Goal: Task Accomplishment & Management: Manage account settings

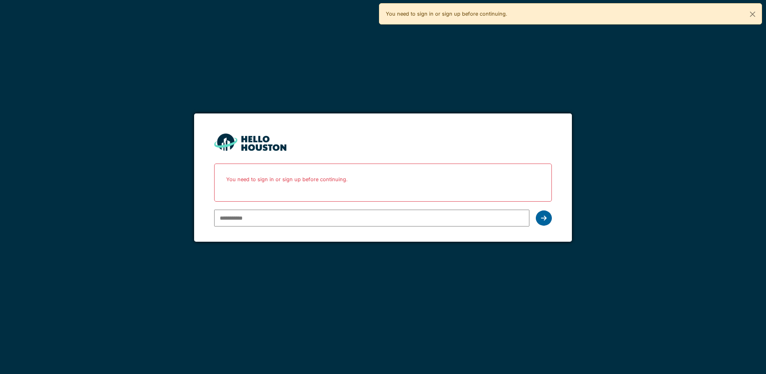
type input "**********"
click at [547, 220] on icon at bounding box center [544, 218] width 6 height 6
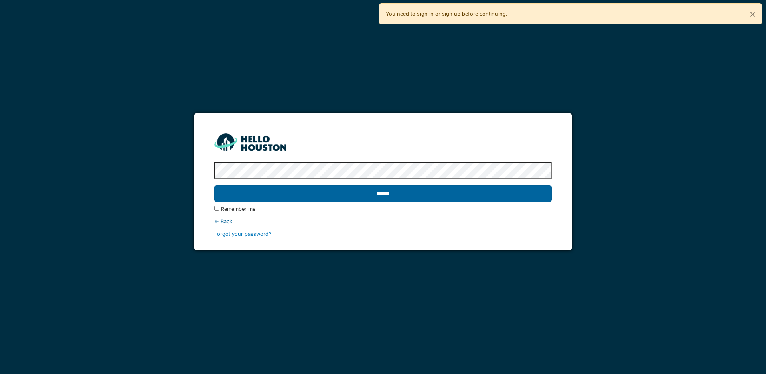
click at [422, 191] on input "******" at bounding box center [383, 193] width 338 height 17
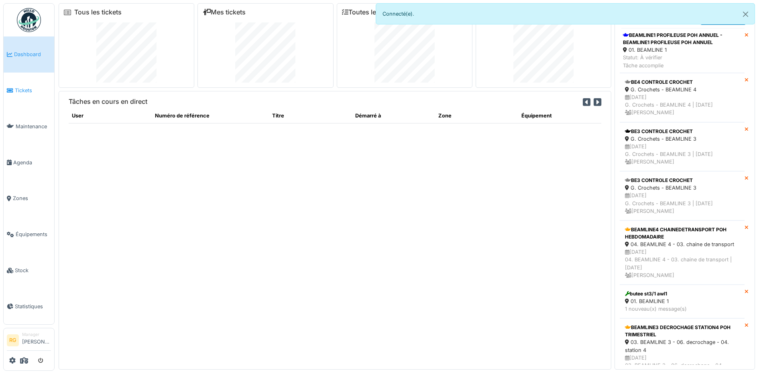
click at [22, 89] on span "Tickets" at bounding box center [33, 91] width 36 height 8
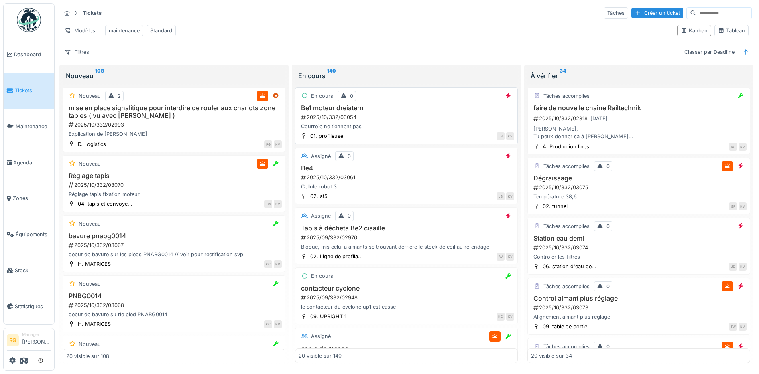
click at [375, 121] on div "2025/10/332/03054" at bounding box center [407, 118] width 214 height 8
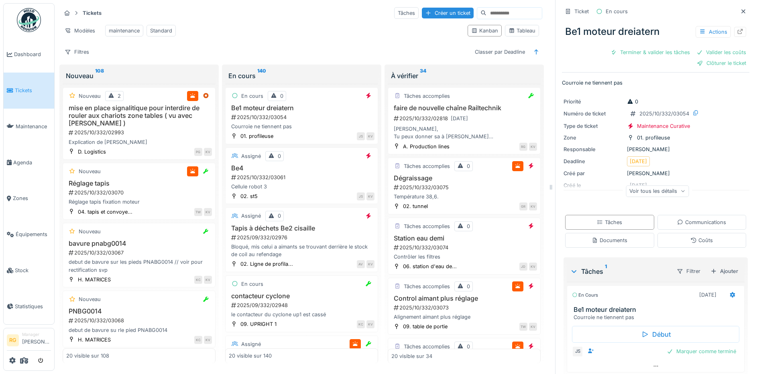
click at [664, 194] on div "Voir tous les détails" at bounding box center [657, 191] width 63 height 12
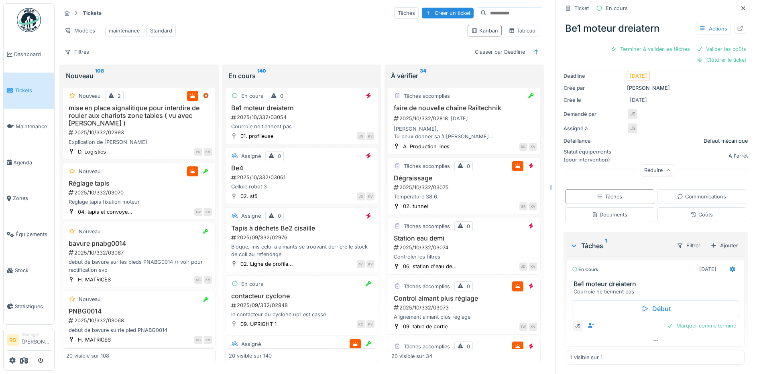
scroll to position [86, 0]
click at [603, 216] on div "Documents" at bounding box center [610, 215] width 36 height 8
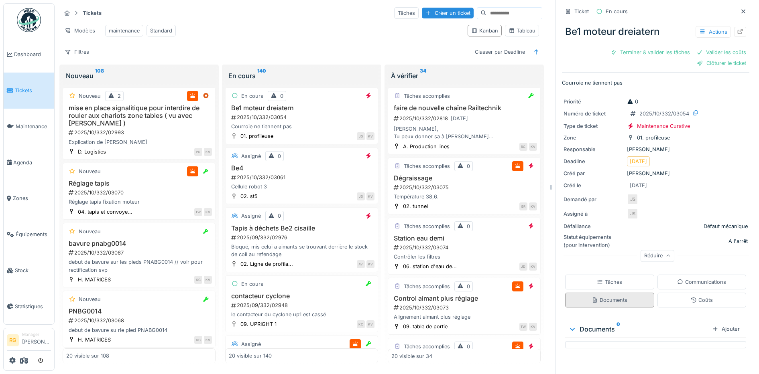
scroll to position [0, 0]
click at [597, 279] on div "Tâches" at bounding box center [609, 283] width 25 height 8
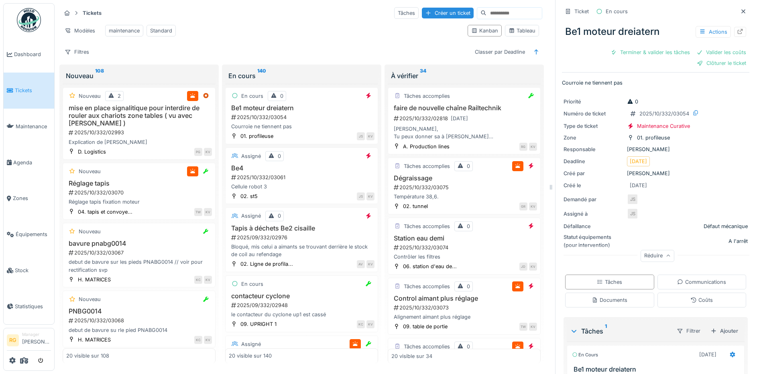
scroll to position [86, 0]
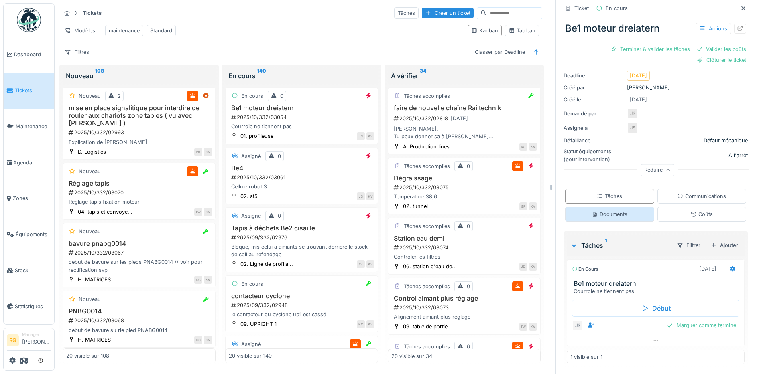
click at [598, 211] on div "Documents" at bounding box center [610, 215] width 36 height 8
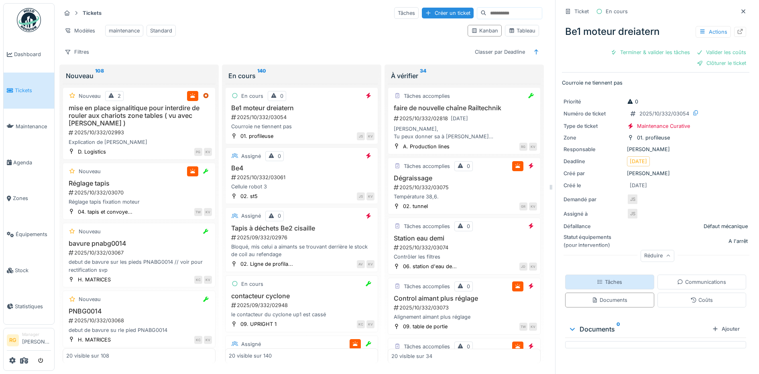
click at [605, 279] on div "Tâches" at bounding box center [609, 283] width 25 height 8
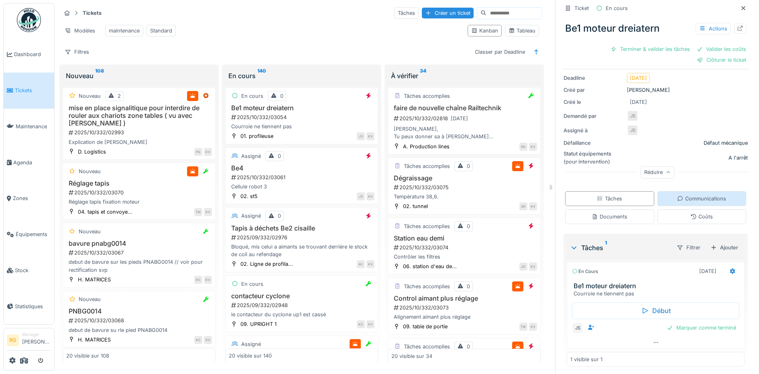
scroll to position [86, 0]
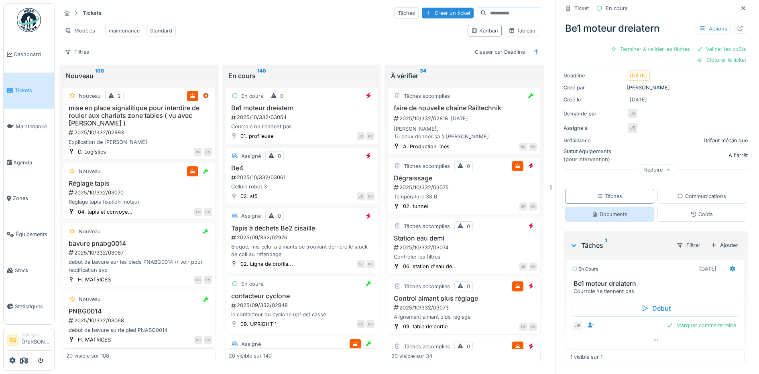
click at [617, 211] on div "Documents" at bounding box center [610, 215] width 36 height 8
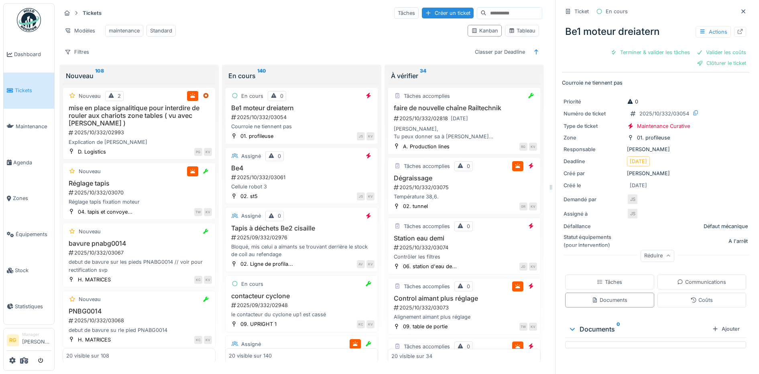
scroll to position [0, 0]
click at [618, 280] on div "Tâches" at bounding box center [609, 282] width 89 height 15
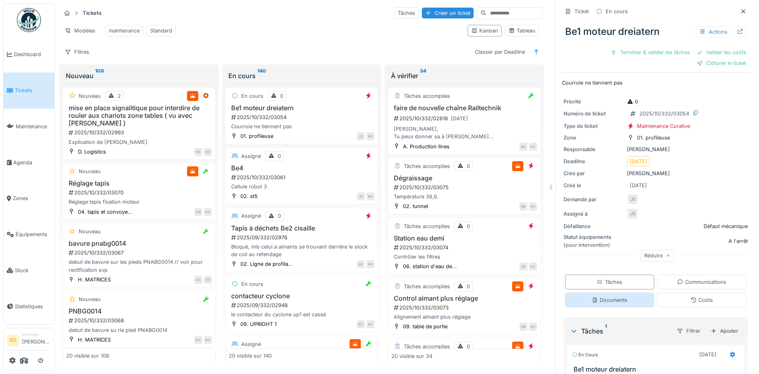
click at [622, 293] on div "Documents" at bounding box center [609, 300] width 89 height 15
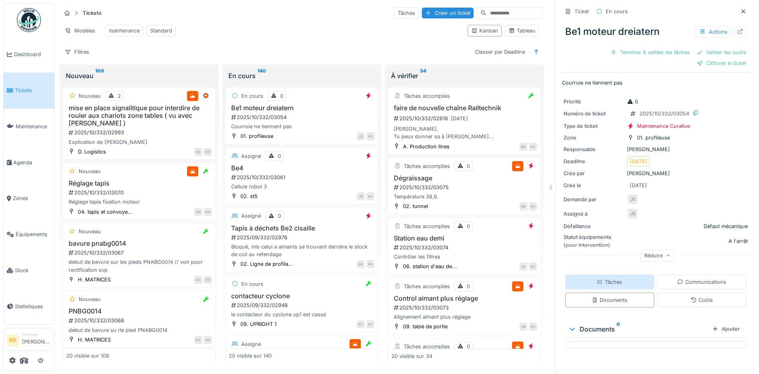
click at [616, 275] on div "Tâches" at bounding box center [609, 282] width 89 height 15
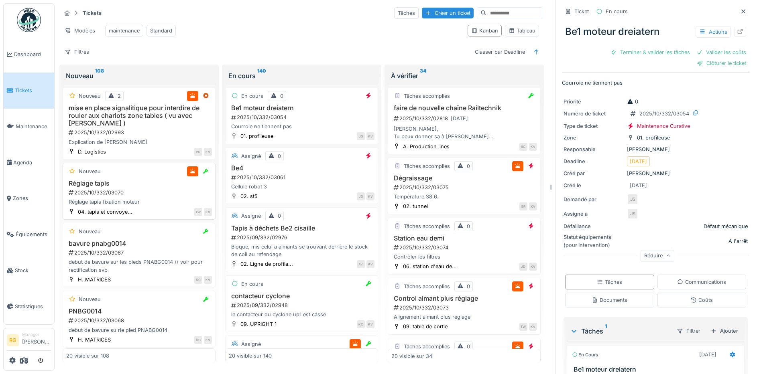
click at [73, 172] on icon at bounding box center [72, 171] width 6 height 5
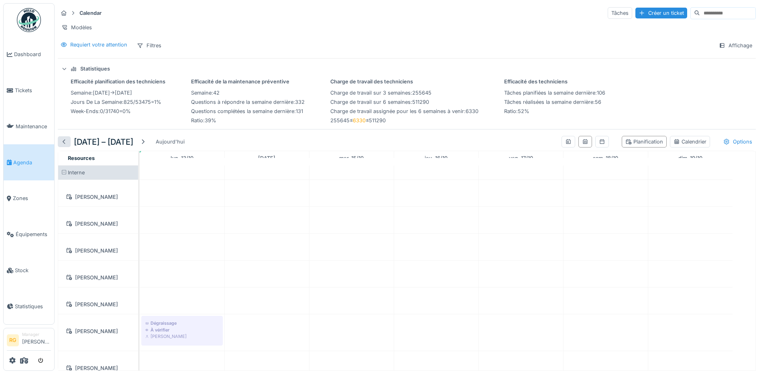
click at [64, 146] on div at bounding box center [64, 142] width 6 height 8
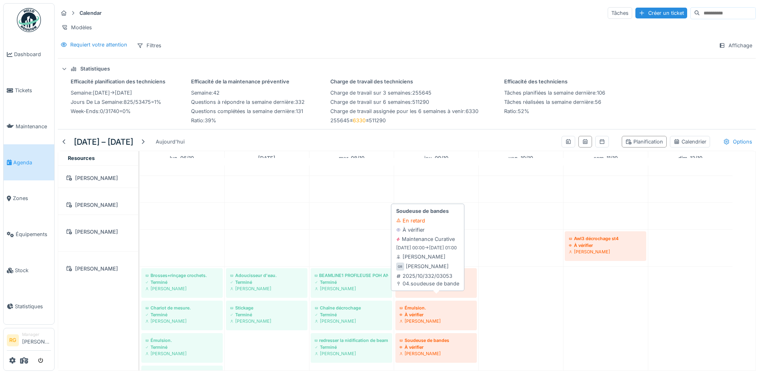
scroll to position [100, 0]
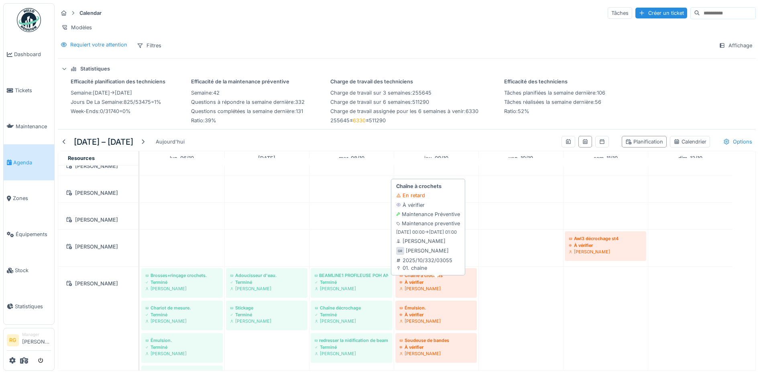
click at [428, 286] on div "À vérifier" at bounding box center [435, 282] width 73 height 6
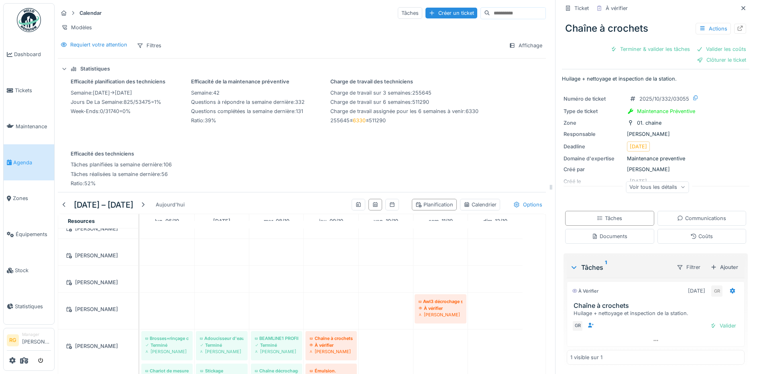
scroll to position [5, 0]
click at [606, 238] on div "Documents" at bounding box center [610, 236] width 36 height 8
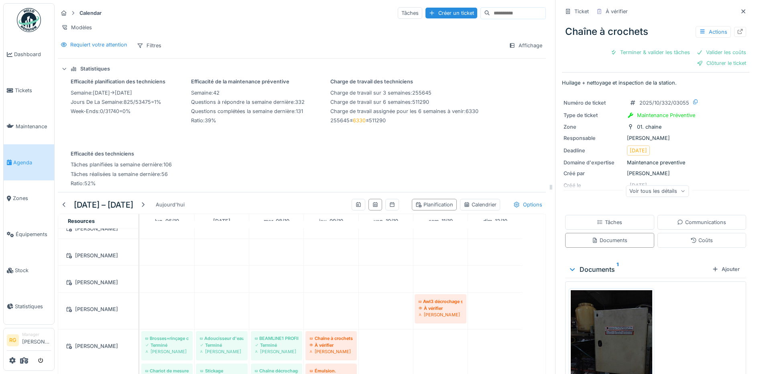
click at [610, 335] on img at bounding box center [611, 345] width 81 height 108
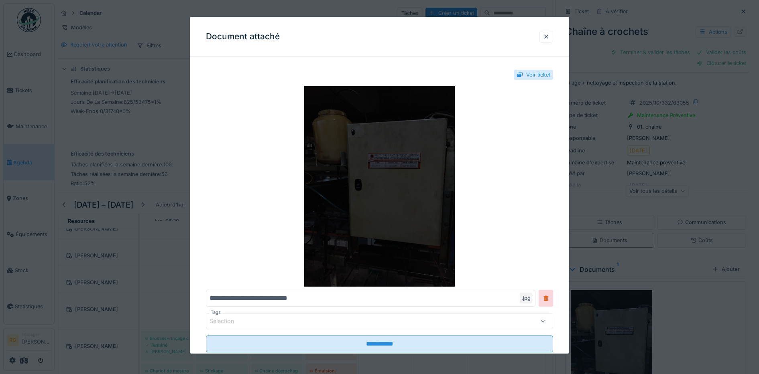
click at [407, 191] on img at bounding box center [380, 186] width 348 height 201
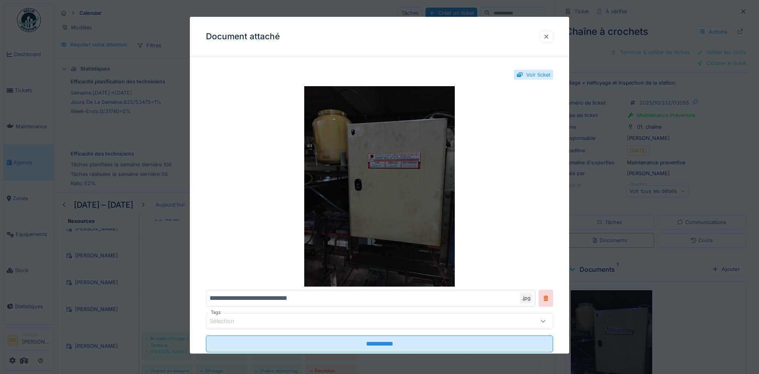
click at [547, 37] on div at bounding box center [546, 37] width 6 height 8
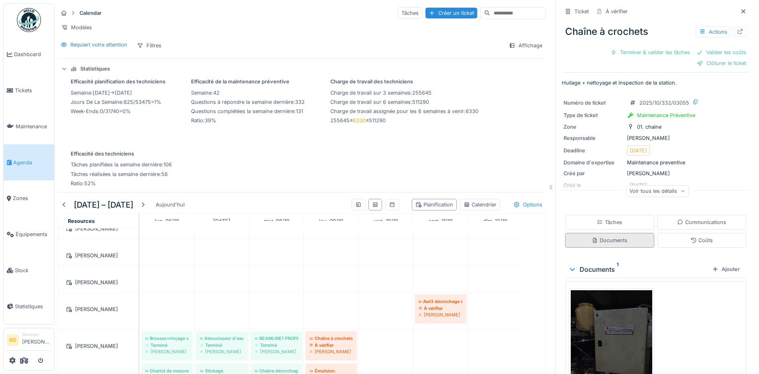
click at [602, 219] on div "Tâches" at bounding box center [609, 223] width 25 height 8
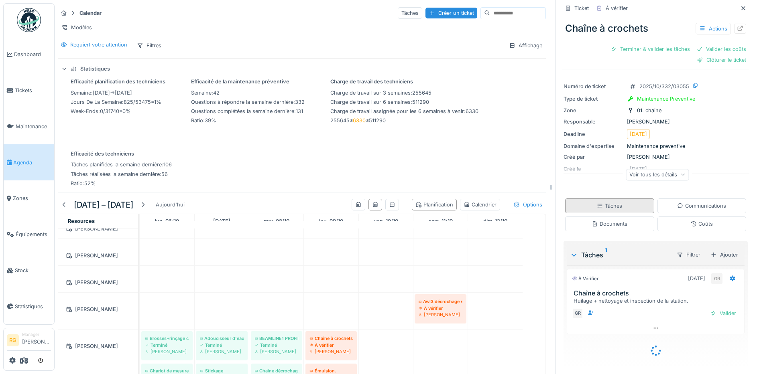
scroll to position [5, 0]
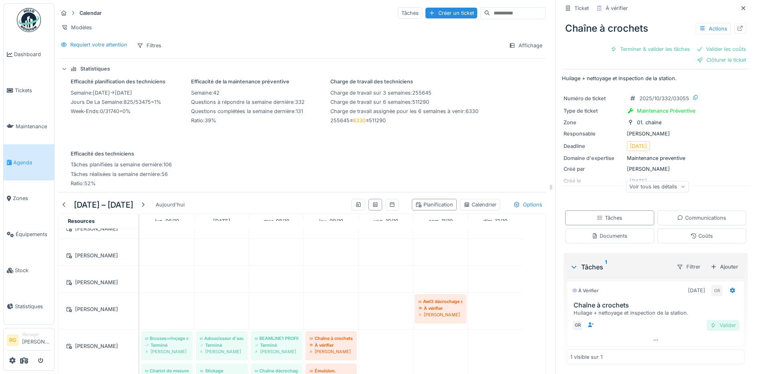
click at [710, 320] on div "Valider" at bounding box center [723, 325] width 33 height 11
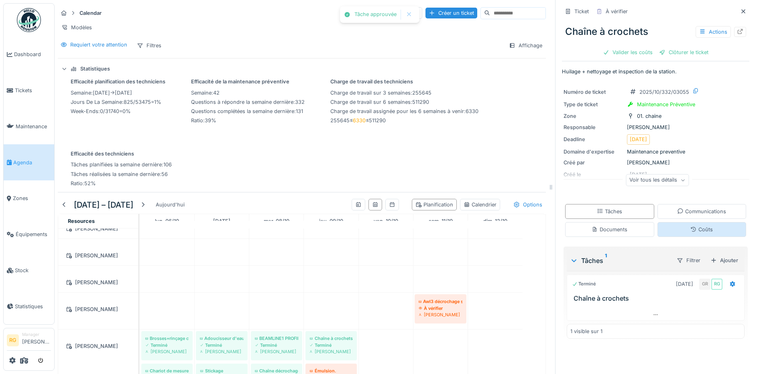
click at [693, 226] on div "Coûts" at bounding box center [701, 230] width 22 height 8
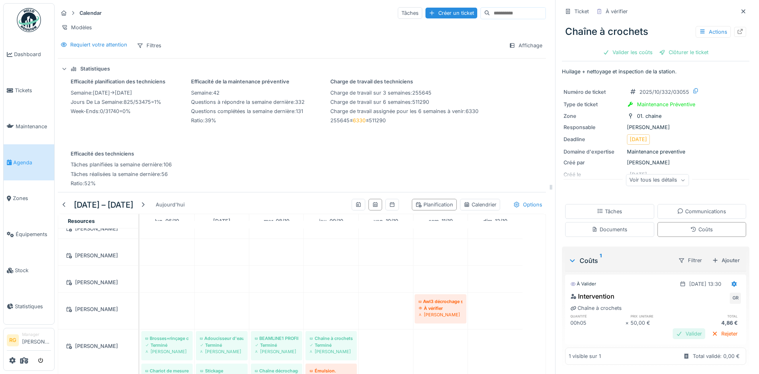
click at [675, 329] on div "Valider" at bounding box center [689, 334] width 33 height 11
click at [646, 47] on div "Clôturer le ticket" at bounding box center [656, 52] width 56 height 11
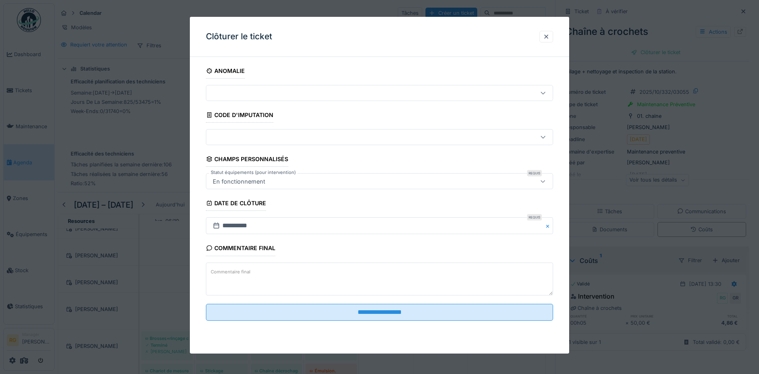
click at [259, 272] on textarea "Commentaire final" at bounding box center [380, 279] width 348 height 33
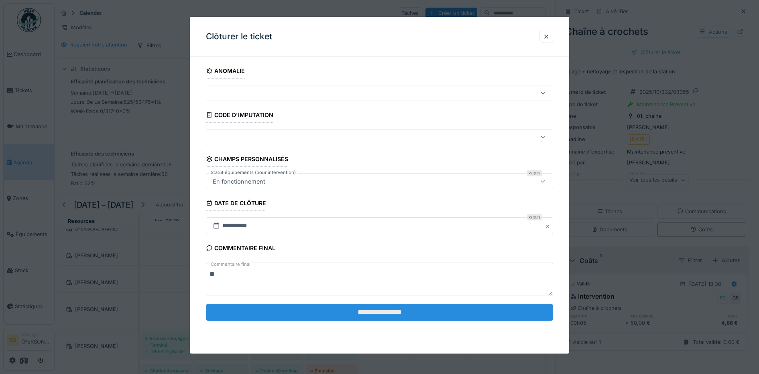
type textarea "**"
click at [405, 315] on input "**********" at bounding box center [380, 312] width 348 height 17
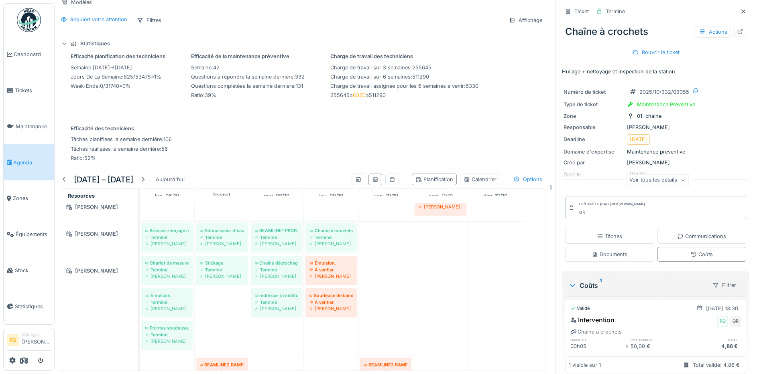
scroll to position [201, 0]
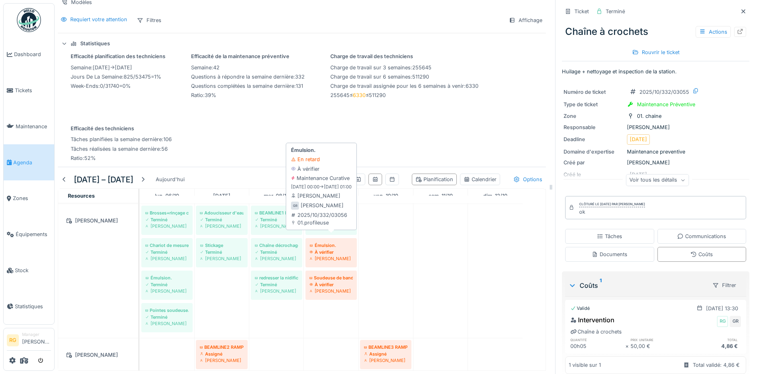
click at [333, 249] on div "À vérifier" at bounding box center [330, 252] width 43 height 6
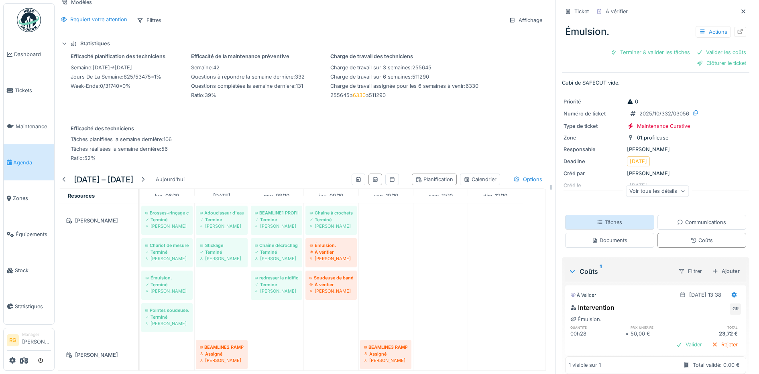
click at [600, 219] on div "Tâches" at bounding box center [609, 223] width 25 height 8
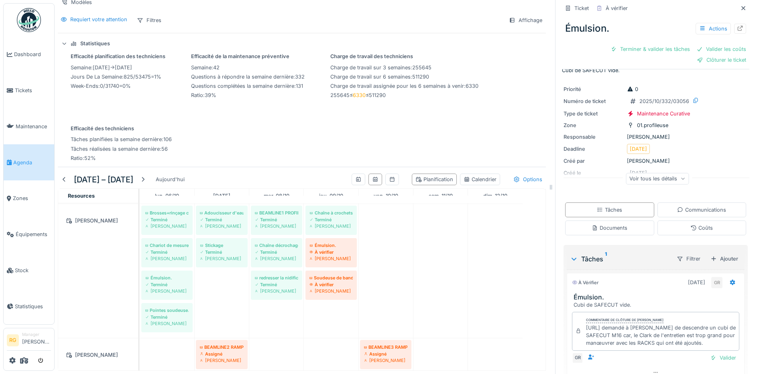
scroll to position [46, 0]
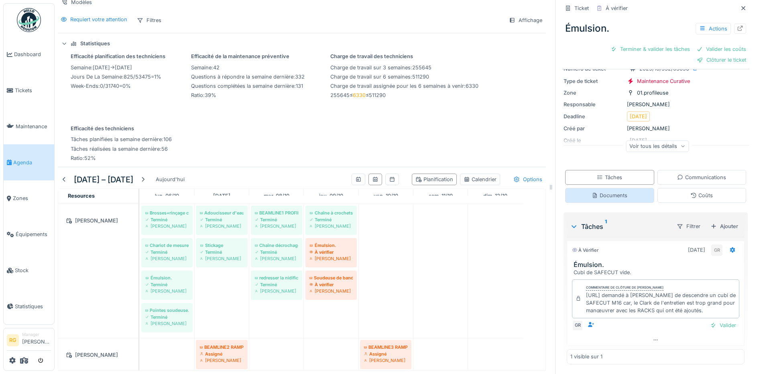
click at [615, 192] on div "Documents" at bounding box center [610, 196] width 36 height 8
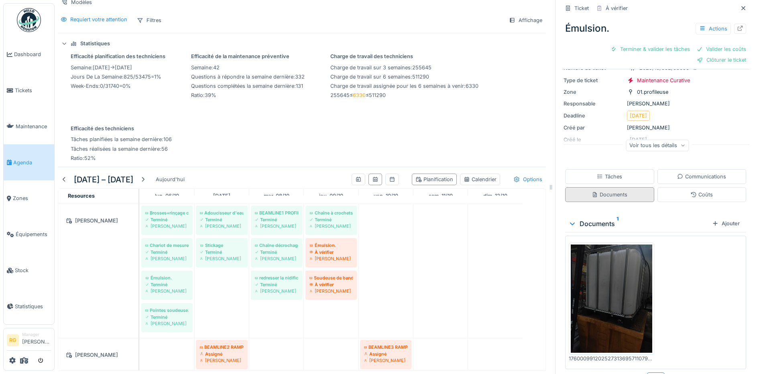
scroll to position [0, 0]
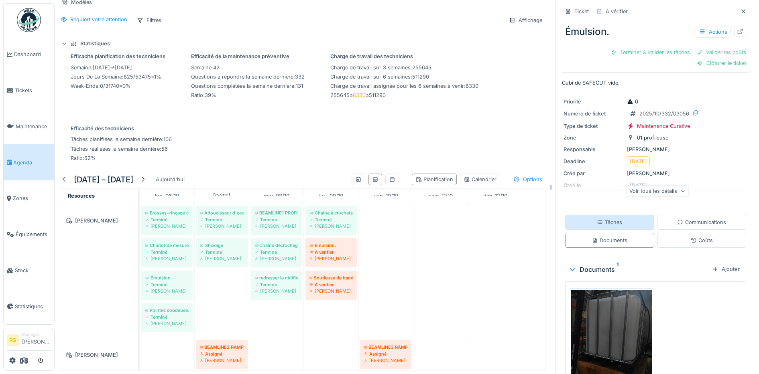
click at [607, 219] on div "Tâches" at bounding box center [609, 223] width 25 height 8
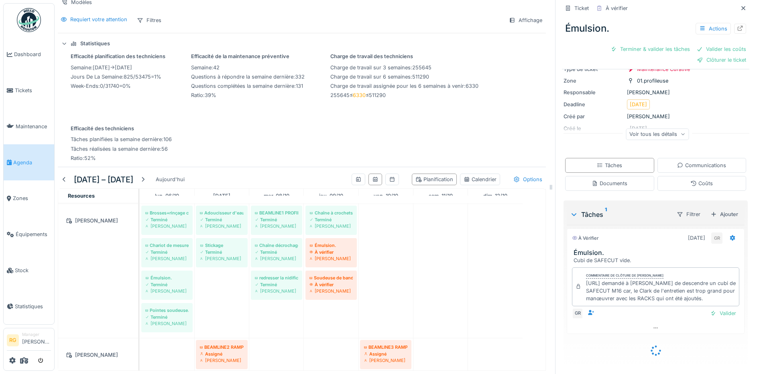
scroll to position [46, 0]
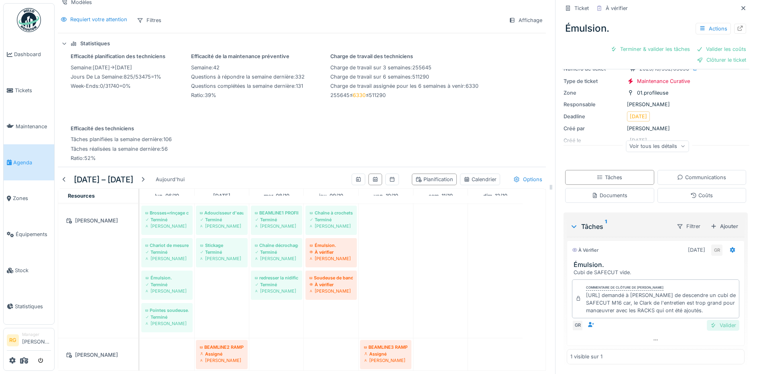
click at [712, 321] on div "Valider" at bounding box center [723, 325] width 33 height 11
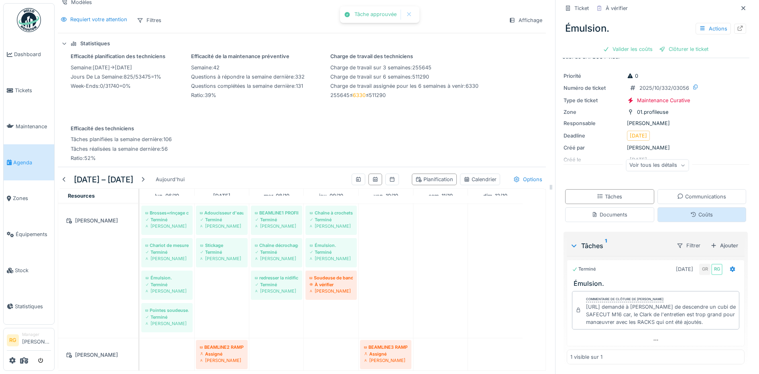
click at [690, 211] on div "Coûts" at bounding box center [701, 215] width 22 height 8
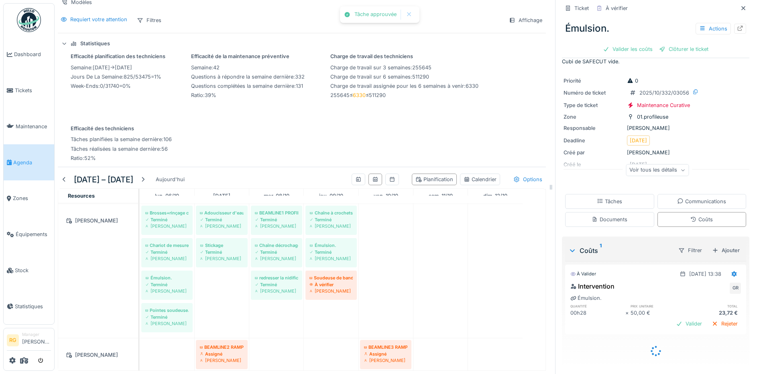
scroll to position [2, 0]
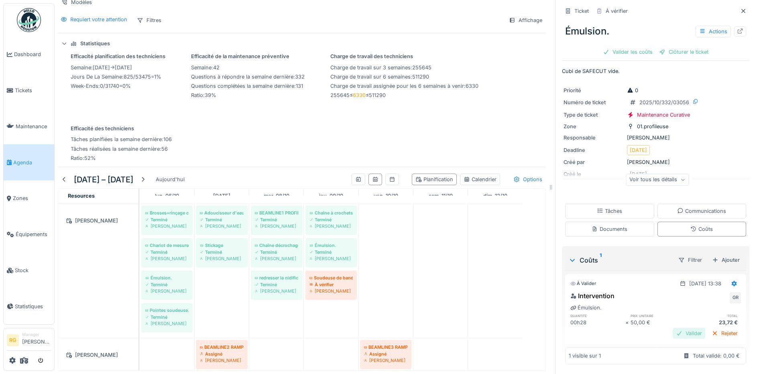
click at [676, 328] on div "Valider" at bounding box center [689, 333] width 33 height 11
click at [647, 47] on div "Clôturer le ticket" at bounding box center [656, 52] width 56 height 11
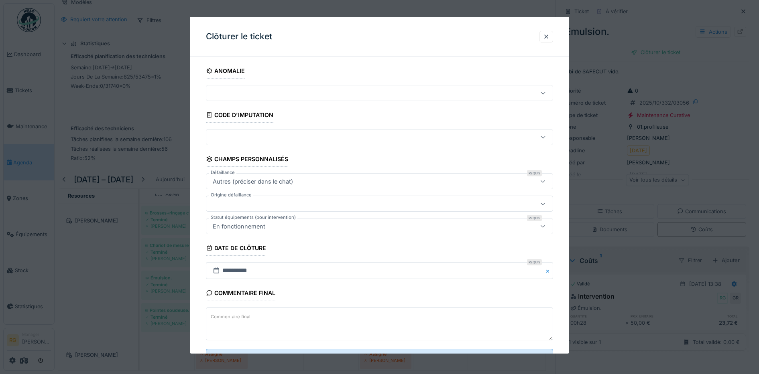
click at [317, 318] on textarea "Commentaire final" at bounding box center [380, 324] width 348 height 33
click at [281, 321] on textarea "**********" at bounding box center [380, 324] width 348 height 33
click at [346, 319] on textarea "**********" at bounding box center [380, 324] width 348 height 33
click at [459, 321] on textarea "**********" at bounding box center [380, 324] width 348 height 33
click at [489, 322] on textarea "**********" at bounding box center [380, 324] width 348 height 33
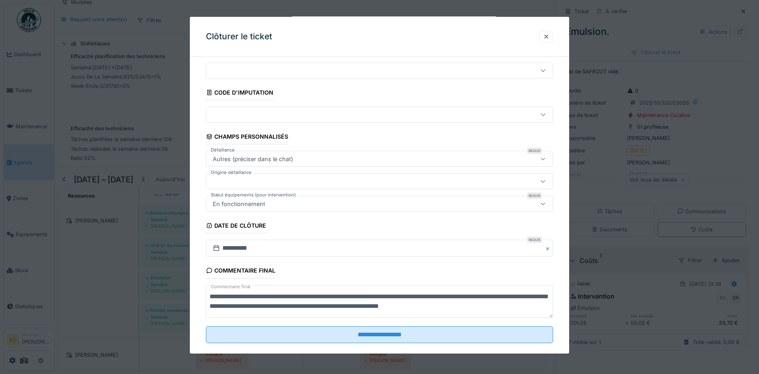
scroll to position [35, 0]
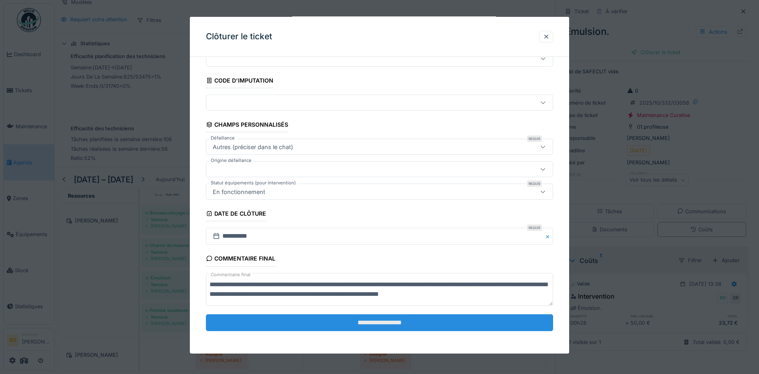
type textarea "**********"
click at [455, 327] on input "**********" at bounding box center [380, 323] width 348 height 17
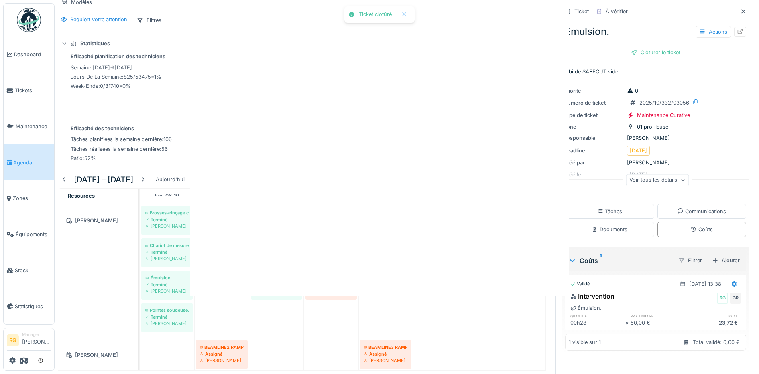
scroll to position [0, 0]
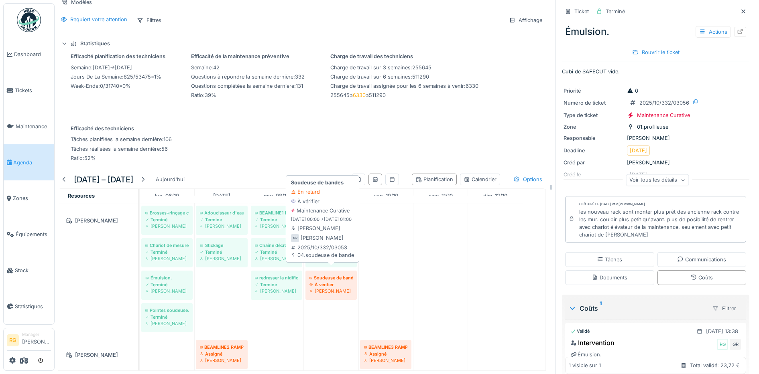
click at [341, 282] on div "À vérifier" at bounding box center [330, 285] width 43 height 6
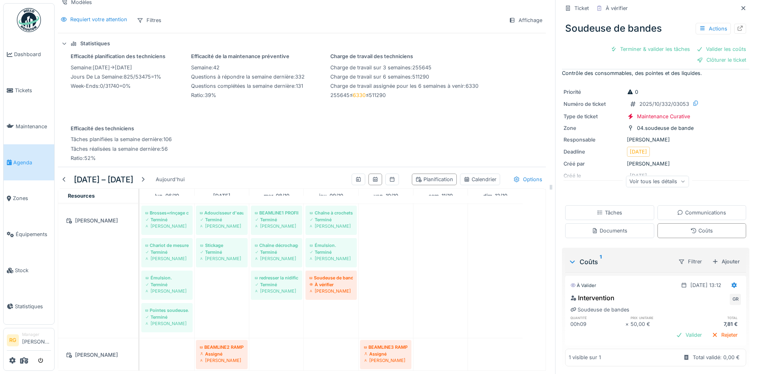
scroll to position [12, 0]
click at [606, 207] on div "Tâches" at bounding box center [609, 211] width 25 height 8
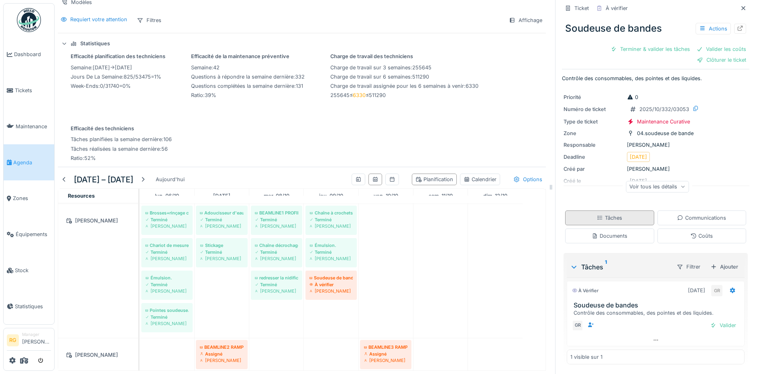
scroll to position [5, 0]
click at [714, 320] on div "Valider" at bounding box center [723, 325] width 33 height 11
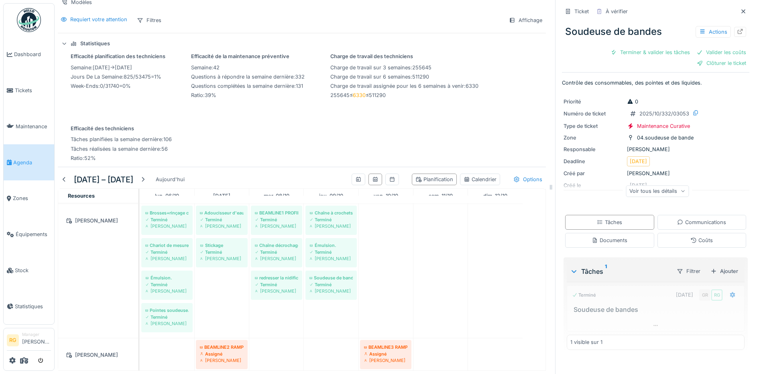
scroll to position [0, 0]
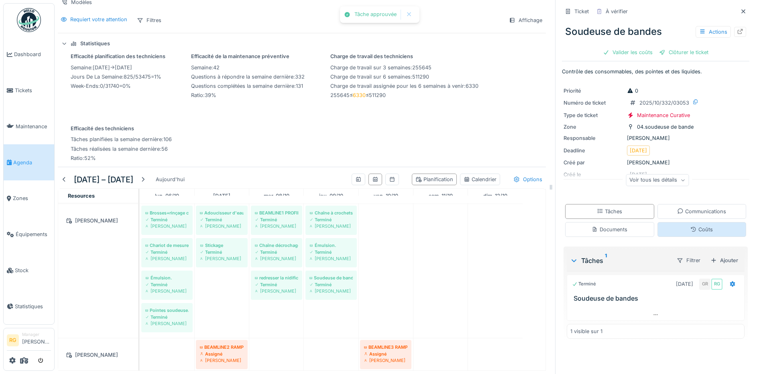
click at [691, 226] on div "Coûts" at bounding box center [701, 230] width 22 height 8
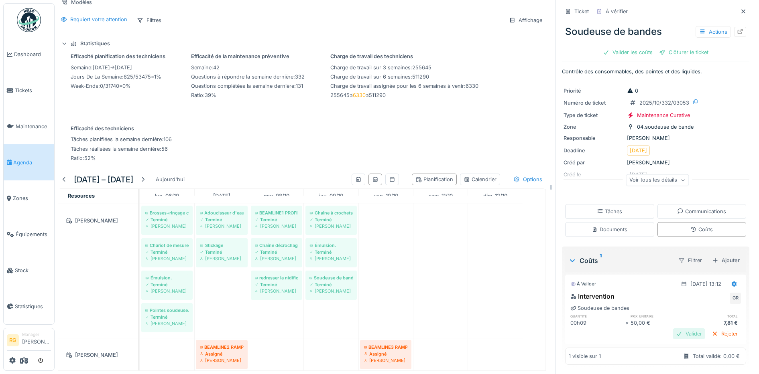
click at [678, 329] on div "Valider" at bounding box center [689, 334] width 33 height 11
click at [659, 47] on div "Clôturer le ticket" at bounding box center [656, 52] width 56 height 11
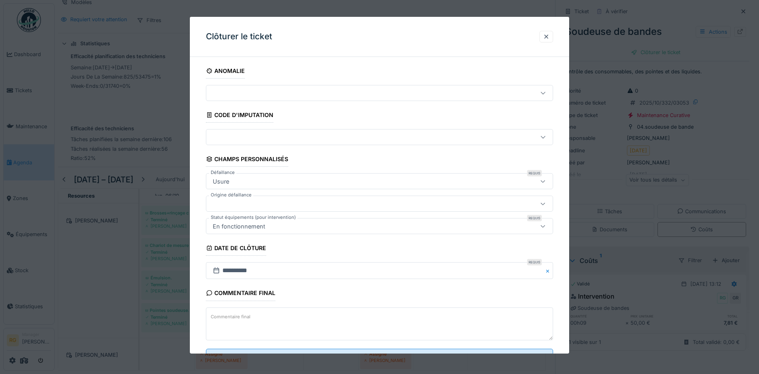
click at [218, 313] on label "Commentaire final" at bounding box center [230, 317] width 43 height 10
click at [218, 313] on textarea "Commentaire final" at bounding box center [380, 324] width 348 height 33
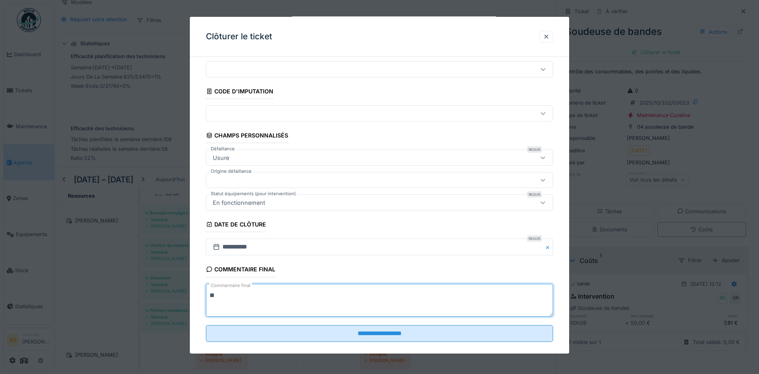
scroll to position [35, 0]
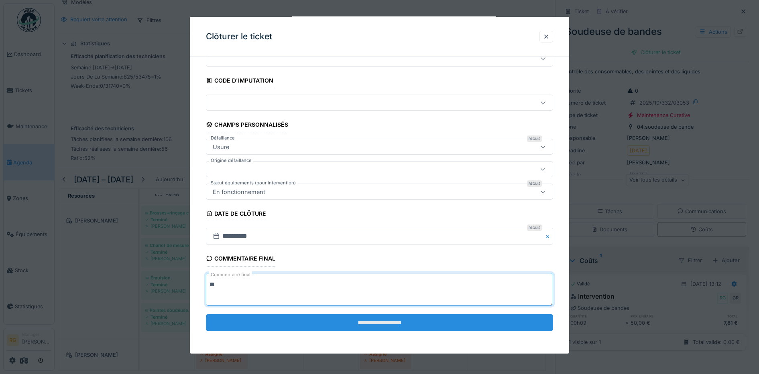
type textarea "**"
click at [372, 321] on input "**********" at bounding box center [380, 323] width 348 height 17
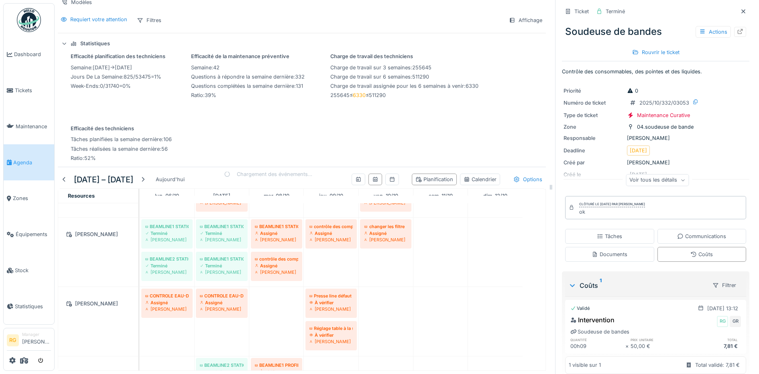
scroll to position [401, 0]
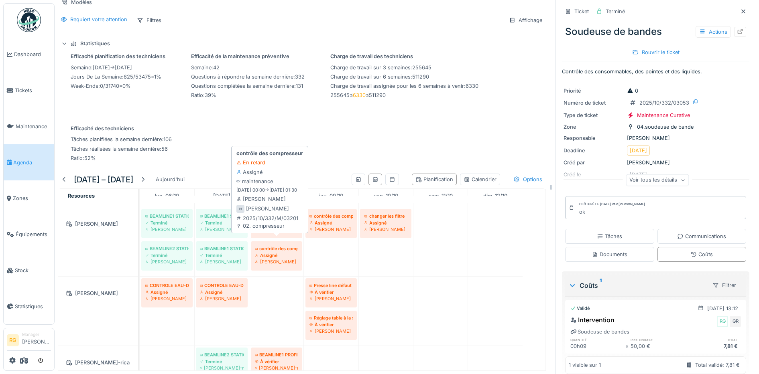
click at [278, 252] on div "Assigné" at bounding box center [276, 255] width 43 height 6
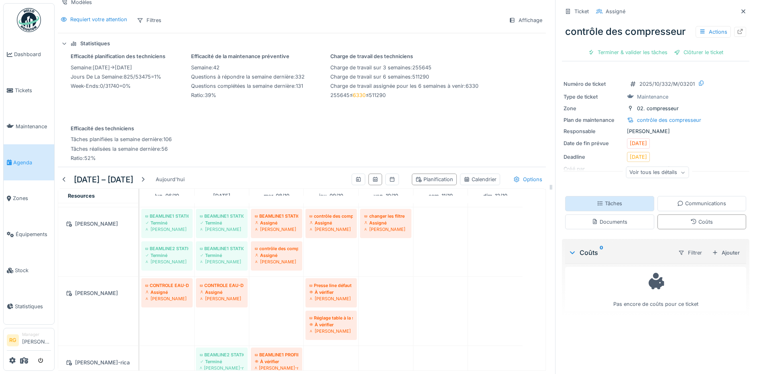
click at [607, 200] on div "Tâches" at bounding box center [609, 204] width 25 height 8
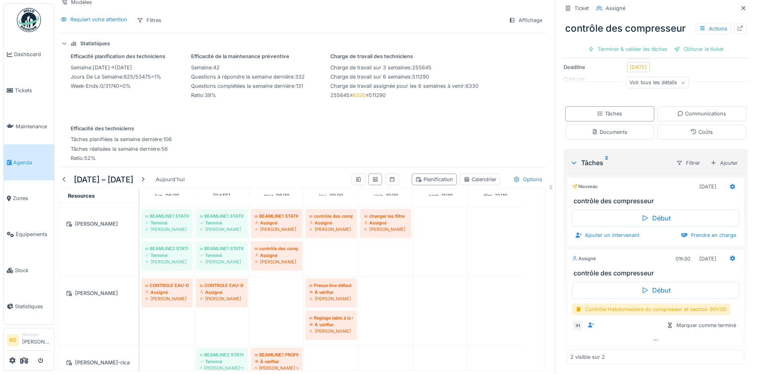
scroll to position [91, 0]
click at [608, 304] on div "Contrôle Hebdomadaire du compreseur et sechoir 90VSD" at bounding box center [651, 310] width 158 height 12
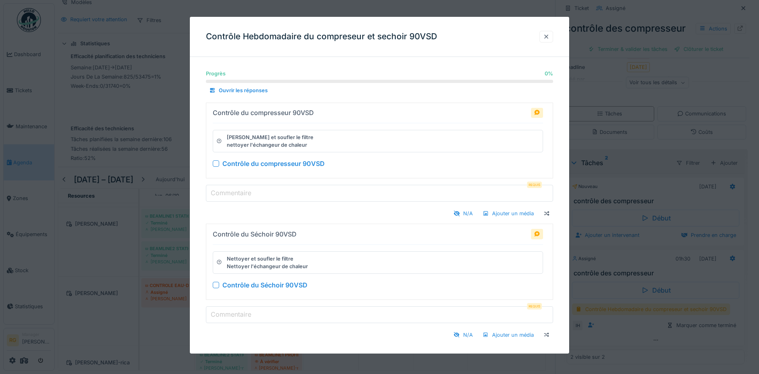
click at [549, 37] on div at bounding box center [546, 37] width 6 height 8
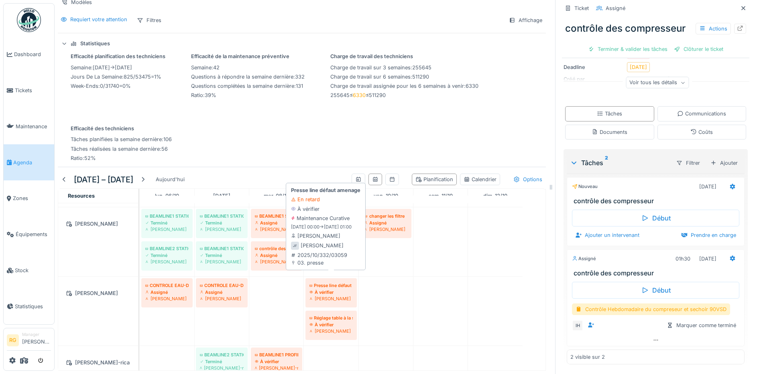
click at [333, 289] on div "À vérifier" at bounding box center [330, 292] width 43 height 6
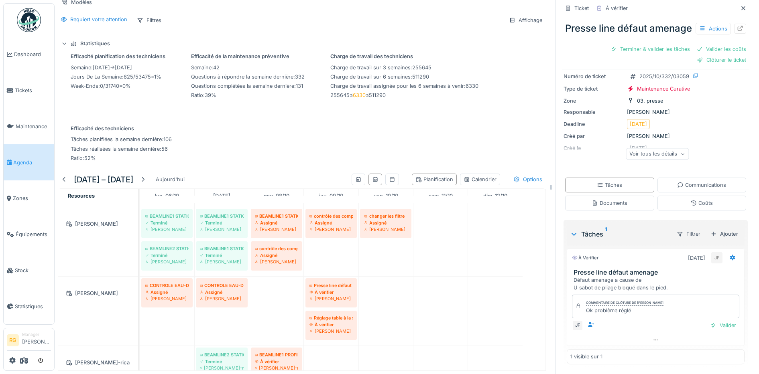
scroll to position [60, 0]
click at [604, 196] on div "Documents" at bounding box center [609, 203] width 89 height 15
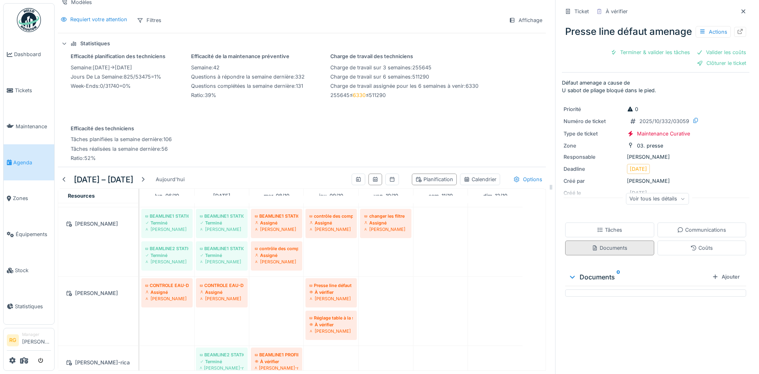
scroll to position [0, 0]
click at [597, 234] on div "Tâches" at bounding box center [609, 230] width 25 height 8
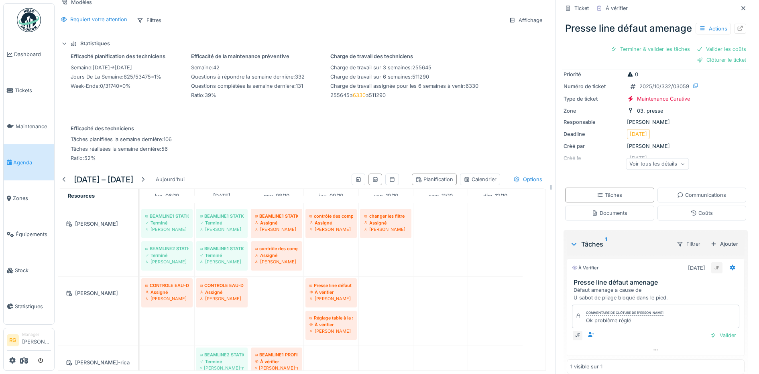
scroll to position [60, 0]
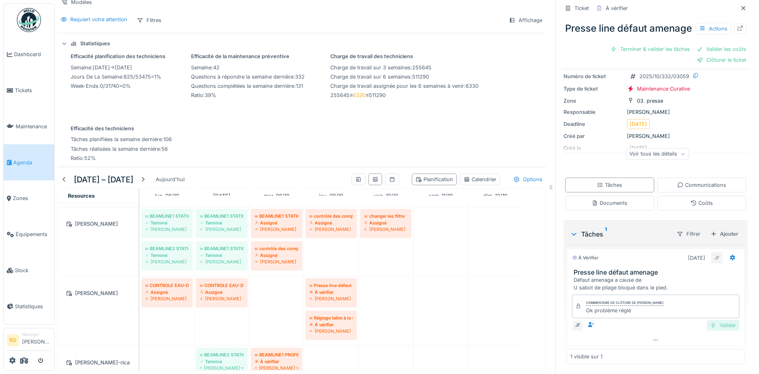
click at [708, 320] on div "Valider" at bounding box center [723, 325] width 33 height 11
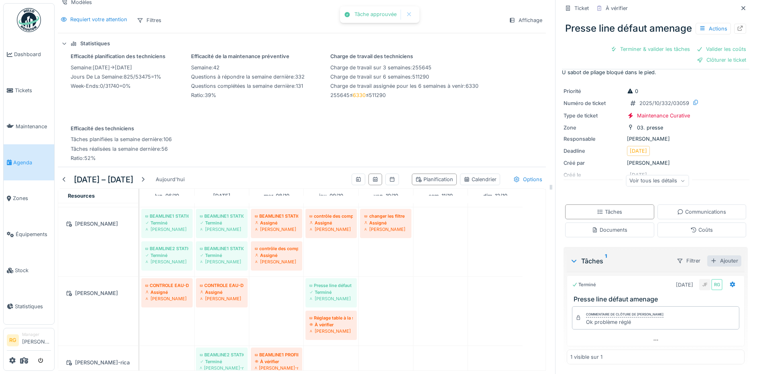
scroll to position [23, 0]
click at [690, 226] on div "Coûts" at bounding box center [701, 230] width 22 height 8
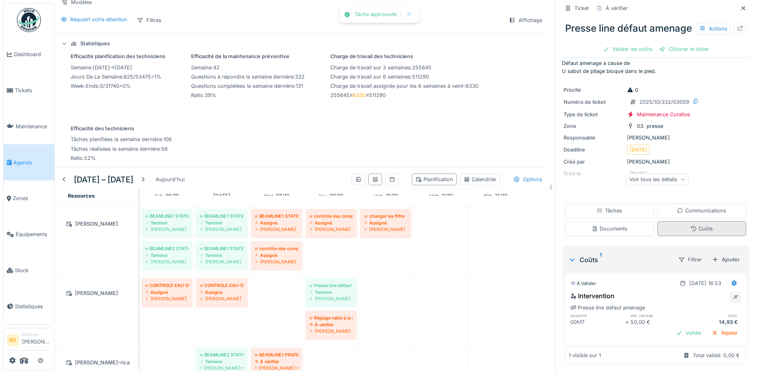
scroll to position [24, 0]
click at [677, 328] on div "Valider" at bounding box center [689, 333] width 33 height 11
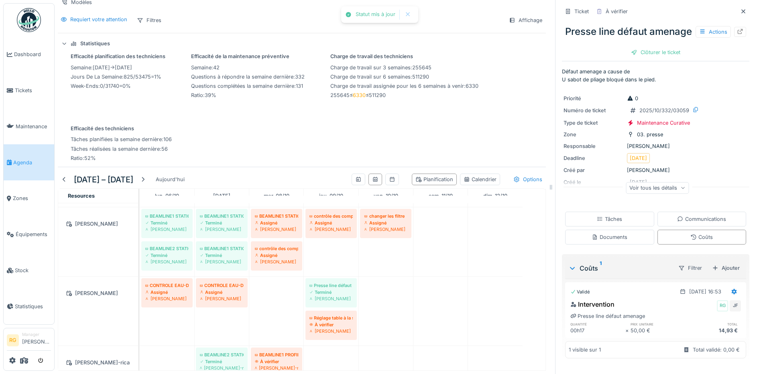
scroll to position [10, 0]
click at [645, 55] on div "Clôturer le ticket" at bounding box center [656, 52] width 56 height 11
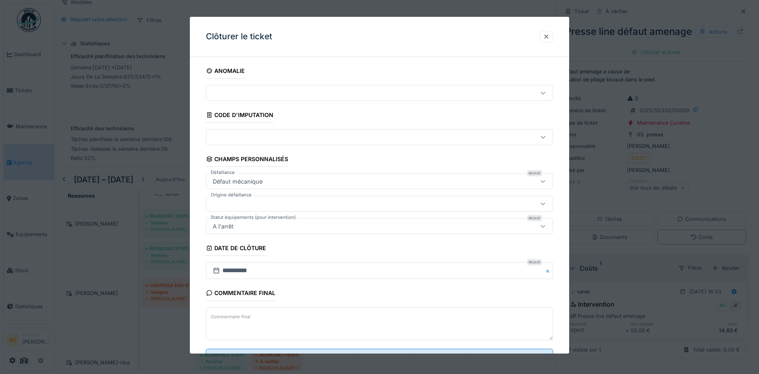
click at [284, 317] on textarea "Commentaire final" at bounding box center [380, 324] width 348 height 33
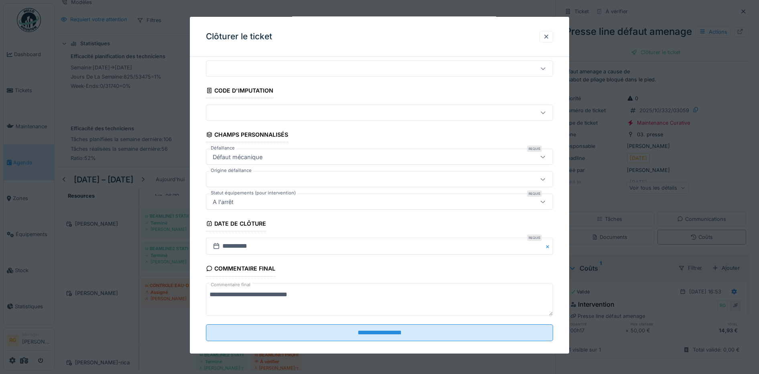
scroll to position [35, 0]
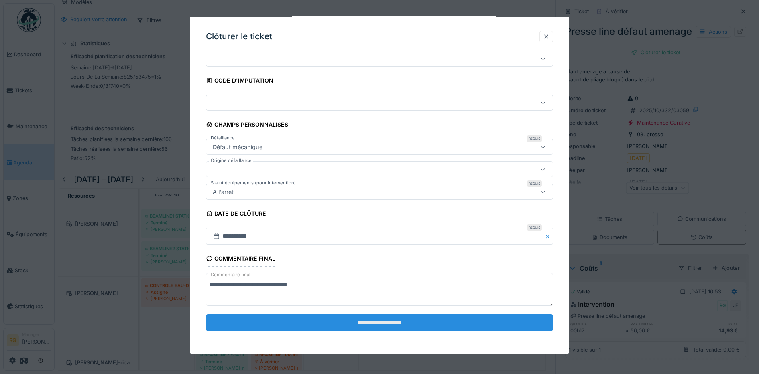
type textarea "**********"
click at [383, 325] on input "**********" at bounding box center [380, 323] width 348 height 17
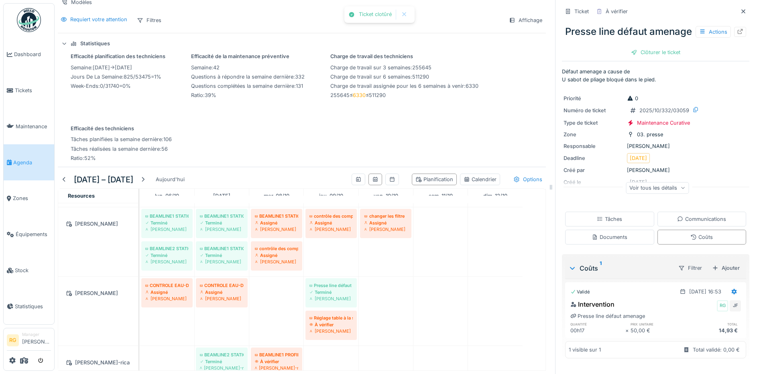
scroll to position [0, 0]
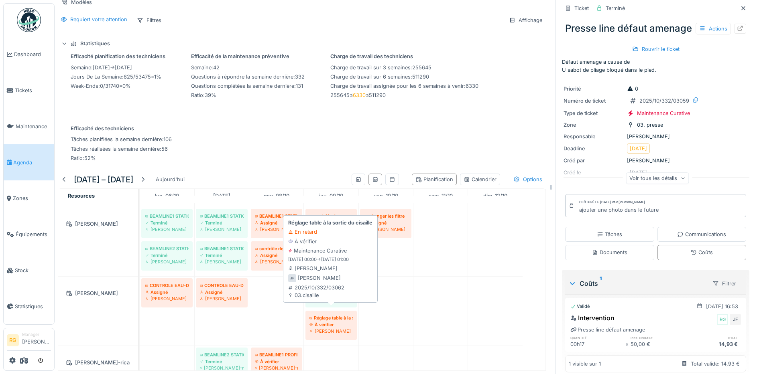
click at [333, 328] on div "Jamal Fetassi" at bounding box center [330, 331] width 43 height 6
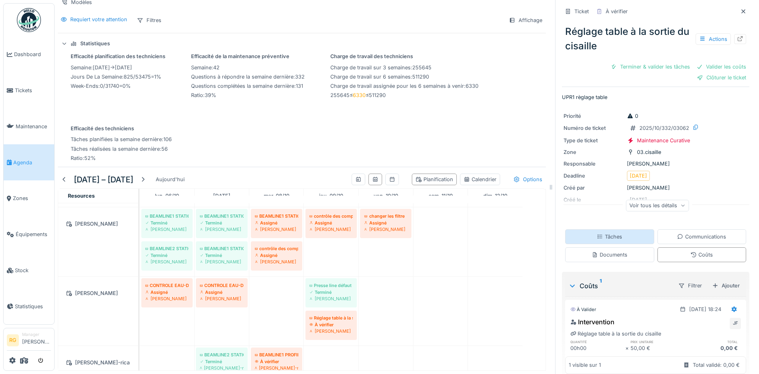
click at [602, 233] on div "Tâches" at bounding box center [609, 237] width 25 height 8
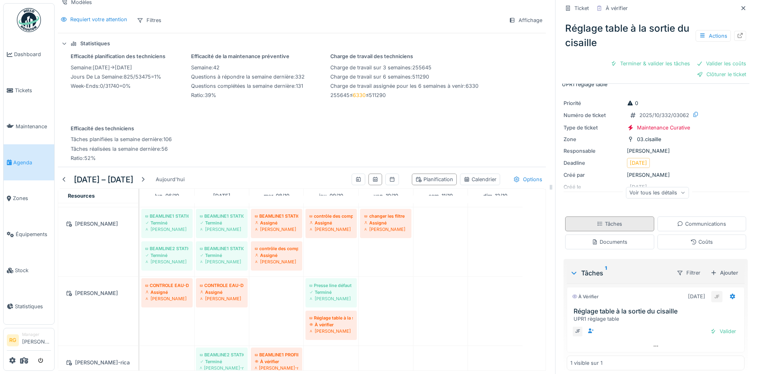
scroll to position [20, 0]
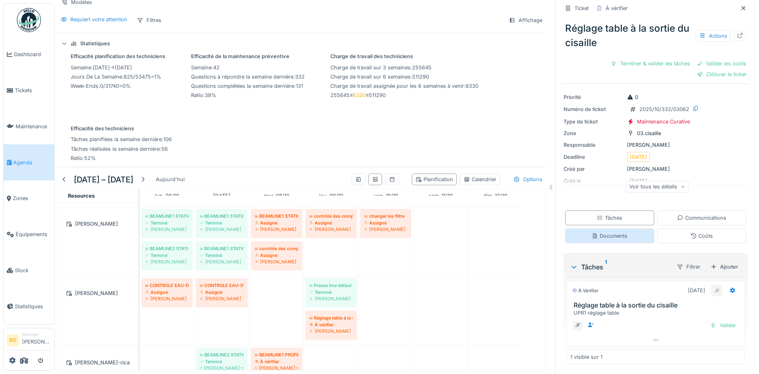
click at [602, 233] on div "Documents" at bounding box center [609, 236] width 89 height 15
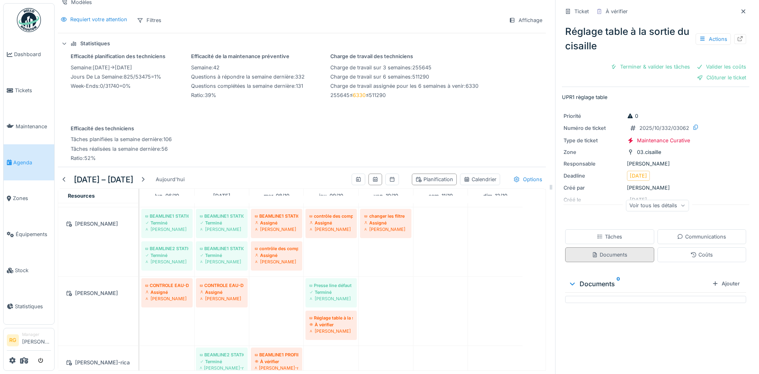
scroll to position [0, 0]
click at [602, 233] on div "Tâches" at bounding box center [609, 237] width 25 height 8
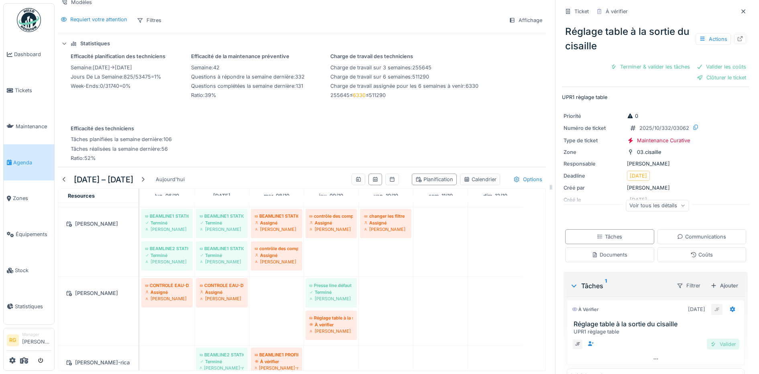
click at [711, 339] on div "Valider" at bounding box center [723, 344] width 33 height 11
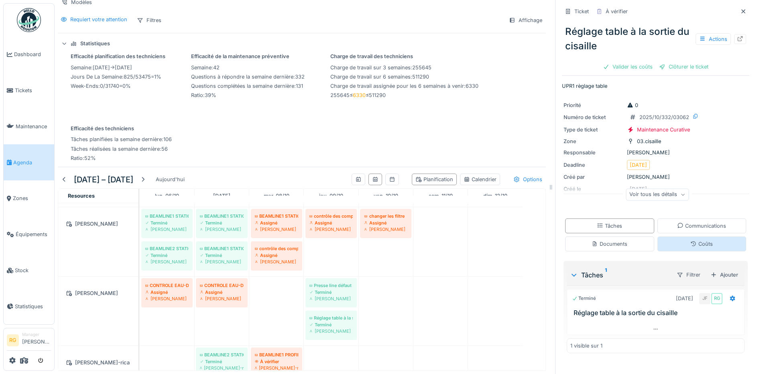
click at [690, 240] on div "Coûts" at bounding box center [701, 244] width 22 height 8
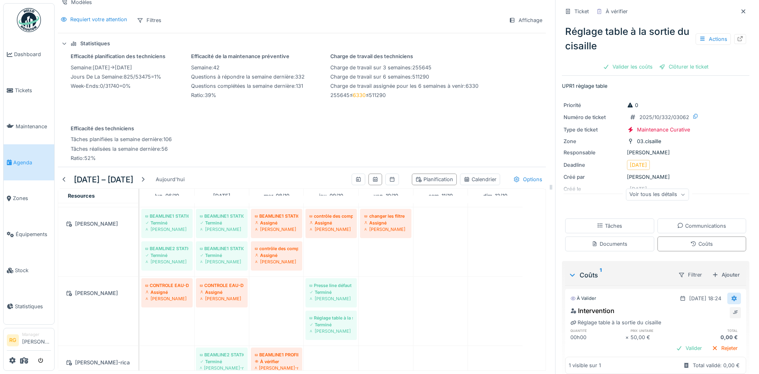
click at [732, 296] on icon at bounding box center [734, 299] width 5 height 6
drag, startPoint x: 704, startPoint y: 306, endPoint x: 701, endPoint y: 297, distance: 9.8
click at [704, 312] on div "Modifier" at bounding box center [696, 318] width 39 height 12
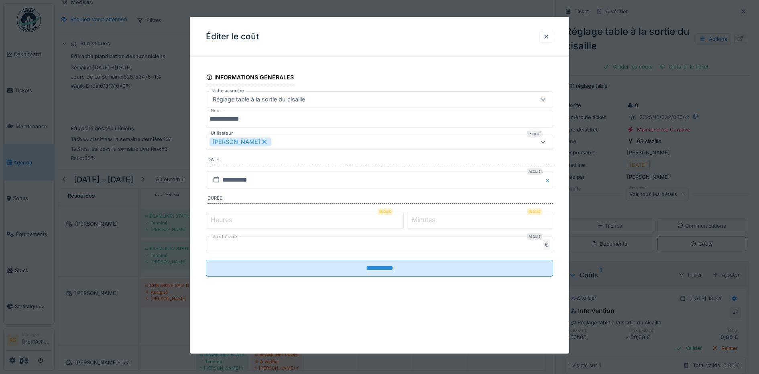
click at [222, 219] on label "Heures" at bounding box center [221, 220] width 24 height 10
click at [222, 219] on input "*" at bounding box center [305, 220] width 198 height 17
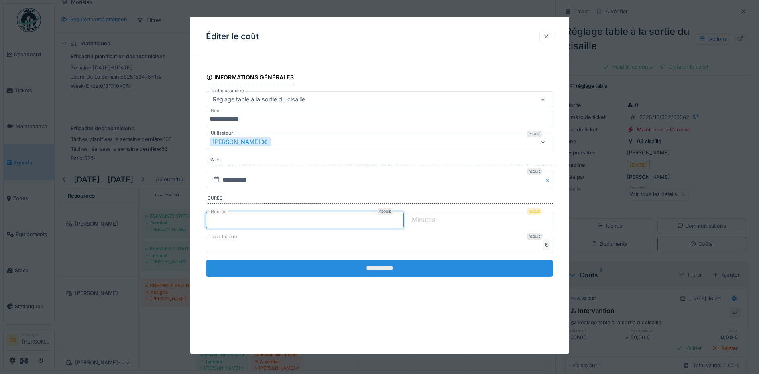
type input "*"
click at [321, 266] on input "**********" at bounding box center [380, 268] width 348 height 17
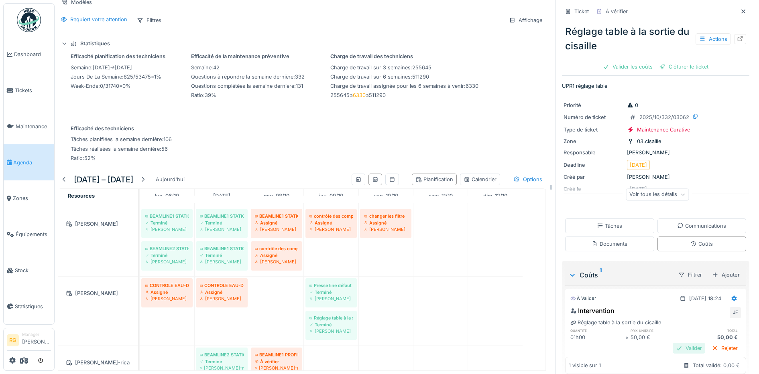
click at [675, 343] on div "Valider" at bounding box center [689, 348] width 33 height 11
click at [652, 61] on div "Clôturer le ticket" at bounding box center [656, 66] width 56 height 11
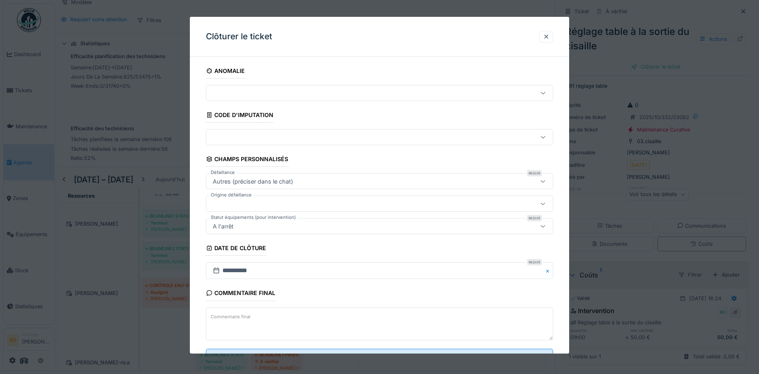
click at [301, 318] on textarea "Commentaire final" at bounding box center [380, 324] width 348 height 33
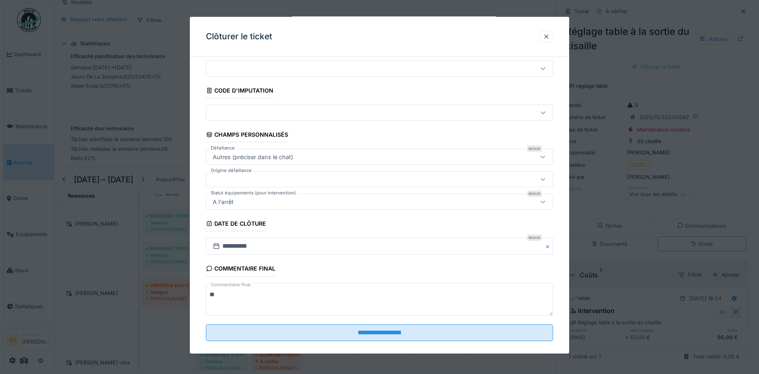
scroll to position [35, 0]
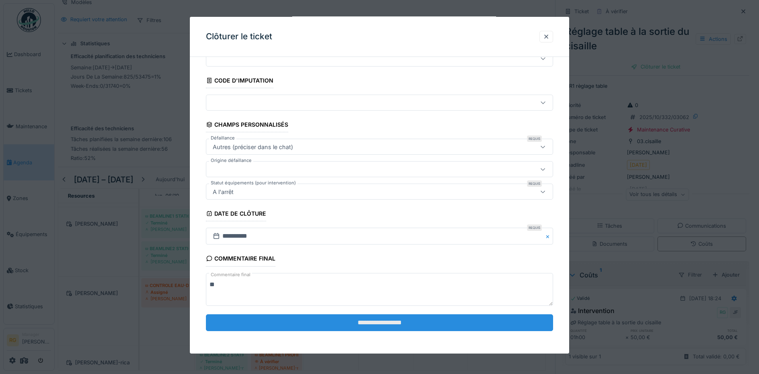
type textarea "**"
click at [353, 323] on input "**********" at bounding box center [380, 323] width 348 height 17
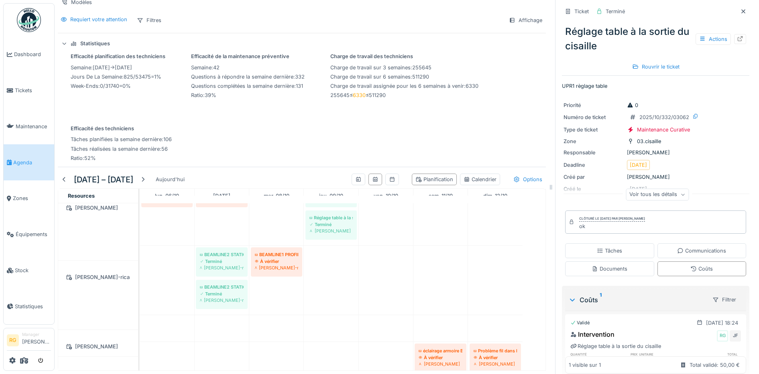
scroll to position [502, 0]
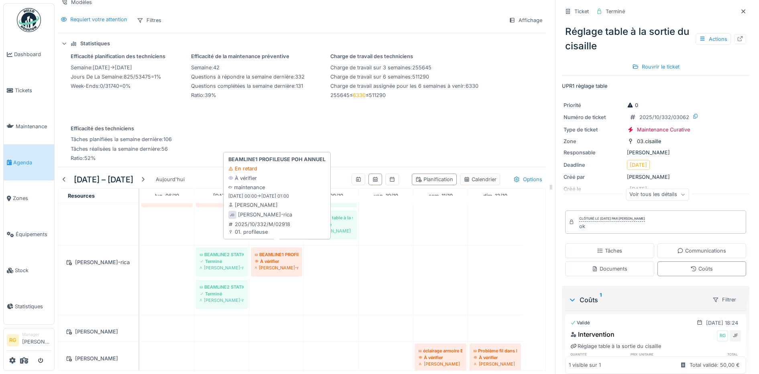
click at [279, 258] on div "À vérifier" at bounding box center [276, 261] width 43 height 6
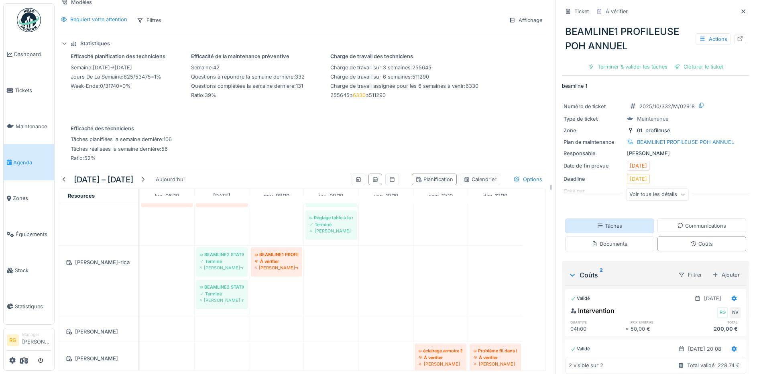
click at [609, 222] on div "Tâches" at bounding box center [609, 226] width 25 height 8
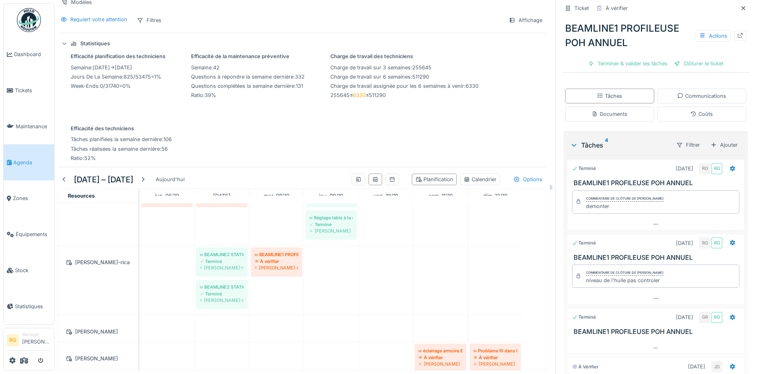
scroll to position [215, 0]
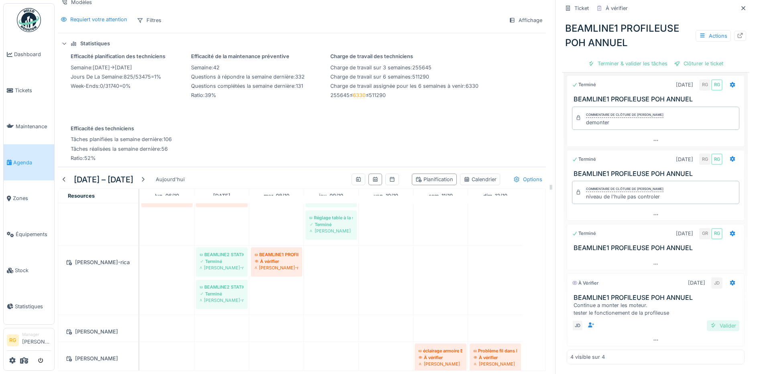
click at [712, 321] on div "Valider" at bounding box center [723, 326] width 33 height 11
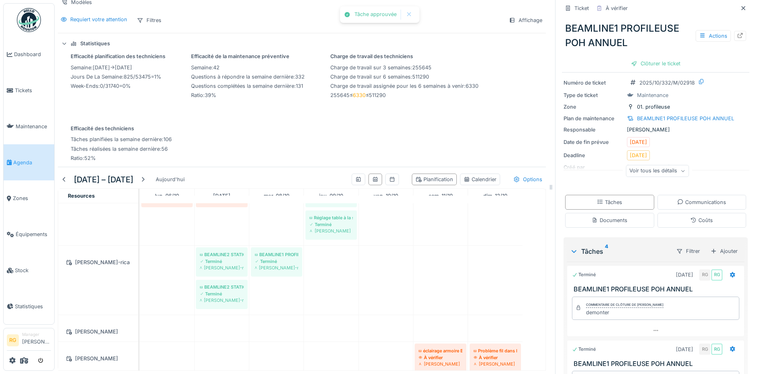
scroll to position [0, 0]
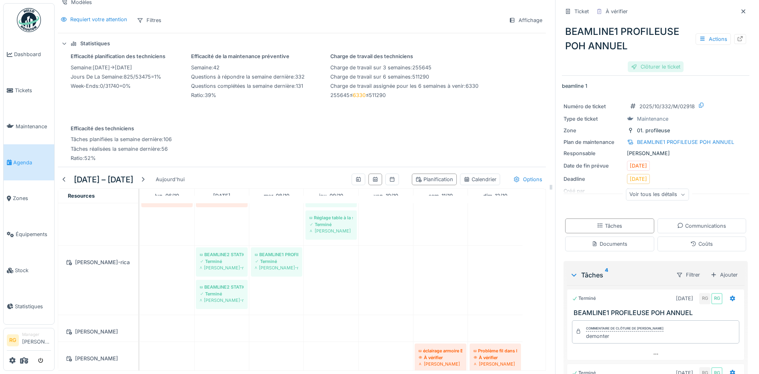
click at [644, 62] on div "Clôturer le ticket" at bounding box center [656, 66] width 56 height 11
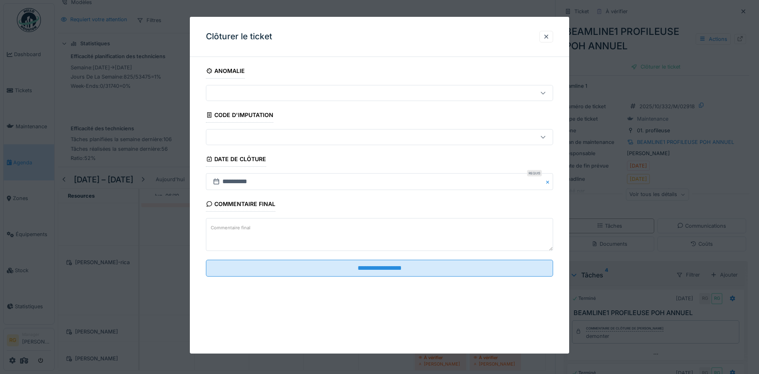
click at [257, 229] on textarea "Commentaire final" at bounding box center [380, 234] width 348 height 33
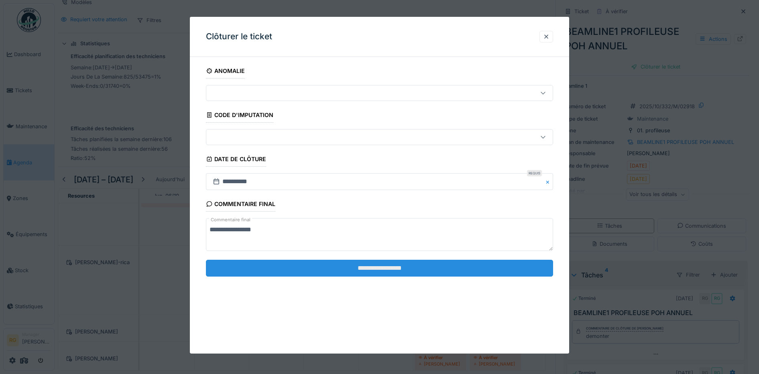
type textarea "**********"
click at [399, 268] on input "**********" at bounding box center [380, 268] width 348 height 17
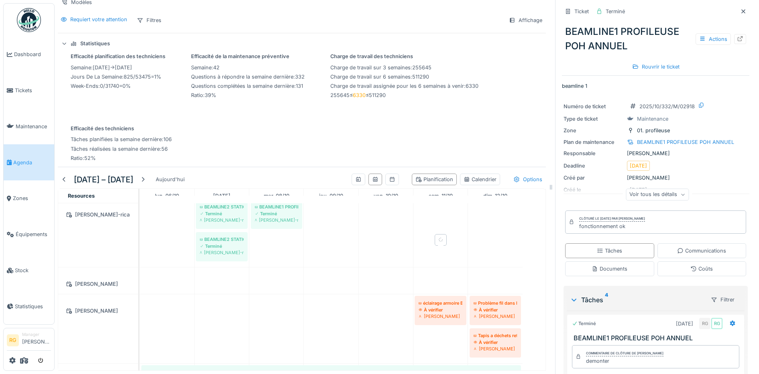
scroll to position [602, 0]
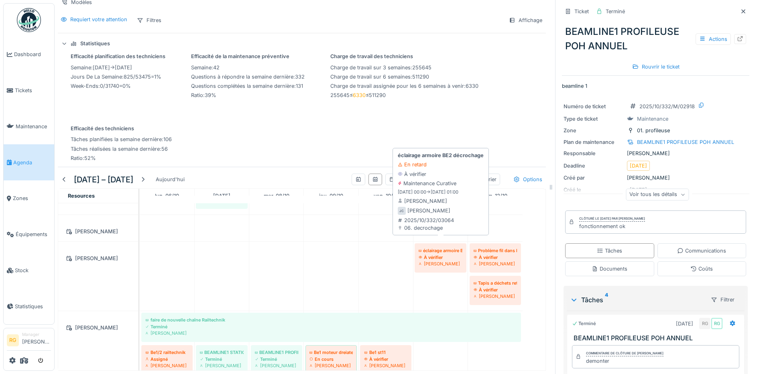
click at [443, 254] on div "À vérifier" at bounding box center [441, 257] width 44 height 6
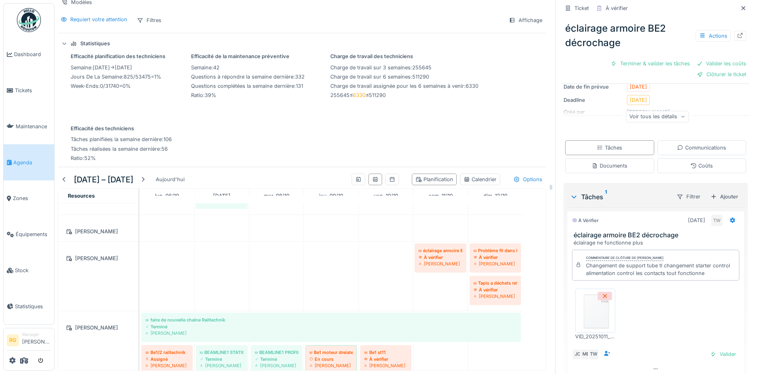
scroll to position [100, 0]
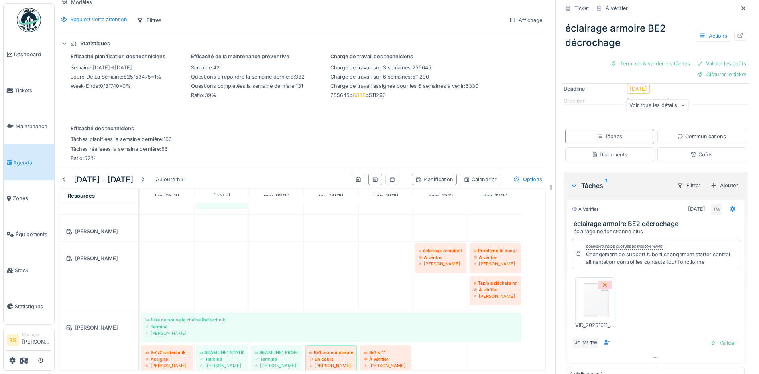
click at [590, 299] on img at bounding box center [595, 300] width 36 height 40
click at [720, 84] on div "Deadline 11/10/2025" at bounding box center [655, 89] width 184 height 10
click at [712, 338] on div "Valider" at bounding box center [723, 343] width 33 height 11
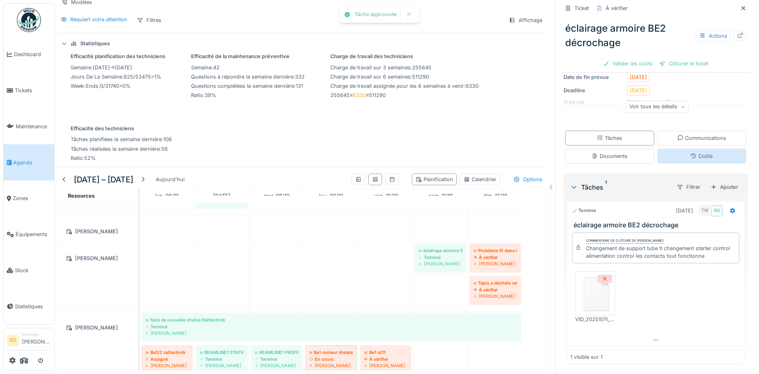
scroll to position [89, 0]
click at [691, 154] on icon at bounding box center [693, 156] width 5 height 5
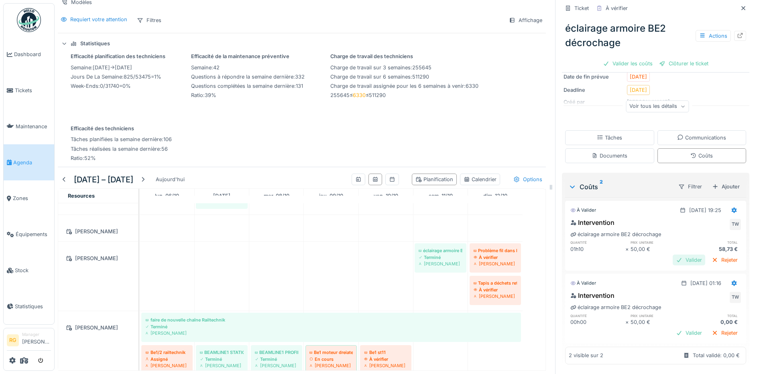
click at [677, 255] on div "Valider" at bounding box center [689, 260] width 33 height 11
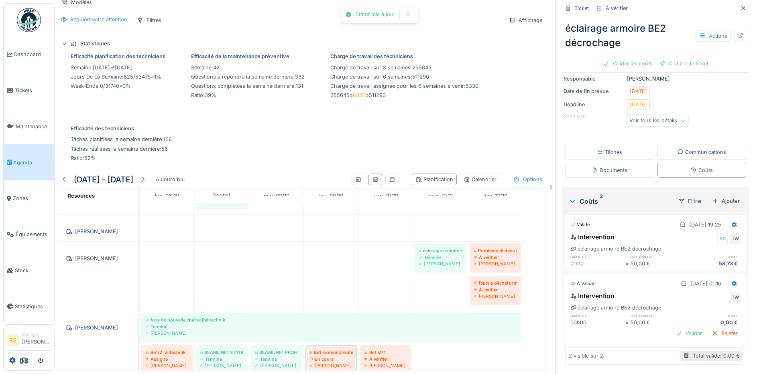
scroll to position [75, 0]
click at [713, 328] on div "Rejeter" at bounding box center [724, 333] width 33 height 11
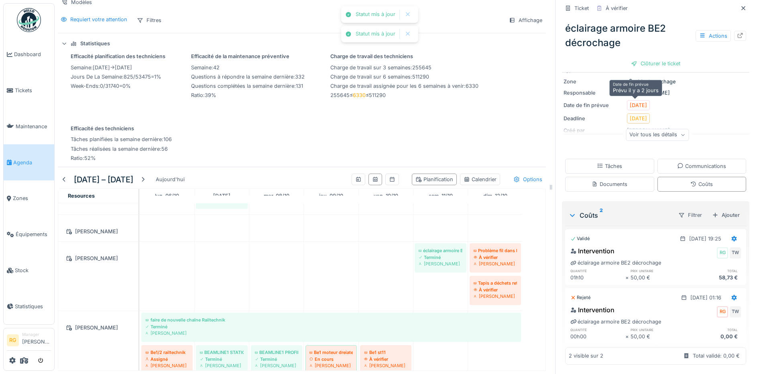
scroll to position [61, 0]
click at [649, 58] on div "Clôturer le ticket" at bounding box center [656, 63] width 56 height 11
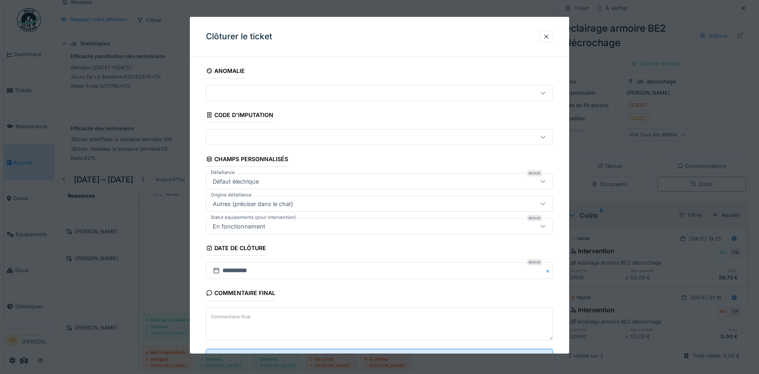
click at [257, 319] on textarea "Commentaire final" at bounding box center [380, 324] width 348 height 33
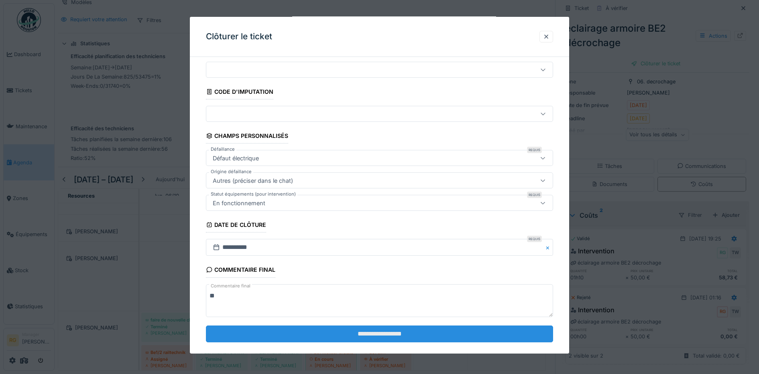
scroll to position [35, 0]
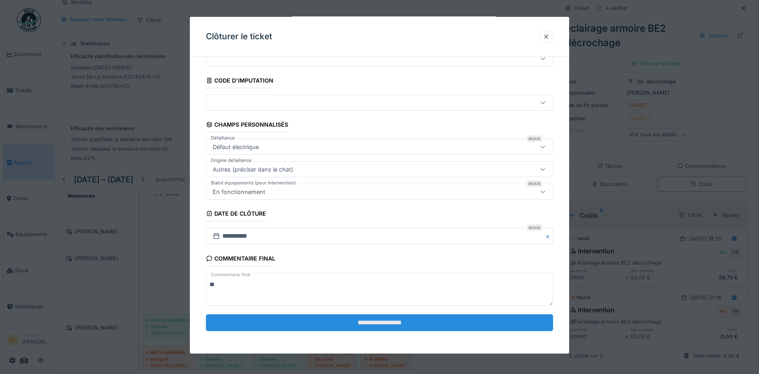
type textarea "**"
click at [347, 319] on input "**********" at bounding box center [380, 323] width 348 height 17
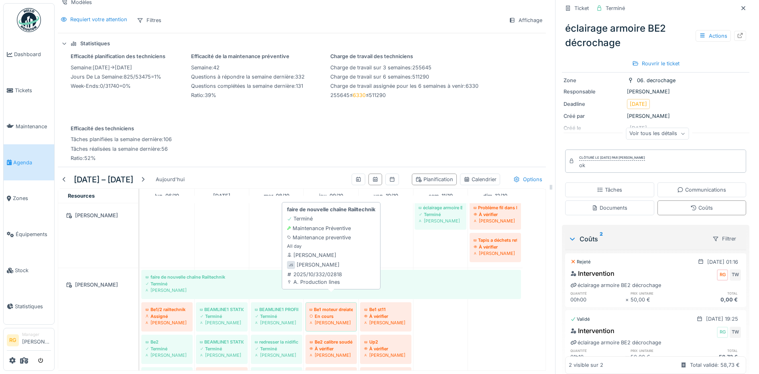
scroll to position [602, 0]
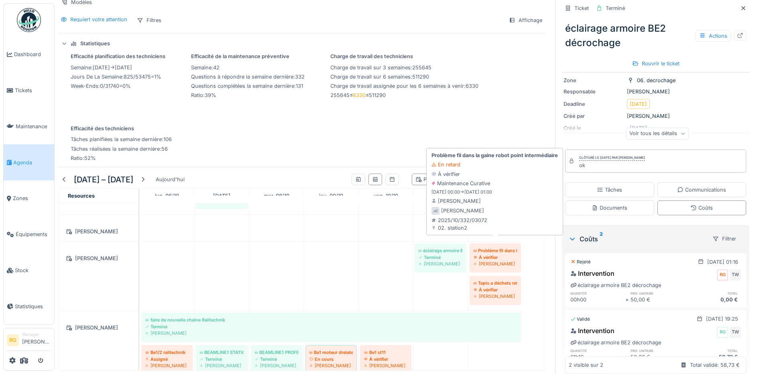
click at [492, 254] on div "À vérifier" at bounding box center [495, 257] width 43 height 6
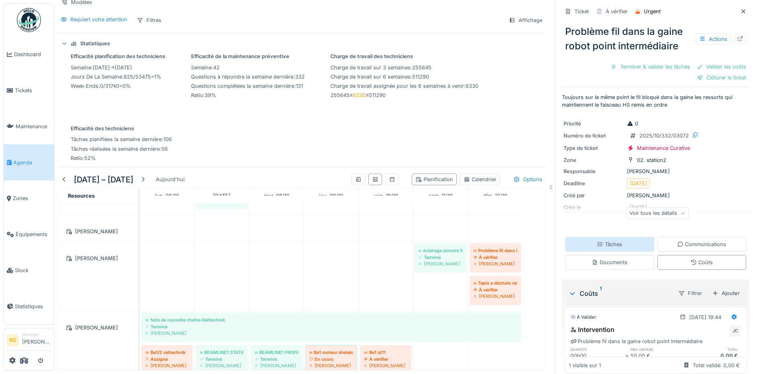
click at [614, 242] on div "Tâches" at bounding box center [609, 244] width 89 height 15
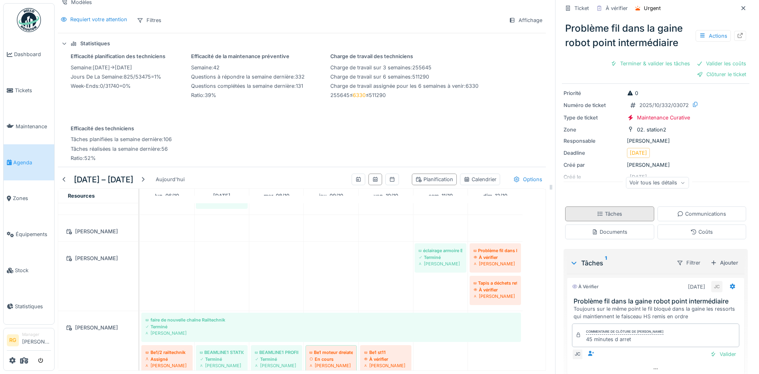
scroll to position [35, 0]
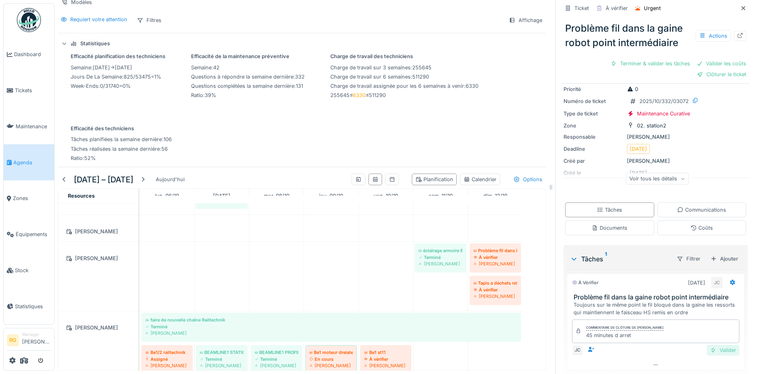
click at [711, 346] on div "Valider" at bounding box center [723, 350] width 33 height 11
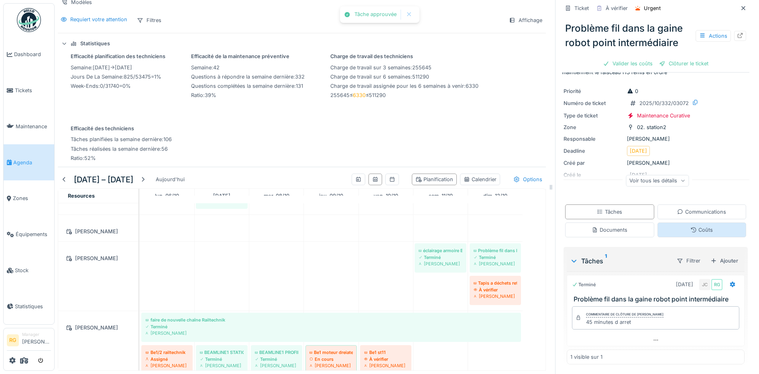
click at [690, 226] on div "Coûts" at bounding box center [701, 230] width 22 height 8
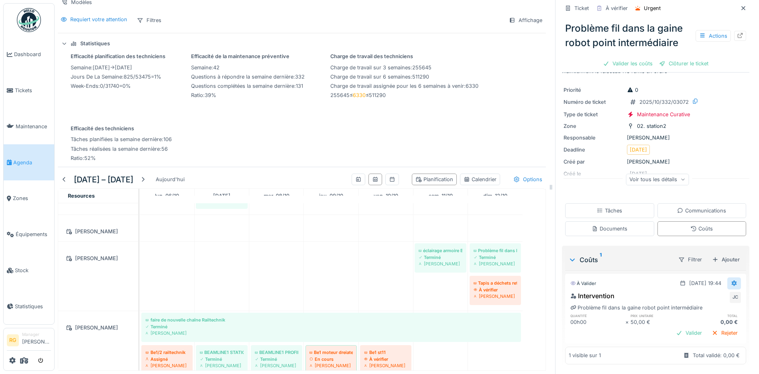
click at [732, 281] on icon at bounding box center [734, 284] width 5 height 6
click at [700, 296] on div "Modifier" at bounding box center [696, 302] width 39 height 12
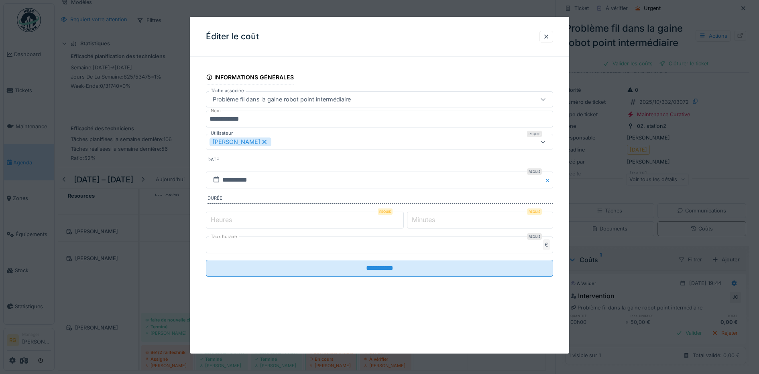
click at [432, 220] on label "Minutes" at bounding box center [423, 220] width 26 height 10
click at [432, 220] on input "*" at bounding box center [480, 220] width 146 height 17
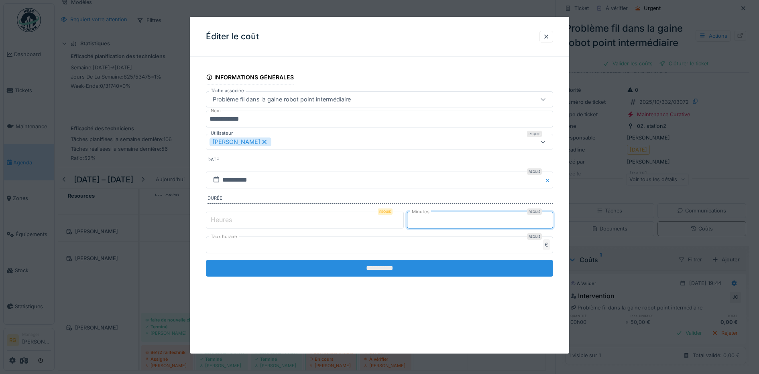
type input "**"
click at [441, 269] on input "**********" at bounding box center [380, 268] width 348 height 17
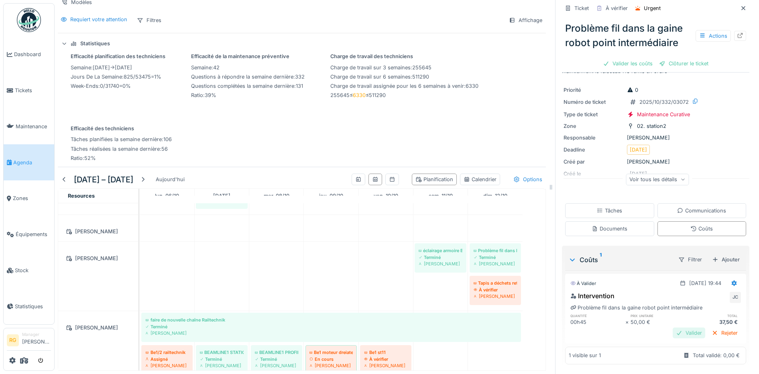
click at [678, 329] on div "Valider" at bounding box center [689, 333] width 33 height 11
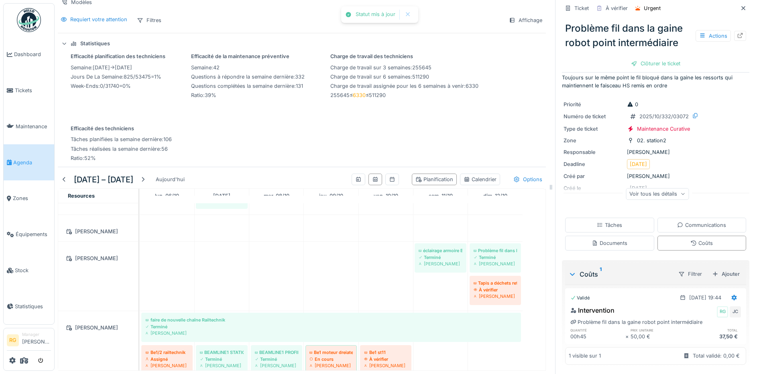
scroll to position [10, 0]
click at [645, 58] on div "Clôturer le ticket" at bounding box center [656, 63] width 56 height 11
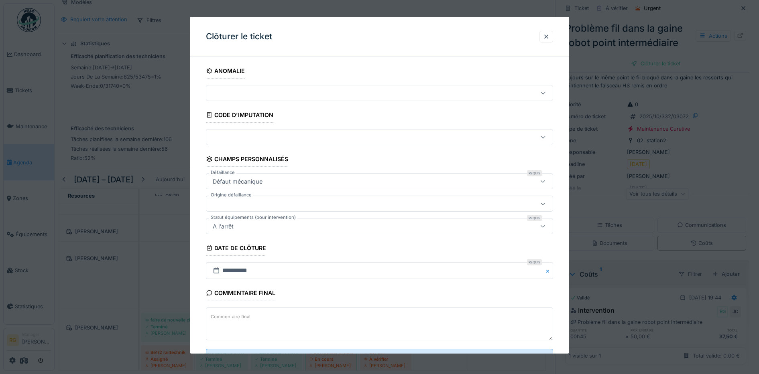
click at [297, 315] on textarea "Commentaire final" at bounding box center [380, 324] width 348 height 33
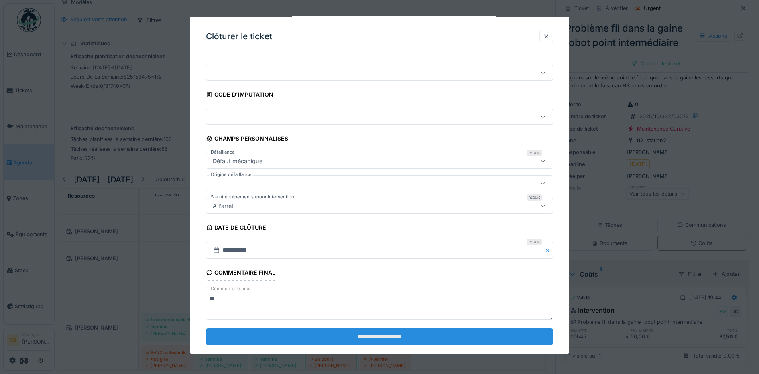
scroll to position [35, 0]
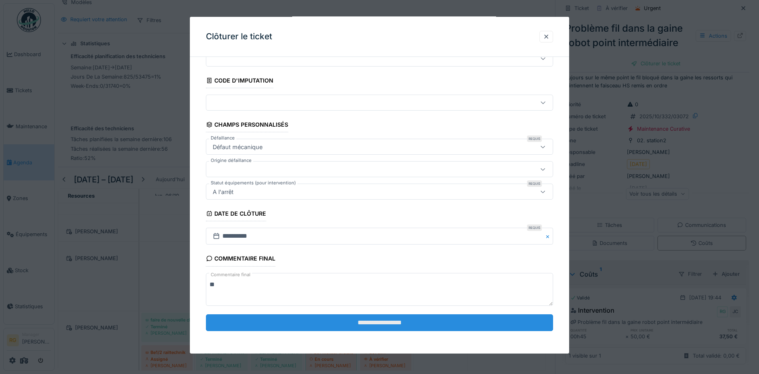
type textarea "**"
click at [372, 320] on input "**********" at bounding box center [380, 323] width 348 height 17
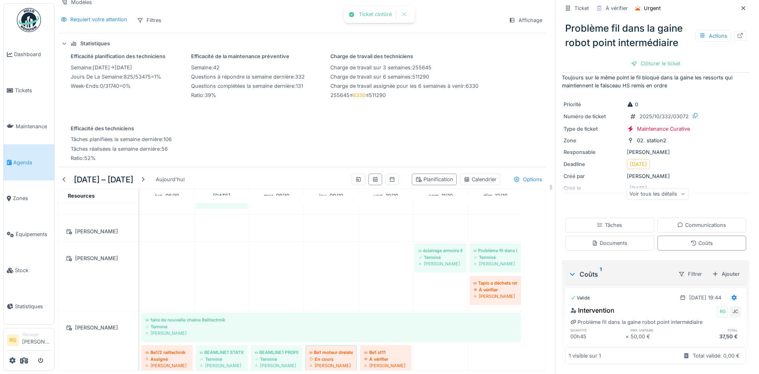
scroll to position [0, 0]
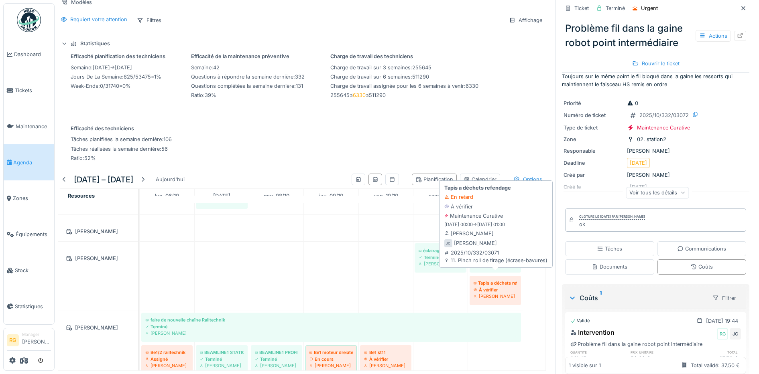
click at [492, 287] on div "À vérifier" at bounding box center [495, 290] width 43 height 6
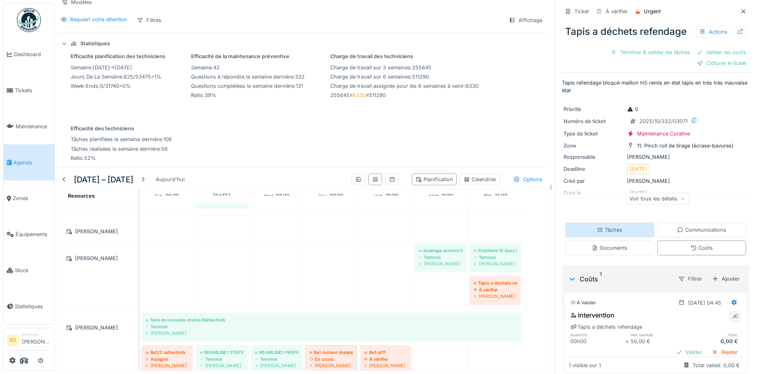
click at [601, 234] on div "Tâches" at bounding box center [609, 230] width 25 height 8
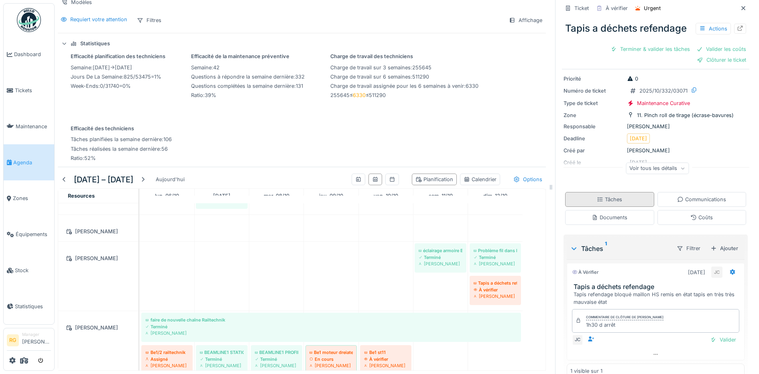
scroll to position [35, 0]
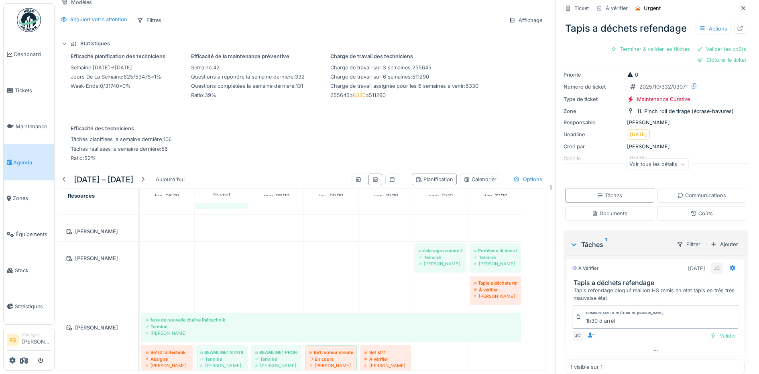
click at [601, 217] on div "Documents" at bounding box center [609, 213] width 89 height 15
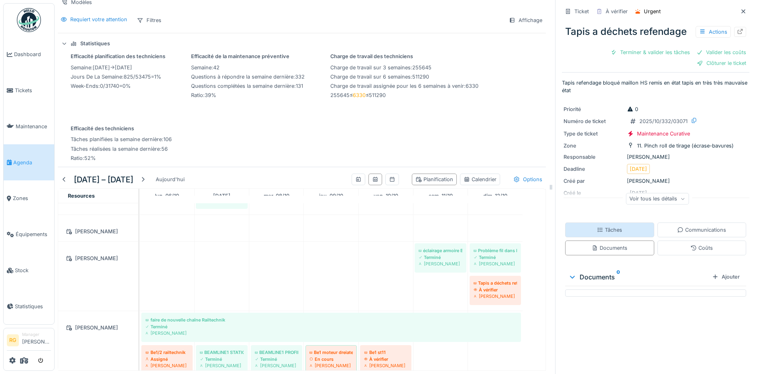
click at [604, 234] on div "Tâches" at bounding box center [609, 230] width 25 height 8
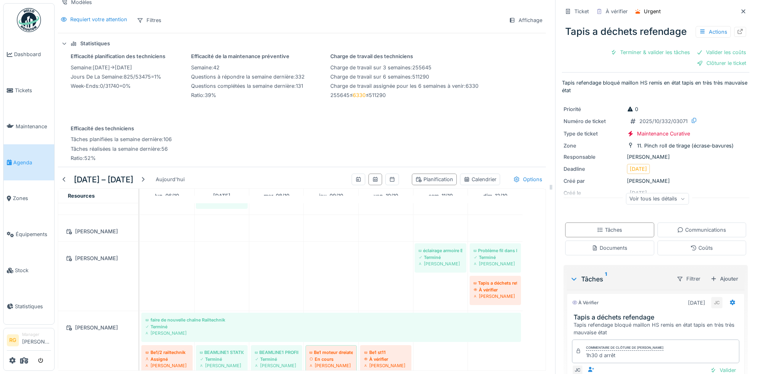
scroll to position [60, 0]
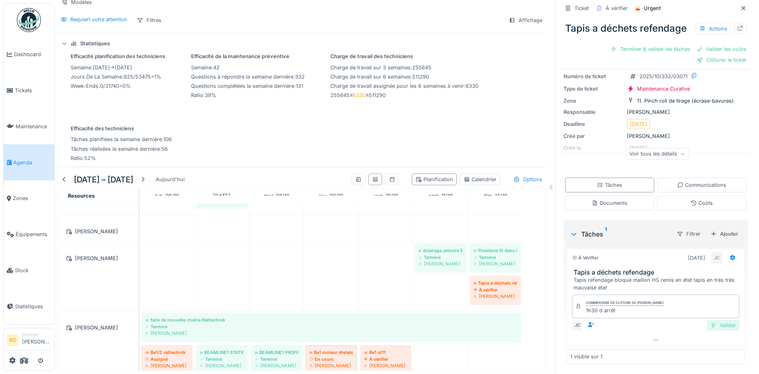
click at [713, 320] on div "Valider" at bounding box center [723, 325] width 33 height 11
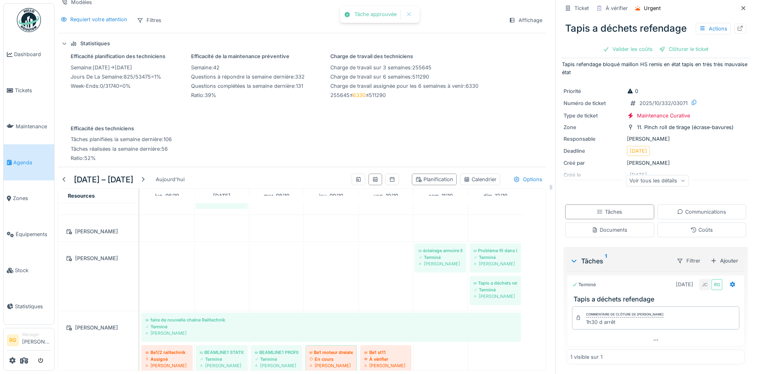
scroll to position [23, 0]
click at [690, 226] on div "Coûts" at bounding box center [701, 230] width 22 height 8
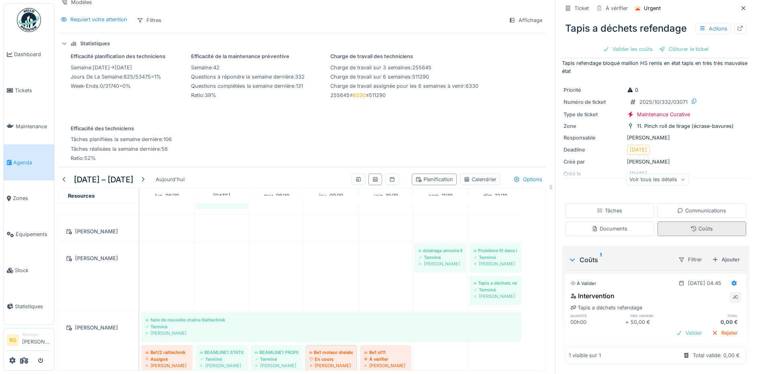
scroll to position [24, 0]
click at [602, 207] on div "Tâches" at bounding box center [609, 211] width 25 height 8
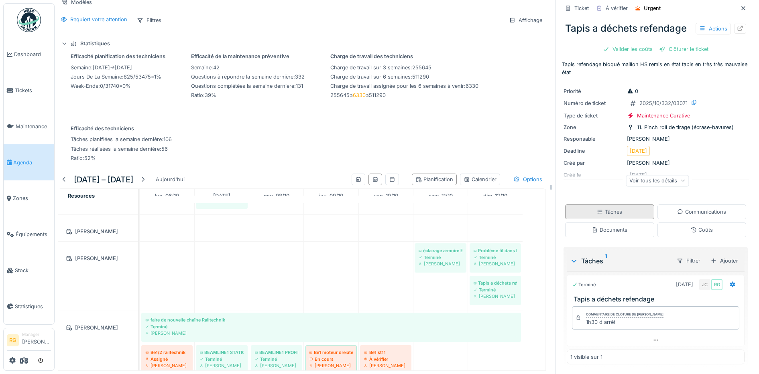
scroll to position [23, 0]
click at [672, 223] on div "Coûts" at bounding box center [701, 230] width 89 height 15
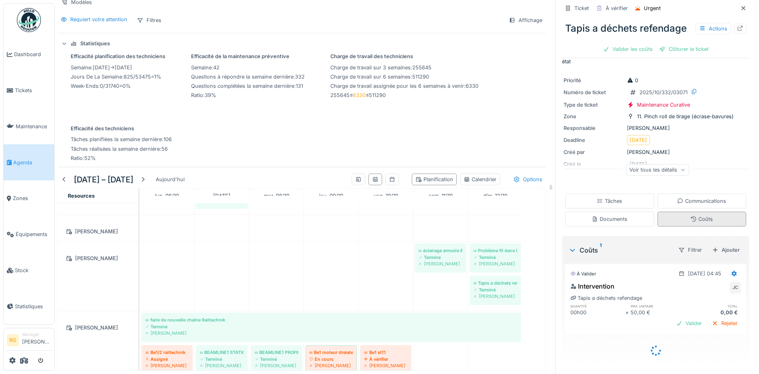
scroll to position [24, 0]
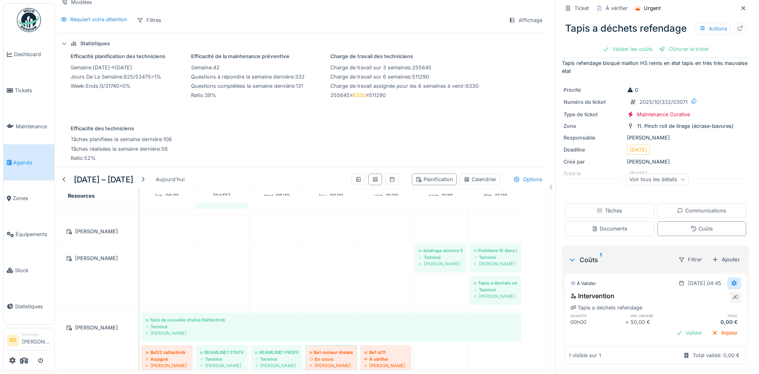
click at [731, 281] on icon at bounding box center [734, 283] width 6 height 5
click at [696, 296] on div "Modifier" at bounding box center [696, 302] width 39 height 12
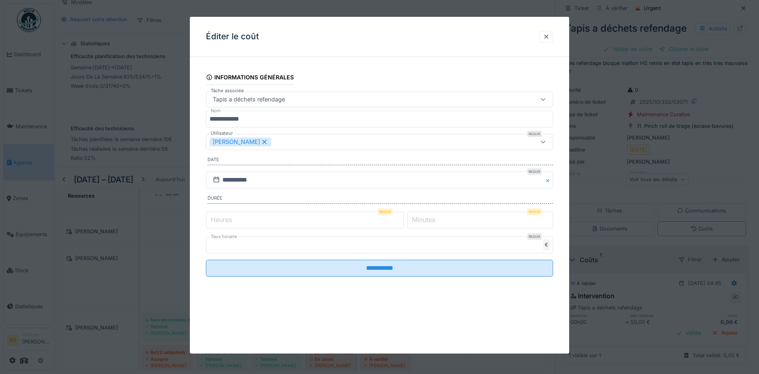
click at [218, 220] on label "Heures" at bounding box center [221, 220] width 24 height 10
click at [218, 220] on input "*" at bounding box center [305, 220] width 198 height 17
type input "*"
click at [421, 222] on label "Minutes" at bounding box center [423, 220] width 26 height 10
click at [421, 222] on input "*" at bounding box center [480, 220] width 146 height 17
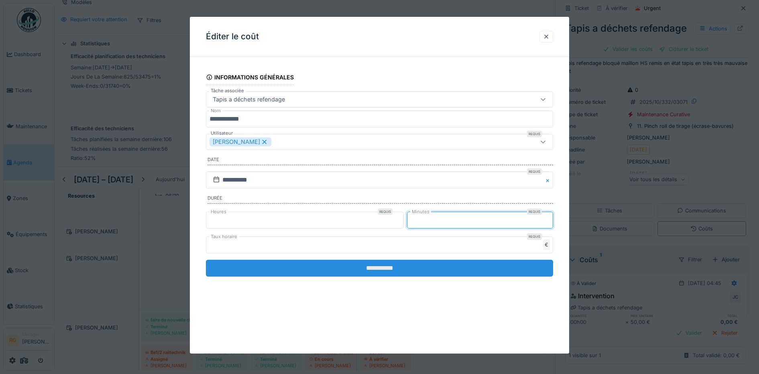
type input "**"
click at [449, 271] on input "**********" at bounding box center [380, 268] width 348 height 17
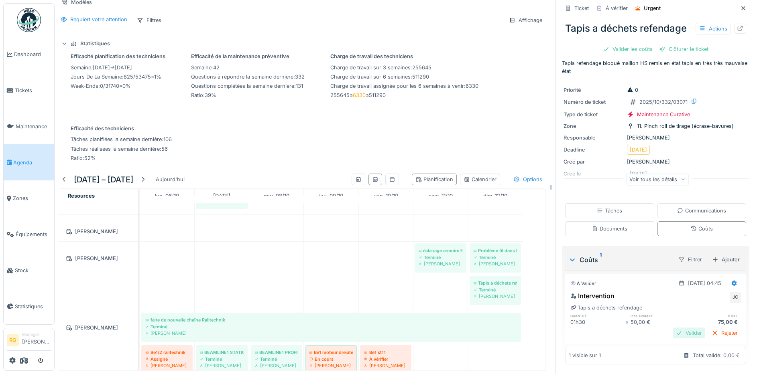
click at [673, 328] on div "Valider" at bounding box center [689, 333] width 33 height 11
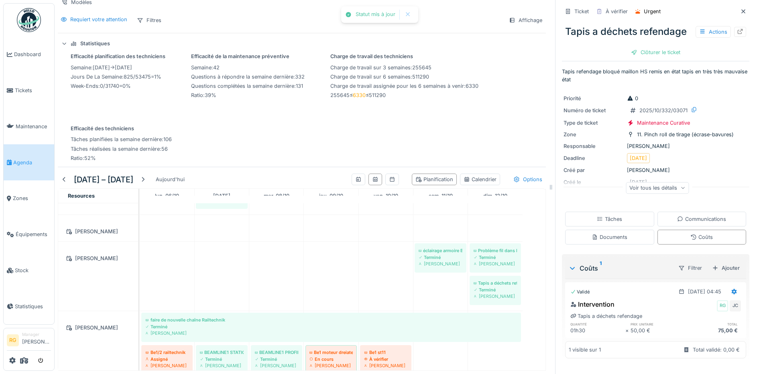
scroll to position [10, 0]
click at [647, 55] on div "Clôturer le ticket" at bounding box center [656, 52] width 56 height 11
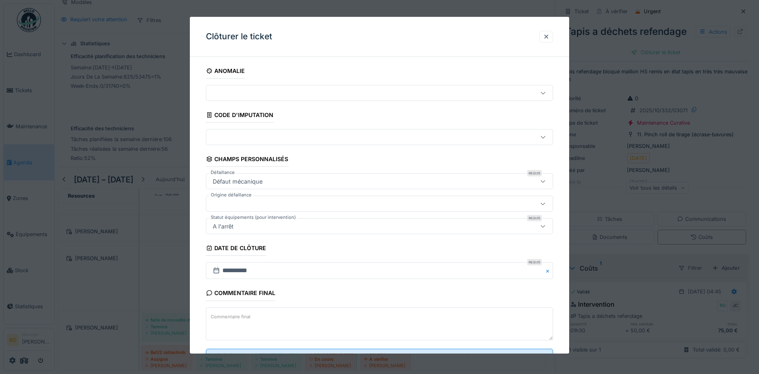
click at [246, 318] on label "Commentaire final" at bounding box center [230, 317] width 43 height 10
click at [246, 318] on textarea "Commentaire final" at bounding box center [380, 324] width 348 height 33
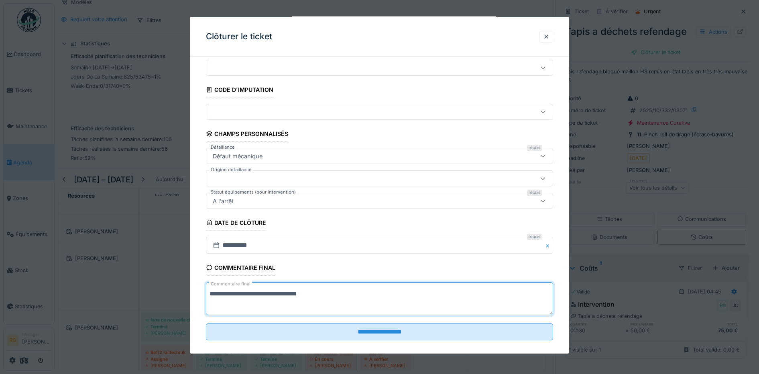
scroll to position [35, 0]
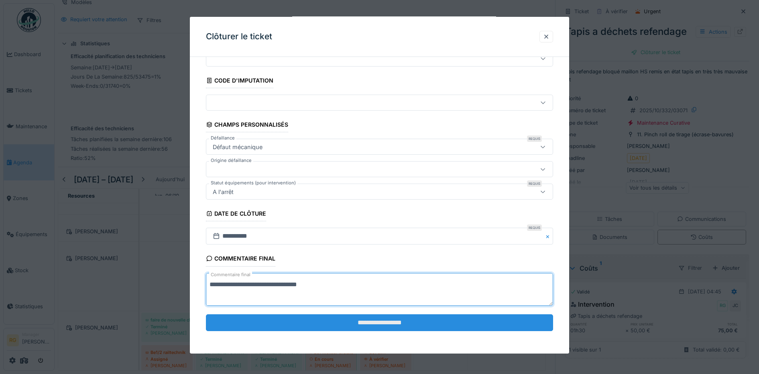
type textarea "**********"
click at [396, 324] on input "**********" at bounding box center [380, 323] width 348 height 17
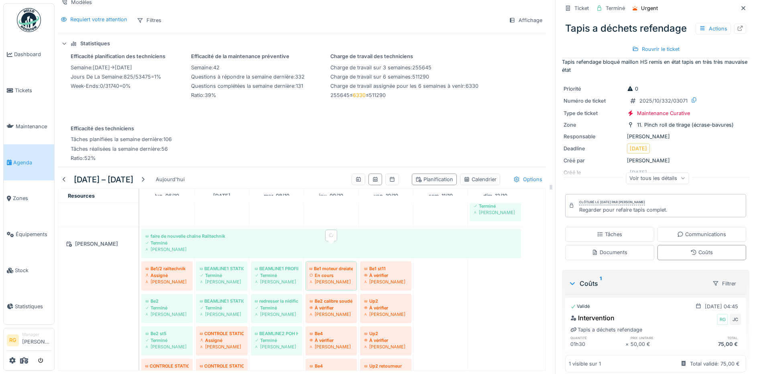
scroll to position [702, 0]
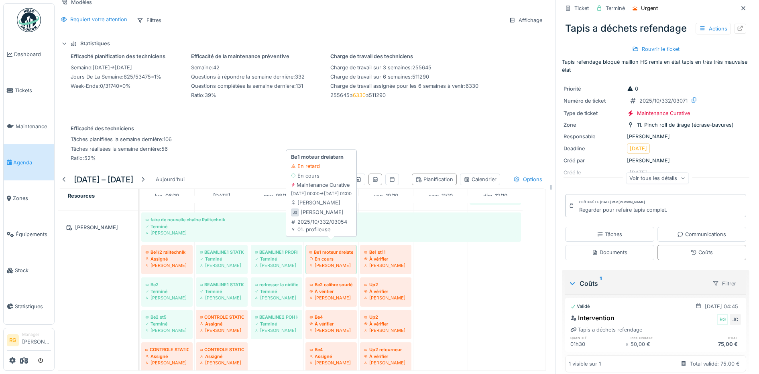
click at [338, 256] on div "En cours" at bounding box center [330, 259] width 43 height 6
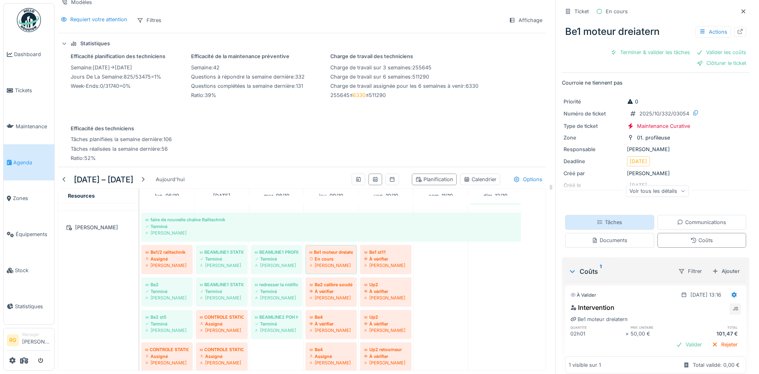
click at [601, 219] on div "Tâches" at bounding box center [609, 223] width 25 height 8
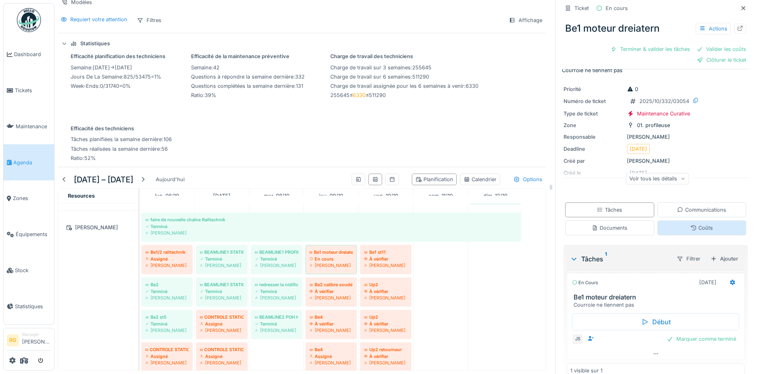
click at [675, 221] on div "Coûts" at bounding box center [701, 228] width 89 height 15
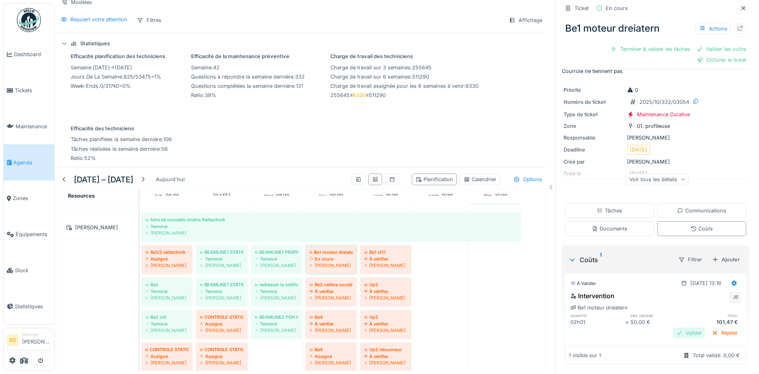
click at [675, 328] on div "Valider" at bounding box center [689, 333] width 33 height 11
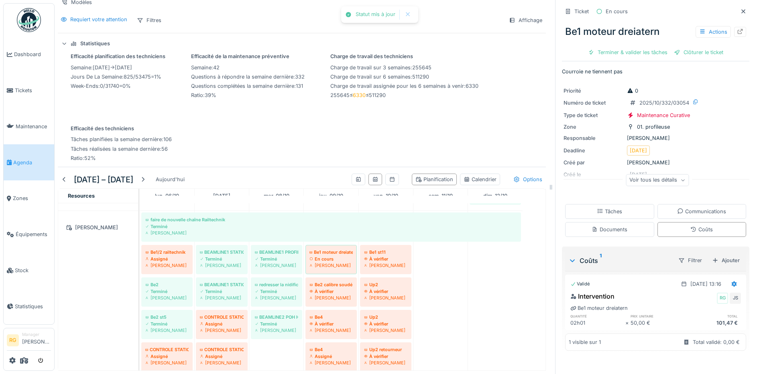
scroll to position [0, 0]
click at [605, 208] on div "Tâches" at bounding box center [609, 212] width 25 height 8
click at [695, 337] on div "Marquer comme terminé" at bounding box center [701, 340] width 76 height 11
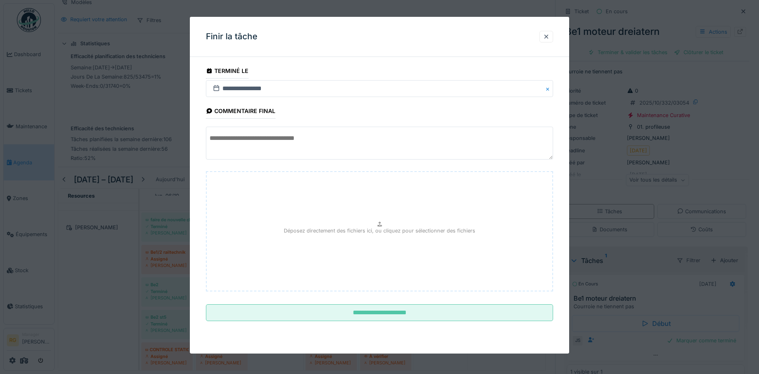
click at [254, 144] on textarea at bounding box center [380, 143] width 348 height 33
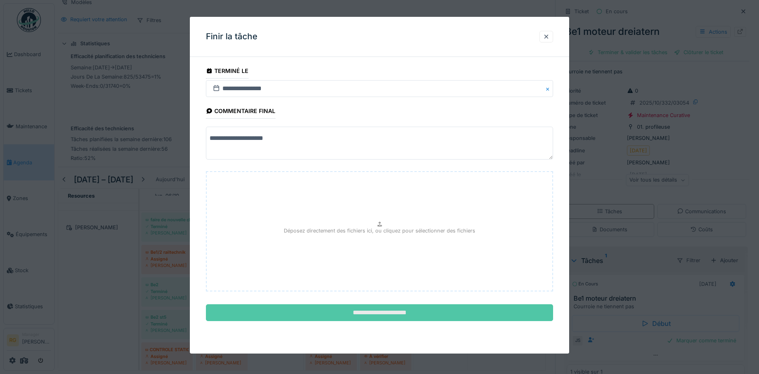
type textarea "**********"
click at [401, 313] on input "**********" at bounding box center [380, 313] width 348 height 17
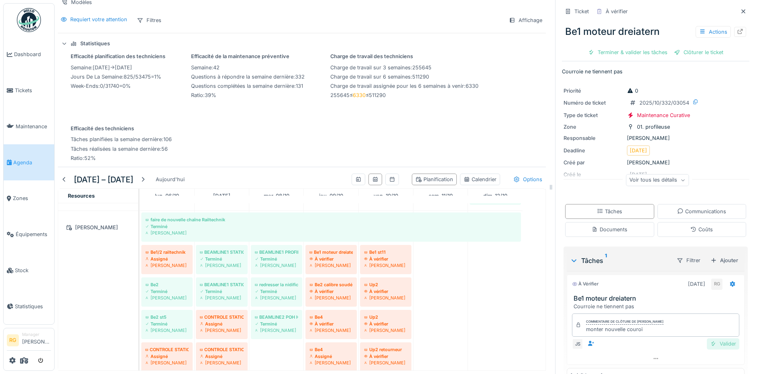
click at [710, 340] on div "Valider" at bounding box center [723, 344] width 33 height 11
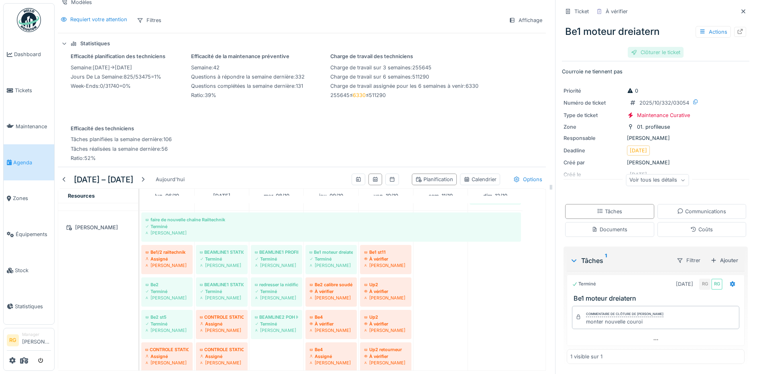
click at [643, 47] on div "Clôturer le ticket" at bounding box center [656, 52] width 56 height 11
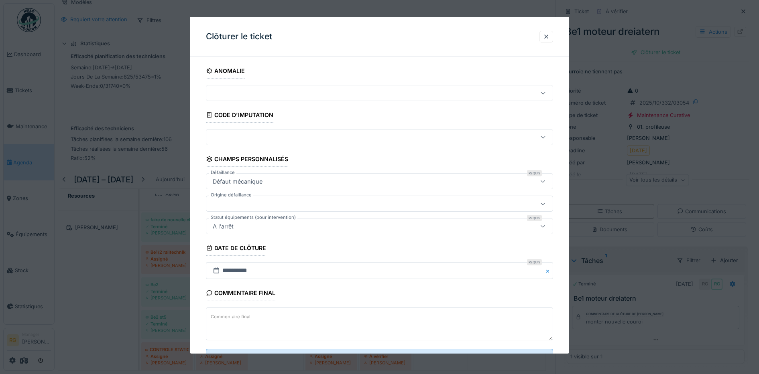
click at [232, 316] on label "Commentaire final" at bounding box center [230, 317] width 43 height 10
click at [232, 316] on textarea "Commentaire final" at bounding box center [380, 324] width 348 height 33
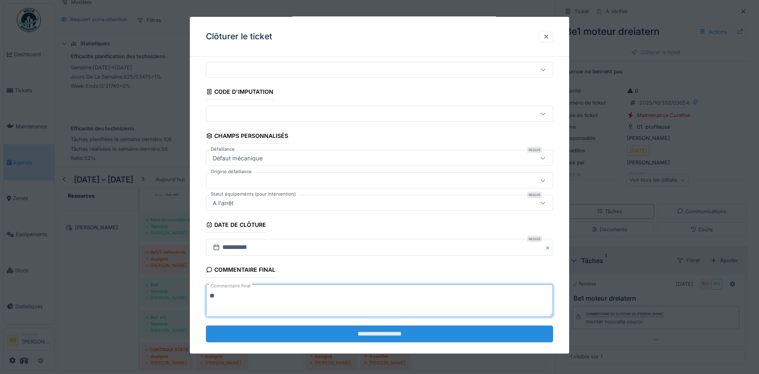
scroll to position [35, 0]
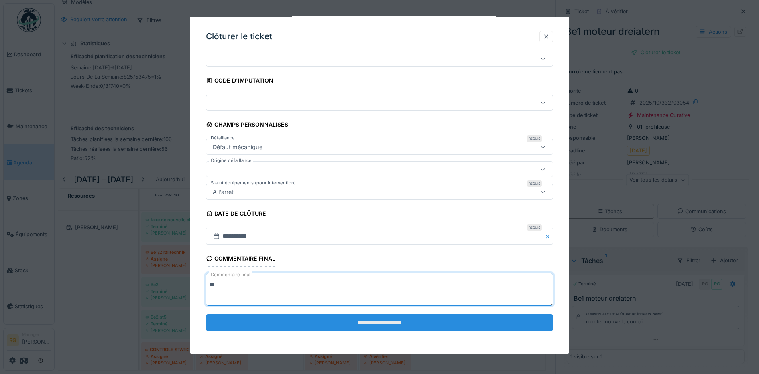
type textarea "**"
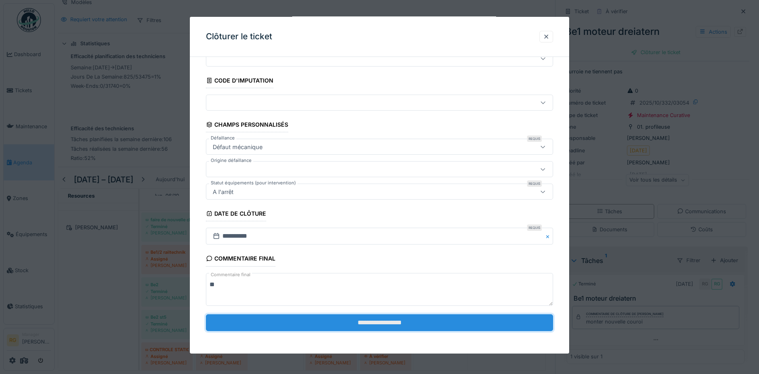
click at [371, 325] on input "**********" at bounding box center [380, 323] width 348 height 17
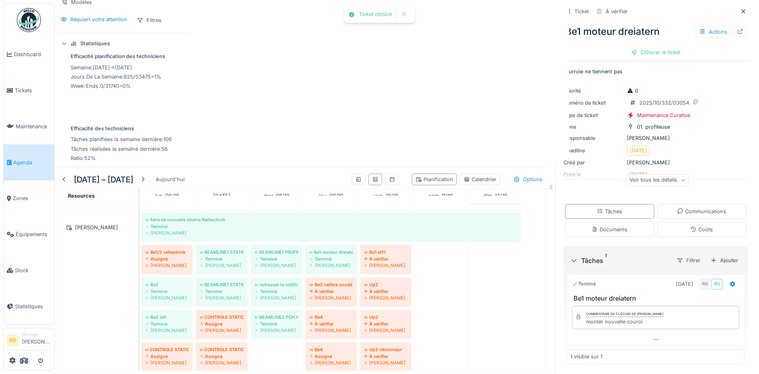
scroll to position [0, 0]
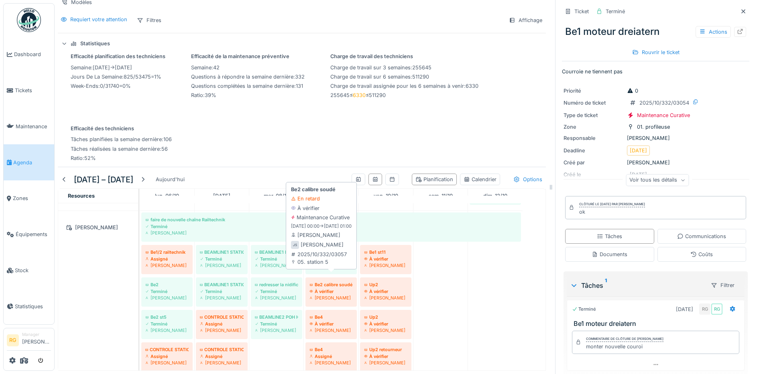
click at [333, 289] on div "À vérifier" at bounding box center [330, 292] width 43 height 6
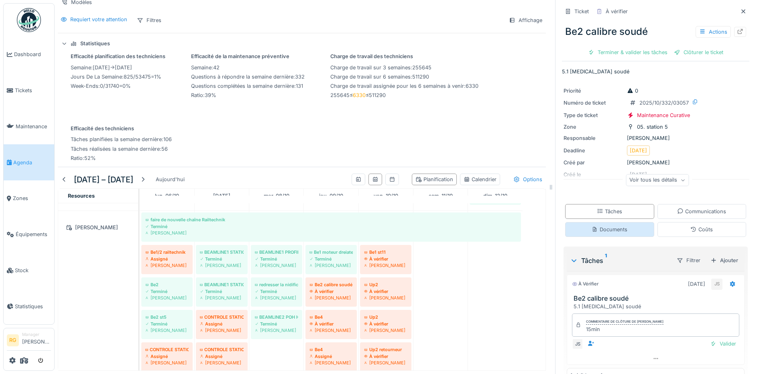
click at [609, 226] on div "Documents" at bounding box center [610, 230] width 36 height 8
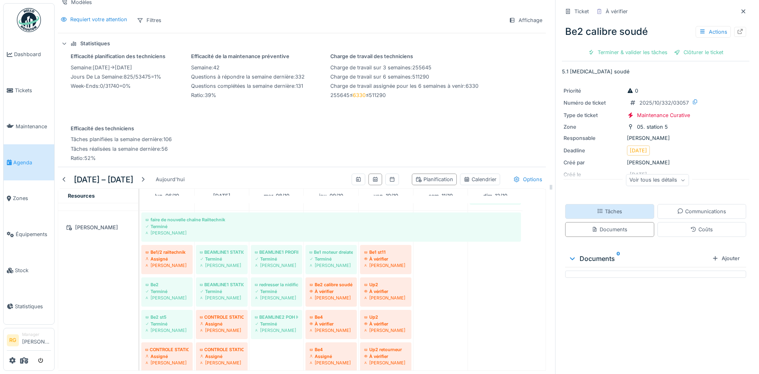
click at [604, 208] on div "Tâches" at bounding box center [609, 212] width 25 height 8
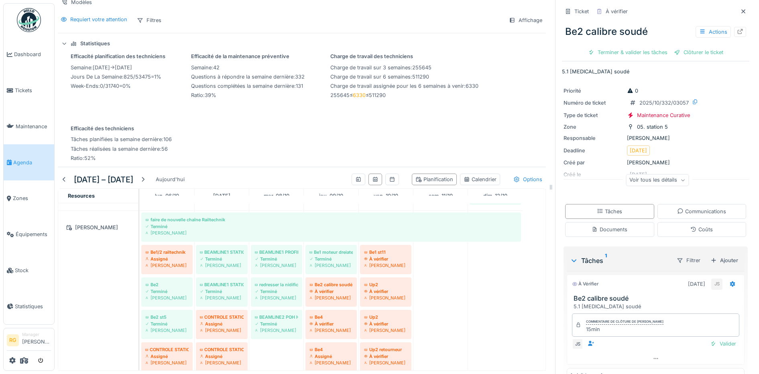
scroll to position [20, 0]
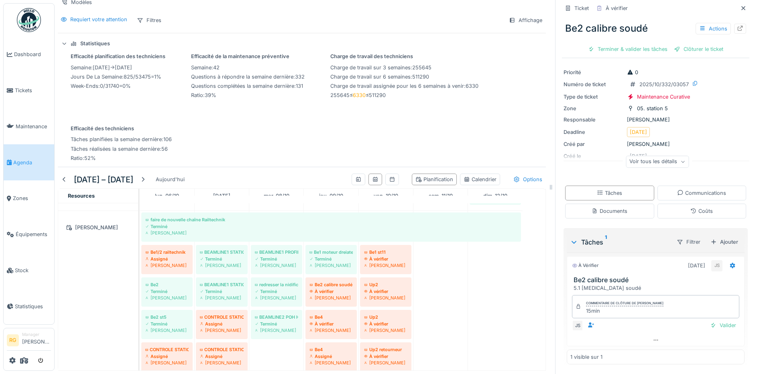
drag, startPoint x: 709, startPoint y: 320, endPoint x: 704, endPoint y: 264, distance: 56.4
click at [708, 320] on div "Valider" at bounding box center [723, 325] width 33 height 11
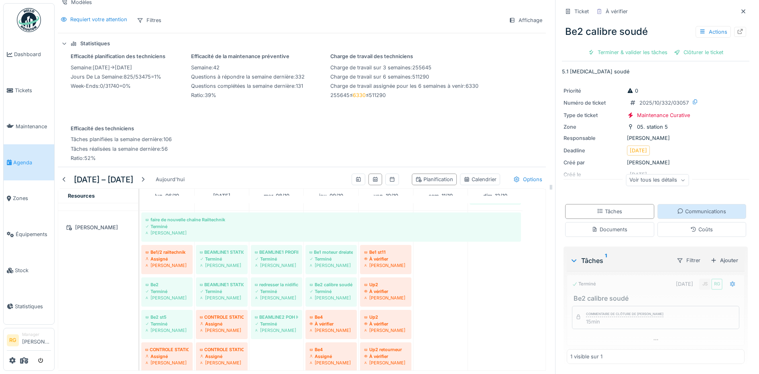
scroll to position [0, 0]
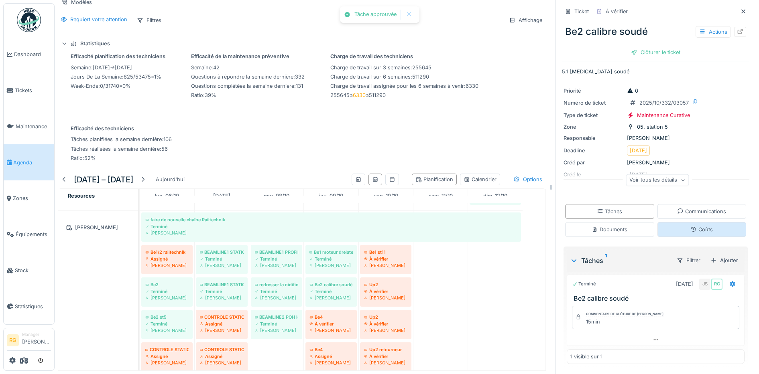
click at [692, 226] on div "Coûts" at bounding box center [701, 230] width 22 height 8
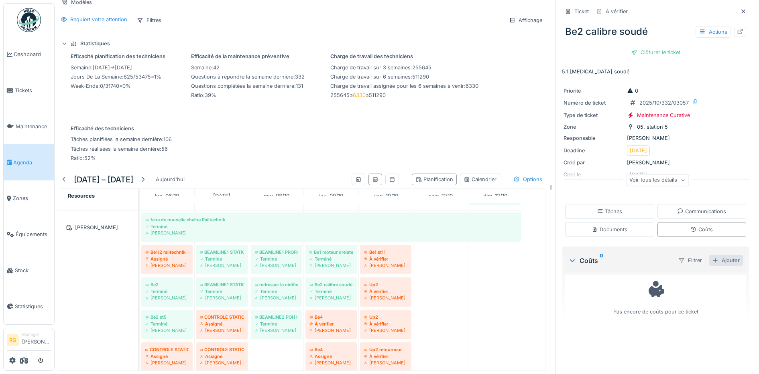
click at [713, 255] on div "Ajouter" at bounding box center [726, 260] width 34 height 11
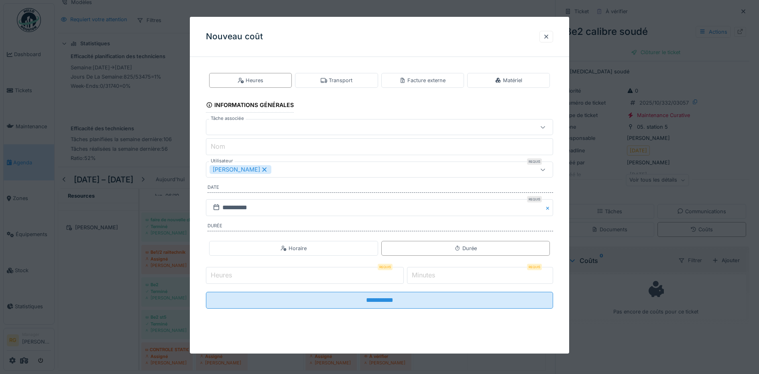
click at [261, 169] on icon at bounding box center [264, 170] width 7 height 6
click at [261, 169] on div "Utilisateurs" at bounding box center [359, 169] width 300 height 9
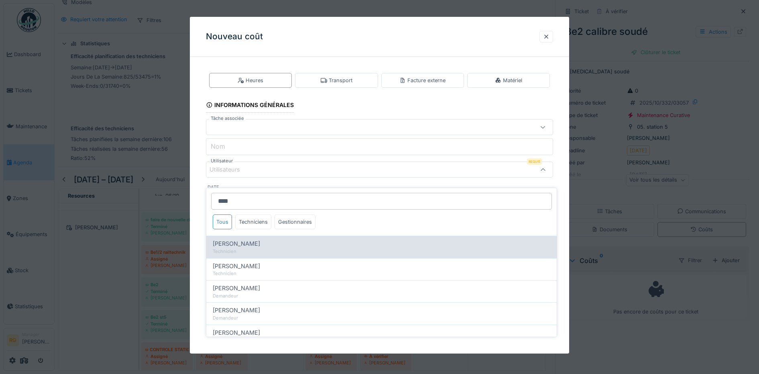
type input "****"
click at [242, 240] on span "Jeremy Six" at bounding box center [236, 244] width 47 height 9
type input "****"
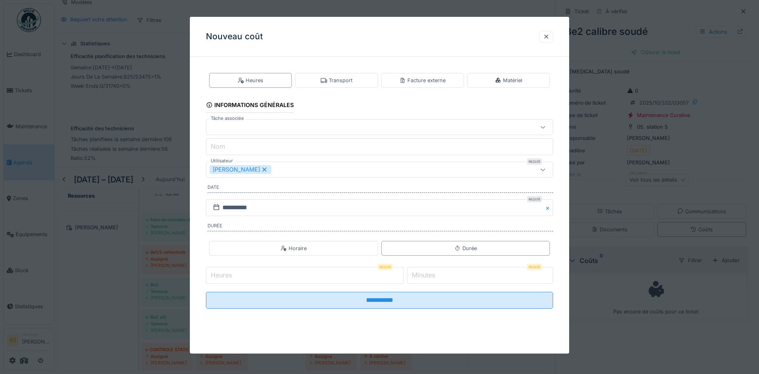
click at [195, 190] on div "**********" at bounding box center [380, 197] width 380 height 268
click at [349, 278] on input "Heures" at bounding box center [305, 275] width 198 height 17
type input "*"
click at [430, 272] on label "Minutes" at bounding box center [423, 275] width 26 height 10
click at [430, 272] on input "*" at bounding box center [480, 275] width 146 height 17
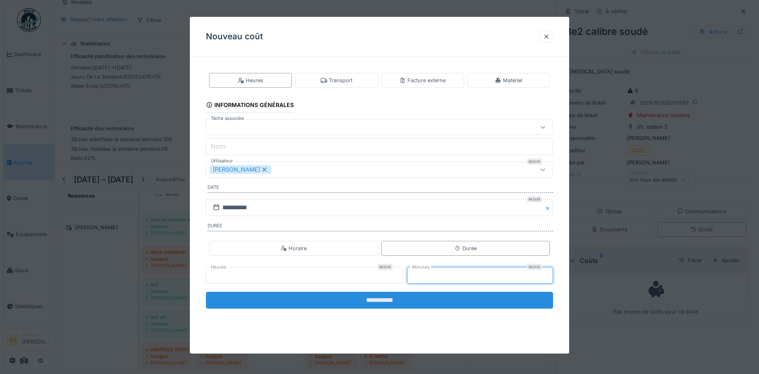
type input "**"
click at [406, 302] on input "**********" at bounding box center [380, 300] width 348 height 17
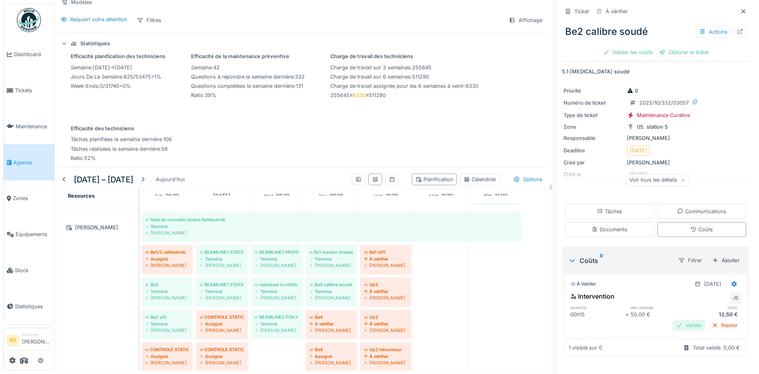
click at [675, 320] on div "Valider" at bounding box center [689, 325] width 33 height 11
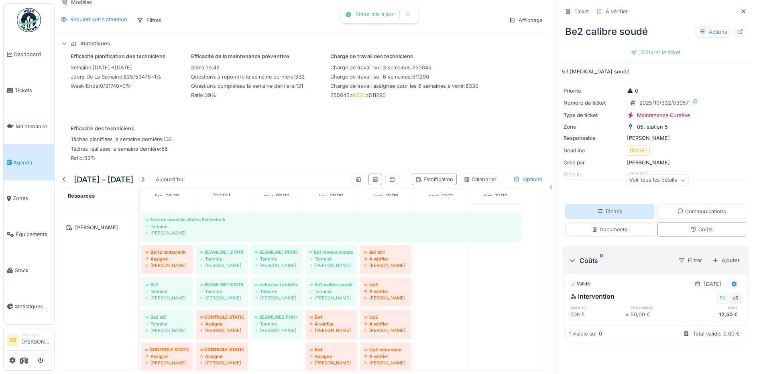
click at [606, 208] on div "Tâches" at bounding box center [609, 212] width 25 height 8
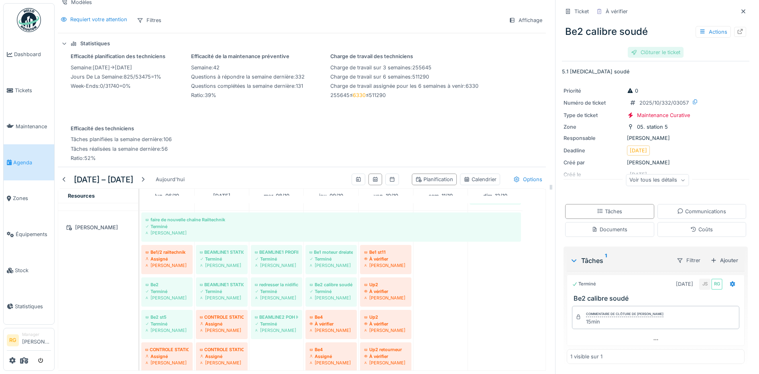
click at [655, 47] on div "Clôturer le ticket" at bounding box center [656, 52] width 56 height 11
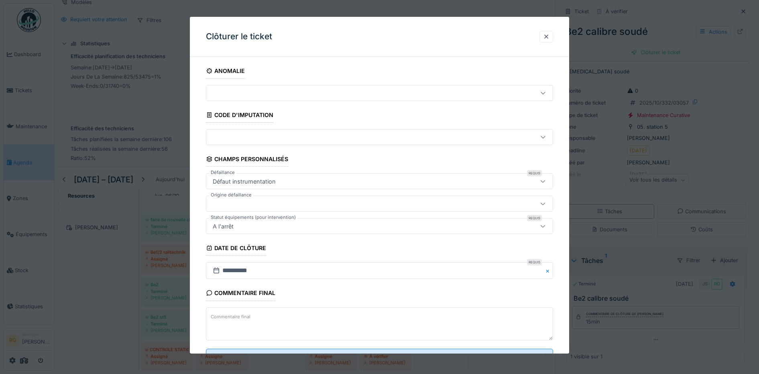
click at [231, 317] on label "Commentaire final" at bounding box center [230, 317] width 43 height 10
click at [231, 317] on textarea "Commentaire final" at bounding box center [380, 324] width 348 height 33
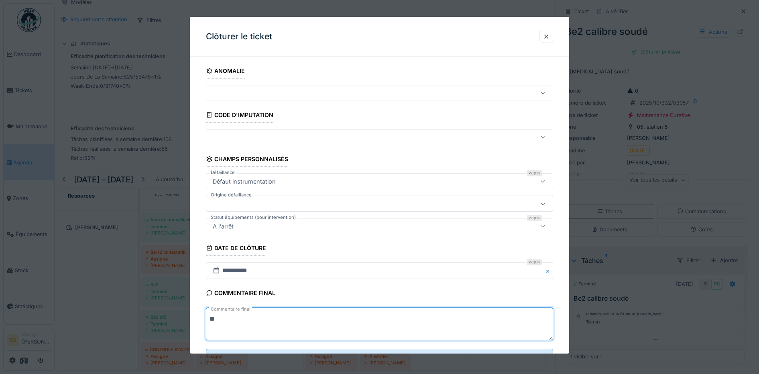
type textarea "*"
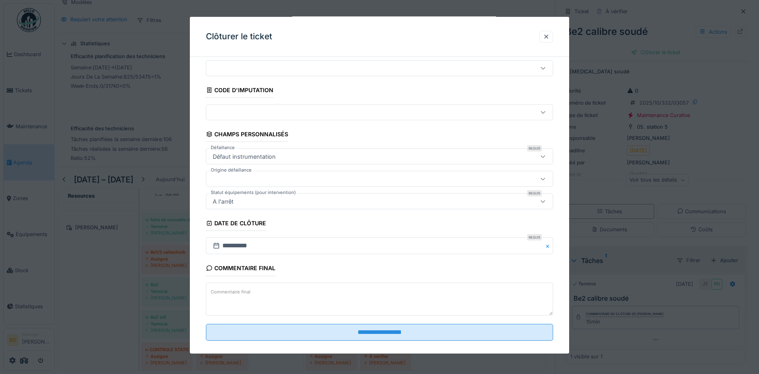
scroll to position [35, 0]
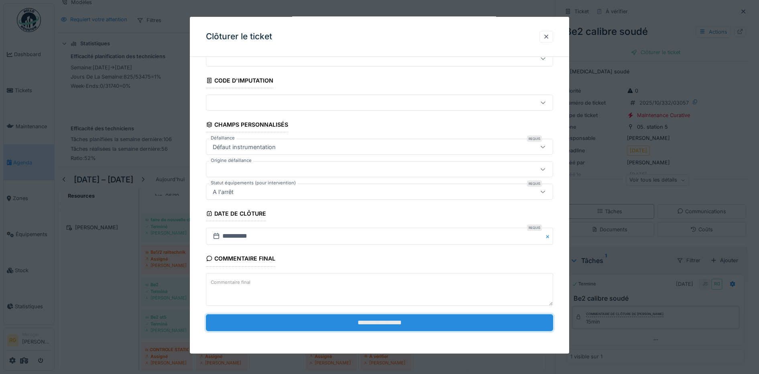
click at [370, 323] on input "**********" at bounding box center [380, 323] width 348 height 17
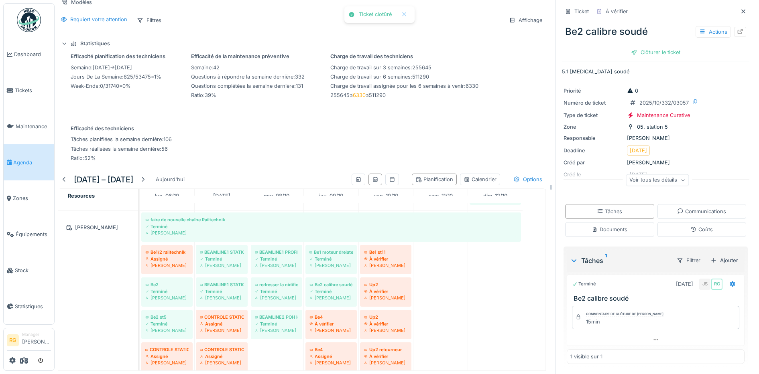
scroll to position [0, 0]
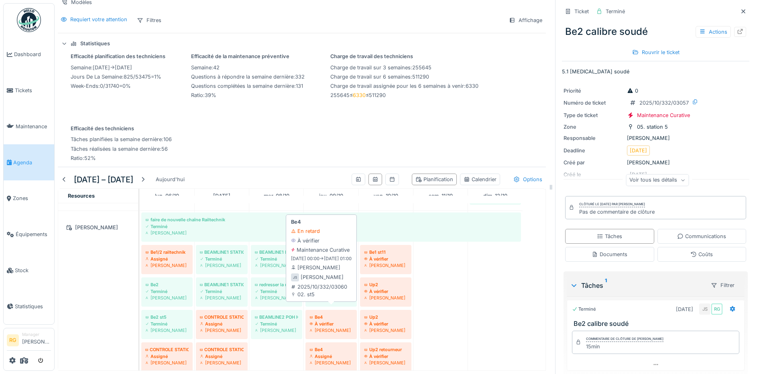
click at [332, 327] on div "Jeremy Six" at bounding box center [330, 330] width 43 height 6
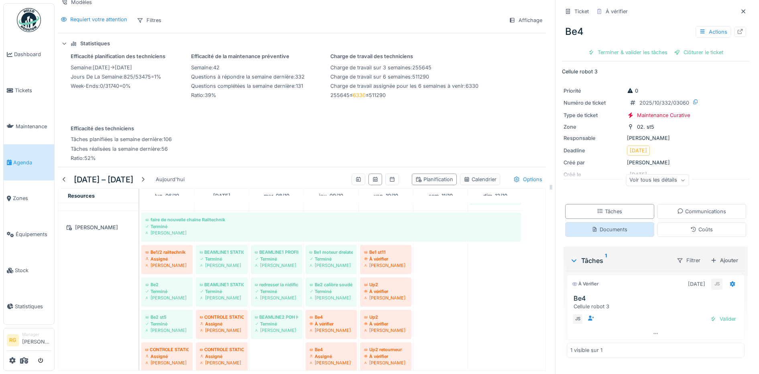
click at [603, 226] on div "Documents" at bounding box center [610, 230] width 36 height 8
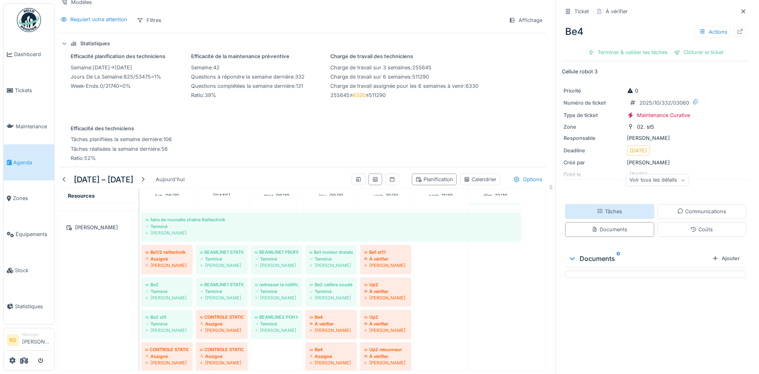
click at [602, 208] on div "Tâches" at bounding box center [609, 212] width 25 height 8
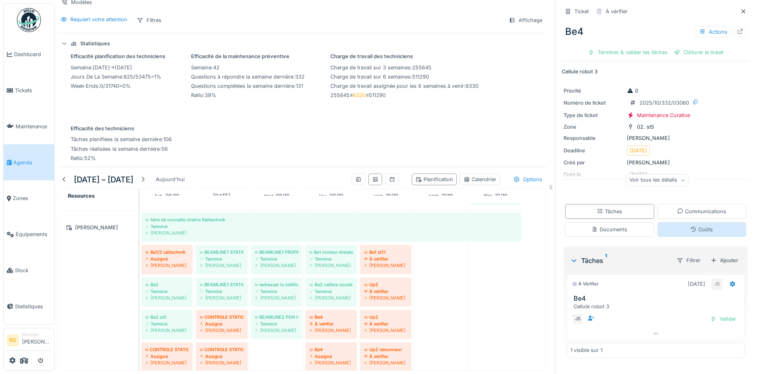
click at [690, 227] on icon at bounding box center [693, 229] width 6 height 5
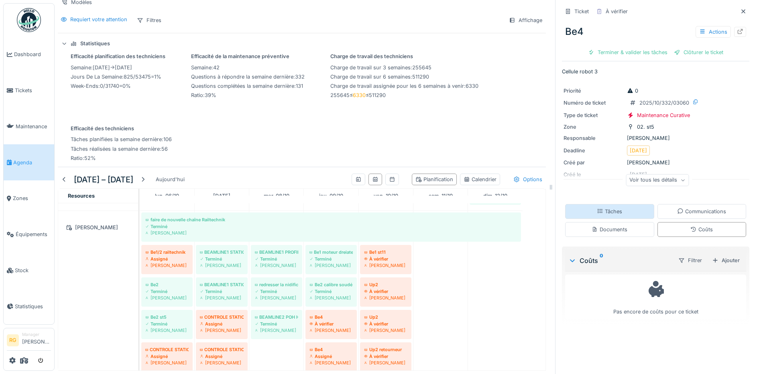
click at [606, 204] on div "Tâches" at bounding box center [609, 211] width 89 height 15
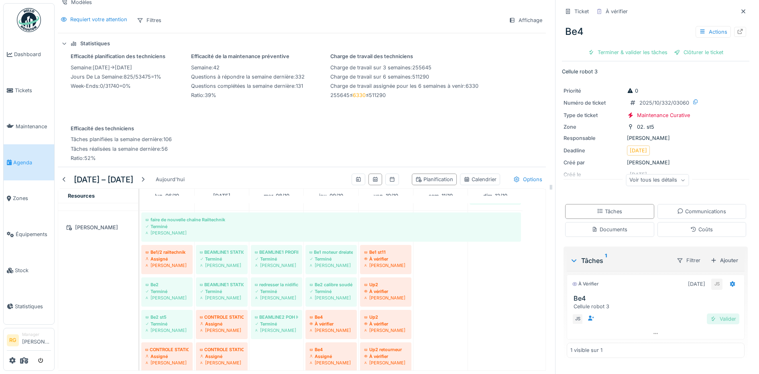
click at [712, 314] on div "Valider" at bounding box center [723, 319] width 33 height 11
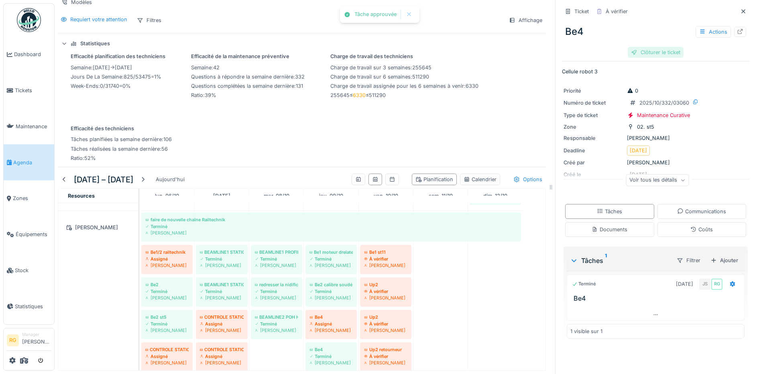
click at [648, 47] on div "Clôturer le ticket" at bounding box center [656, 52] width 56 height 11
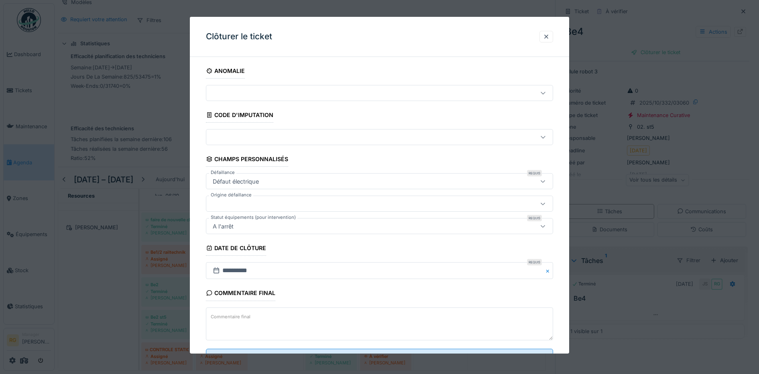
scroll to position [35, 0]
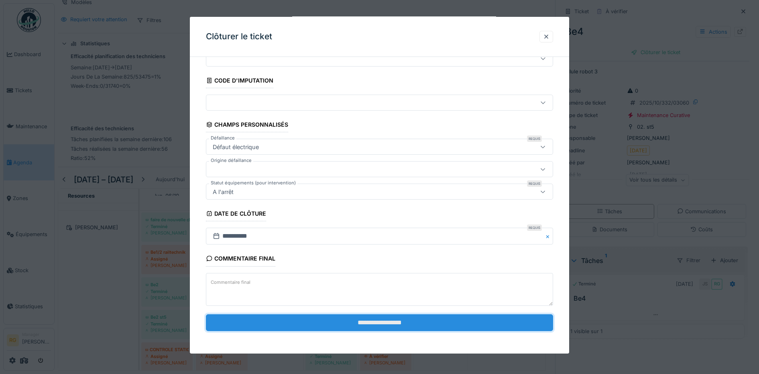
click at [374, 324] on input "**********" at bounding box center [380, 323] width 348 height 17
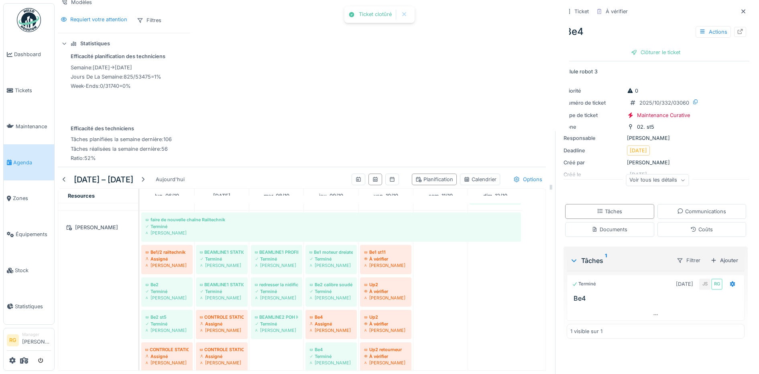
scroll to position [0, 0]
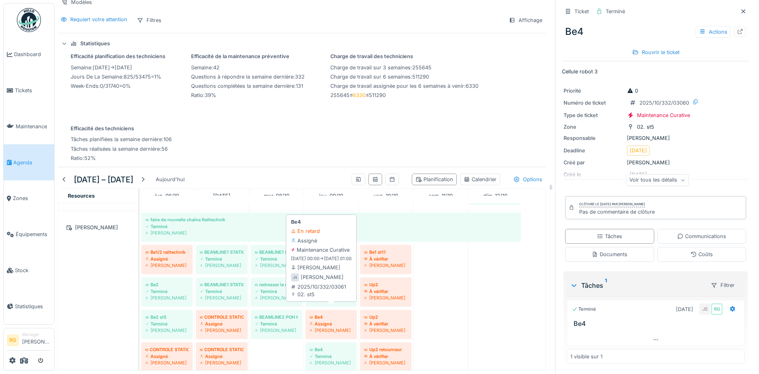
click at [333, 321] on div "Assigné" at bounding box center [330, 324] width 43 height 6
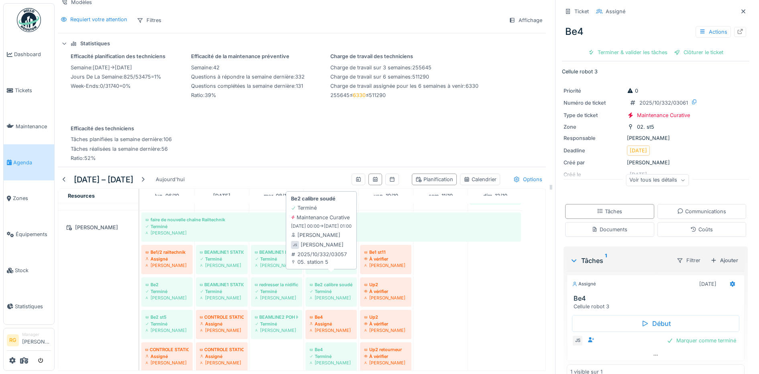
click at [332, 289] on div "Terminé" at bounding box center [330, 292] width 43 height 6
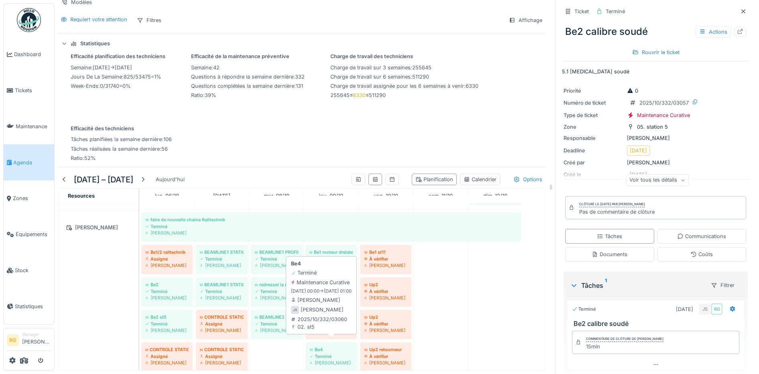
click at [330, 354] on div "Terminé" at bounding box center [330, 357] width 43 height 6
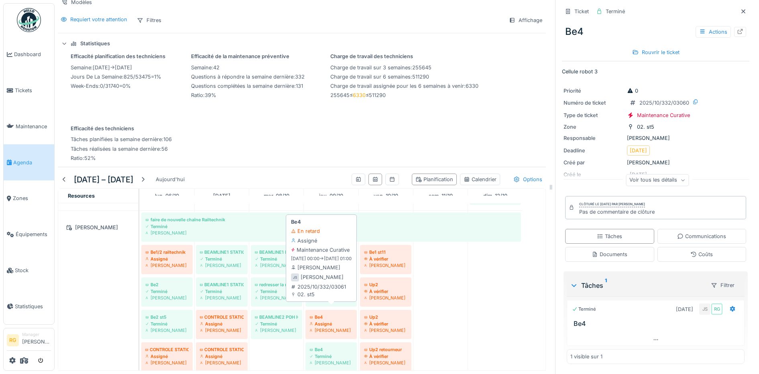
click at [331, 327] on div "Jeremy Six" at bounding box center [330, 330] width 43 height 6
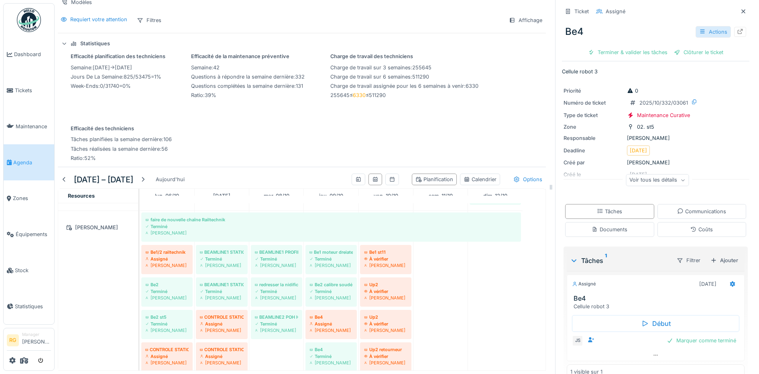
click at [698, 26] on div "Actions" at bounding box center [712, 32] width 35 height 12
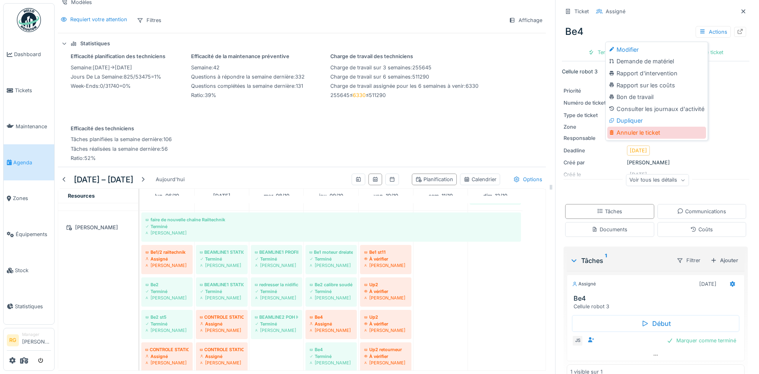
click at [631, 127] on div "Annuler le ticket" at bounding box center [656, 133] width 99 height 12
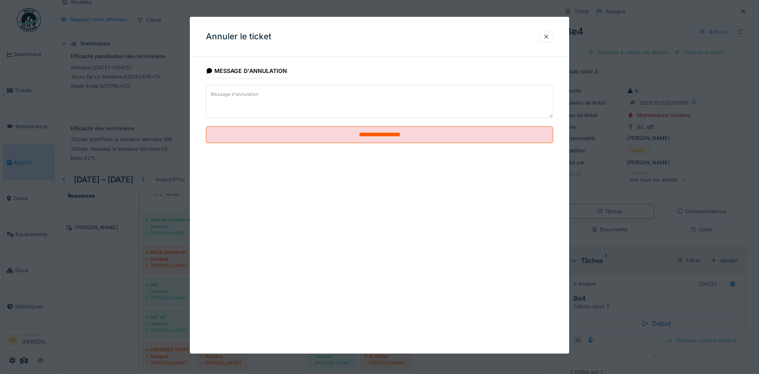
click at [289, 94] on textarea "Message d'annulation" at bounding box center [380, 101] width 348 height 33
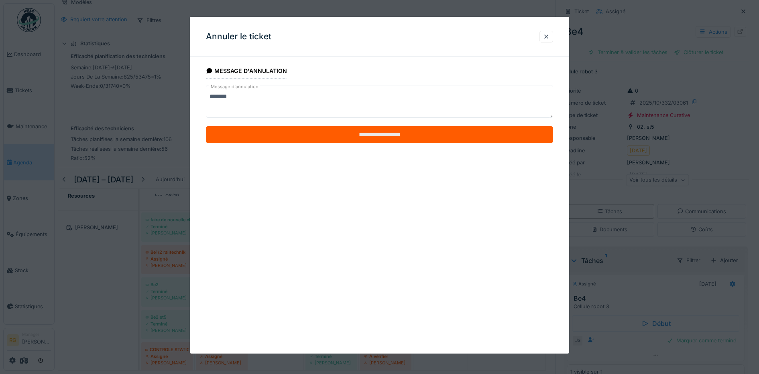
type textarea "*******"
click at [384, 132] on input "**********" at bounding box center [380, 134] width 348 height 17
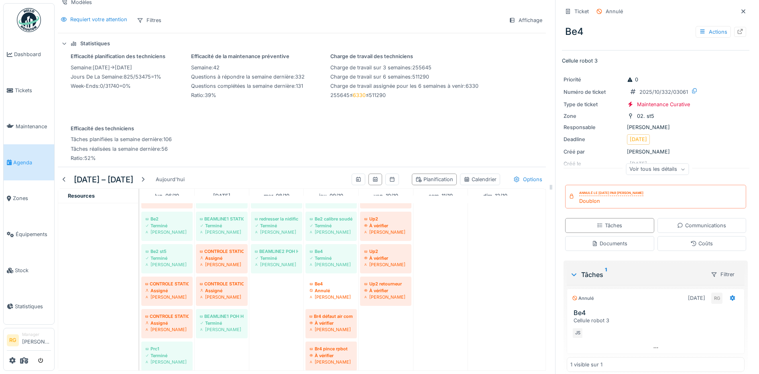
scroll to position [803, 0]
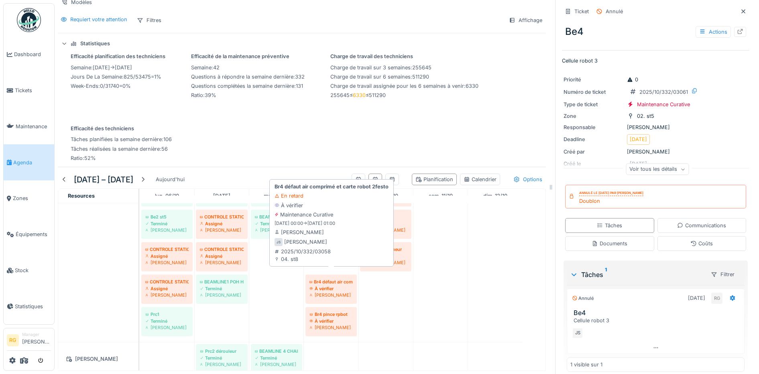
click at [333, 286] on div "À vérifier" at bounding box center [330, 289] width 43 height 6
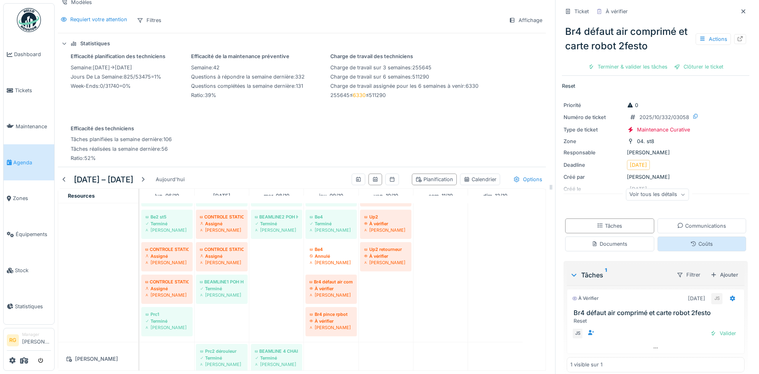
click at [692, 241] on div "Coûts" at bounding box center [701, 244] width 22 height 8
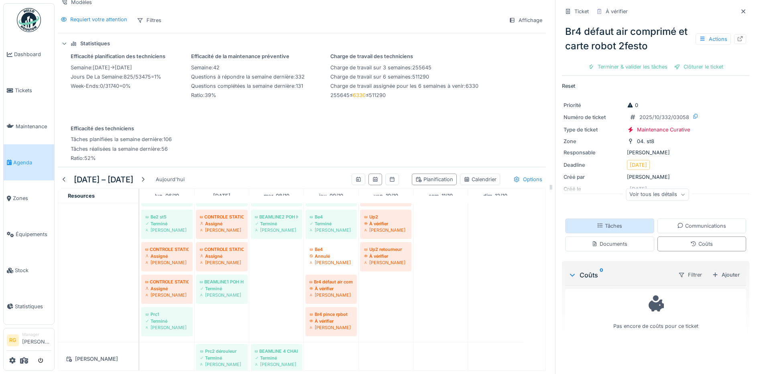
click at [599, 222] on div "Tâches" at bounding box center [609, 226] width 25 height 8
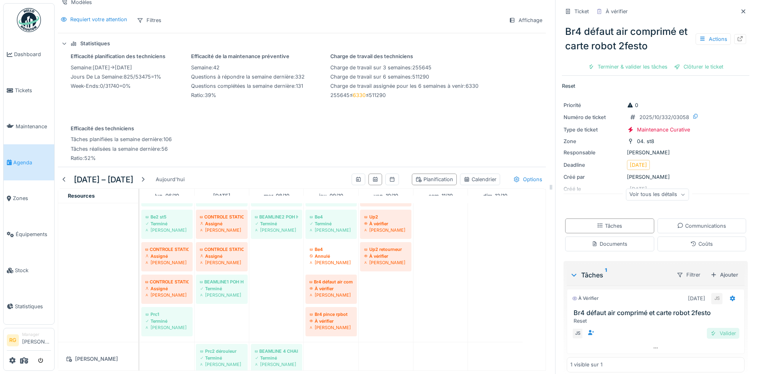
click at [707, 328] on div "Valider" at bounding box center [723, 333] width 33 height 11
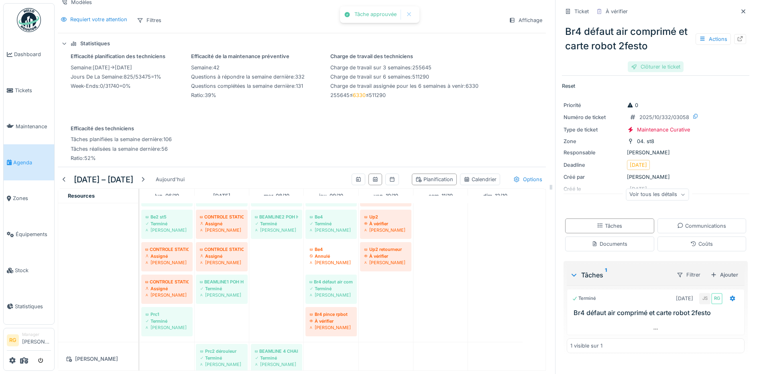
click at [651, 62] on div "Clôturer le ticket" at bounding box center [656, 66] width 56 height 11
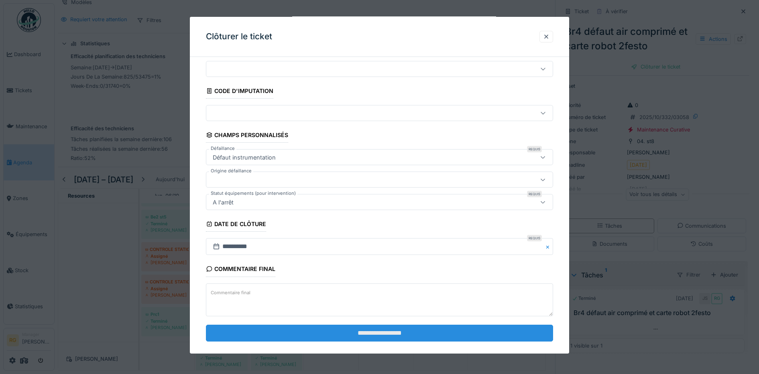
scroll to position [35, 0]
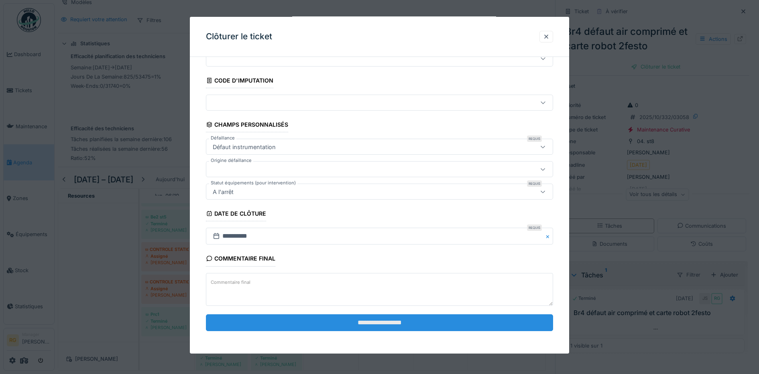
click at [372, 327] on input "**********" at bounding box center [380, 323] width 348 height 17
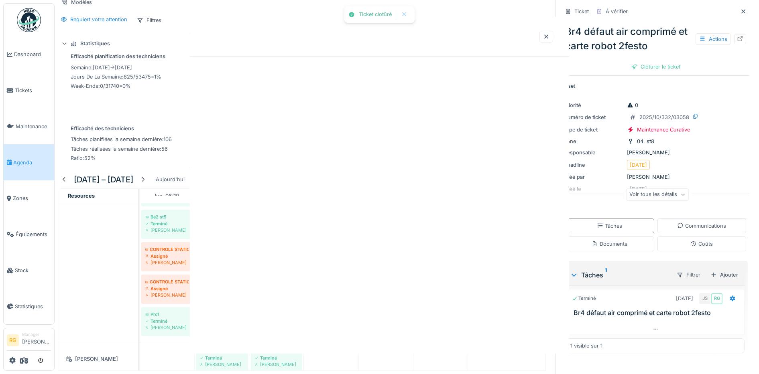
scroll to position [0, 0]
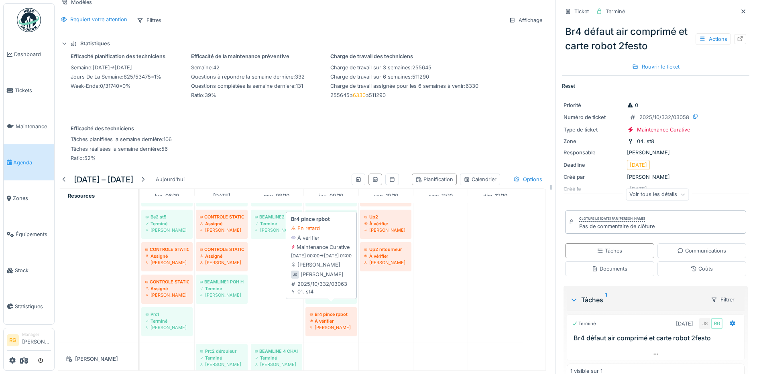
click at [330, 311] on div "Br4 pince rpbot" at bounding box center [330, 314] width 43 height 6
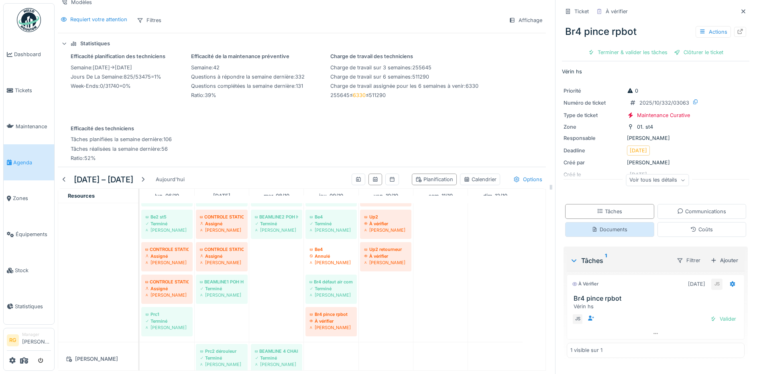
click at [614, 226] on div "Documents" at bounding box center [610, 230] width 36 height 8
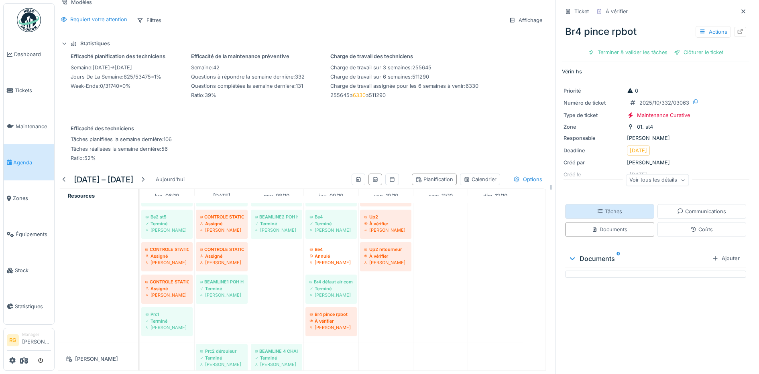
click at [612, 208] on div "Tâches" at bounding box center [609, 212] width 25 height 8
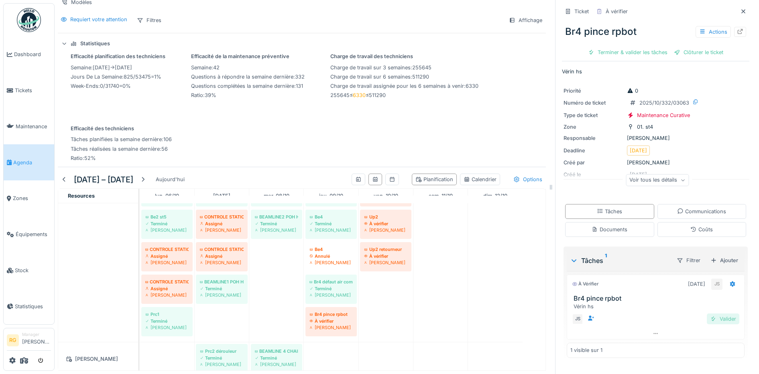
click at [716, 316] on div "Valider" at bounding box center [723, 319] width 33 height 11
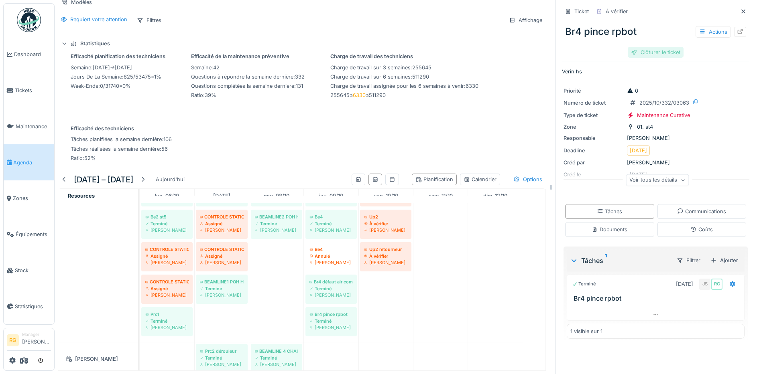
click at [644, 47] on div "Clôturer le ticket" at bounding box center [656, 52] width 56 height 11
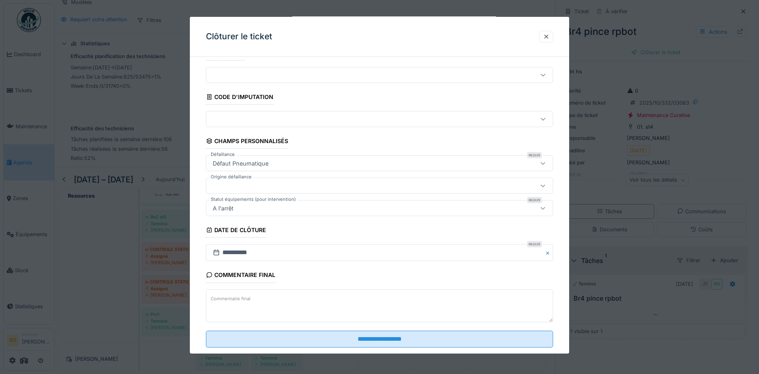
scroll to position [35, 0]
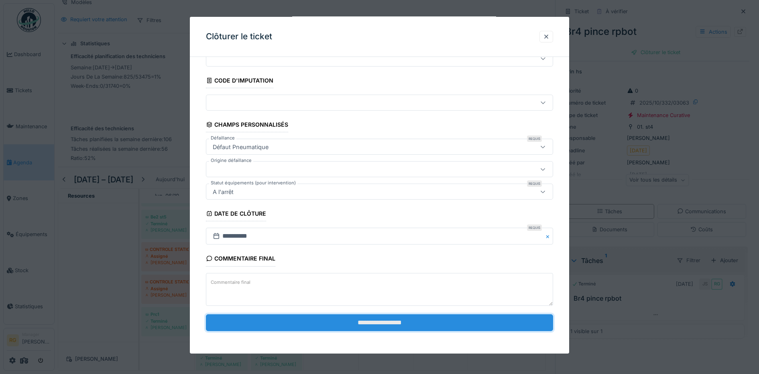
click at [381, 327] on input "**********" at bounding box center [380, 323] width 348 height 17
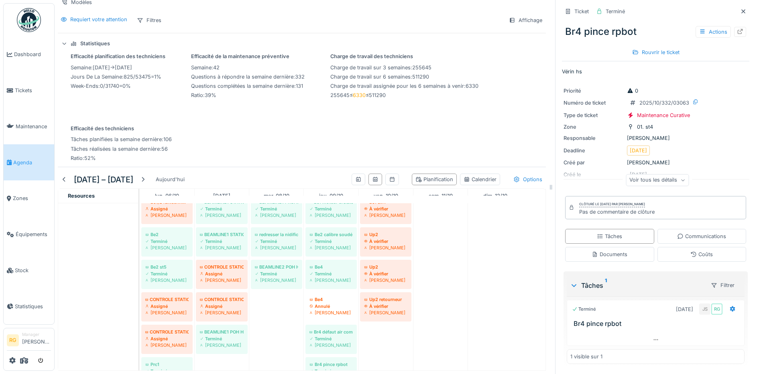
scroll to position [702, 0]
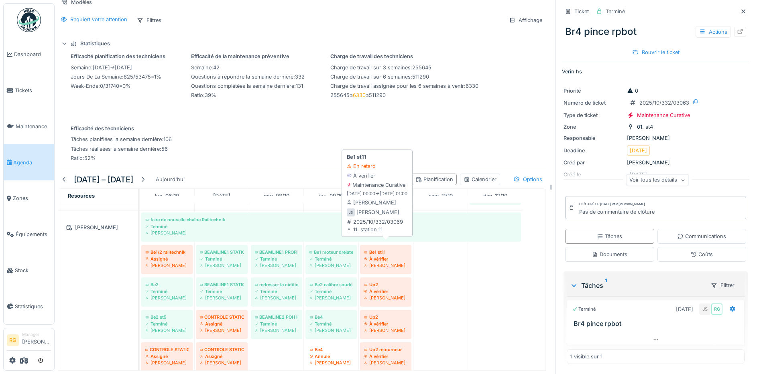
click at [384, 262] on div "Jeremy Six" at bounding box center [385, 265] width 43 height 6
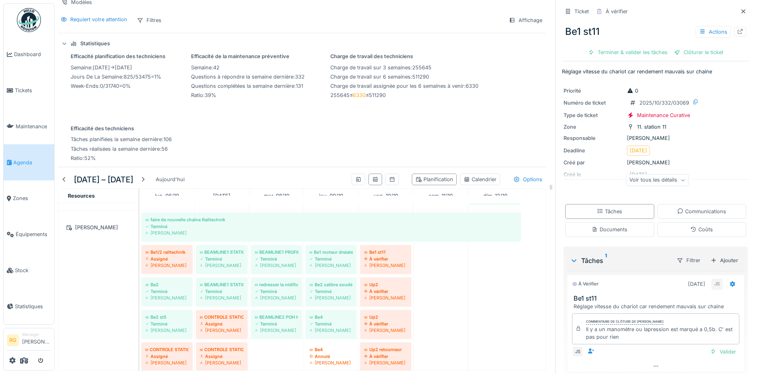
scroll to position [27, 0]
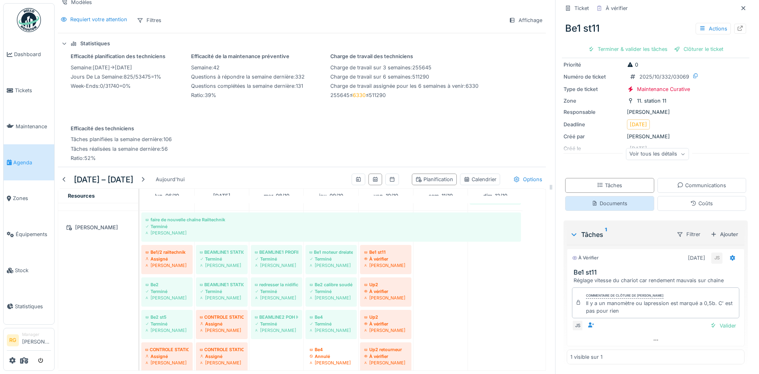
click at [598, 200] on div "Documents" at bounding box center [610, 204] width 36 height 8
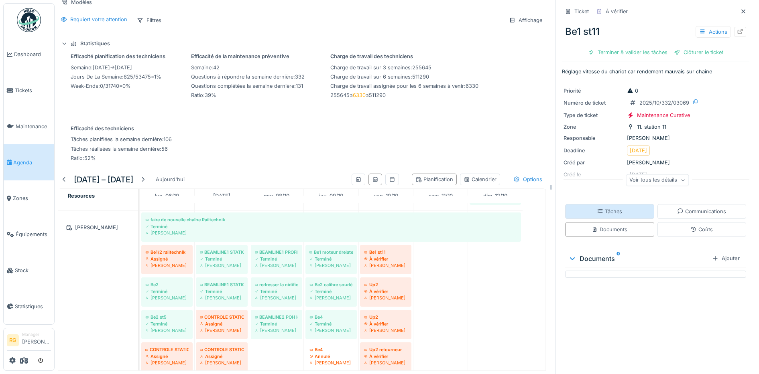
click at [604, 208] on div "Tâches" at bounding box center [609, 212] width 25 height 8
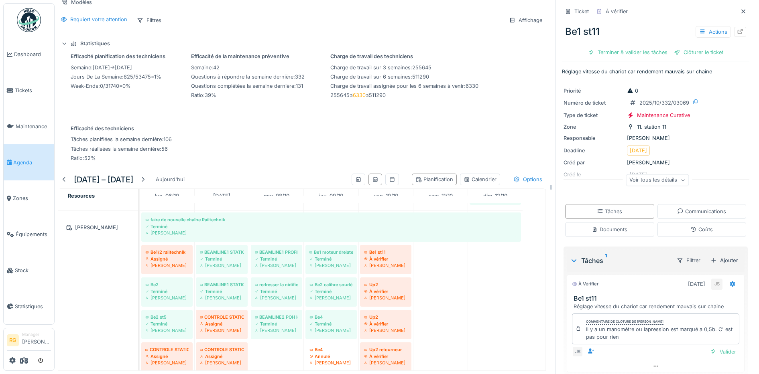
scroll to position [27, 0]
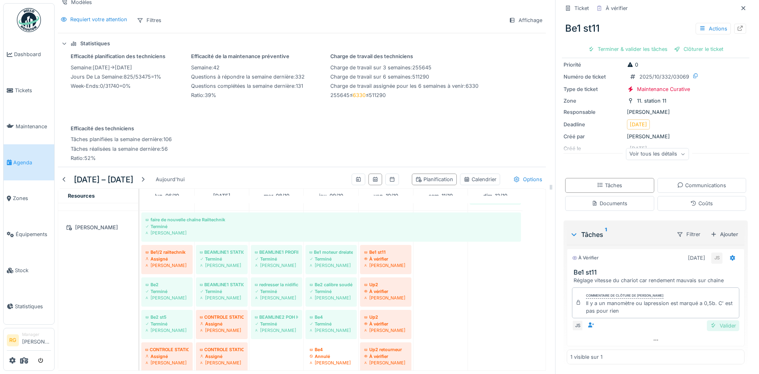
click at [716, 321] on div "Valider" at bounding box center [723, 326] width 33 height 11
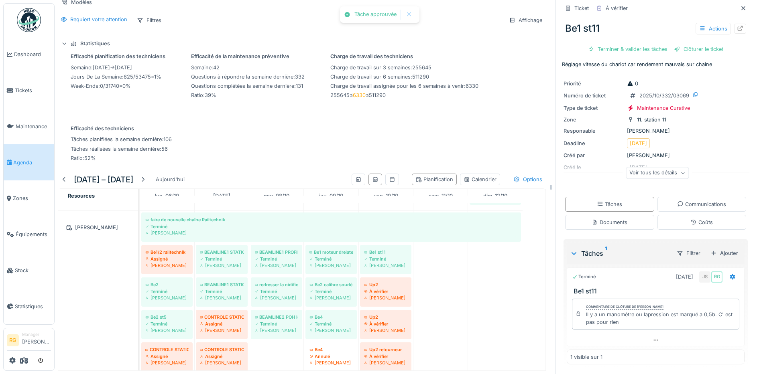
scroll to position [8, 0]
click at [642, 44] on div "Clôturer le ticket" at bounding box center [656, 49] width 56 height 11
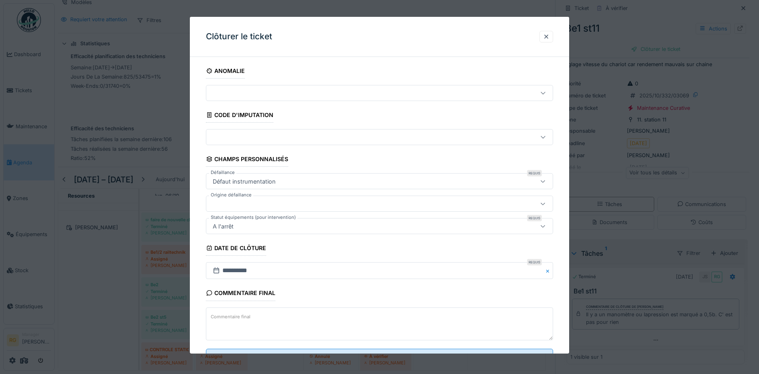
scroll to position [35, 0]
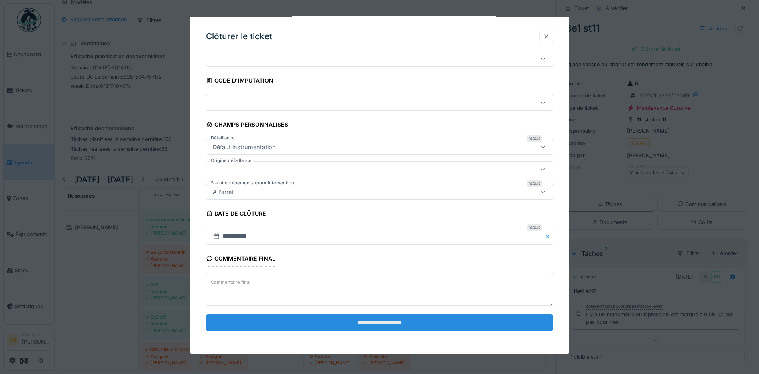
click at [376, 325] on input "**********" at bounding box center [380, 323] width 348 height 17
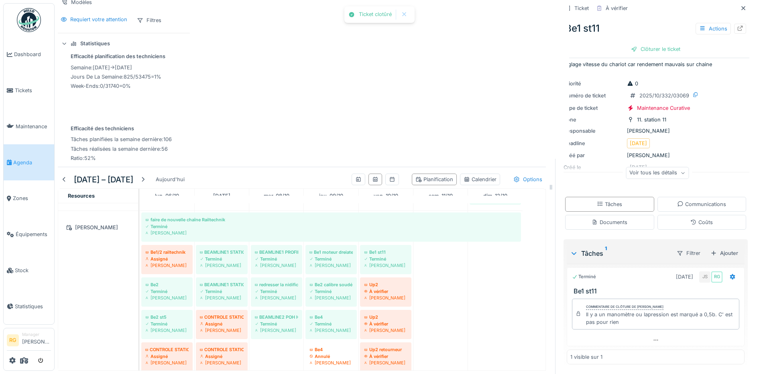
scroll to position [0, 0]
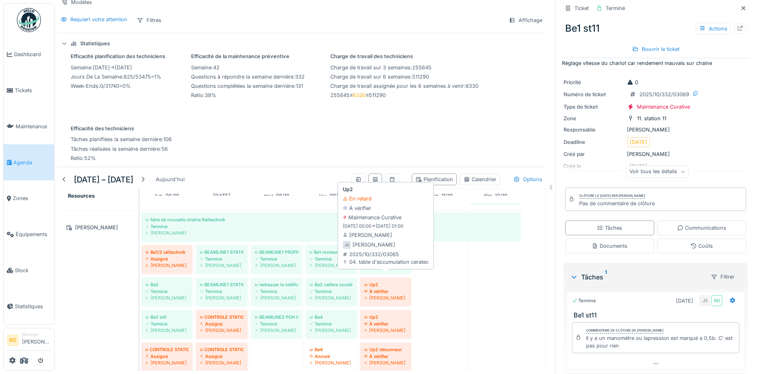
click at [382, 295] on div "Jeremy Six" at bounding box center [385, 298] width 43 height 6
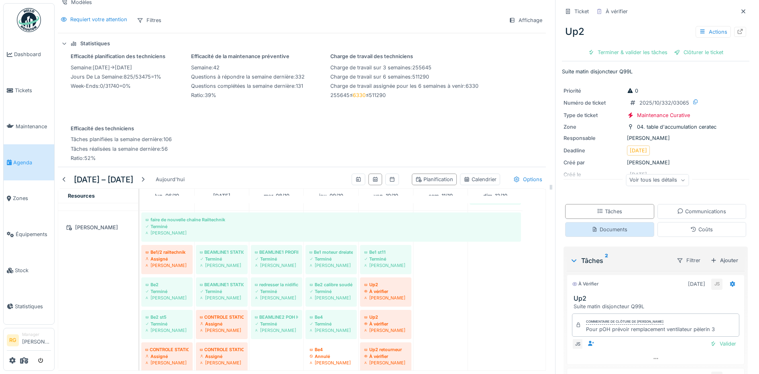
click at [597, 226] on div "Documents" at bounding box center [610, 230] width 36 height 8
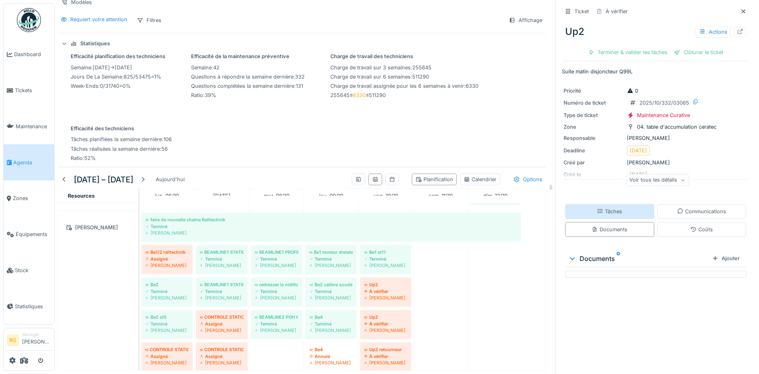
click at [598, 208] on div "Tâches" at bounding box center [609, 212] width 25 height 8
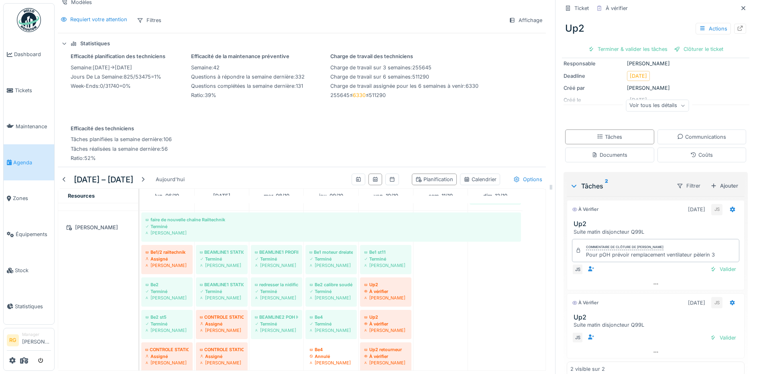
scroll to position [88, 0]
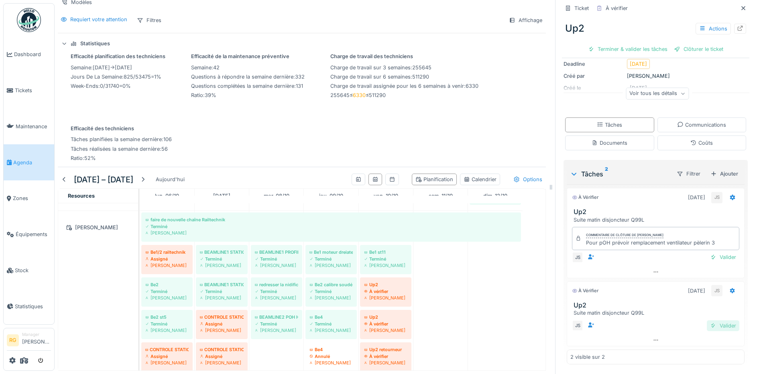
click at [709, 321] on div "Valider" at bounding box center [723, 326] width 33 height 11
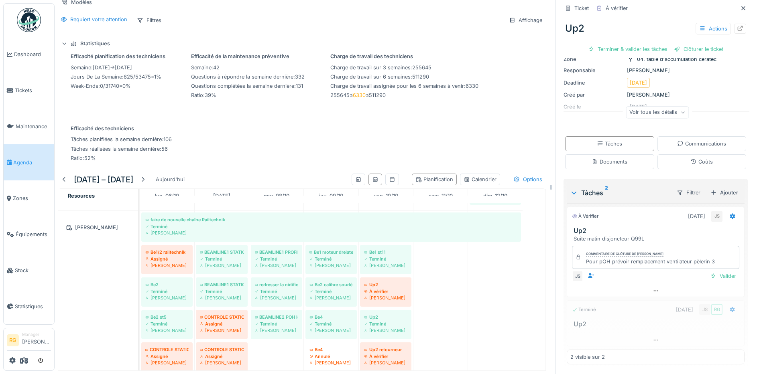
scroll to position [69, 0]
click at [710, 271] on div "Valider" at bounding box center [723, 276] width 33 height 11
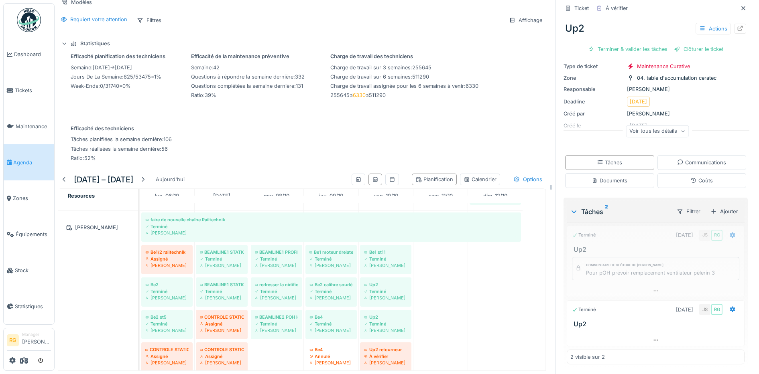
scroll to position [50, 0]
click at [712, 206] on div "Ajouter" at bounding box center [724, 211] width 34 height 11
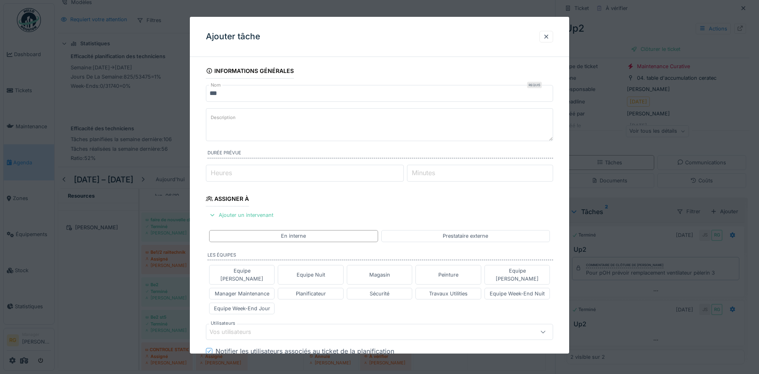
click at [238, 118] on textarea "Description" at bounding box center [380, 124] width 348 height 33
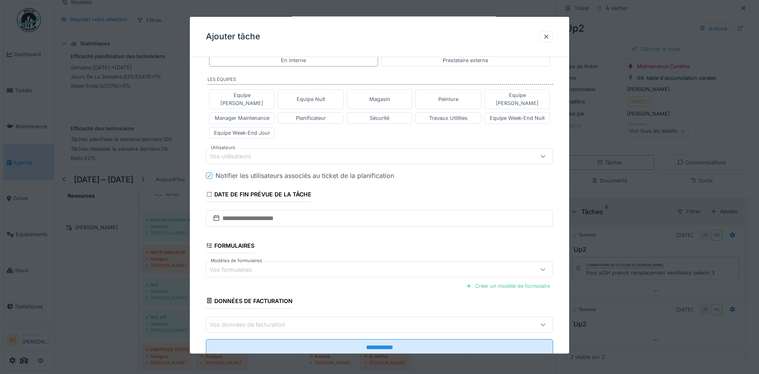
scroll to position [193, 0]
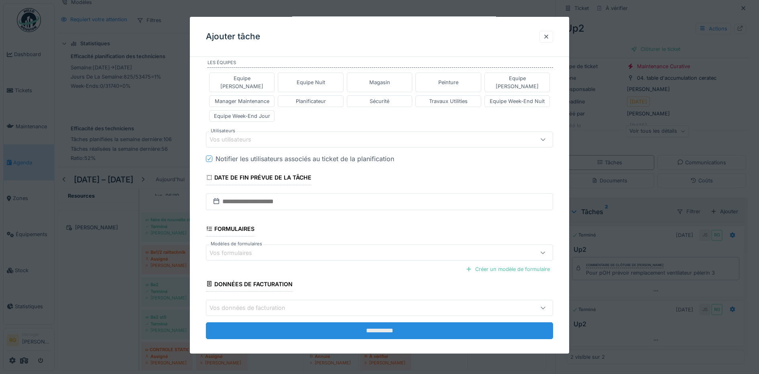
type textarea "**********"
click at [386, 324] on input "**********" at bounding box center [380, 331] width 348 height 17
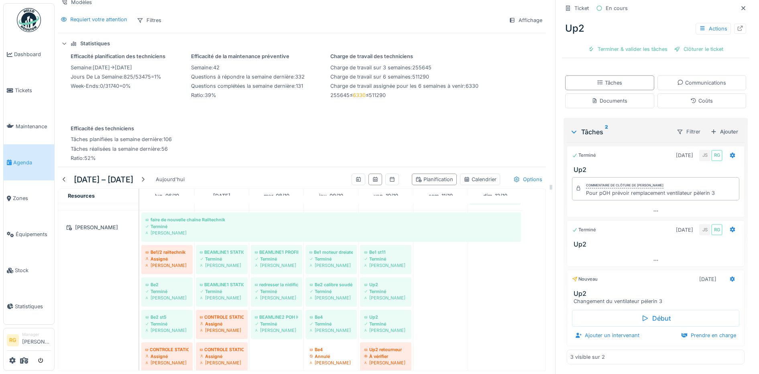
scroll to position [752, 0]
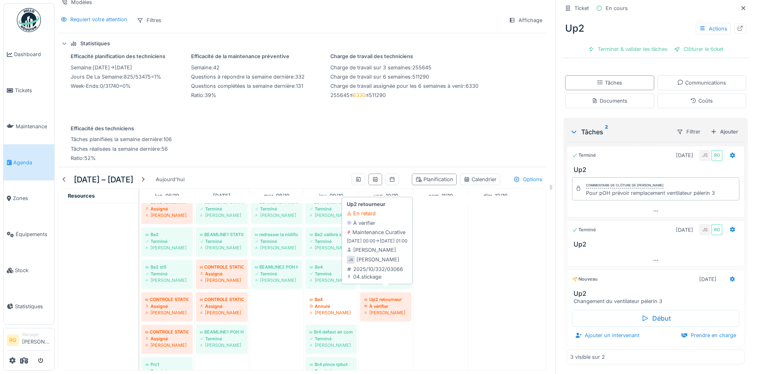
click at [383, 310] on div "Jeremy Six" at bounding box center [385, 313] width 43 height 6
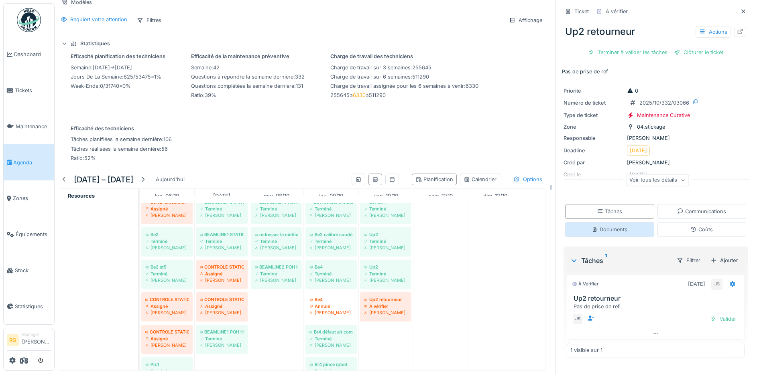
click at [618, 226] on div "Documents" at bounding box center [610, 230] width 36 height 8
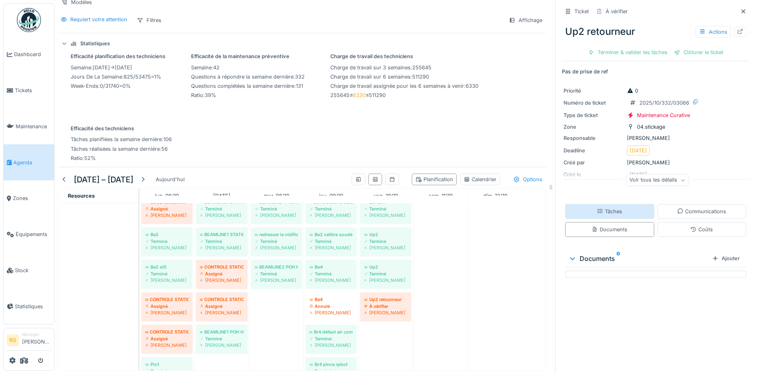
click at [615, 206] on div "Tâches" at bounding box center [609, 211] width 89 height 15
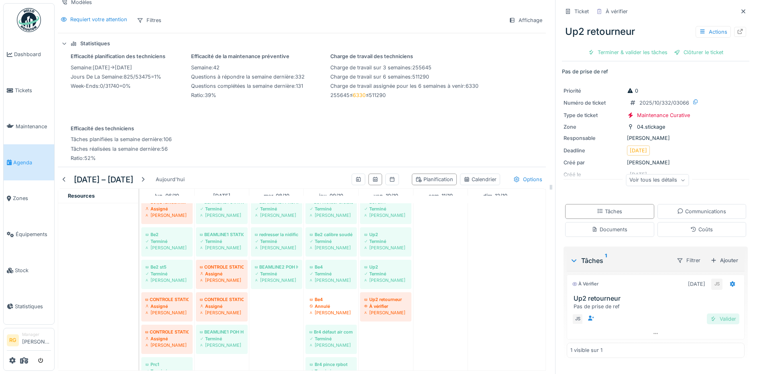
click at [710, 315] on div "Valider" at bounding box center [723, 319] width 33 height 11
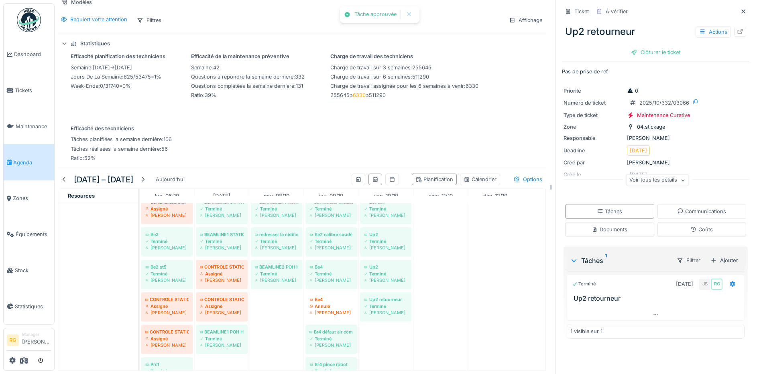
drag, startPoint x: 655, startPoint y: 43, endPoint x: 634, endPoint y: 64, distance: 29.5
click at [655, 47] on div "Clôturer le ticket" at bounding box center [656, 52] width 56 height 11
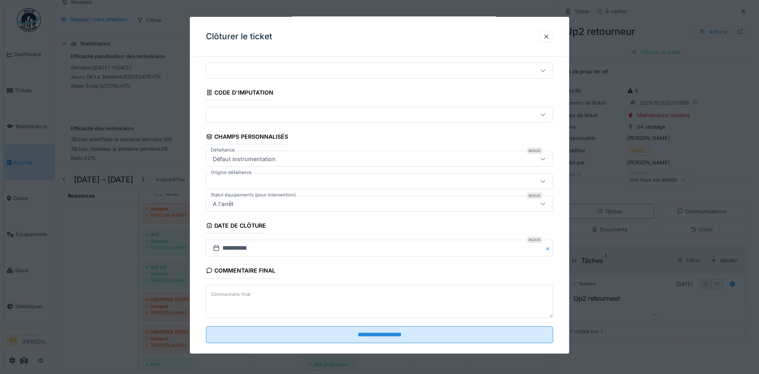
scroll to position [35, 0]
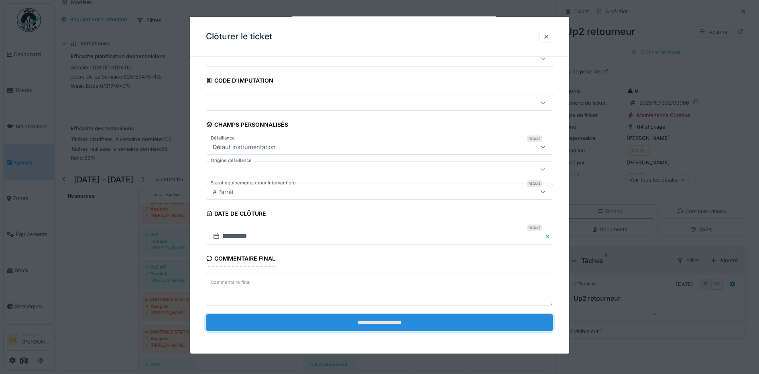
click at [345, 325] on input "**********" at bounding box center [380, 323] width 348 height 17
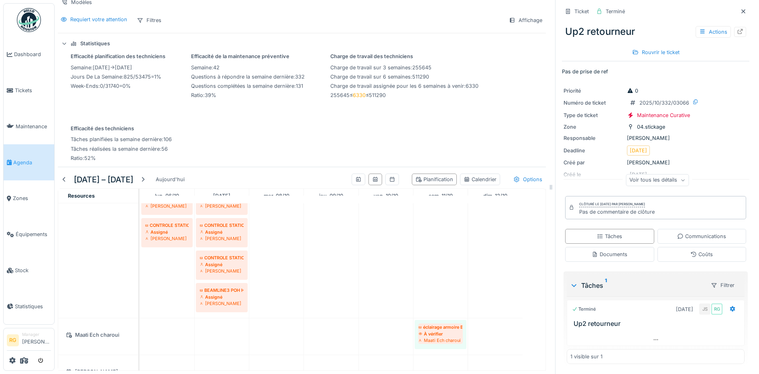
scroll to position [1204, 0]
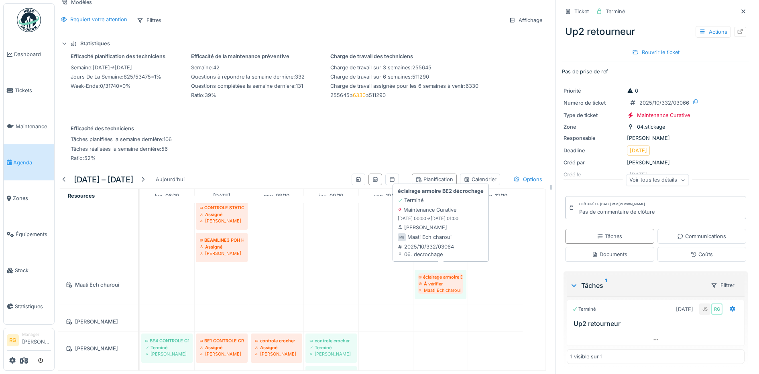
click at [441, 287] on div "Maati Ech charoui" at bounding box center [441, 290] width 44 height 6
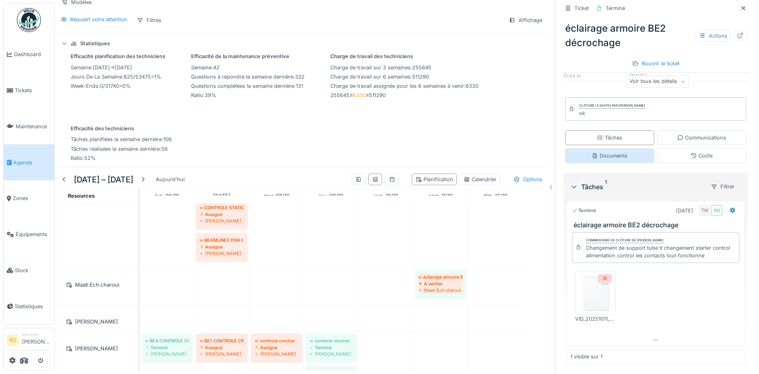
click at [617, 152] on div "Documents" at bounding box center [610, 156] width 36 height 8
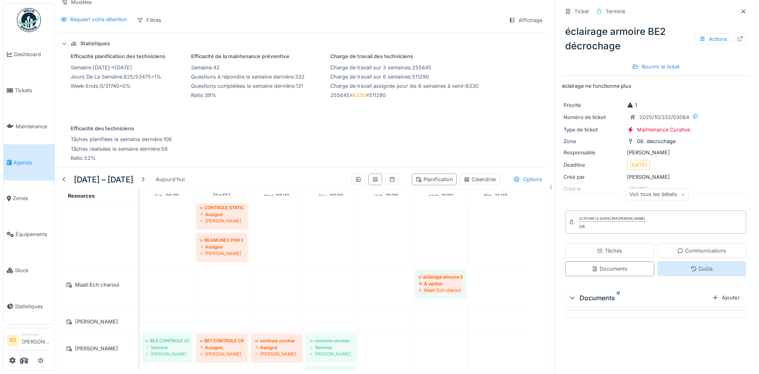
click at [690, 266] on div "Coûts" at bounding box center [701, 269] width 22 height 8
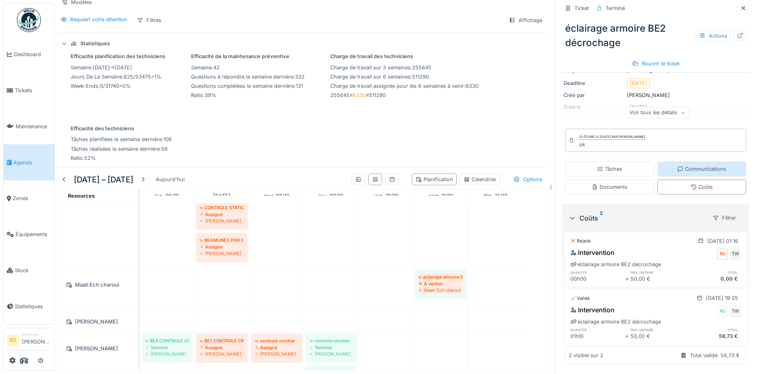
click at [693, 165] on div "Communications" at bounding box center [701, 169] width 49 height 8
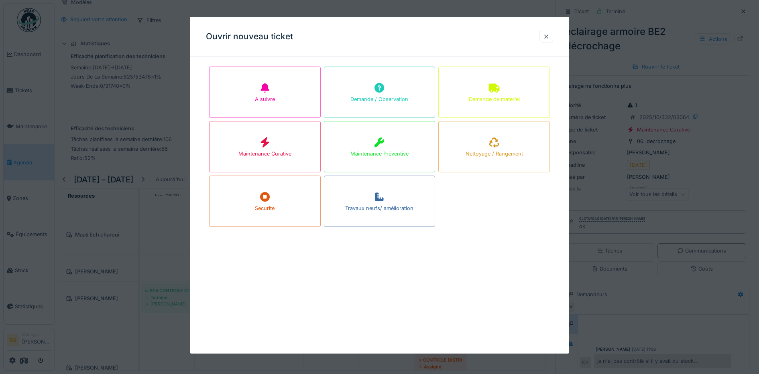
click at [549, 37] on div at bounding box center [546, 37] width 6 height 8
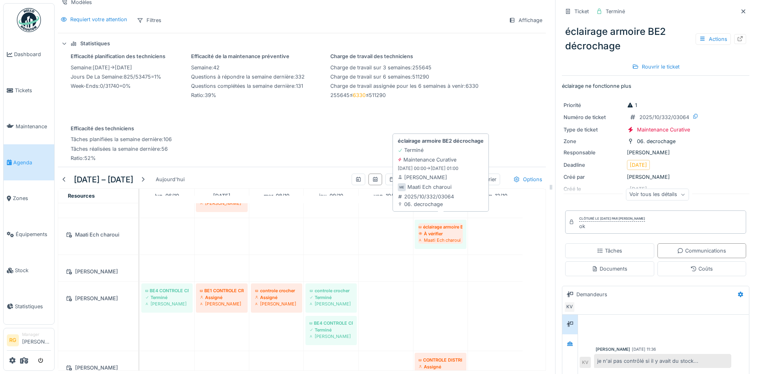
click at [447, 231] on div "À vérifier" at bounding box center [441, 234] width 44 height 6
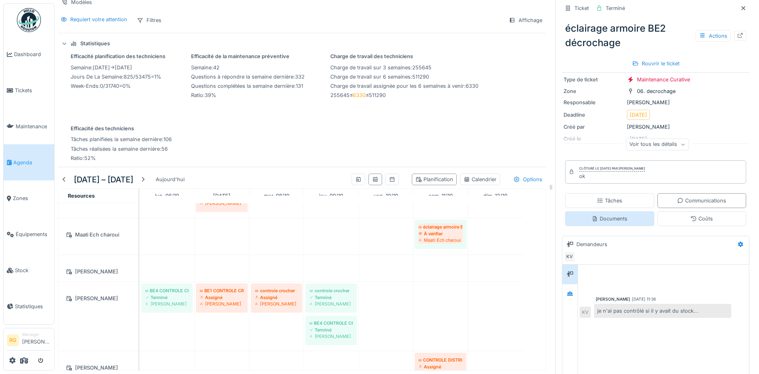
click at [600, 215] on div "Documents" at bounding box center [610, 219] width 36 height 8
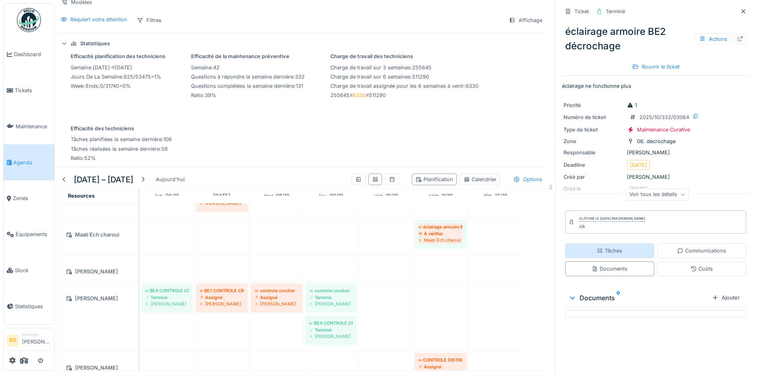
click at [606, 247] on div "Tâches" at bounding box center [609, 251] width 25 height 8
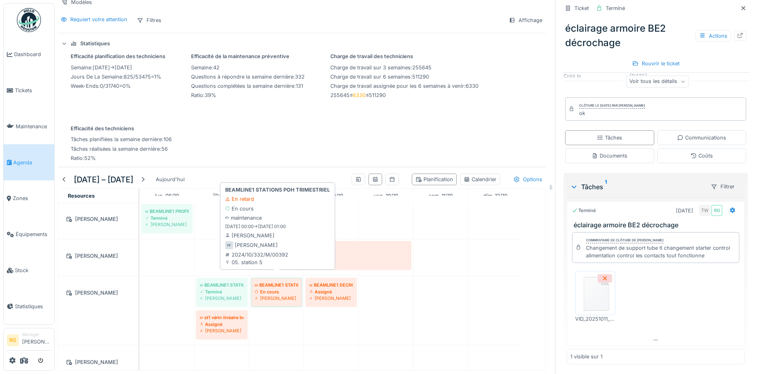
click at [269, 295] on div "Pascal Ferraille" at bounding box center [276, 298] width 43 height 6
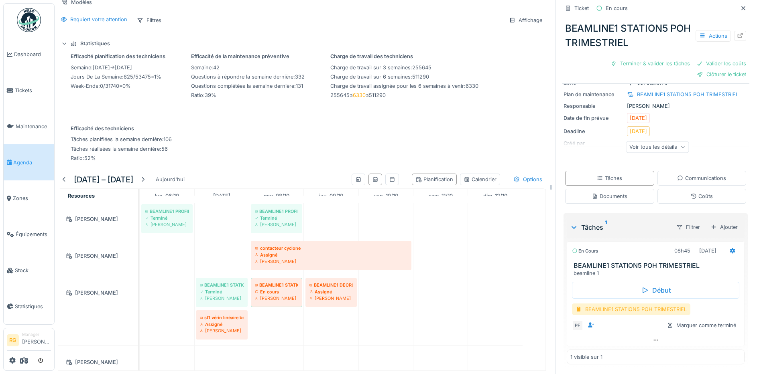
click at [611, 306] on div "BEAMLINE1 STATION5 POH TRIMESTRIEL" at bounding box center [631, 310] width 118 height 12
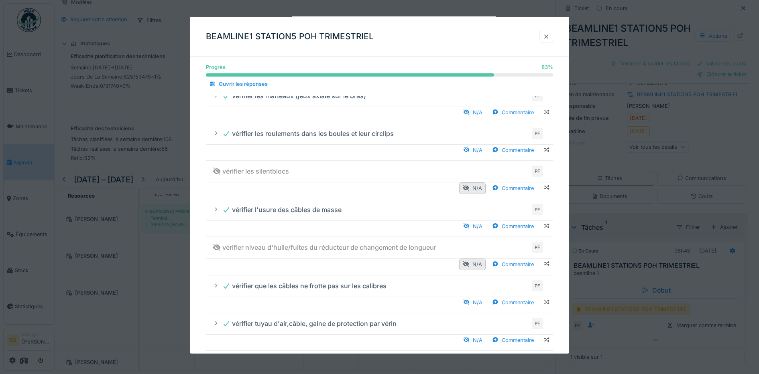
click at [549, 37] on div at bounding box center [546, 37] width 6 height 8
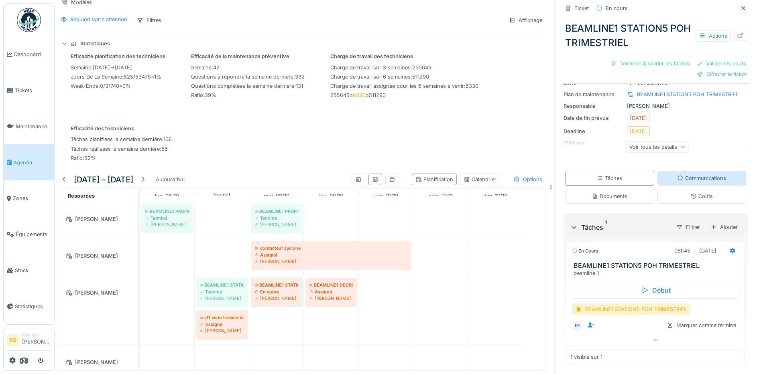
click at [700, 175] on div "Communications" at bounding box center [701, 179] width 49 height 8
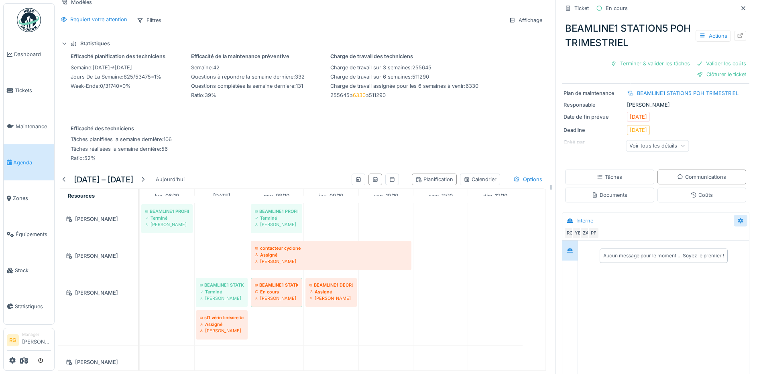
click at [738, 218] on icon at bounding box center [740, 221] width 5 height 6
click at [682, 234] on div "Modifier" at bounding box center [685, 240] width 75 height 12
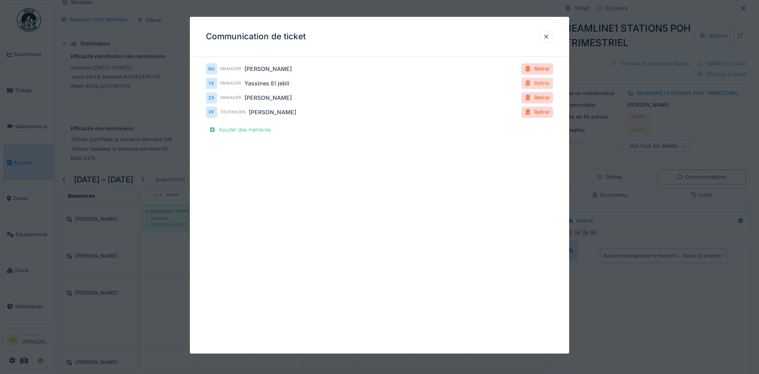
click at [531, 83] on div at bounding box center [528, 83] width 6 height 8
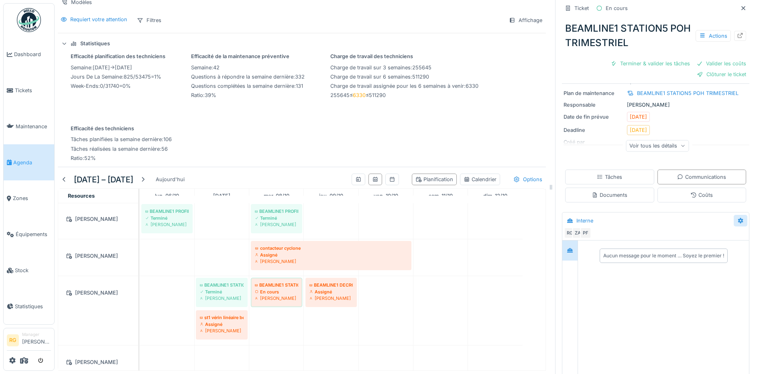
click at [737, 218] on icon at bounding box center [740, 220] width 6 height 5
click at [689, 234] on div "Modifier" at bounding box center [685, 240] width 75 height 12
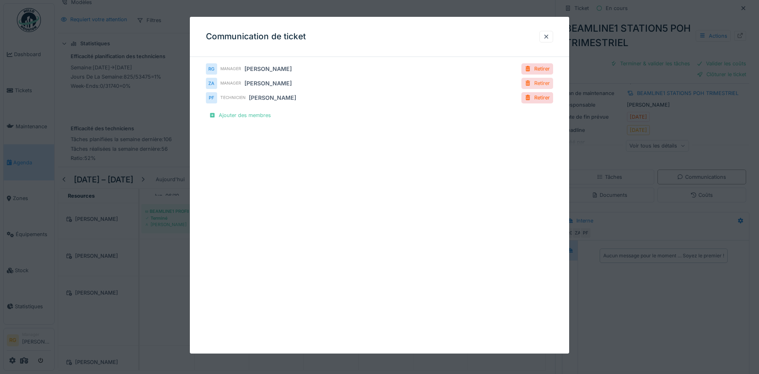
click at [535, 83] on div "Retirer" at bounding box center [537, 83] width 32 height 11
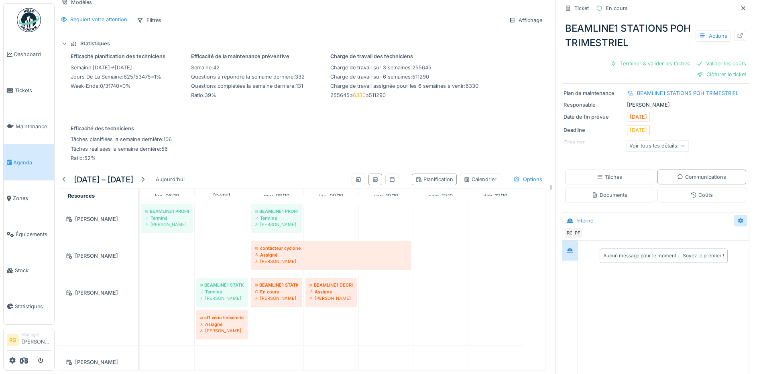
click at [737, 218] on icon at bounding box center [740, 220] width 6 height 5
drag, startPoint x: 683, startPoint y: 229, endPoint x: 671, endPoint y: 225, distance: 13.1
click at [683, 234] on div "Modifier" at bounding box center [685, 240] width 75 height 12
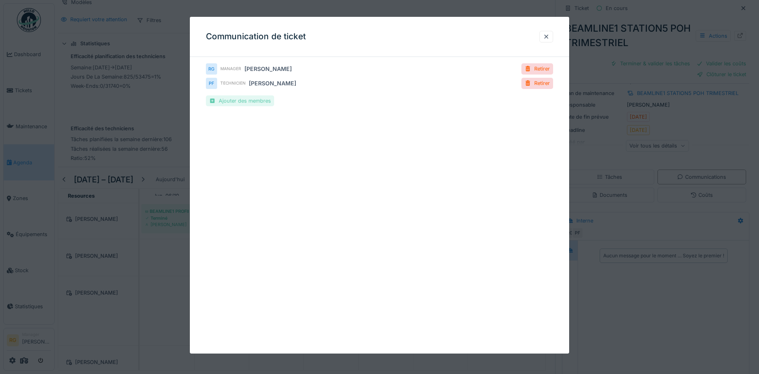
click at [238, 102] on div "Ajouter des membres" at bounding box center [240, 101] width 68 height 11
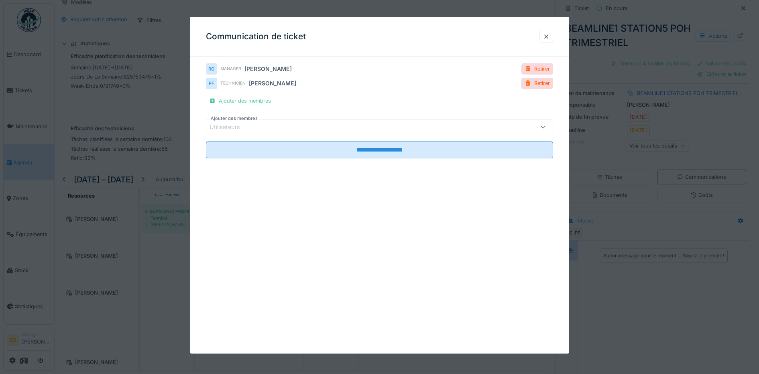
click at [249, 124] on div "Utilisateurs" at bounding box center [230, 127] width 42 height 9
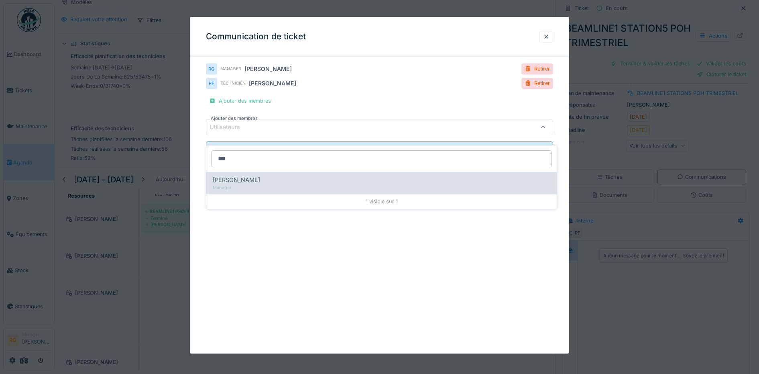
type input "***"
click at [250, 176] on span "Kjell Vanassche" at bounding box center [236, 180] width 47 height 9
type input "*****"
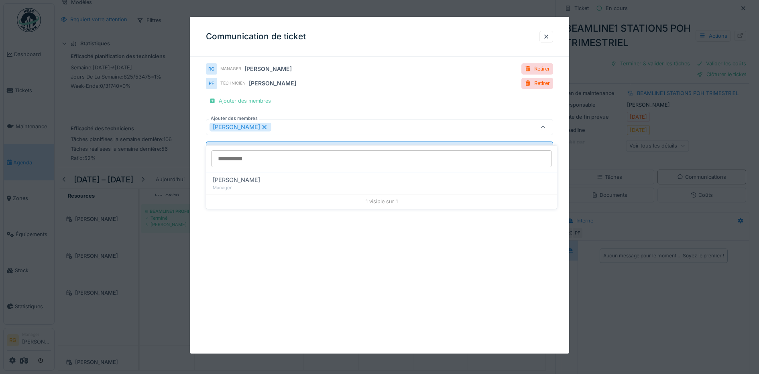
click at [346, 231] on div "**********" at bounding box center [380, 185] width 380 height 337
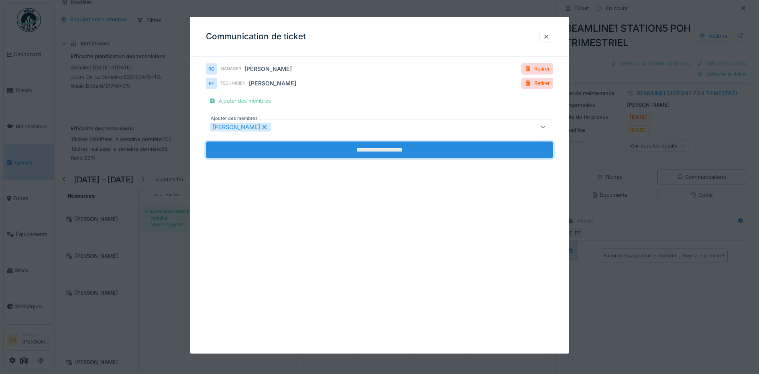
click at [384, 154] on input "**********" at bounding box center [380, 150] width 348 height 17
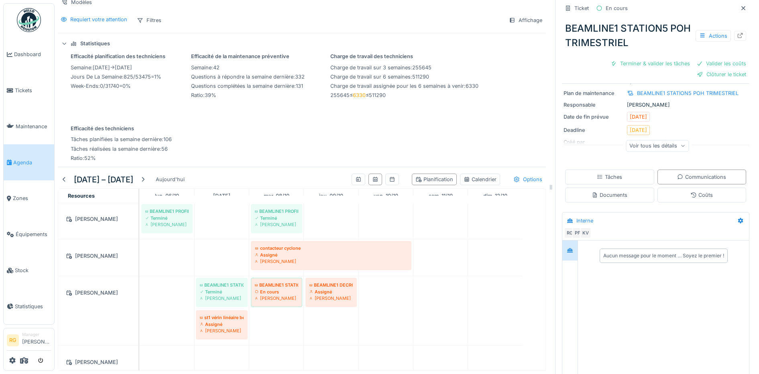
scroll to position [99, 0]
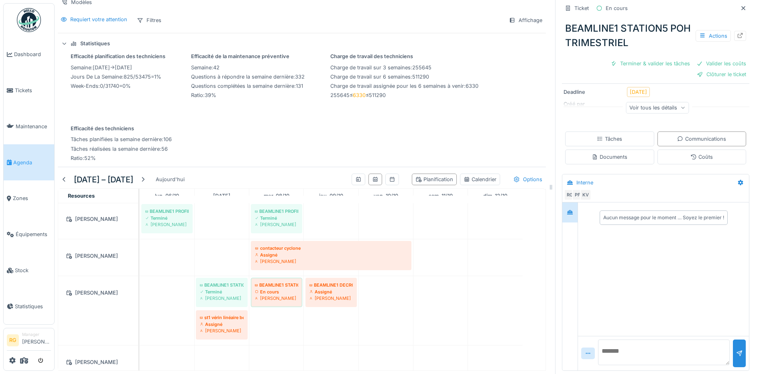
click at [618, 343] on textarea at bounding box center [664, 353] width 132 height 26
type textarea "**********"
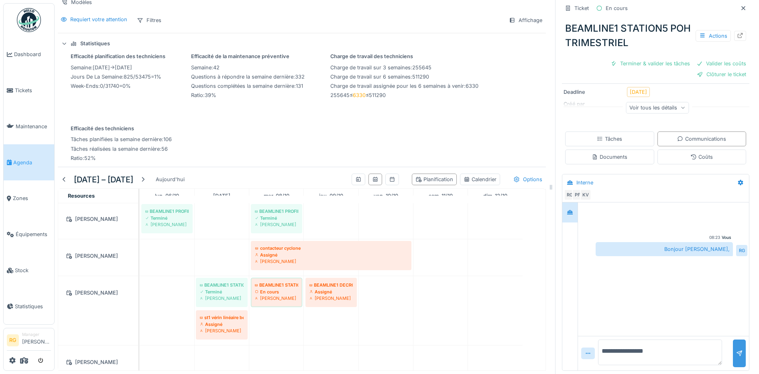
type textarea "**********"
click at [736, 350] on div at bounding box center [739, 354] width 6 height 8
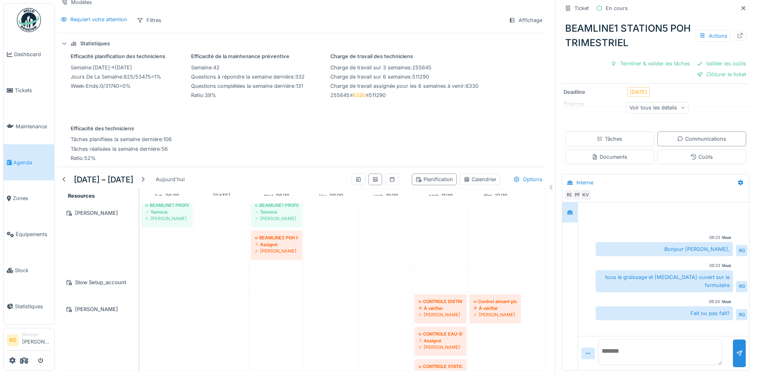
scroll to position [1856, 0]
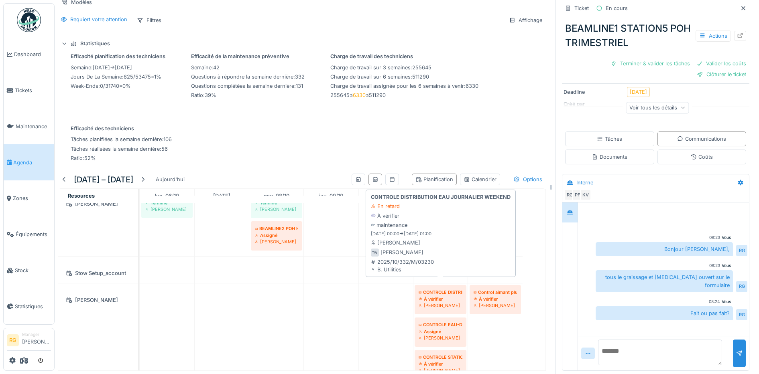
click at [437, 296] on div "À vérifier" at bounding box center [441, 299] width 44 height 6
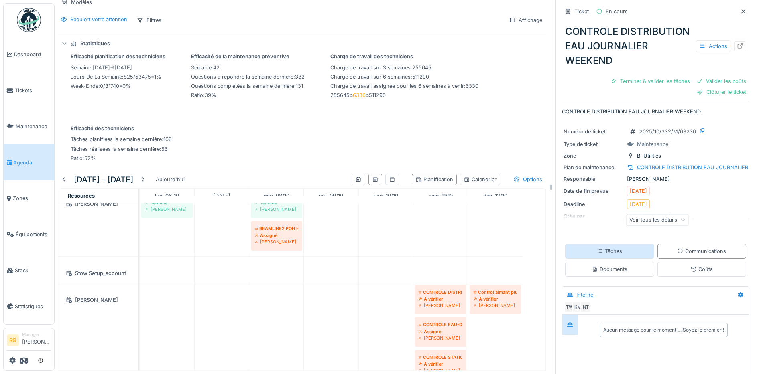
click at [598, 248] on div "Tâches" at bounding box center [609, 252] width 25 height 8
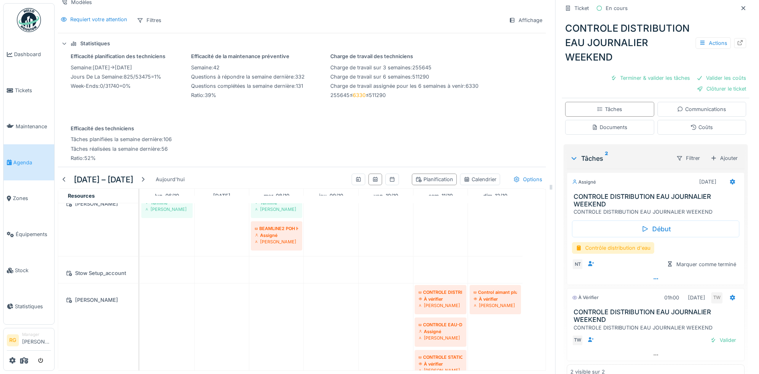
scroll to position [158, 0]
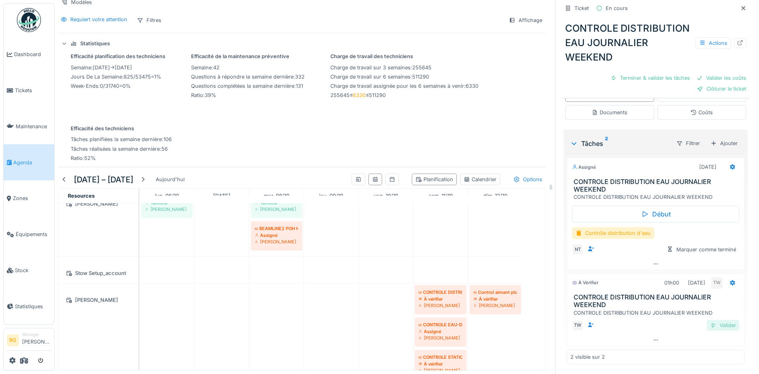
click at [712, 320] on div "Valider" at bounding box center [723, 325] width 33 height 11
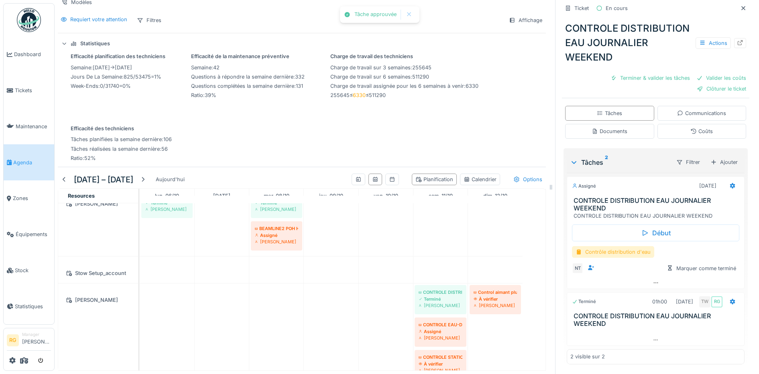
click at [603, 246] on div "Contrôle distribution d'eau" at bounding box center [613, 252] width 82 height 12
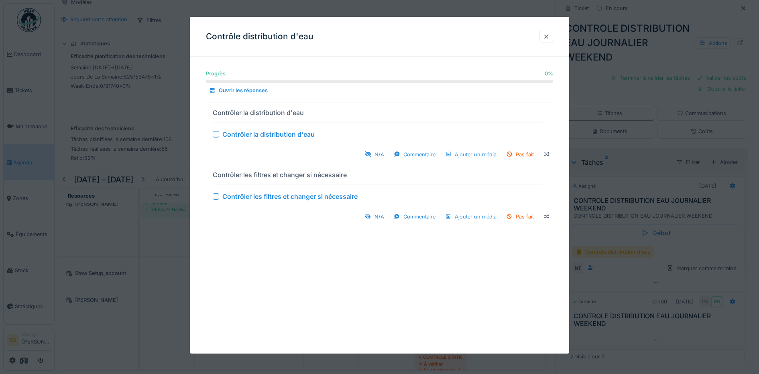
click at [549, 39] on div at bounding box center [546, 37] width 6 height 8
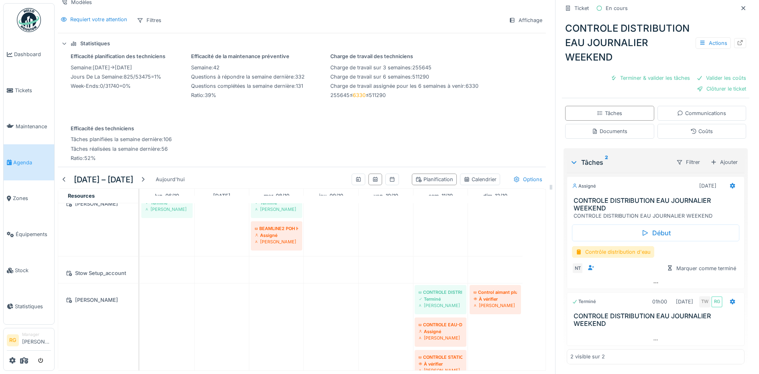
click at [612, 128] on div "Documents" at bounding box center [610, 132] width 36 height 8
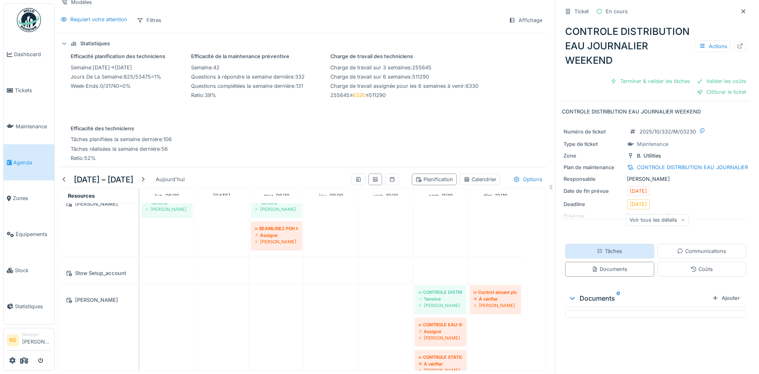
click at [608, 248] on div "Tâches" at bounding box center [609, 252] width 25 height 8
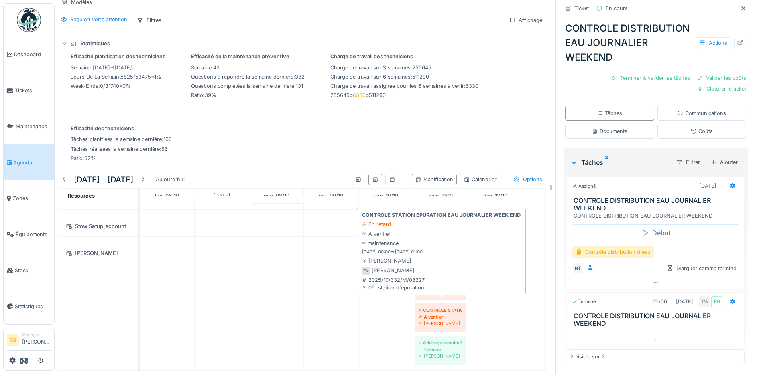
click at [442, 314] on div "À vérifier" at bounding box center [441, 317] width 44 height 6
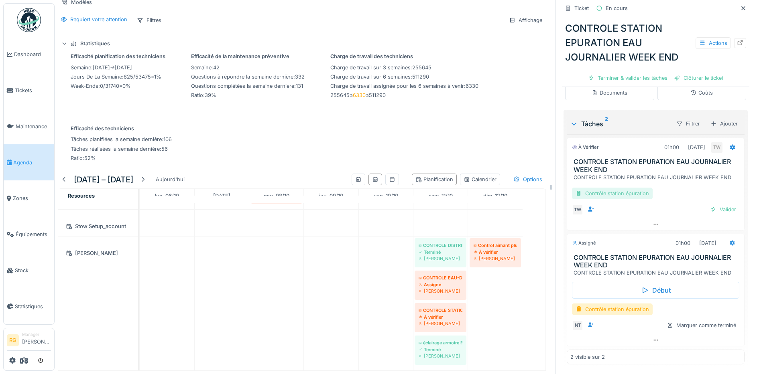
click at [602, 188] on div "Contrôle station épuration" at bounding box center [612, 194] width 81 height 12
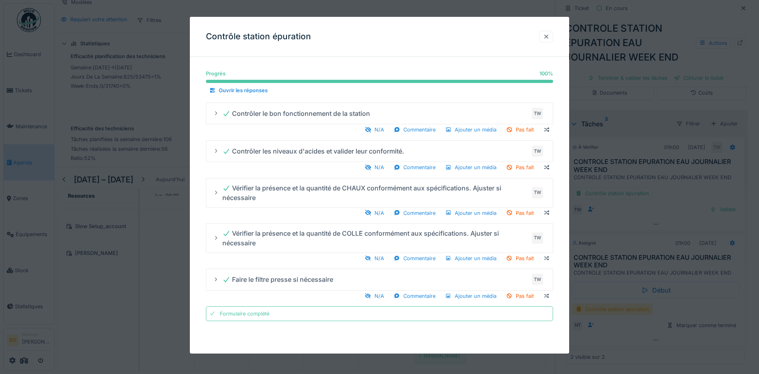
click at [549, 33] on div at bounding box center [546, 37] width 6 height 8
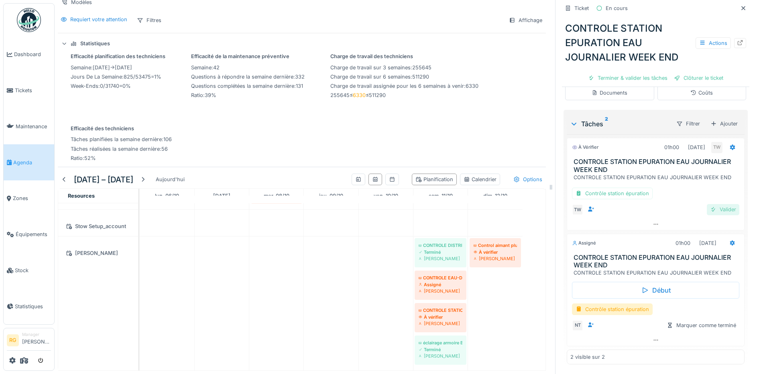
click at [710, 204] on div "Valider" at bounding box center [723, 209] width 33 height 11
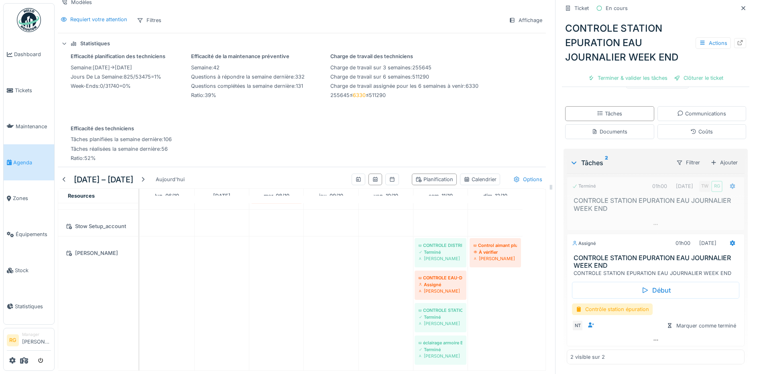
scroll to position [1903, 0]
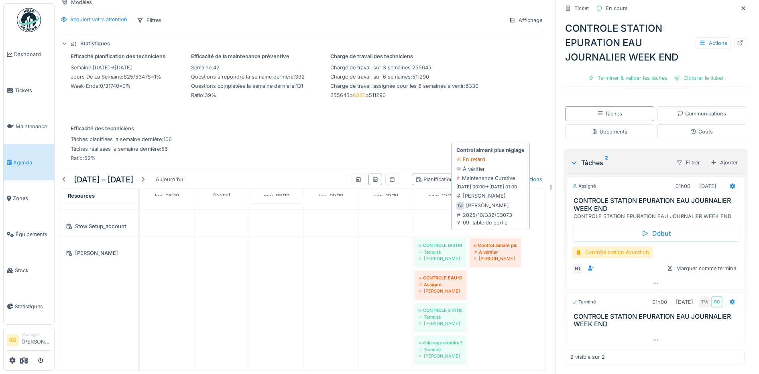
click at [495, 249] on div "À vérifier" at bounding box center [495, 252] width 43 height 6
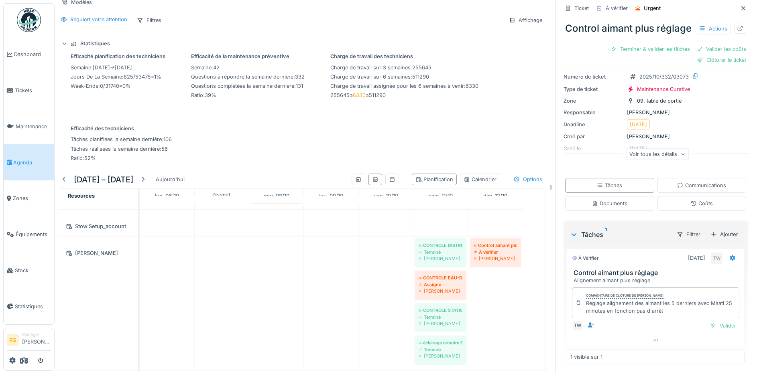
scroll to position [53, 0]
click at [694, 200] on div "Coûts" at bounding box center [701, 204] width 22 height 8
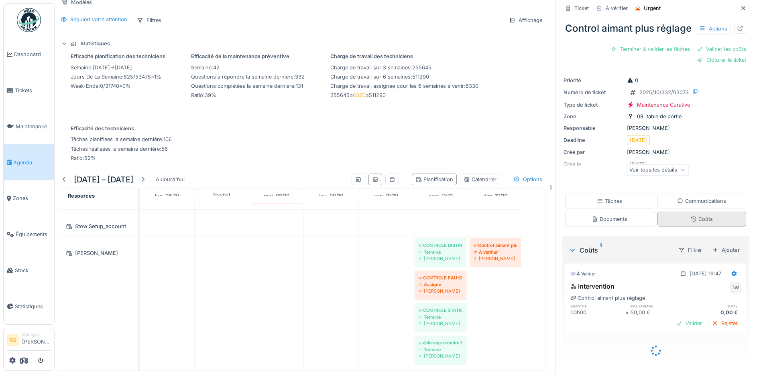
scroll to position [27, 0]
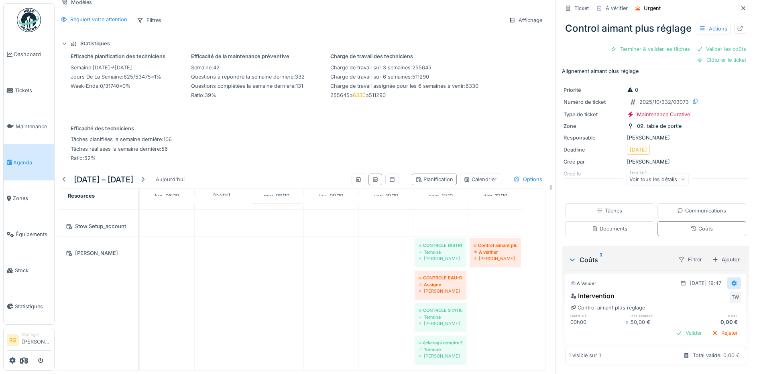
click at [731, 281] on icon at bounding box center [734, 283] width 6 height 5
click at [700, 296] on div "Modifier" at bounding box center [696, 302] width 39 height 12
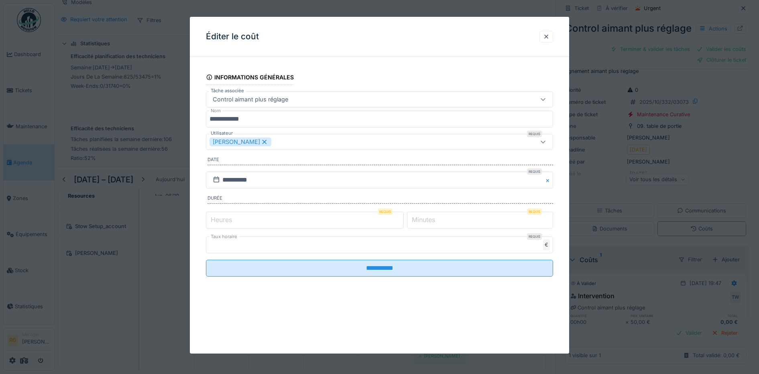
click at [222, 220] on label "Heures" at bounding box center [221, 220] width 24 height 10
click at [222, 220] on input "*" at bounding box center [305, 220] width 198 height 17
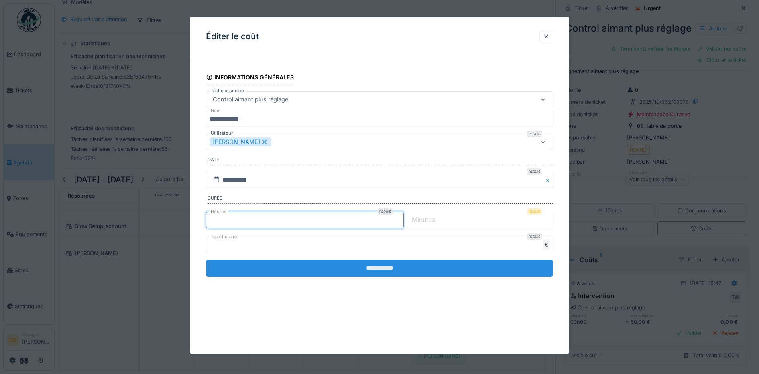
type input "*"
click at [425, 266] on input "**********" at bounding box center [380, 268] width 348 height 17
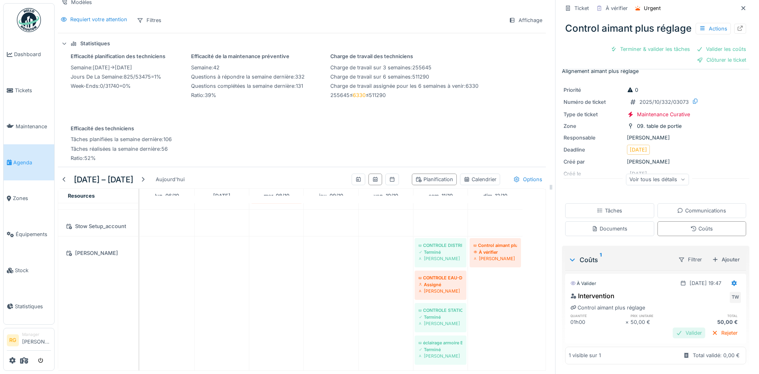
click at [678, 328] on div "Valider" at bounding box center [689, 333] width 33 height 11
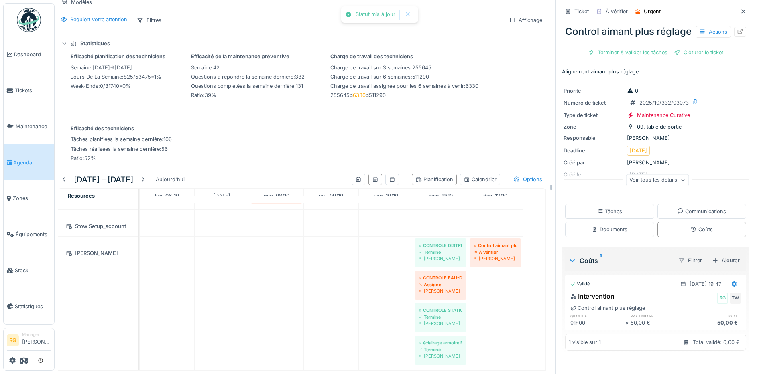
scroll to position [2, 0]
click at [599, 214] on div "Tâches" at bounding box center [609, 212] width 25 height 8
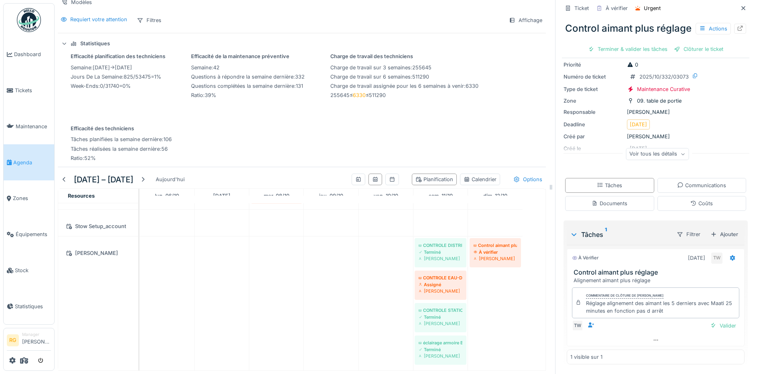
scroll to position [42, 0]
click at [712, 321] on div "Valider" at bounding box center [723, 326] width 33 height 11
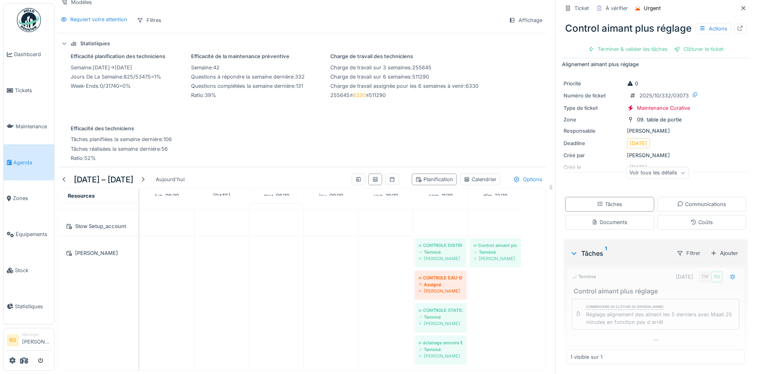
scroll to position [23, 0]
click at [645, 53] on div "Clôturer le ticket" at bounding box center [656, 49] width 56 height 11
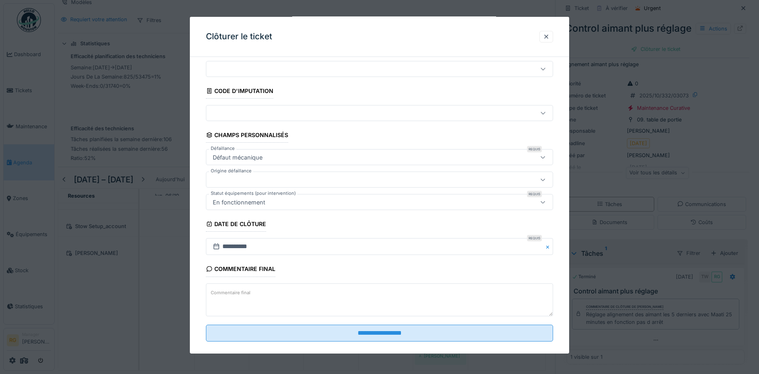
scroll to position [35, 0]
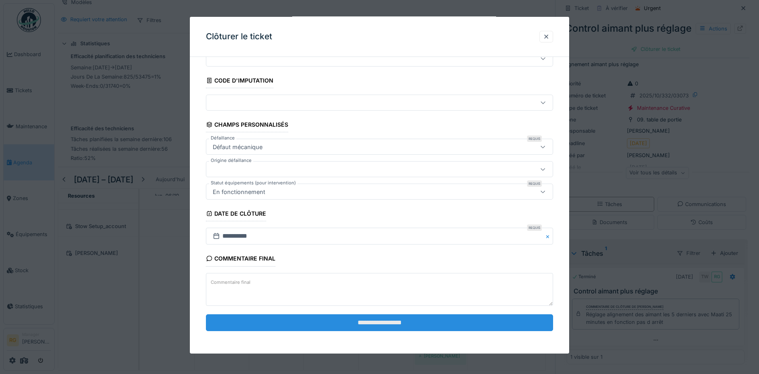
click at [339, 325] on input "**********" at bounding box center [380, 323] width 348 height 17
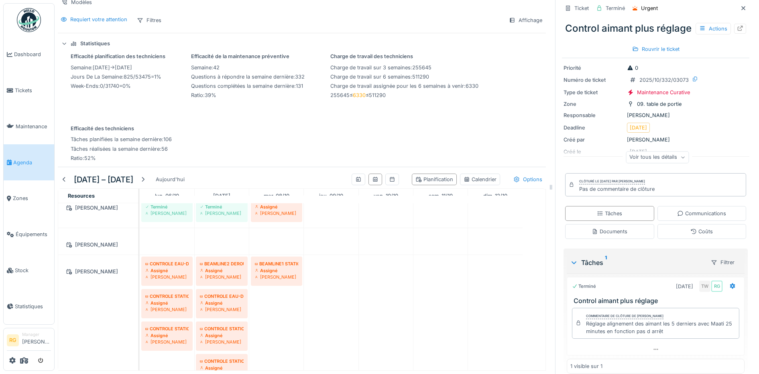
scroll to position [963, 0]
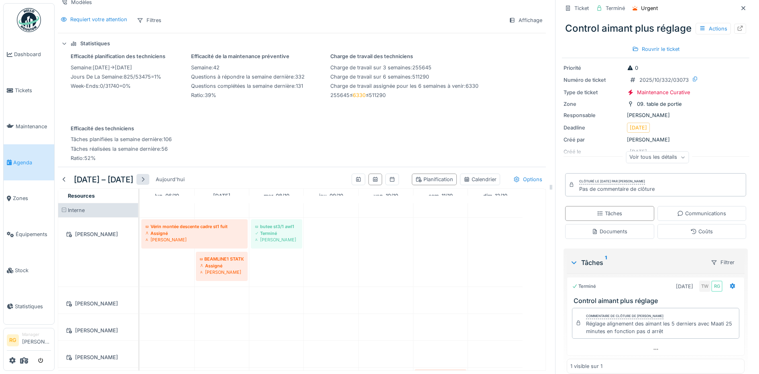
click at [144, 176] on div at bounding box center [143, 180] width 6 height 8
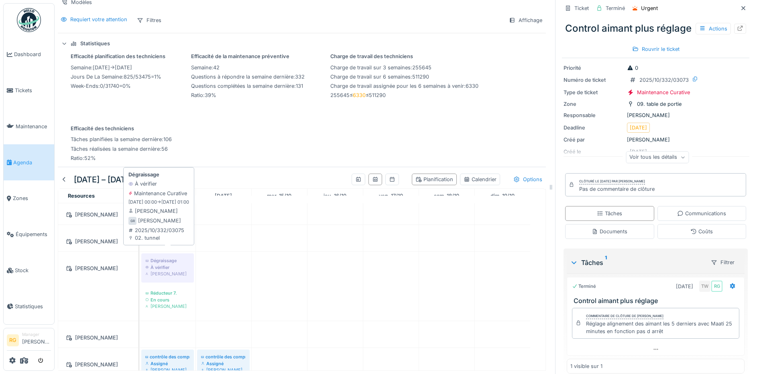
click at [163, 271] on div "[PERSON_NAME]" at bounding box center [167, 274] width 45 height 6
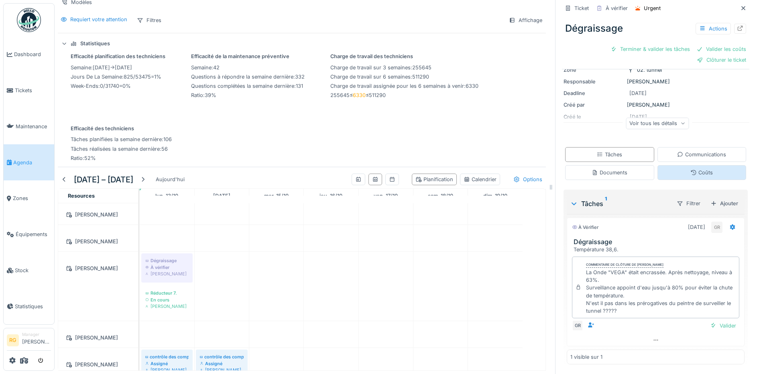
click at [690, 169] on div "Coûts" at bounding box center [701, 173] width 22 height 8
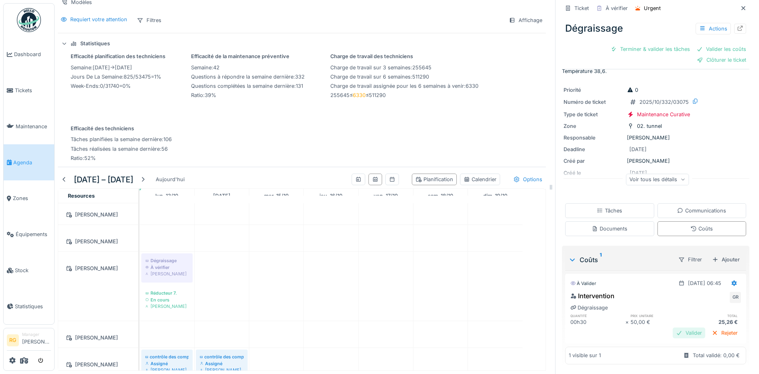
drag, startPoint x: 681, startPoint y: 326, endPoint x: 672, endPoint y: 316, distance: 13.1
click at [678, 328] on div "Valider" at bounding box center [689, 333] width 33 height 11
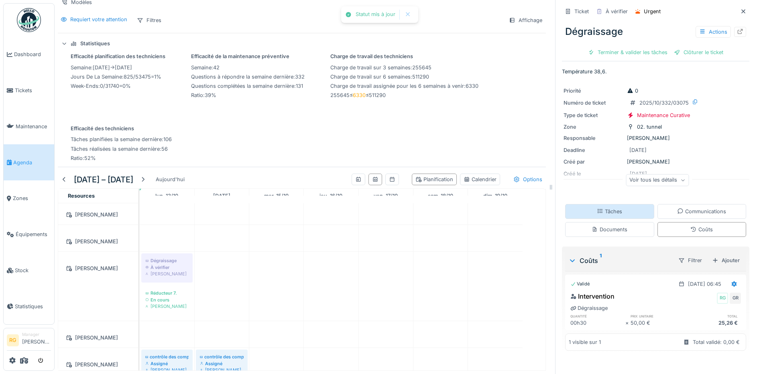
click at [604, 208] on div "Tâches" at bounding box center [609, 212] width 25 height 8
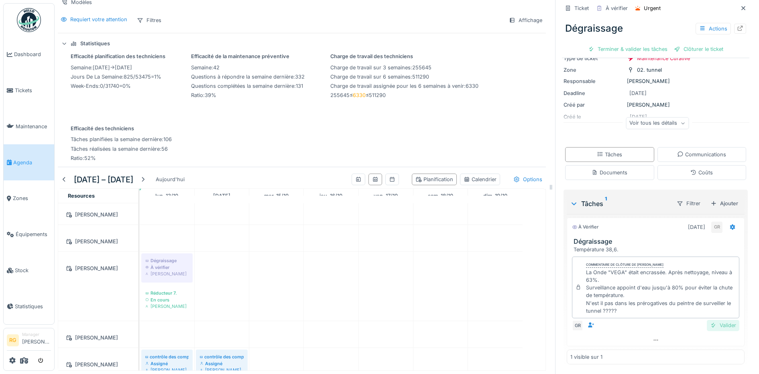
click at [711, 320] on div "Valider" at bounding box center [723, 325] width 33 height 11
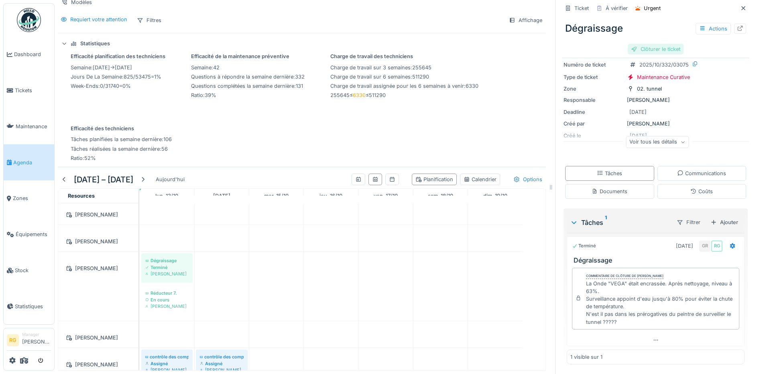
click at [648, 44] on div "Clôturer le ticket" at bounding box center [656, 49] width 56 height 11
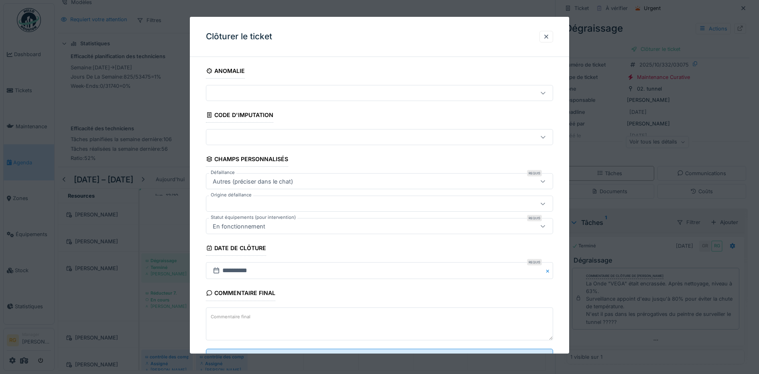
click at [275, 319] on textarea "Commentaire final" at bounding box center [380, 324] width 348 height 33
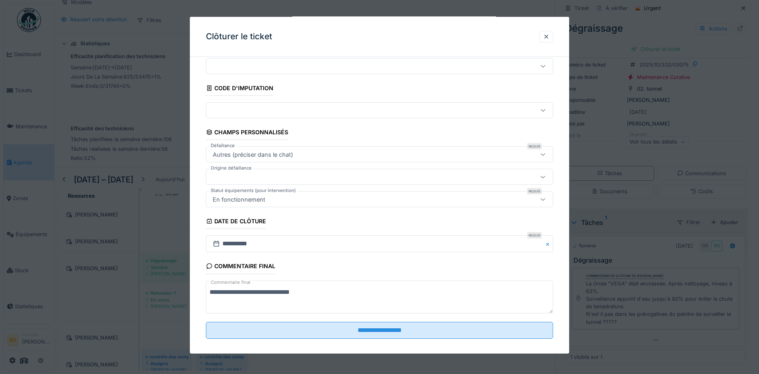
scroll to position [35, 0]
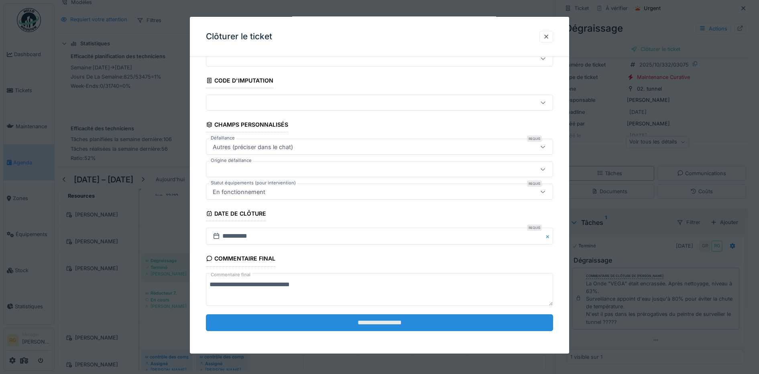
type textarea "**********"
click at [325, 325] on input "**********" at bounding box center [380, 323] width 348 height 17
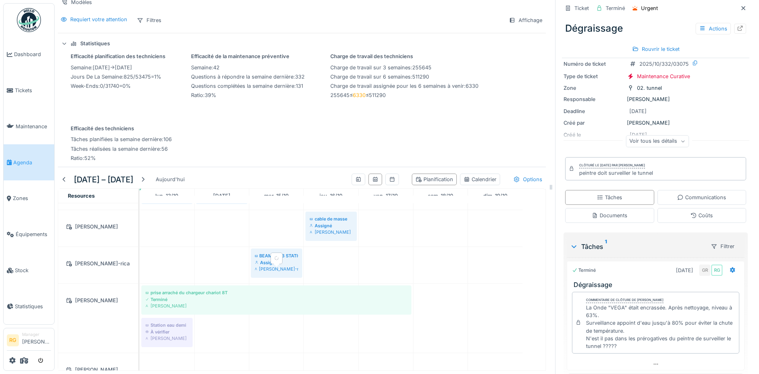
scroll to position [289, 0]
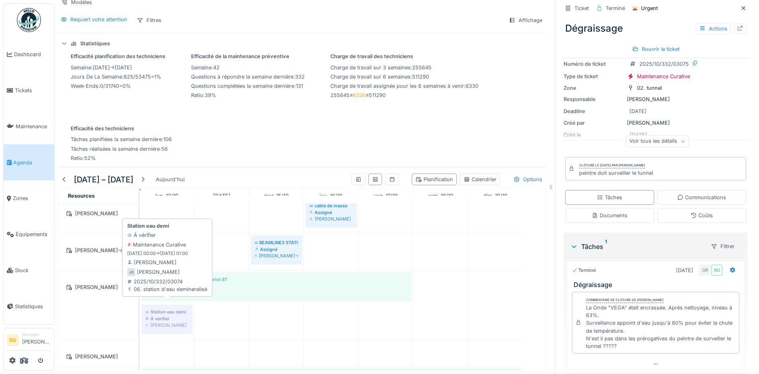
click at [170, 316] on div "À vérifier" at bounding box center [166, 319] width 43 height 6
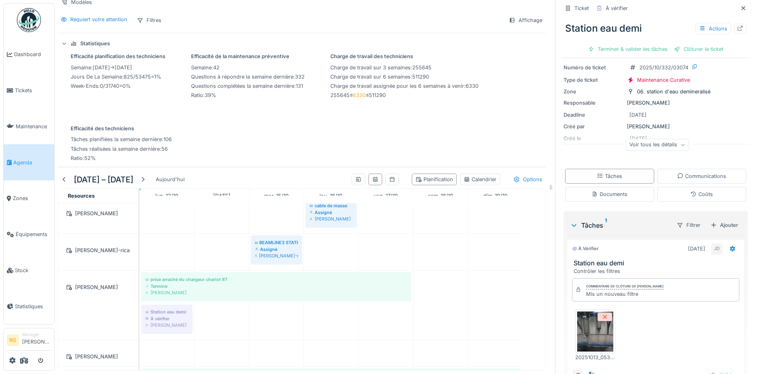
scroll to position [86, 0]
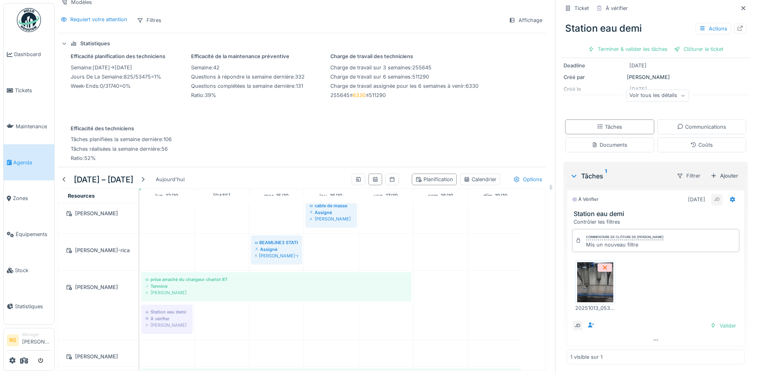
click at [586, 279] on img at bounding box center [595, 282] width 36 height 40
click at [710, 321] on div "Valider" at bounding box center [723, 326] width 33 height 11
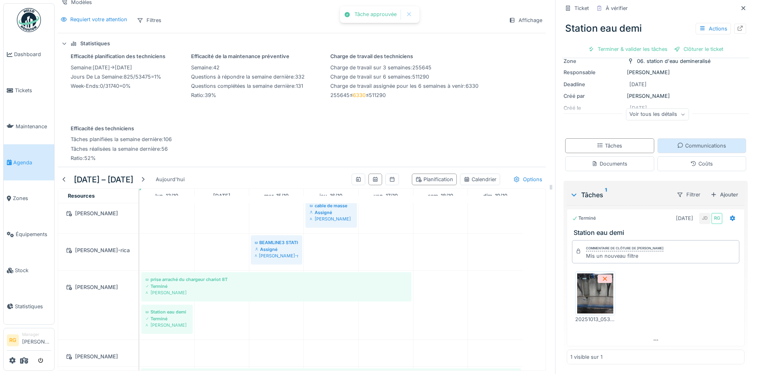
scroll to position [67, 0]
click at [690, 160] on div "Coûts" at bounding box center [701, 164] width 22 height 8
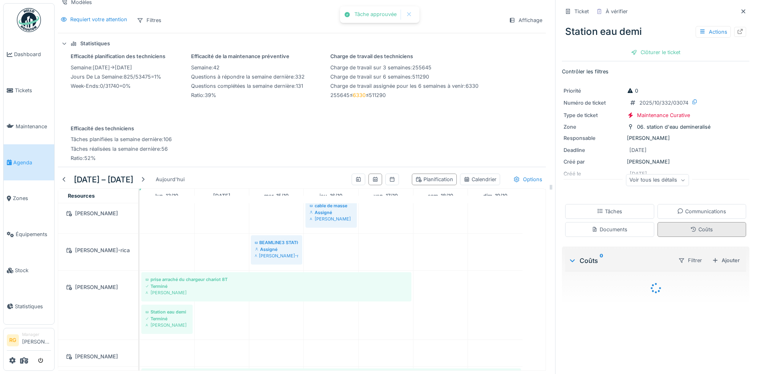
scroll to position [0, 0]
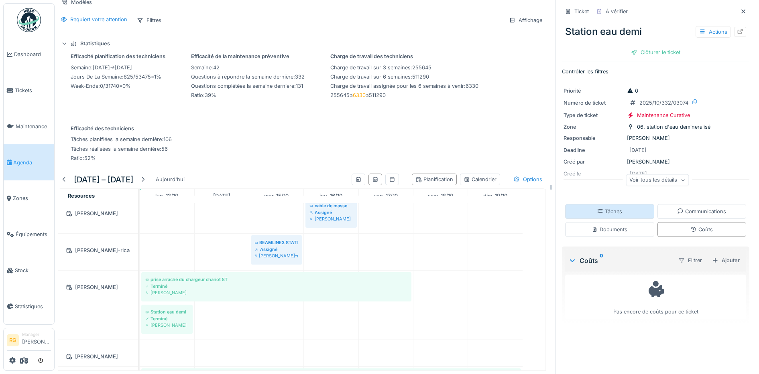
click at [598, 208] on div "Tâches" at bounding box center [609, 212] width 25 height 8
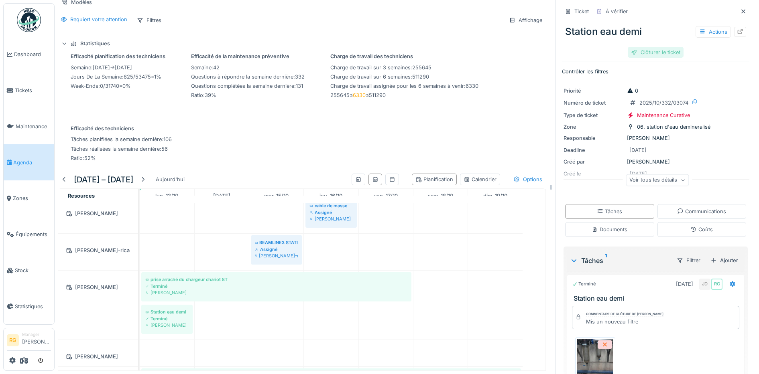
click at [646, 47] on div "Clôturer le ticket" at bounding box center [656, 52] width 56 height 11
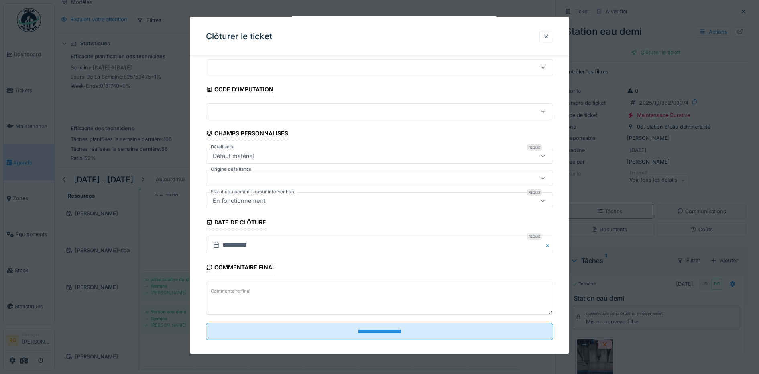
scroll to position [35, 0]
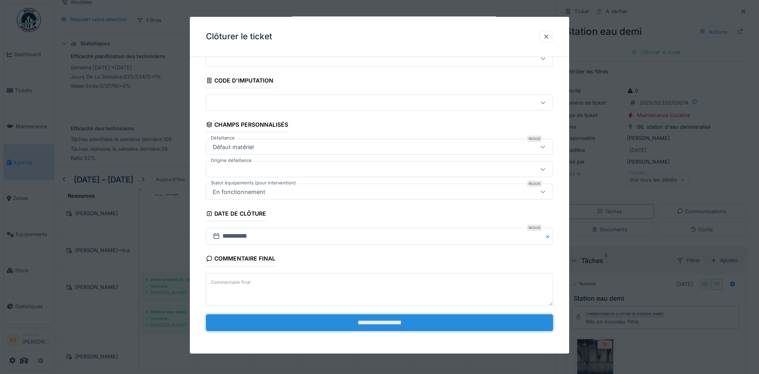
click at [352, 322] on input "**********" at bounding box center [380, 323] width 348 height 17
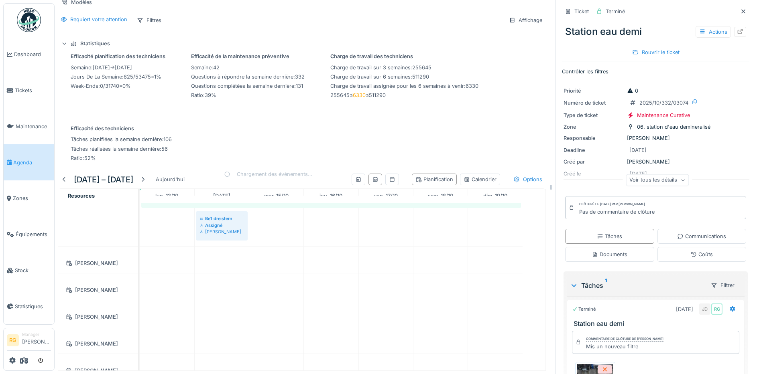
scroll to position [489, 0]
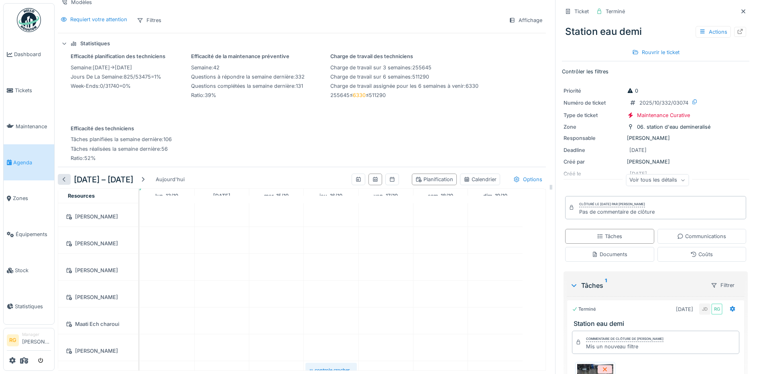
click at [66, 176] on div at bounding box center [64, 180] width 6 height 8
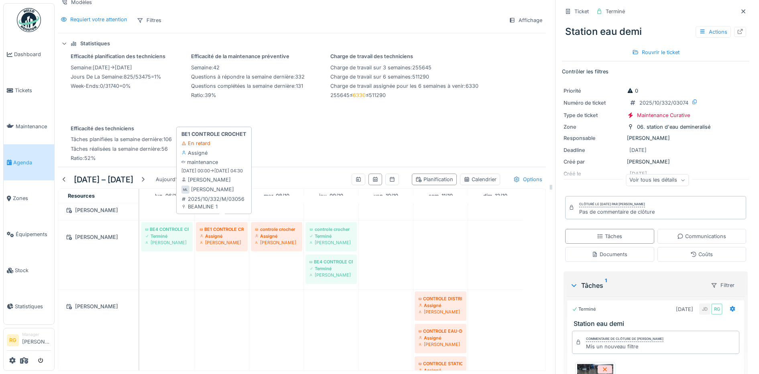
click at [232, 233] on div "Assigné" at bounding box center [222, 236] width 44 height 6
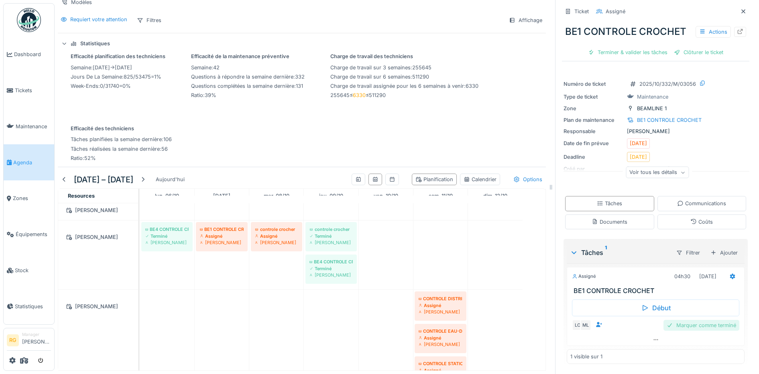
click at [695, 321] on div "Marquer comme terminé" at bounding box center [701, 325] width 76 height 11
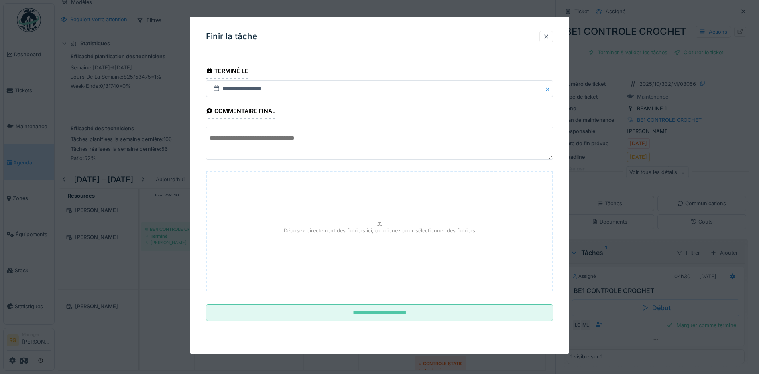
click at [279, 141] on textarea at bounding box center [380, 143] width 348 height 33
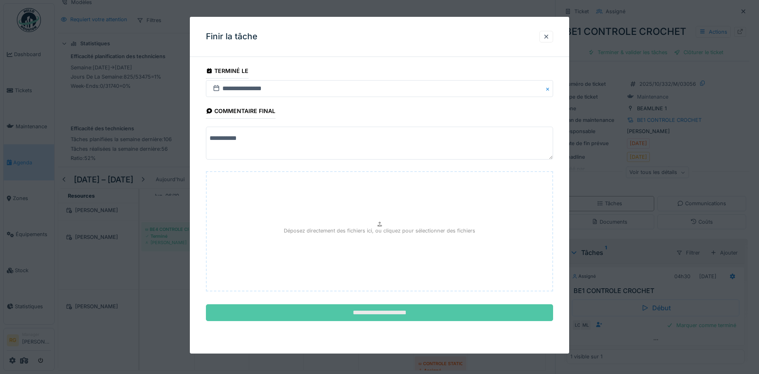
type textarea "**********"
click at [392, 318] on input "**********" at bounding box center [380, 313] width 348 height 17
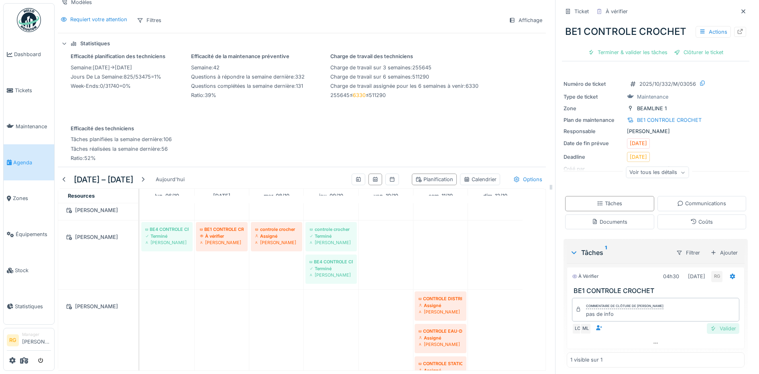
click at [712, 324] on div "Valider" at bounding box center [723, 328] width 33 height 11
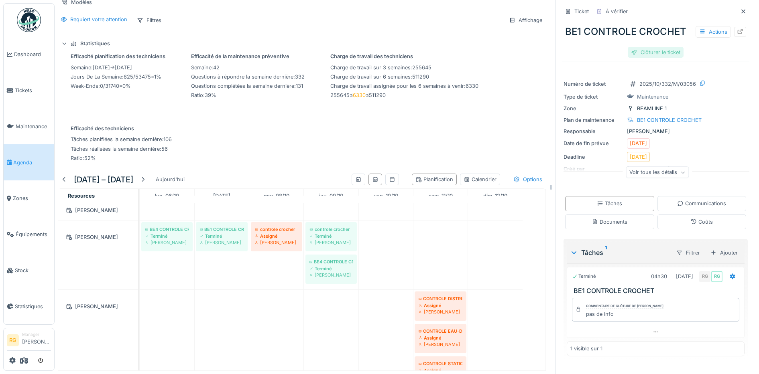
click at [655, 48] on div "Clôturer le ticket" at bounding box center [656, 52] width 56 height 11
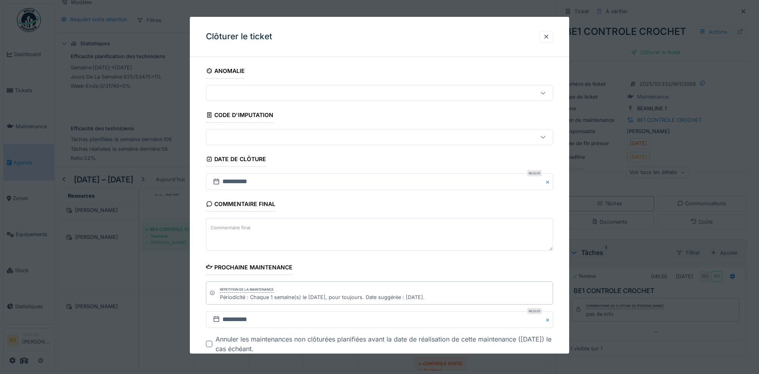
click at [242, 223] on label "Commentaire final" at bounding box center [230, 228] width 43 height 10
click at [242, 223] on textarea "Commentaire final" at bounding box center [380, 234] width 348 height 33
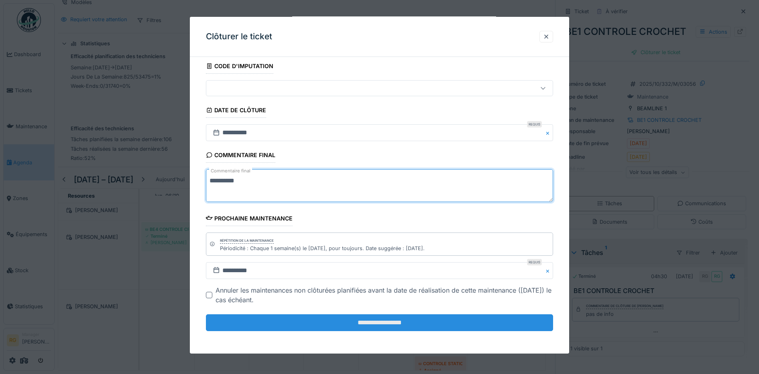
type textarea "**********"
click at [354, 328] on input "**********" at bounding box center [380, 323] width 348 height 17
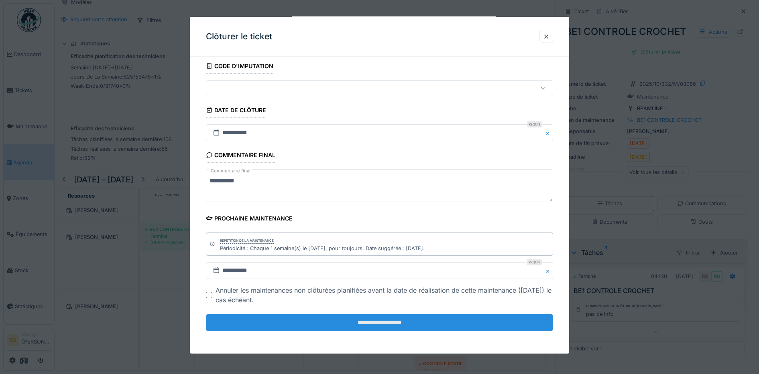
click at [381, 324] on div "**********" at bounding box center [380, 185] width 380 height 337
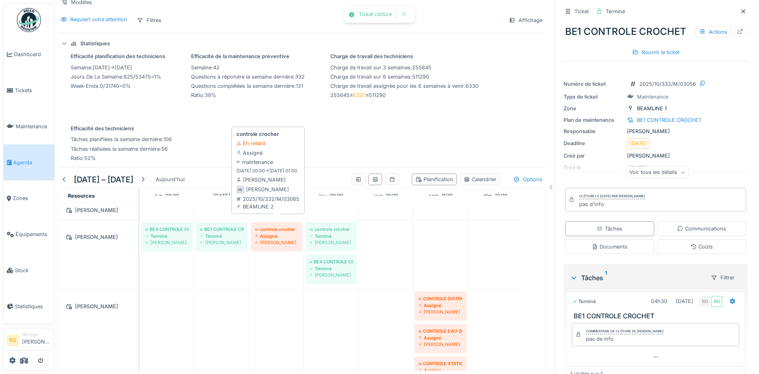
click at [281, 233] on div "Assigné" at bounding box center [276, 236] width 43 height 6
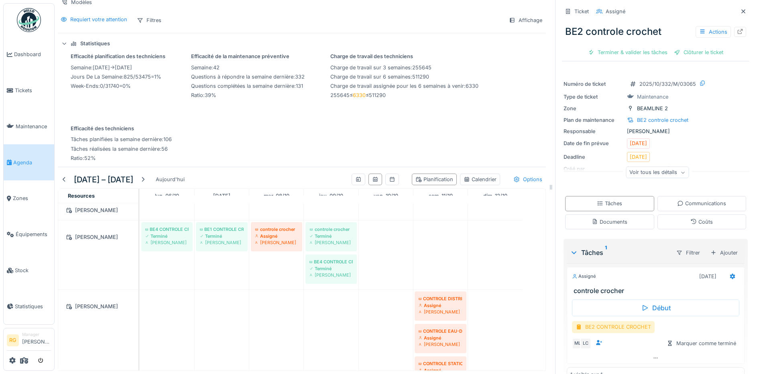
click at [600, 321] on div "BE2 CONTROLE CROCHET" at bounding box center [613, 327] width 83 height 12
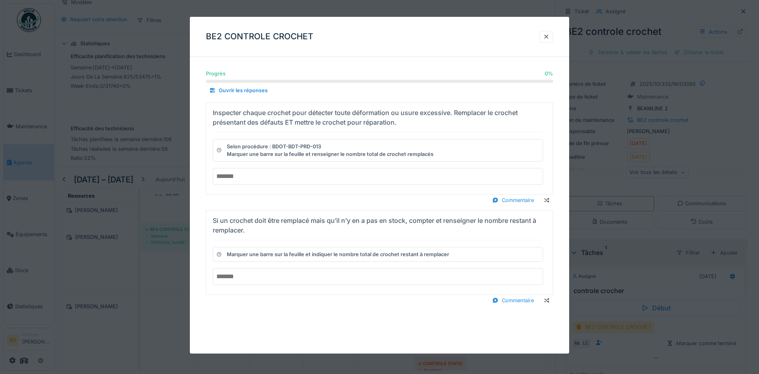
click at [244, 152] on div "Selon procédure : BDOT-BDT-PRD-013 Marquer une barre sur la feuille et renseign…" at bounding box center [330, 150] width 207 height 15
click at [248, 121] on div "Inspecter chaque crochet pour détecter toute déformation ou usure excessive. Re…" at bounding box center [376, 117] width 327 height 19
click at [251, 177] on input "number" at bounding box center [378, 176] width 331 height 17
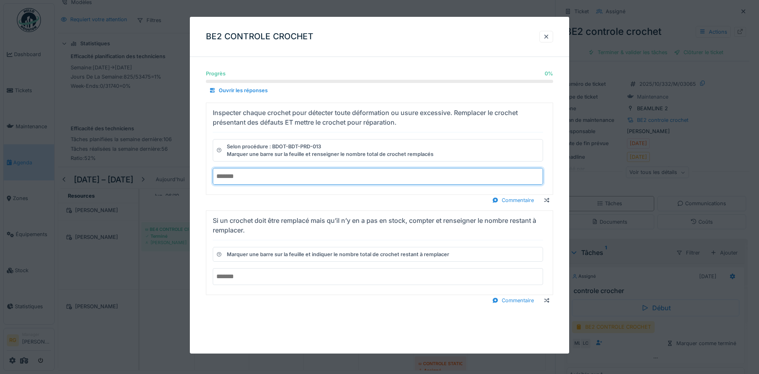
type input "*"
click at [234, 279] on input "number" at bounding box center [378, 276] width 331 height 17
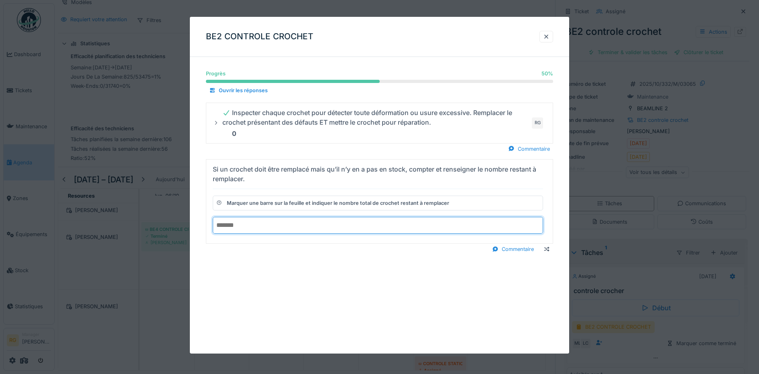
type input "*"
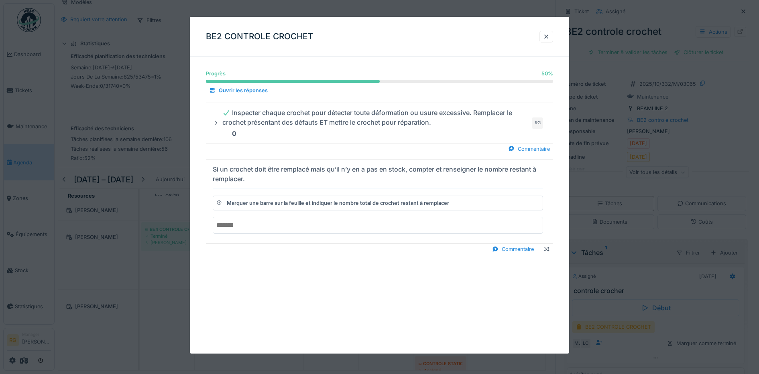
click at [309, 238] on div "BE2 CONTROLE CROCHET Progrès 50 % 50 % Ouvrir les réponses Inspecter chaque cro…" at bounding box center [380, 185] width 380 height 337
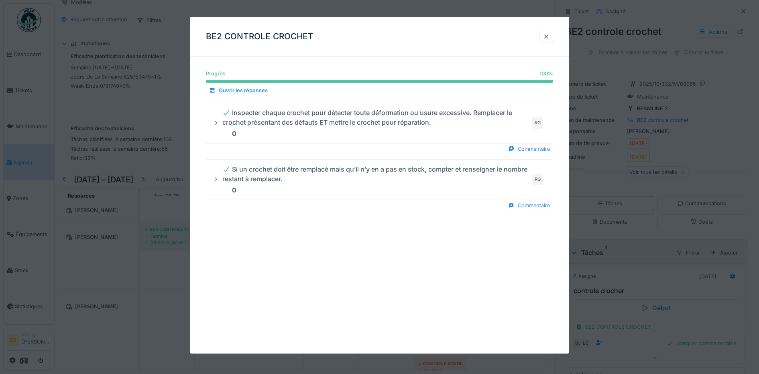
click at [549, 36] on div at bounding box center [546, 37] width 6 height 8
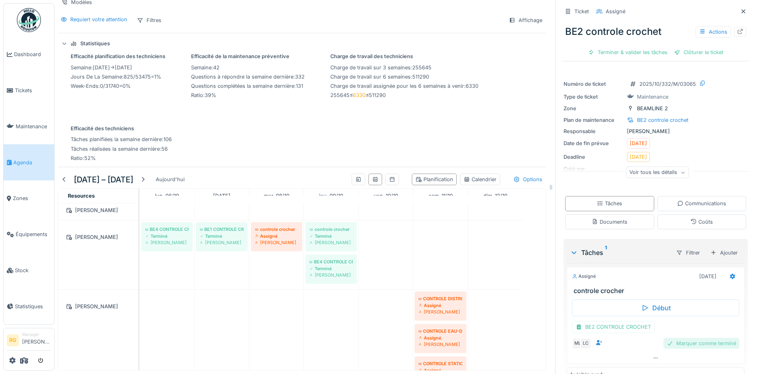
click at [703, 338] on div "Marquer comme terminé" at bounding box center [701, 343] width 76 height 11
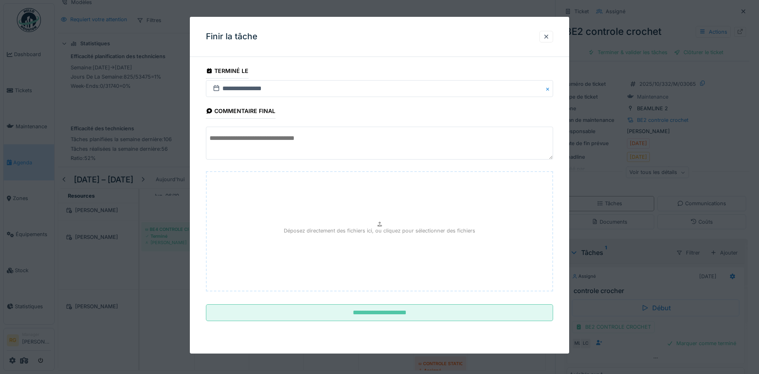
click at [256, 140] on textarea at bounding box center [380, 143] width 348 height 33
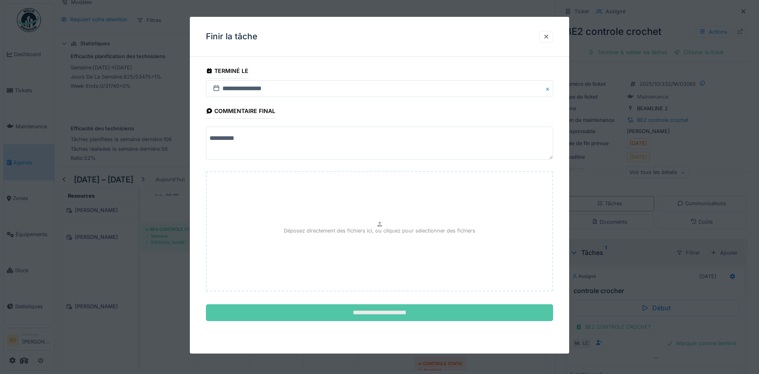
type textarea "**********"
click at [402, 315] on input "**********" at bounding box center [380, 313] width 348 height 17
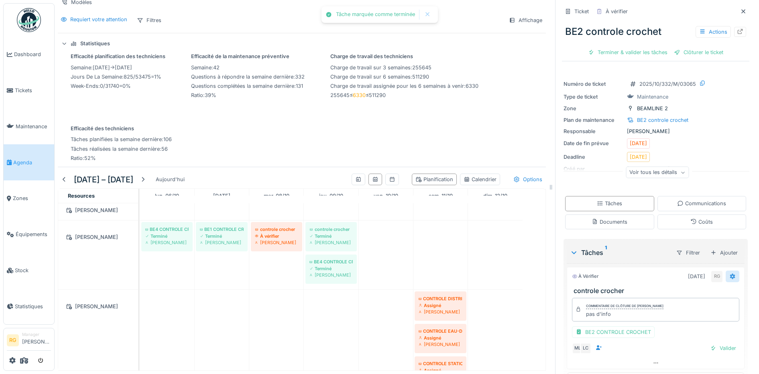
drag, startPoint x: 712, startPoint y: 343, endPoint x: 713, endPoint y: 274, distance: 68.6
click at [712, 343] on div "Valider" at bounding box center [723, 348] width 33 height 11
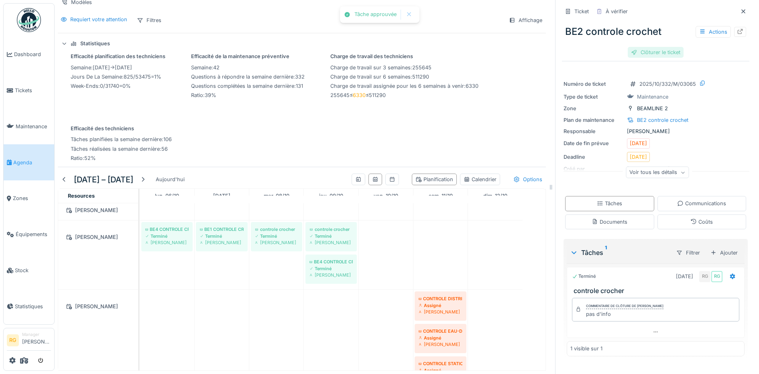
click at [639, 47] on div "Clôturer le ticket" at bounding box center [656, 52] width 56 height 11
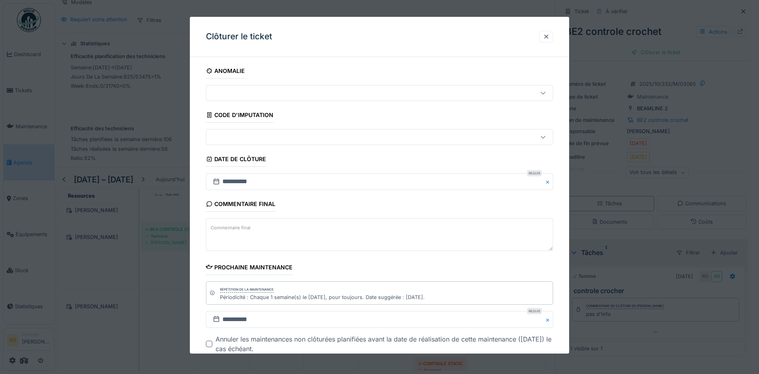
click at [268, 230] on textarea "Commentaire final" at bounding box center [380, 234] width 348 height 33
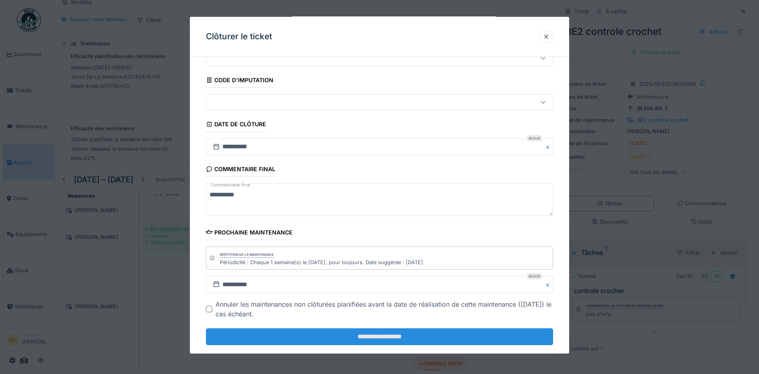
scroll to position [49, 0]
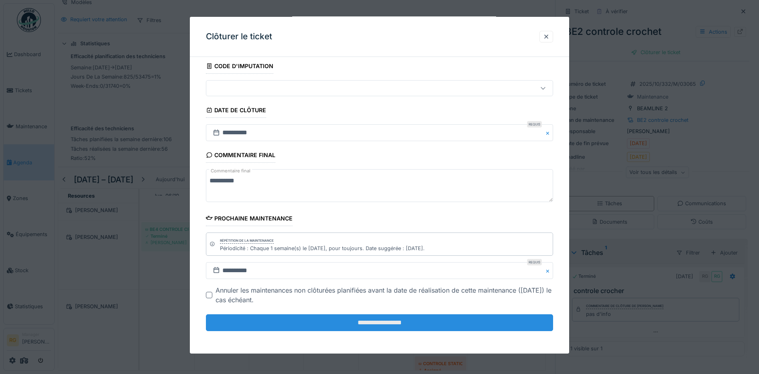
type textarea "**********"
click at [374, 328] on input "**********" at bounding box center [380, 323] width 348 height 17
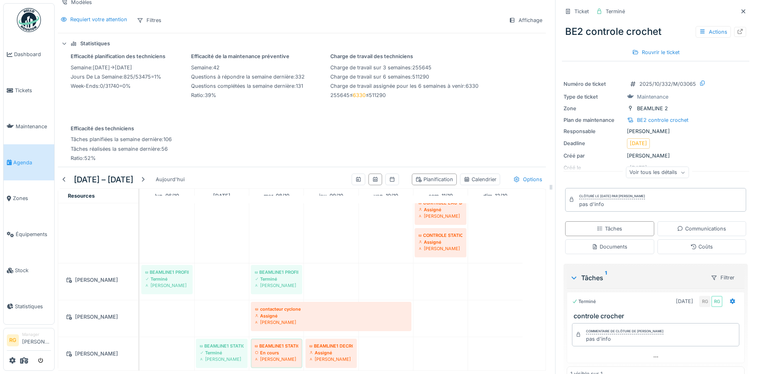
scroll to position [1466, 0]
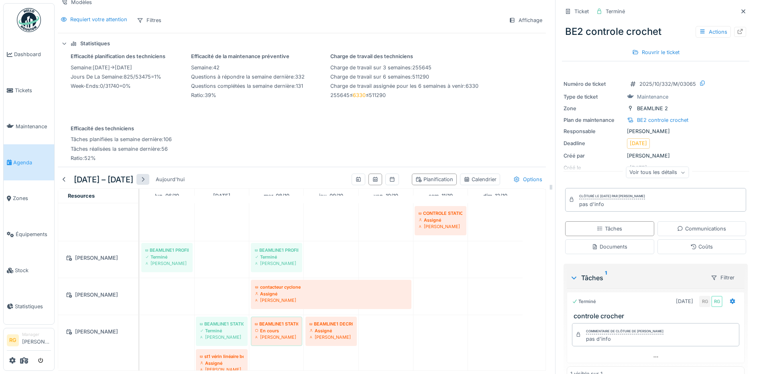
click at [146, 176] on div at bounding box center [143, 180] width 6 height 8
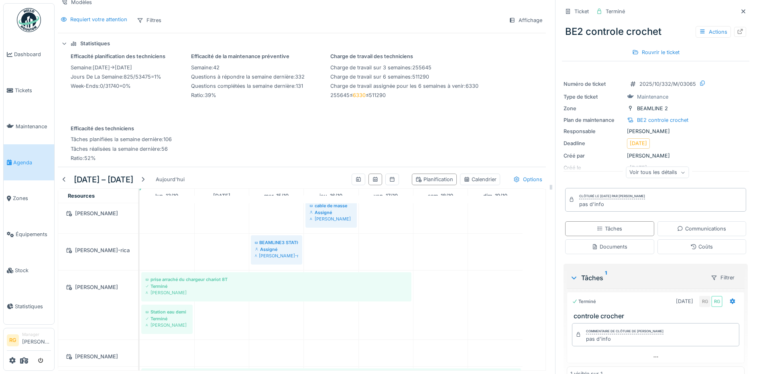
scroll to position [322, 0]
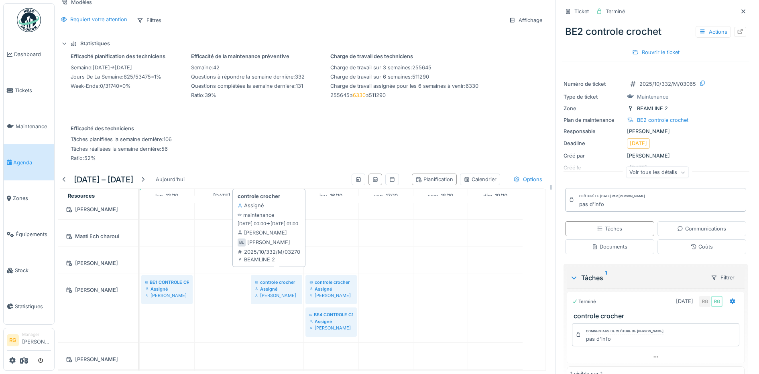
click at [280, 286] on div "Assigné" at bounding box center [276, 289] width 43 height 6
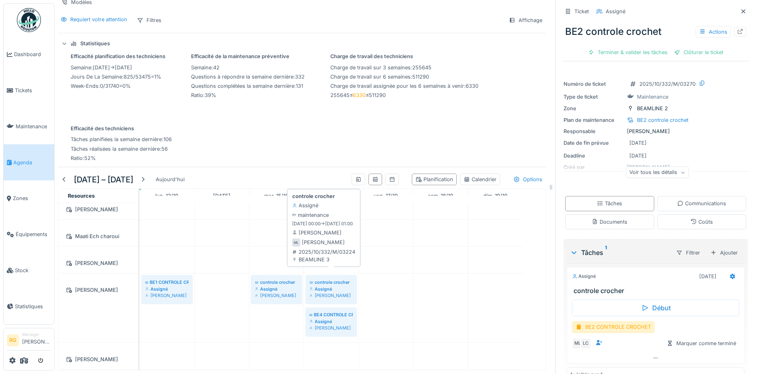
click at [327, 286] on div "Assigné" at bounding box center [330, 289] width 43 height 6
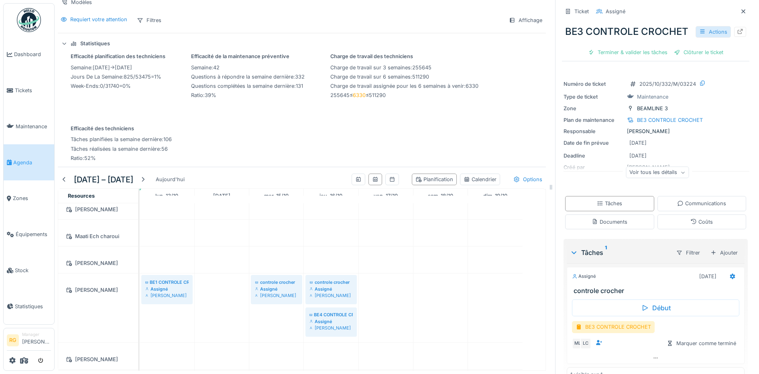
click at [705, 32] on div "Actions" at bounding box center [712, 32] width 35 height 12
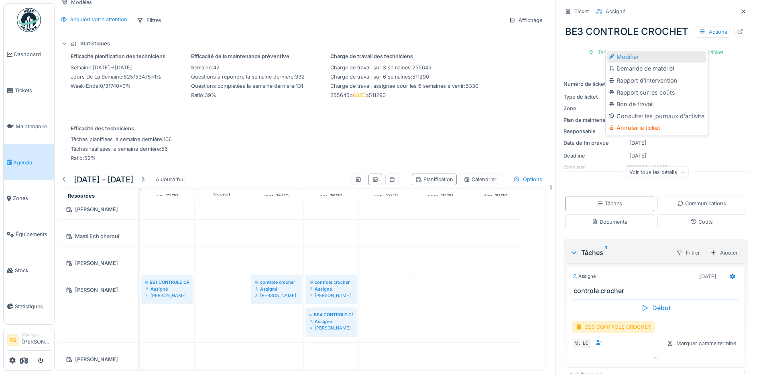
click at [640, 51] on div "Modifier" at bounding box center [656, 57] width 99 height 12
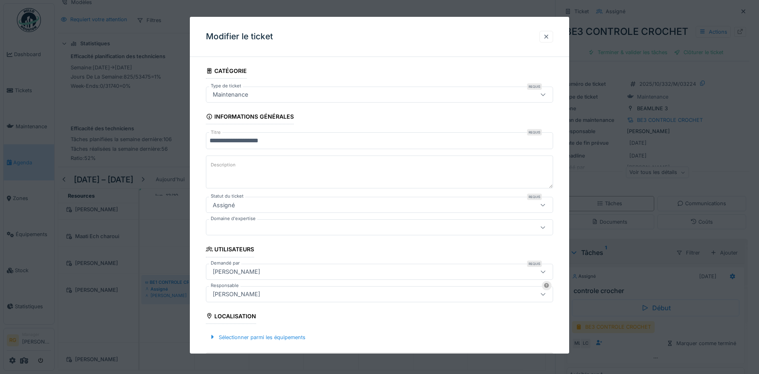
click at [549, 39] on div at bounding box center [546, 37] width 6 height 8
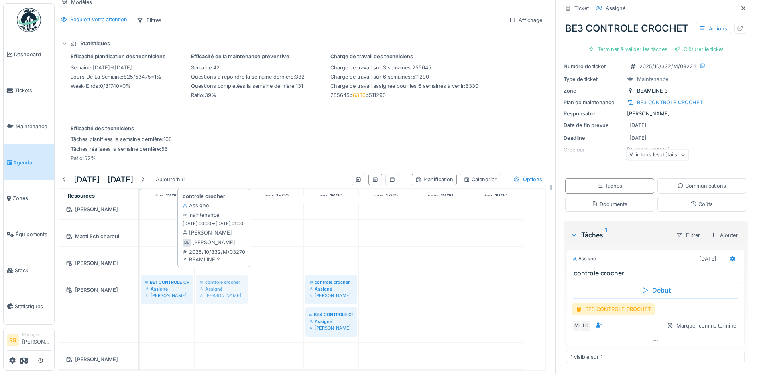
drag, startPoint x: 280, startPoint y: 274, endPoint x: 232, endPoint y: 271, distance: 47.8
click at [140, 274] on div "BE1 CONTROLE CROCHET Assigné Maxime Lewillon controle crocher Assigné Maxime Le…" at bounding box center [140, 308] width 0 height 69
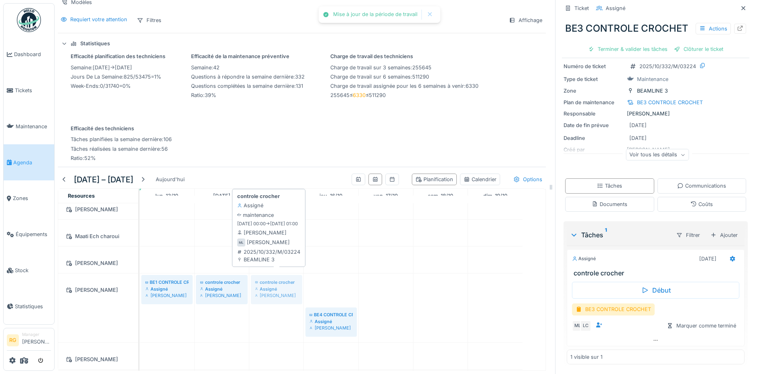
drag, startPoint x: 332, startPoint y: 273, endPoint x: 287, endPoint y: 275, distance: 45.4
click at [140, 275] on div "BE1 CONTROLE CROCHET Assigné Maxime Lewillon controle crocher Assigné Maxime Le…" at bounding box center [140, 308] width 0 height 69
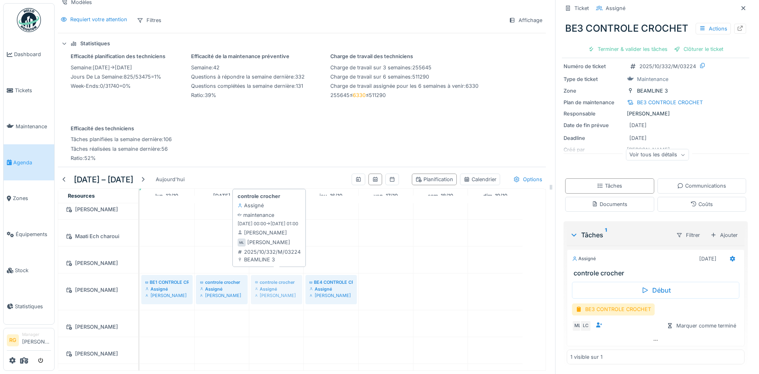
drag, startPoint x: 269, startPoint y: 270, endPoint x: 283, endPoint y: 267, distance: 14.3
click at [140, 274] on div "BE1 CONTROLE CROCHET Assigné Maxime Lewillon controle crocher Assigné Maxime Le…" at bounding box center [140, 292] width 0 height 37
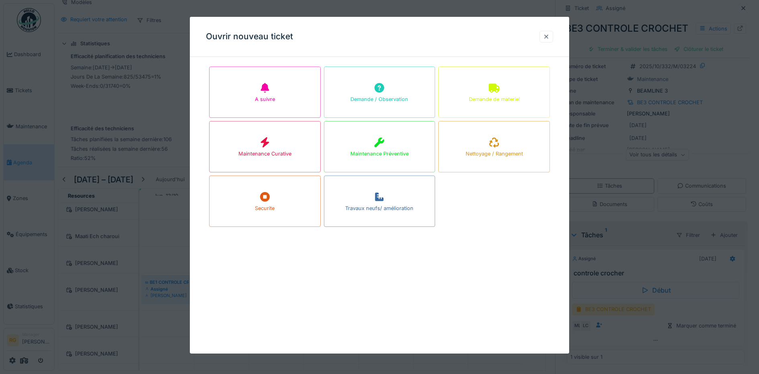
click at [549, 37] on div at bounding box center [546, 37] width 6 height 8
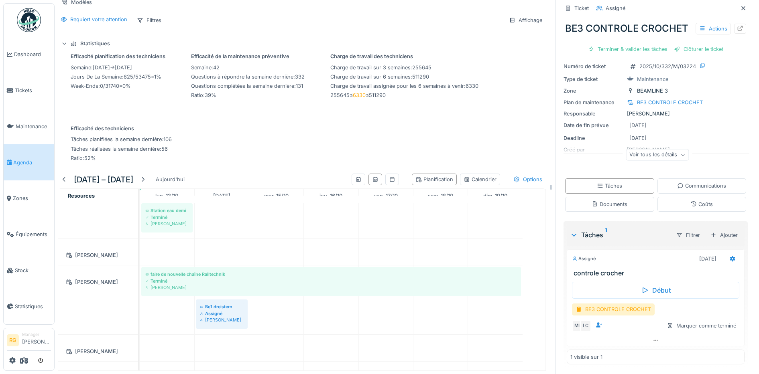
scroll to position [401, 0]
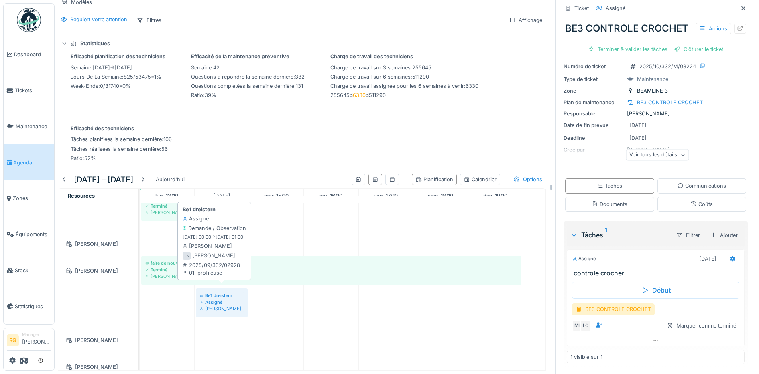
click at [219, 299] on div "Assigné" at bounding box center [222, 302] width 44 height 6
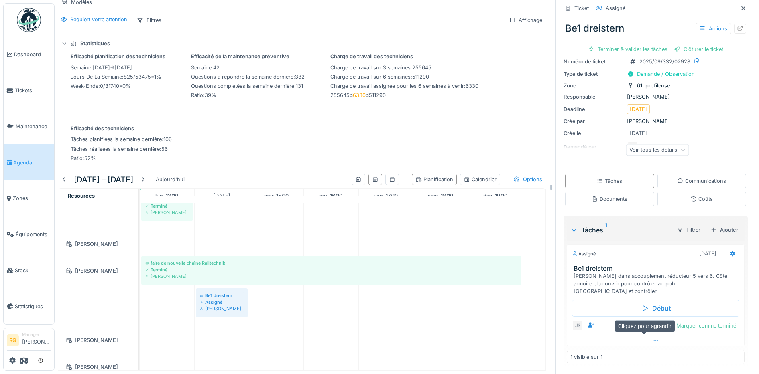
click at [653, 338] on icon at bounding box center [656, 340] width 6 height 5
click at [714, 323] on div at bounding box center [717, 327] width 6 height 8
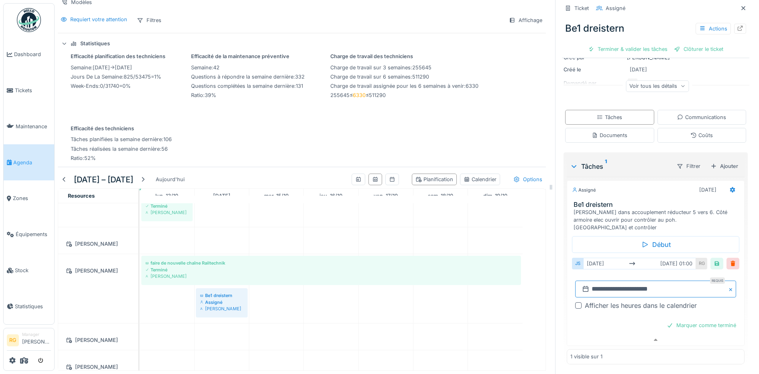
click at [599, 281] on input "**********" at bounding box center [655, 289] width 161 height 17
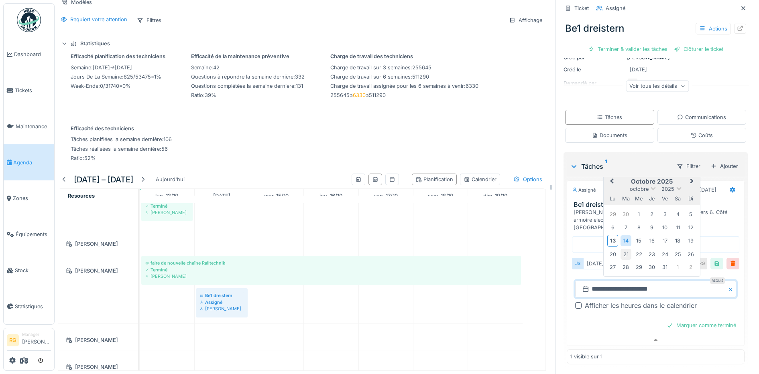
click at [620, 249] on div "21" at bounding box center [625, 254] width 11 height 11
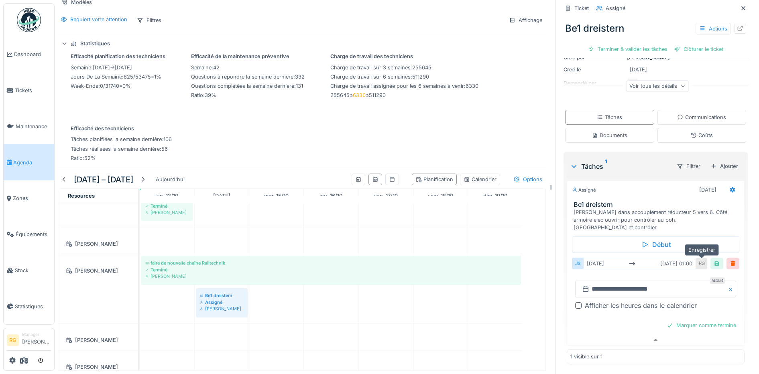
click at [714, 260] on div at bounding box center [717, 264] width 6 height 8
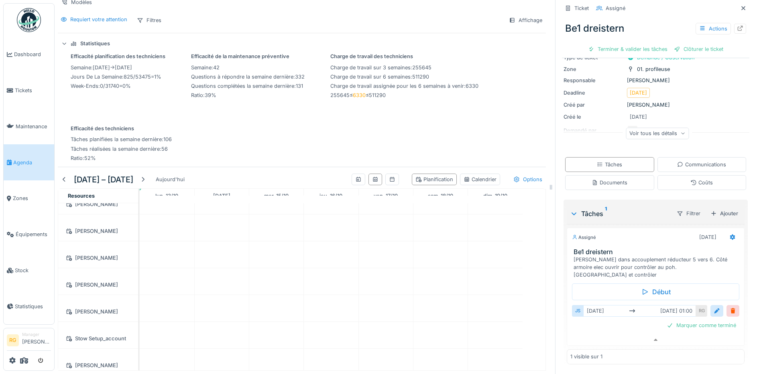
scroll to position [917, 0]
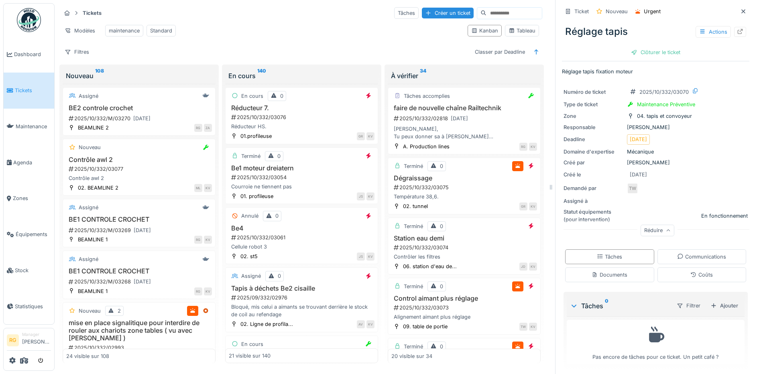
scroll to position [8, 0]
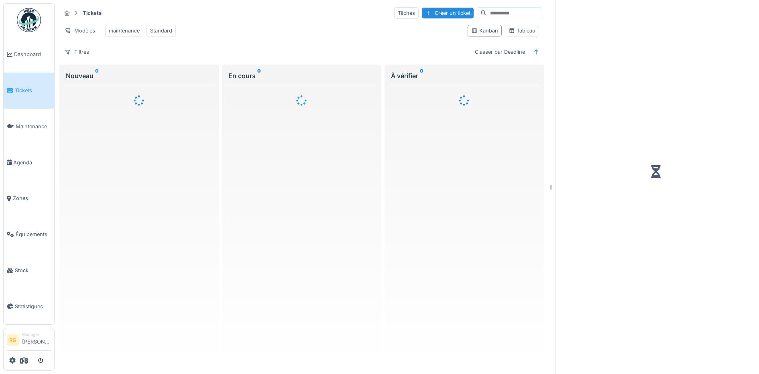
scroll to position [8, 0]
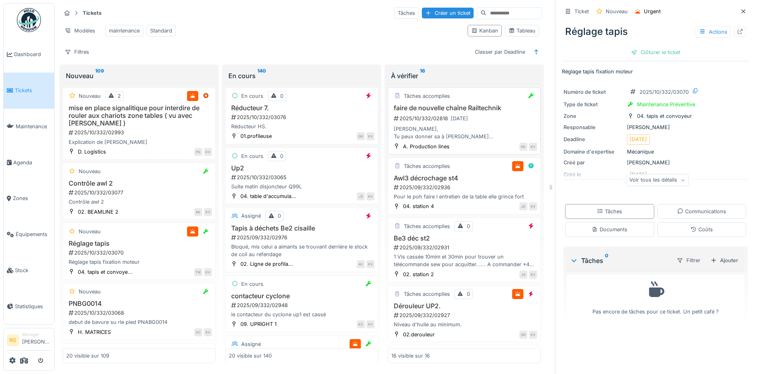
click at [472, 129] on div "[PERSON_NAME], Tu peux donner sa à [PERSON_NAME] couper la chaine 16B1 en des m…" at bounding box center [464, 132] width 146 height 15
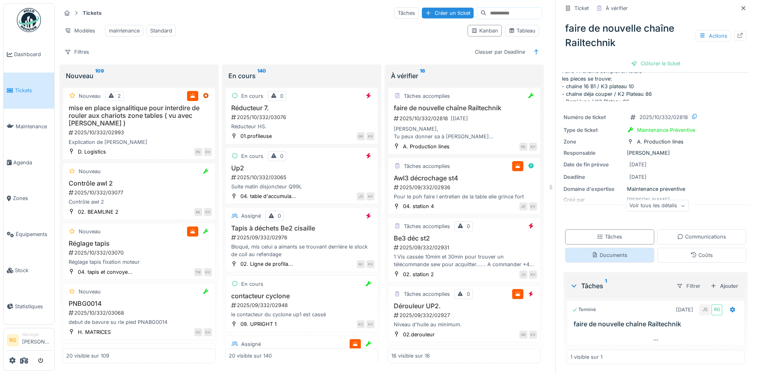
scroll to position [63, 0]
click at [600, 252] on div "Documents" at bounding box center [610, 256] width 36 height 8
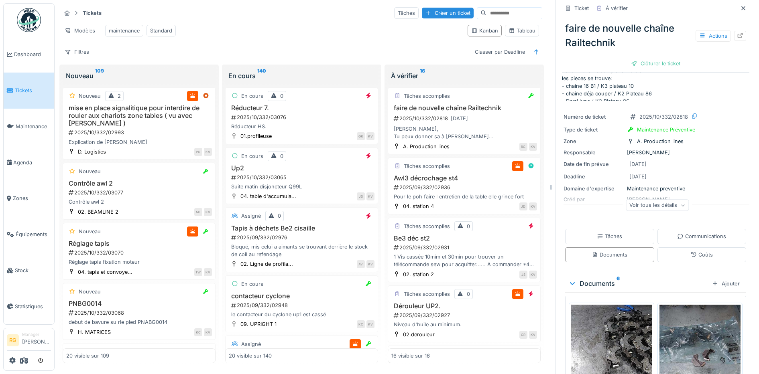
scroll to position [0, 0]
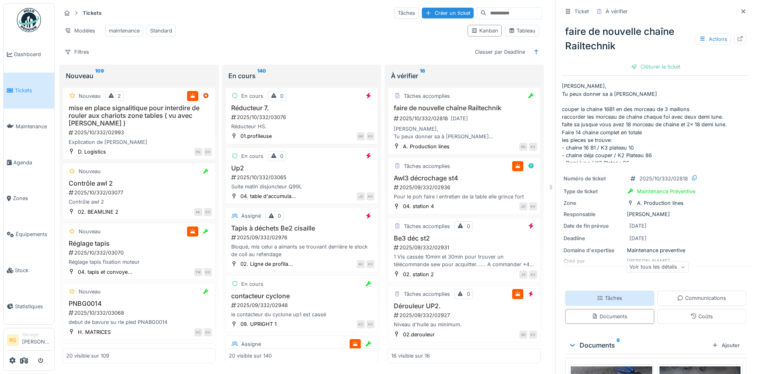
click at [609, 295] on div "Tâches" at bounding box center [609, 299] width 25 height 8
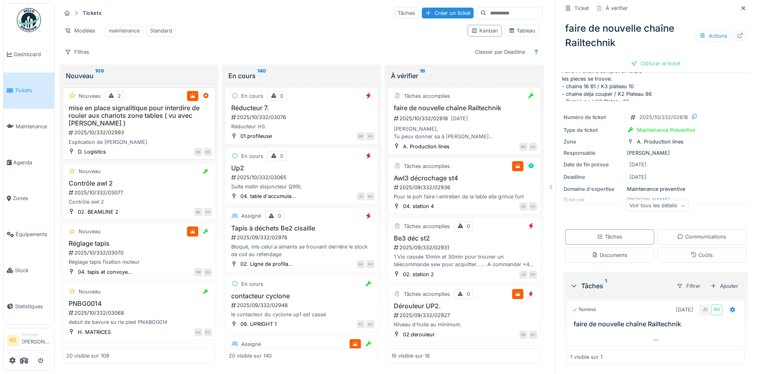
scroll to position [50, 0]
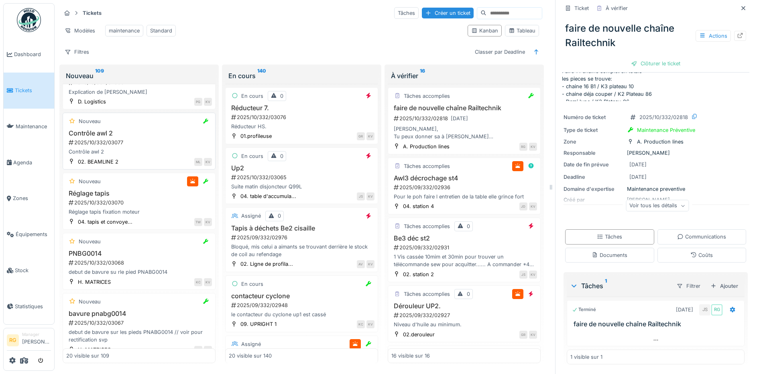
click at [134, 146] on div "2025/10/332/03077" at bounding box center [140, 143] width 144 height 8
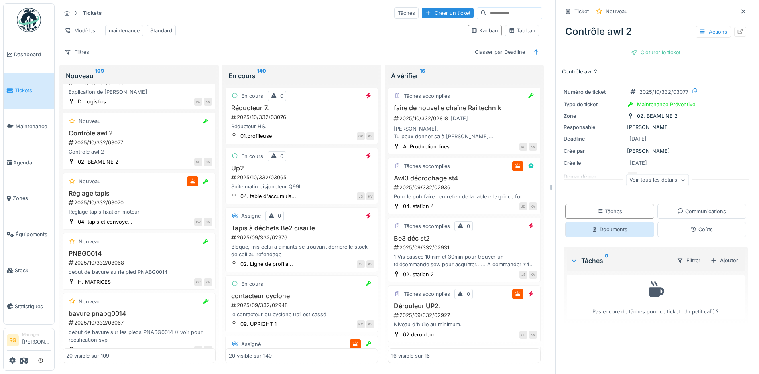
click at [612, 231] on div "Documents" at bounding box center [610, 230] width 36 height 8
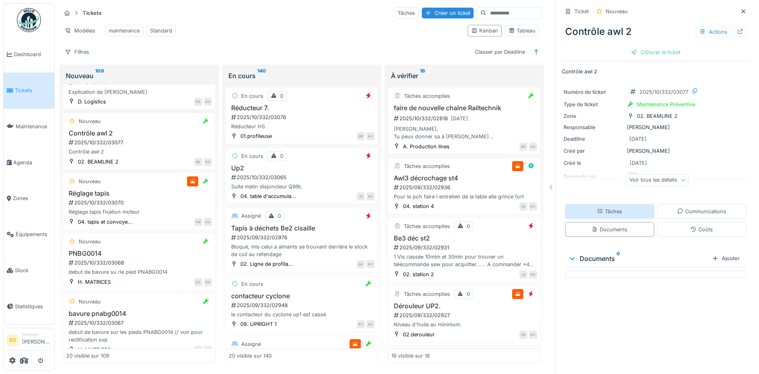
click at [608, 208] on div "Tâches" at bounding box center [609, 212] width 25 height 8
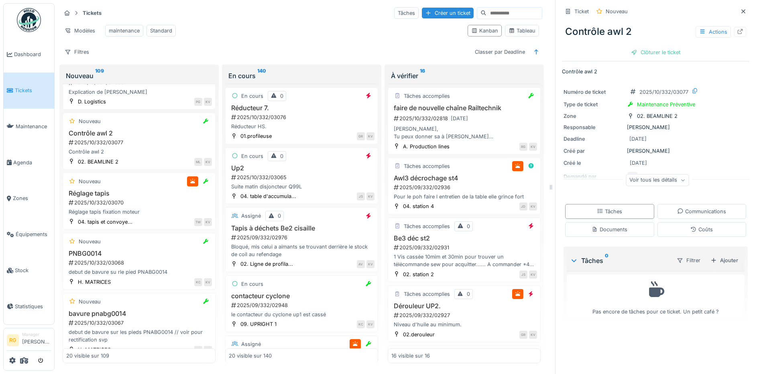
scroll to position [0, 0]
click at [680, 183] on icon at bounding box center [682, 181] width 5 height 4
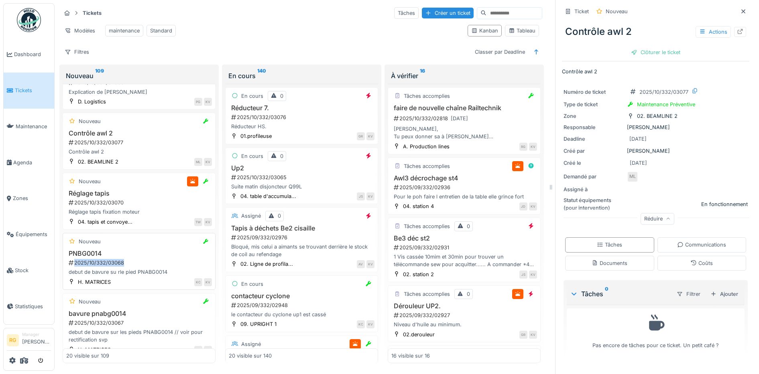
click at [124, 267] on div "2025/10/332/03068" at bounding box center [140, 263] width 144 height 8
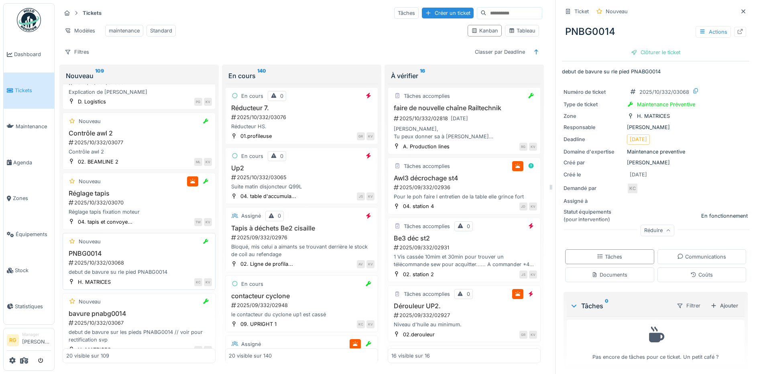
click at [166, 257] on h3 "PNBG0014" at bounding box center [139, 254] width 146 height 8
click at [616, 274] on div "Documents" at bounding box center [610, 275] width 36 height 8
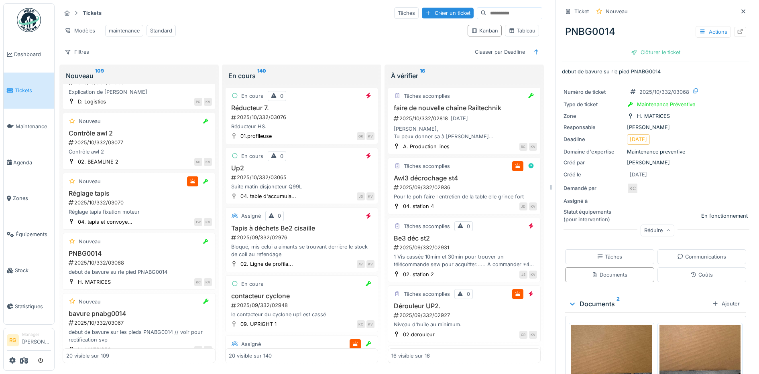
scroll to position [95, 0]
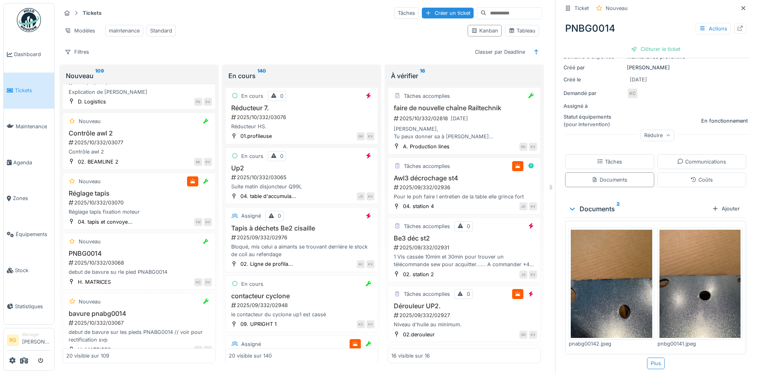
click at [613, 289] on img at bounding box center [611, 284] width 81 height 108
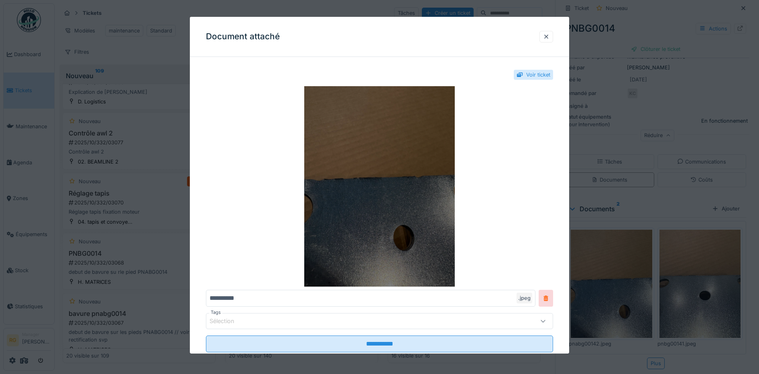
click at [362, 189] on img at bounding box center [380, 186] width 348 height 201
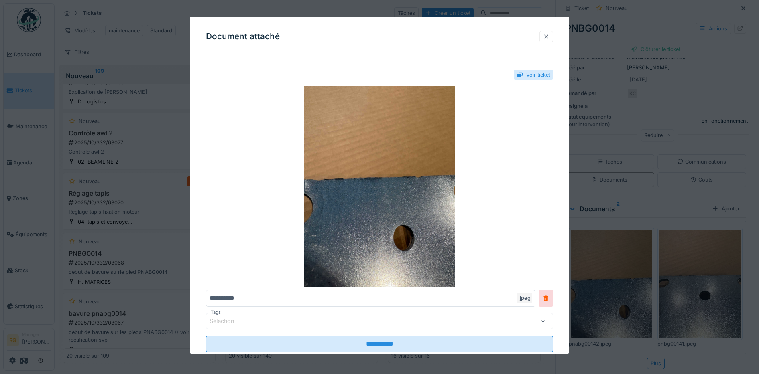
click at [547, 37] on div at bounding box center [546, 37] width 6 height 8
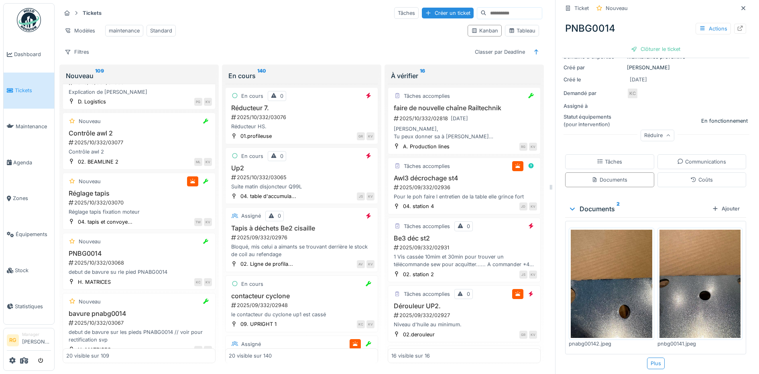
click at [695, 293] on img at bounding box center [699, 284] width 81 height 108
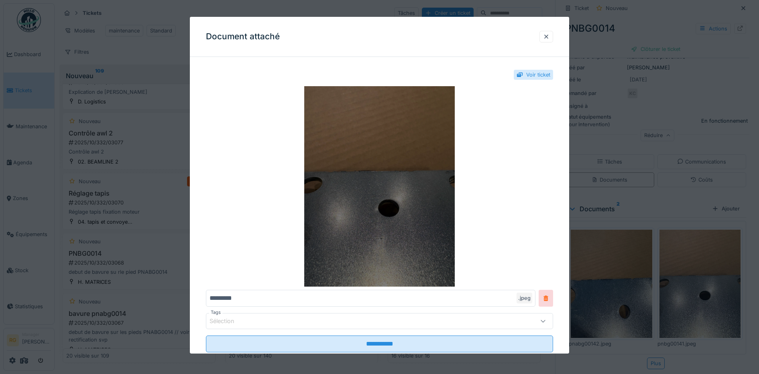
click at [389, 198] on img at bounding box center [380, 186] width 348 height 201
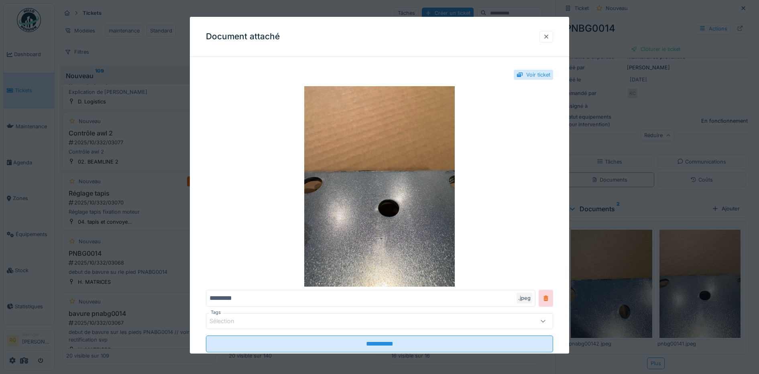
click at [547, 36] on div at bounding box center [546, 37] width 6 height 8
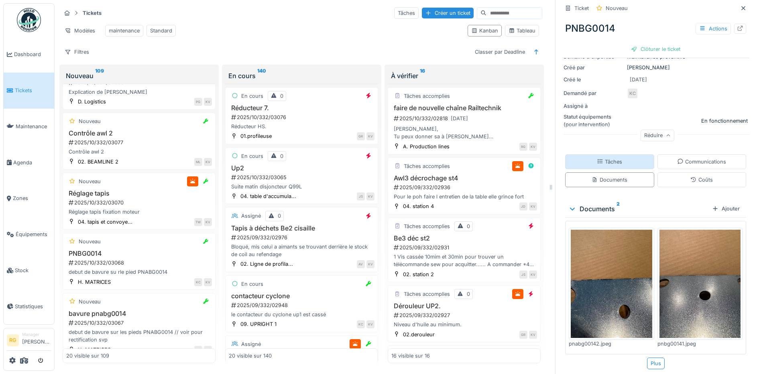
click at [612, 158] on div "Tâches" at bounding box center [609, 162] width 25 height 8
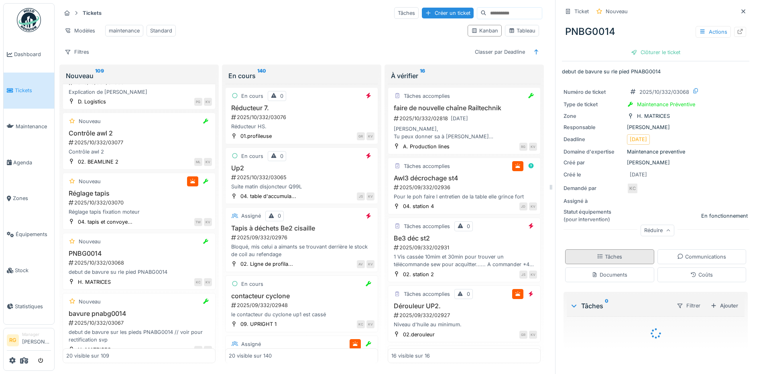
scroll to position [0, 0]
click at [712, 301] on div "Ajouter" at bounding box center [724, 306] width 34 height 11
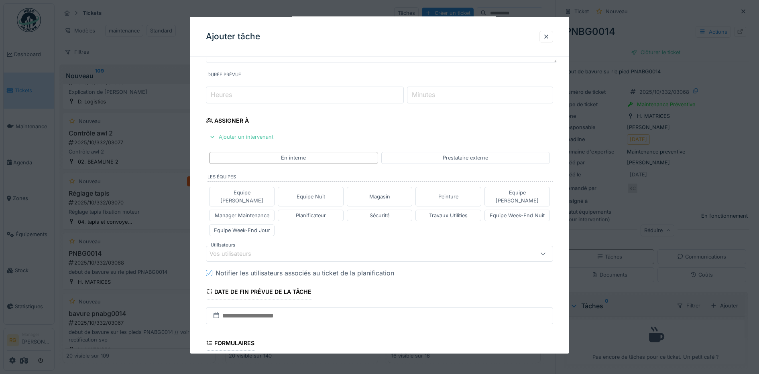
scroll to position [100, 0]
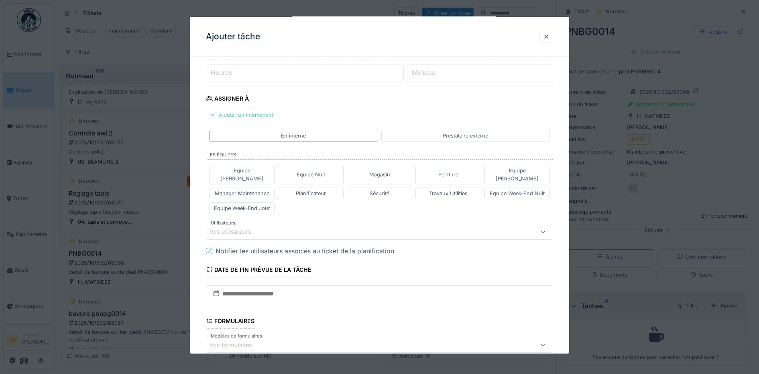
click at [235, 228] on div "Vos utilisateurs" at bounding box center [235, 232] width 53 height 9
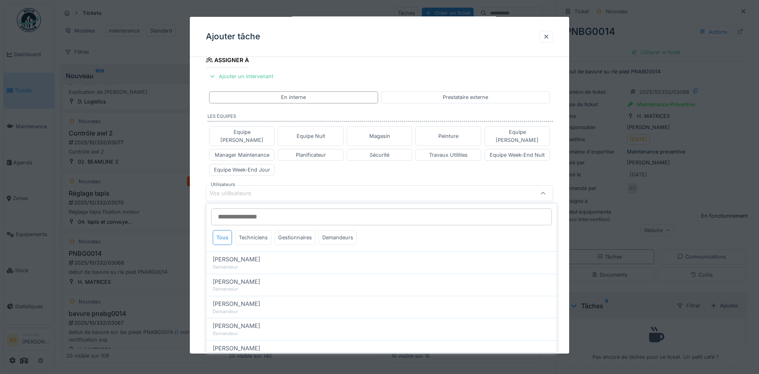
scroll to position [139, 0]
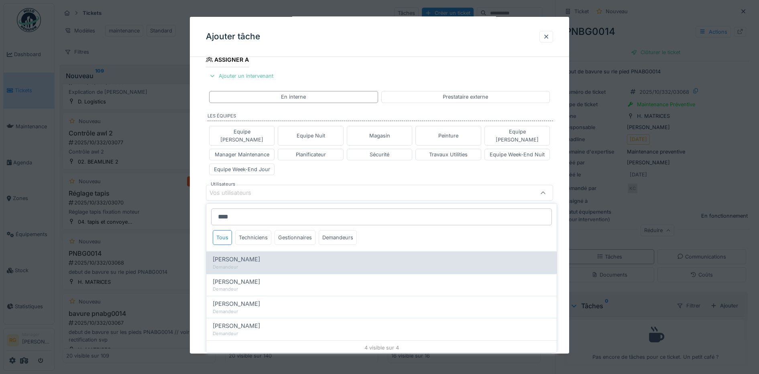
type input "****"
click at [240, 255] on span "David Delahousse" at bounding box center [236, 259] width 47 height 9
type input "****"
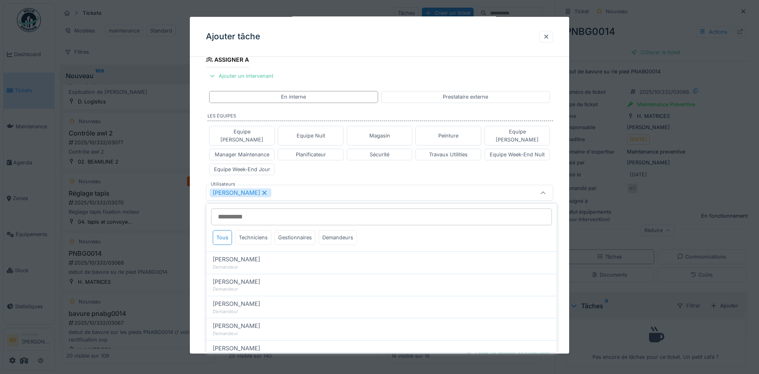
click at [196, 206] on div "**********" at bounding box center [380, 185] width 380 height 522
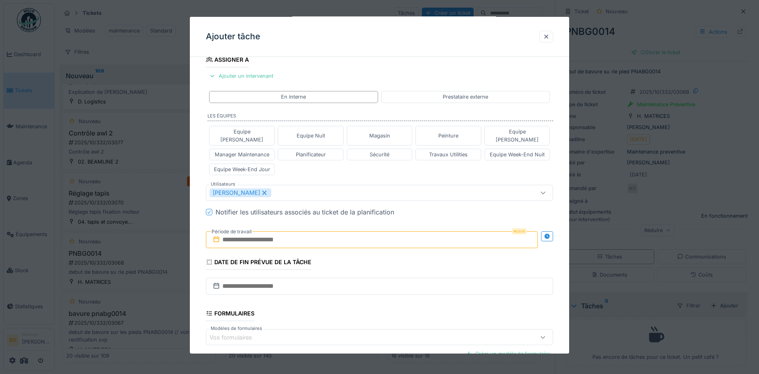
click at [261, 232] on input "text" at bounding box center [372, 240] width 332 height 17
click at [403, 256] on h2 "octobre 2025" at bounding box center [373, 259] width 96 height 7
click at [333, 313] on div "13" at bounding box center [334, 319] width 11 height 12
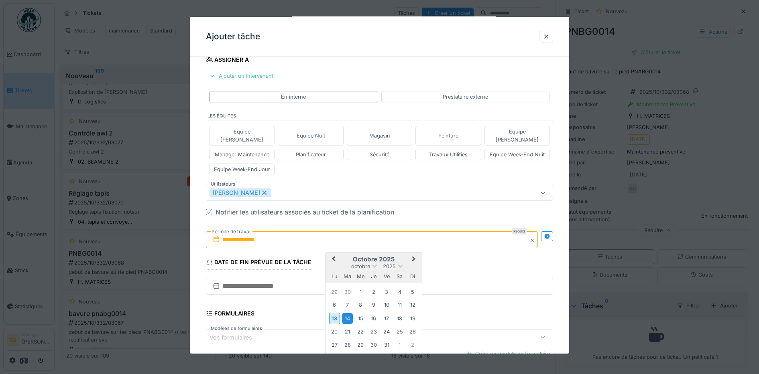
click at [350, 313] on div "14" at bounding box center [347, 318] width 11 height 11
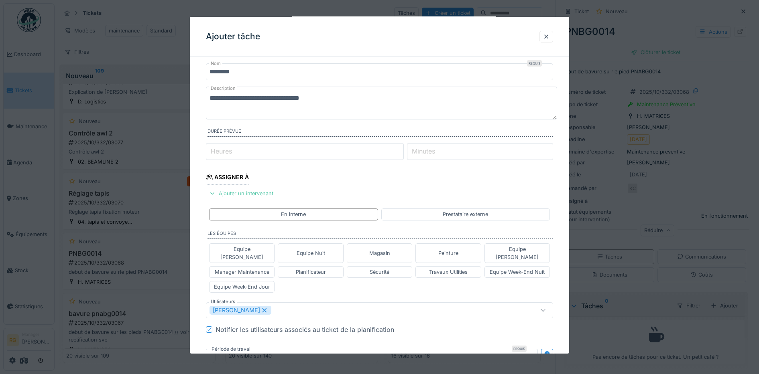
scroll to position [0, 0]
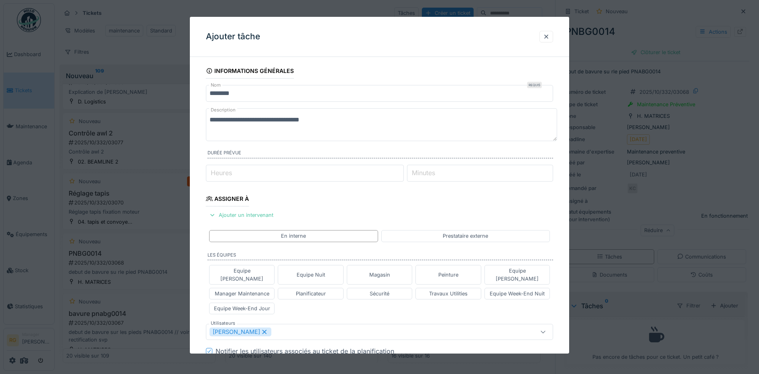
click at [339, 116] on textarea "**********" at bounding box center [381, 124] width 351 height 33
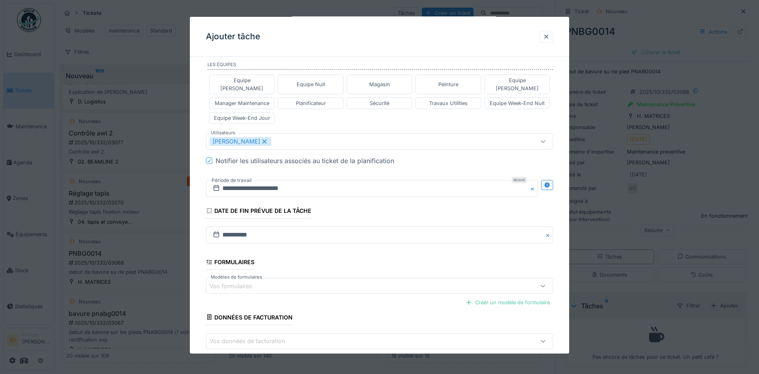
scroll to position [224, 0]
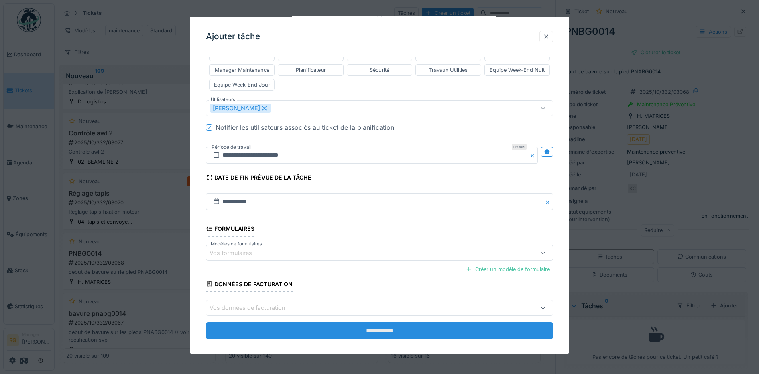
type textarea "**********"
click at [335, 323] on input "**********" at bounding box center [380, 331] width 348 height 17
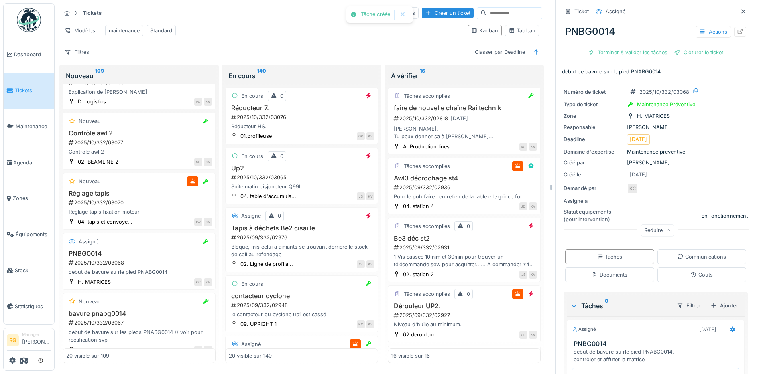
scroll to position [68, 0]
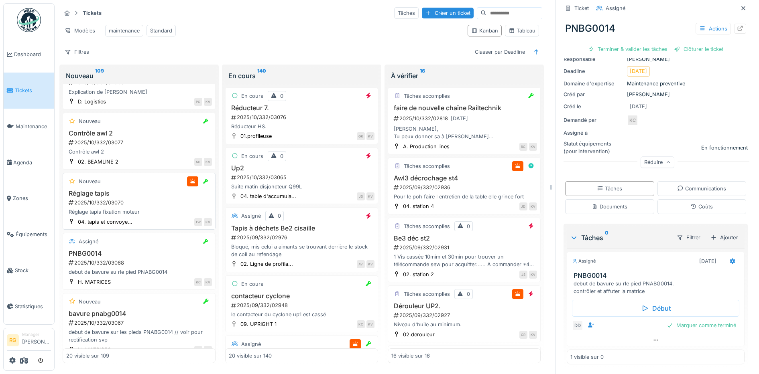
click at [128, 202] on div "2025/10/332/03070" at bounding box center [140, 203] width 144 height 8
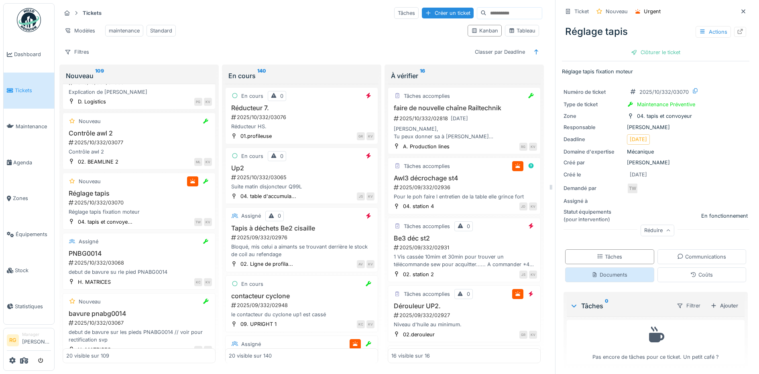
click at [604, 271] on div "Documents" at bounding box center [610, 275] width 36 height 8
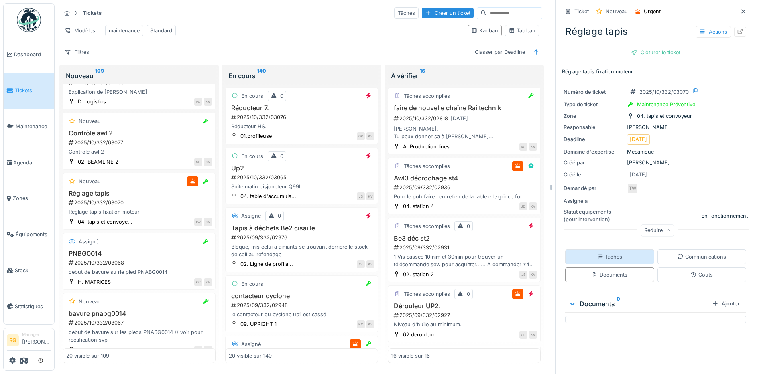
click at [605, 253] on div "Tâches" at bounding box center [609, 257] width 25 height 8
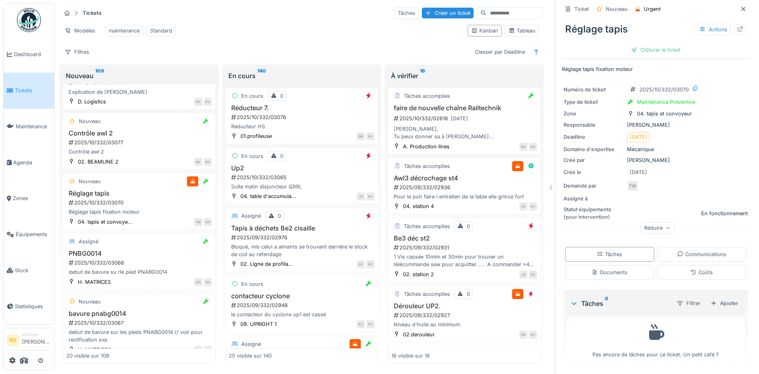
scroll to position [3, 0]
click at [614, 256] on div "Tâches" at bounding box center [609, 253] width 89 height 15
click at [610, 268] on div "Documents" at bounding box center [609, 271] width 89 height 15
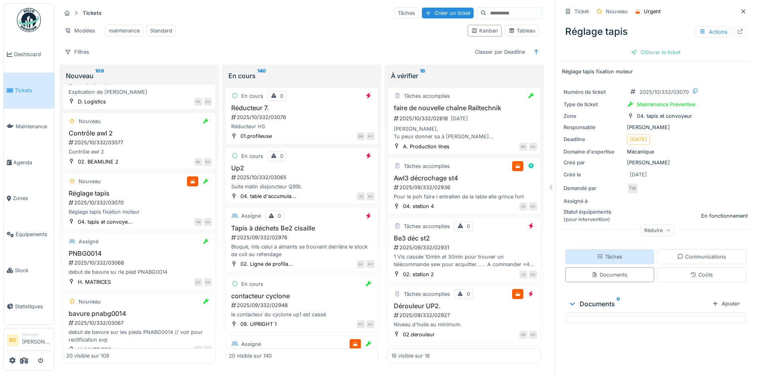
click at [607, 253] on div "Tâches" at bounding box center [609, 257] width 25 height 8
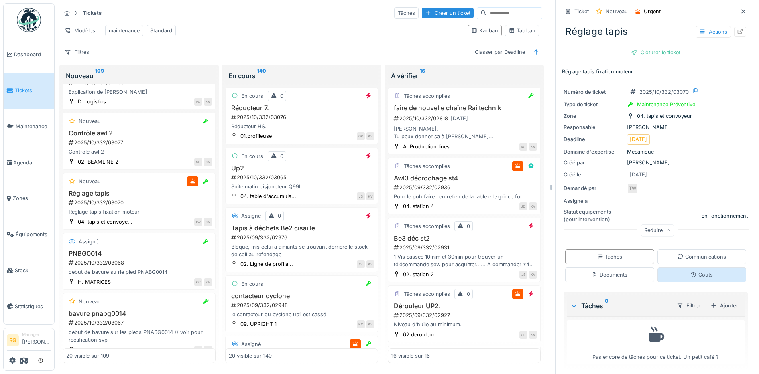
click at [699, 271] on div "Coûts" at bounding box center [701, 275] width 22 height 8
click at [697, 250] on div "Communications" at bounding box center [701, 257] width 89 height 15
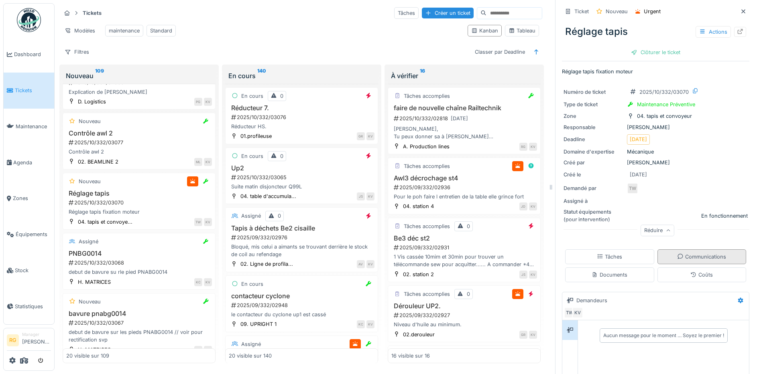
scroll to position [3, 0]
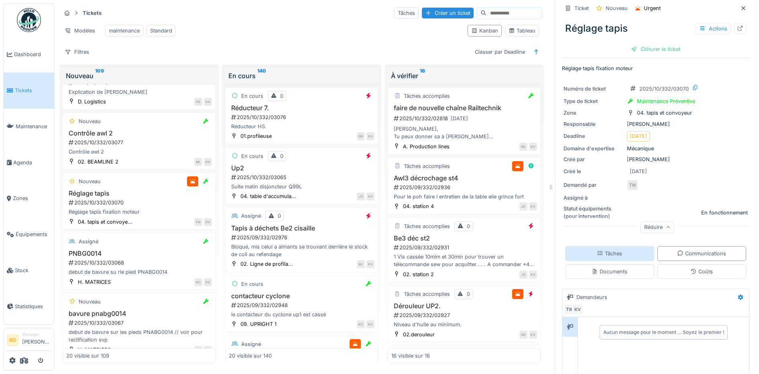
click at [597, 250] on div "Tâches" at bounding box center [609, 254] width 25 height 8
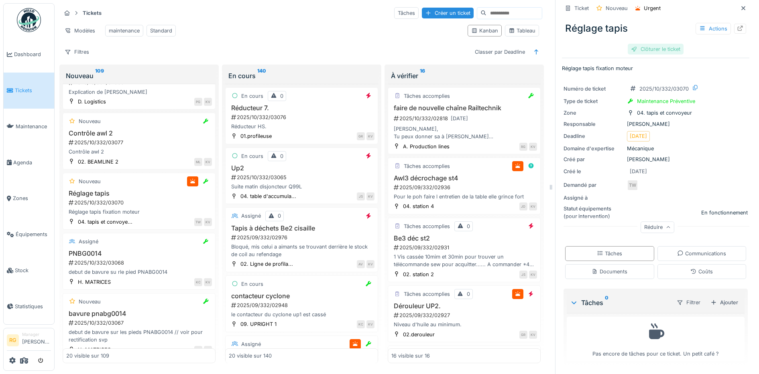
click at [646, 44] on div "Clôturer le ticket" at bounding box center [656, 49] width 56 height 11
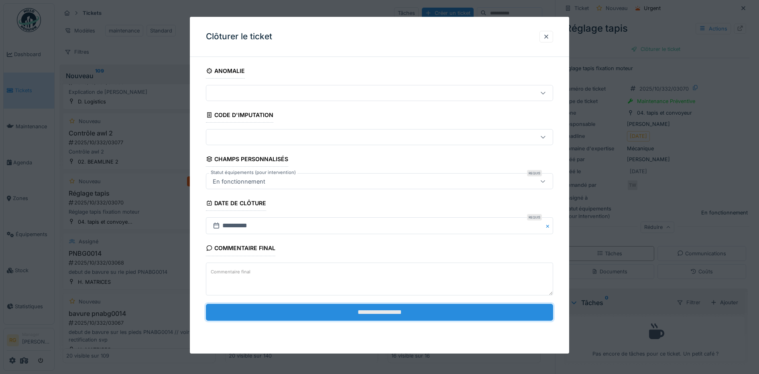
click at [416, 311] on input "**********" at bounding box center [380, 312] width 348 height 17
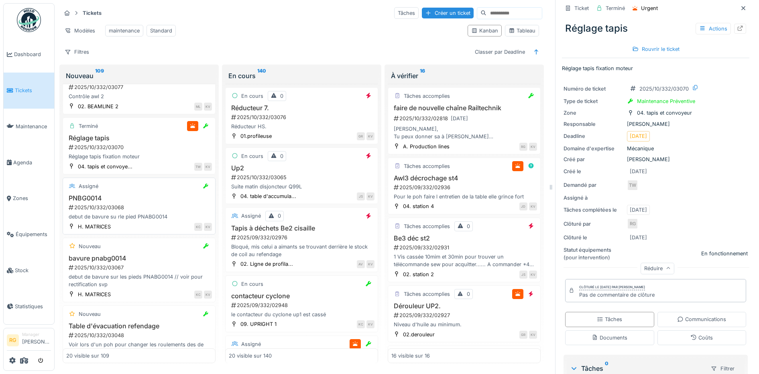
scroll to position [150, 0]
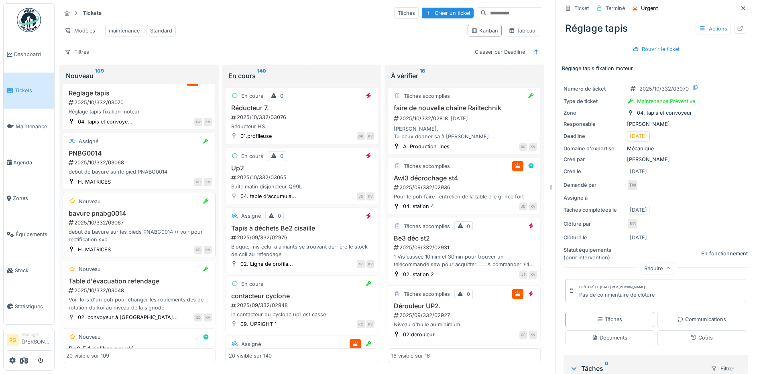
click at [153, 222] on div "2025/10/332/03067" at bounding box center [140, 223] width 144 height 8
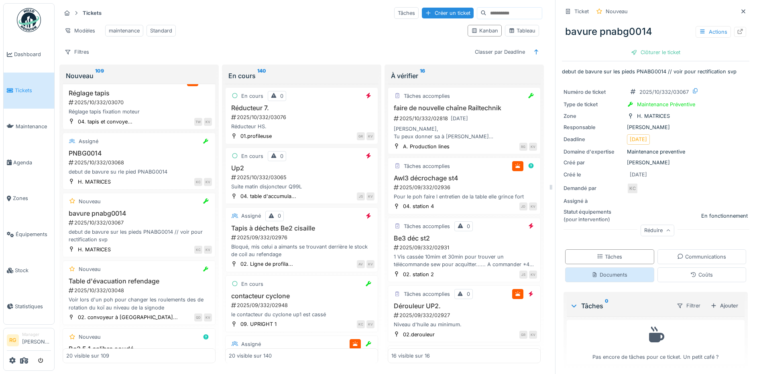
click at [625, 269] on div "Documents" at bounding box center [609, 275] width 89 height 15
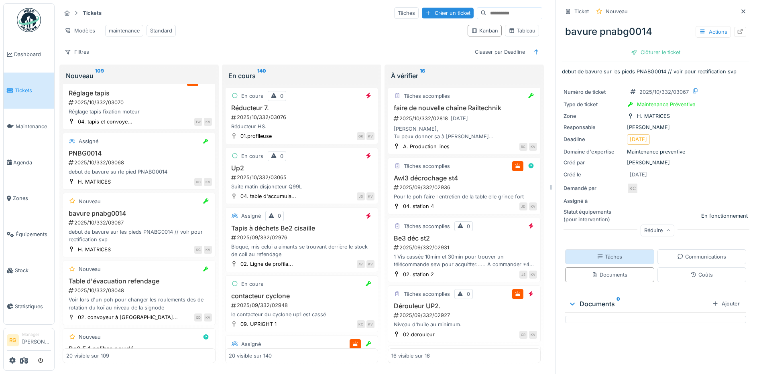
click at [619, 250] on div "Tâches" at bounding box center [609, 257] width 89 height 15
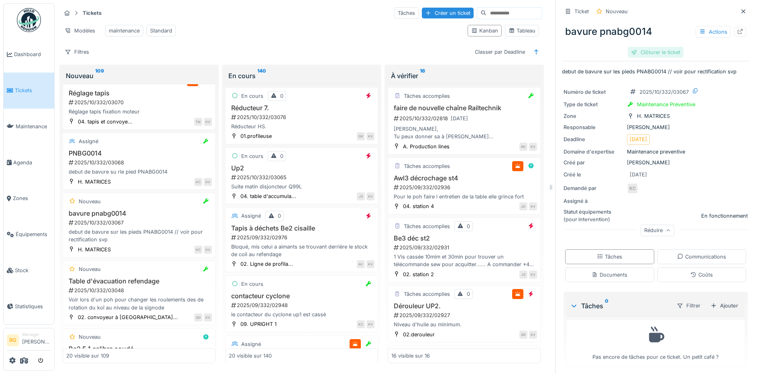
click at [657, 47] on div "Clôturer le ticket" at bounding box center [656, 52] width 56 height 11
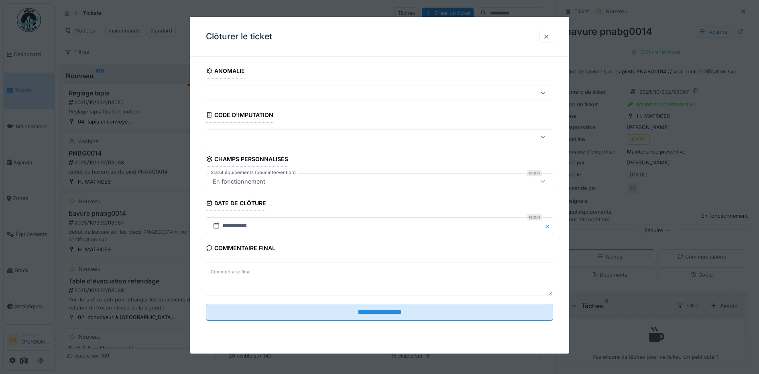
click at [549, 37] on div at bounding box center [546, 37] width 6 height 8
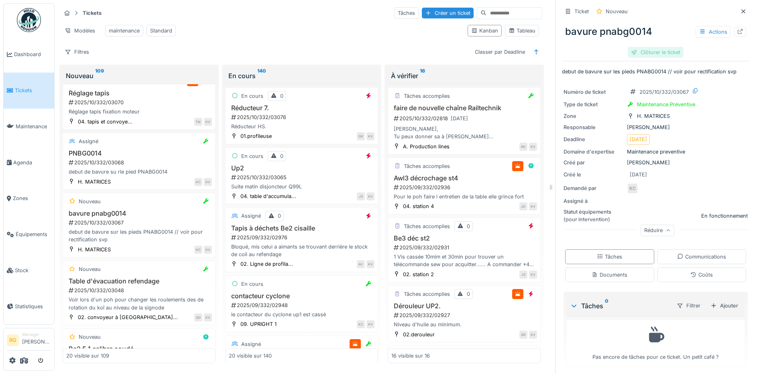
click at [641, 47] on div "Clôturer le ticket" at bounding box center [656, 52] width 56 height 11
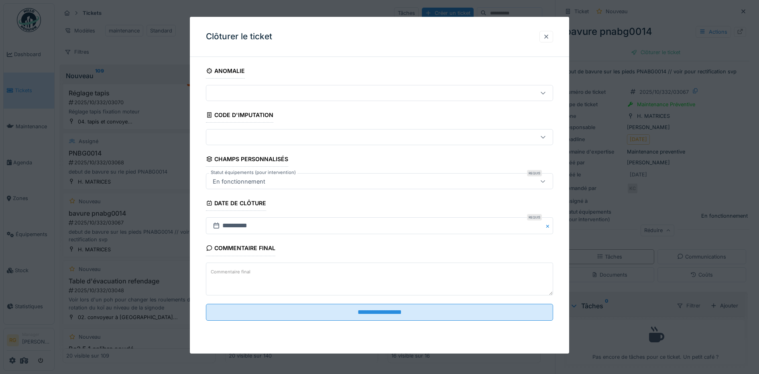
click at [549, 36] on div at bounding box center [546, 37] width 6 height 8
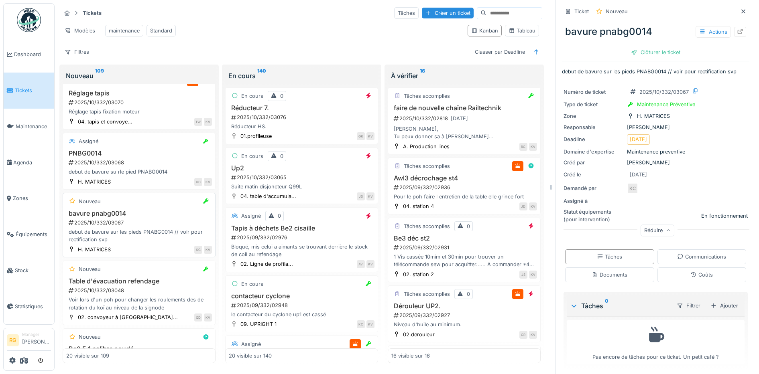
click at [150, 217] on h3 "bavure pnabg0014" at bounding box center [139, 214] width 146 height 8
click at [640, 47] on div "Clôturer le ticket" at bounding box center [656, 52] width 56 height 11
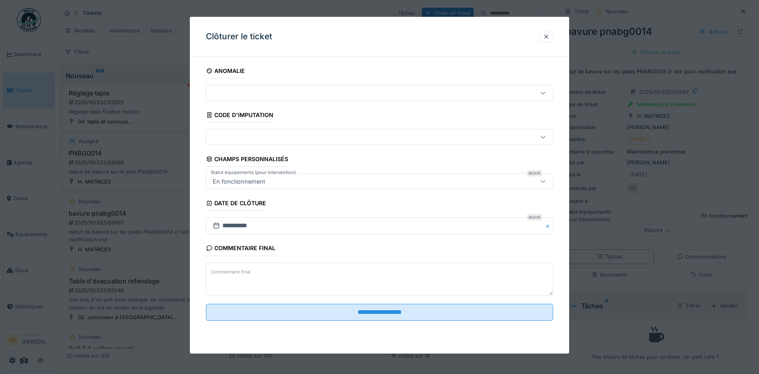
click at [258, 272] on textarea "Commentaire final" at bounding box center [380, 279] width 348 height 33
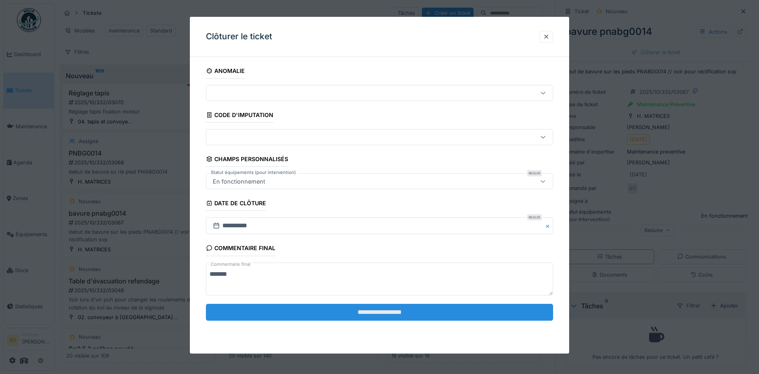
type textarea "*******"
click at [385, 313] on input "**********" at bounding box center [380, 312] width 348 height 17
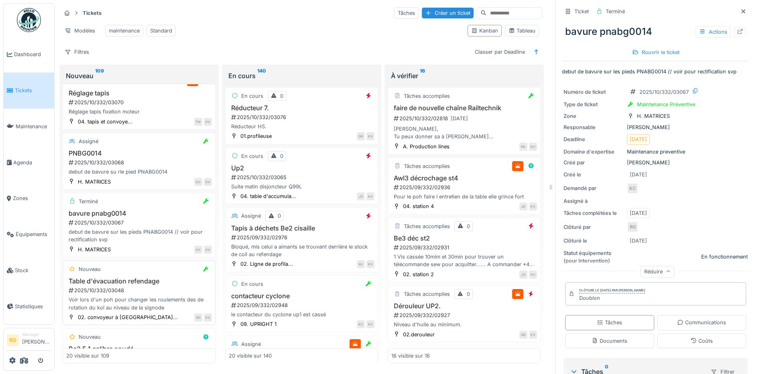
click at [149, 290] on div "2025/10/332/03048" at bounding box center [140, 291] width 144 height 8
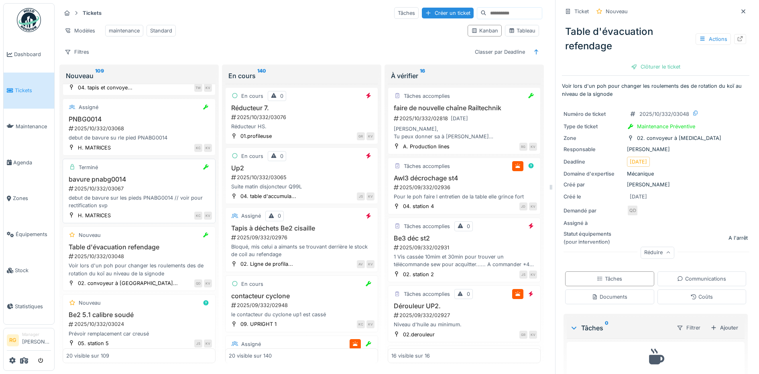
scroll to position [201, 0]
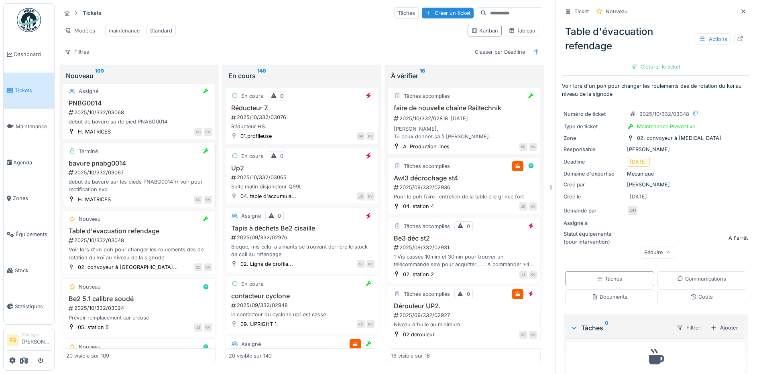
click at [138, 170] on div "2025/10/332/03067" at bounding box center [140, 173] width 144 height 8
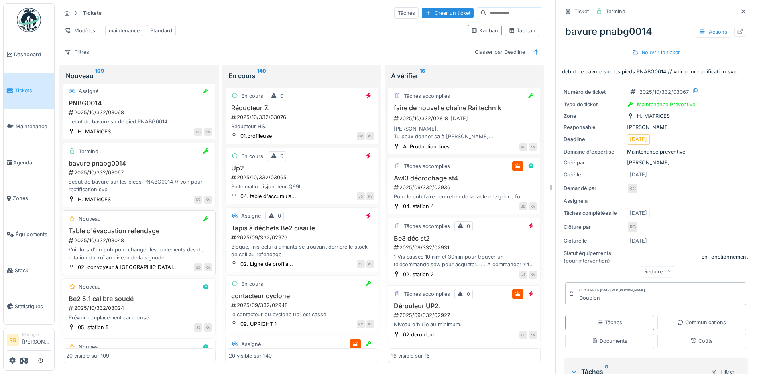
click at [155, 241] on div "2025/10/332/03048" at bounding box center [140, 241] width 144 height 8
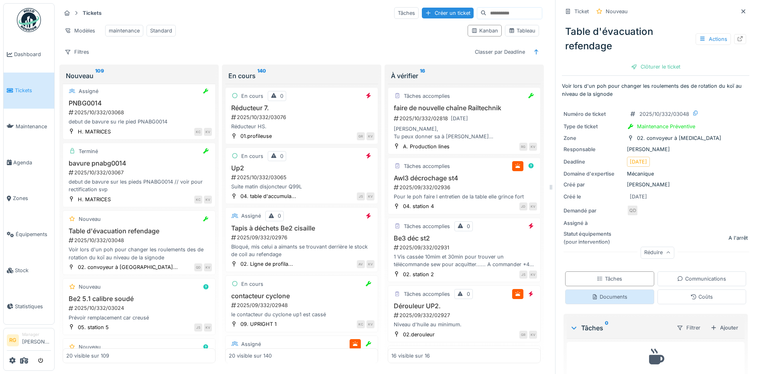
click at [599, 293] on div "Documents" at bounding box center [610, 297] width 36 height 8
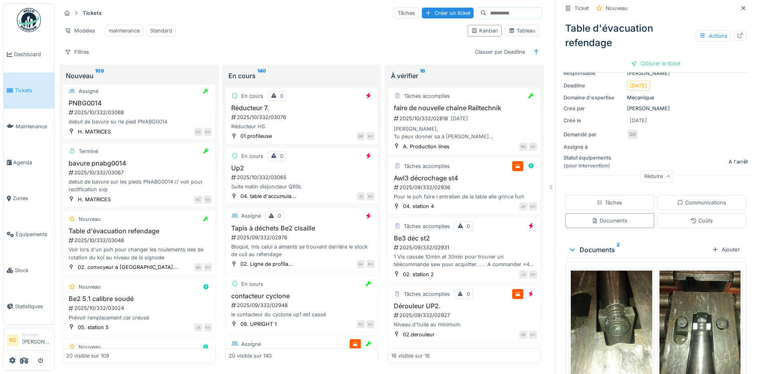
scroll to position [17, 0]
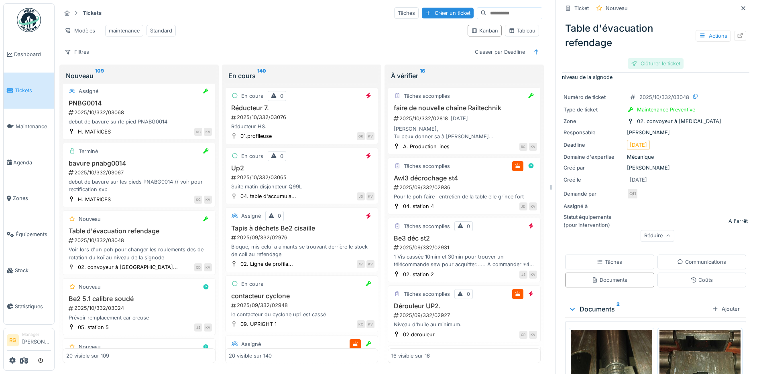
click at [642, 58] on div "Clôturer le ticket" at bounding box center [656, 63] width 56 height 11
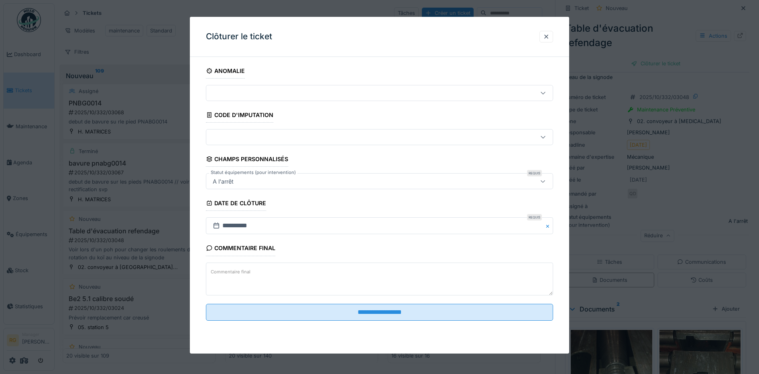
click at [264, 276] on textarea "Commentaire final" at bounding box center [380, 279] width 348 height 33
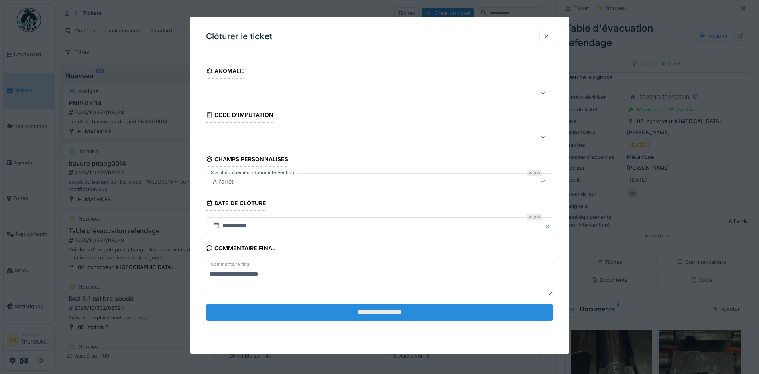
type textarea "**********"
drag, startPoint x: 395, startPoint y: 315, endPoint x: 385, endPoint y: 320, distance: 11.0
click at [388, 320] on input "**********" at bounding box center [380, 312] width 348 height 17
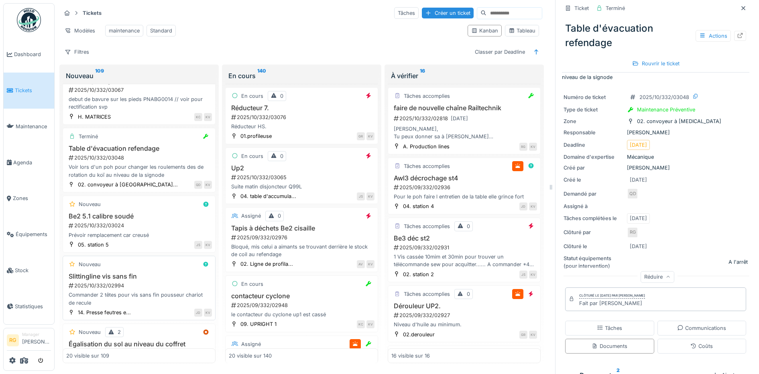
scroll to position [301, 0]
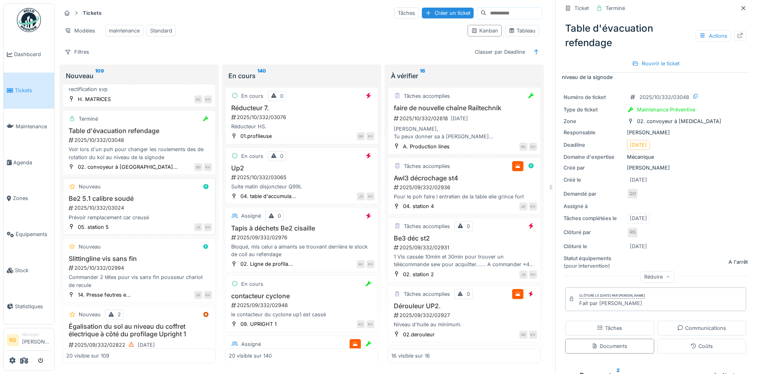
click at [156, 205] on div "2025/10/332/03024" at bounding box center [140, 208] width 144 height 8
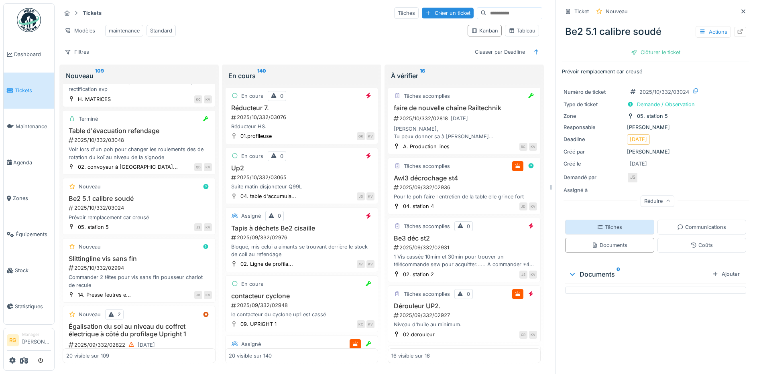
click at [597, 225] on icon at bounding box center [600, 227] width 6 height 5
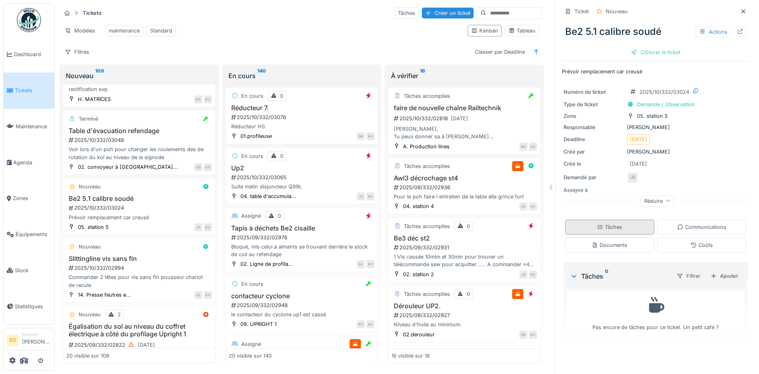
click at [620, 220] on div "Tâches" at bounding box center [609, 227] width 89 height 15
click at [614, 242] on div "Documents" at bounding box center [610, 246] width 36 height 8
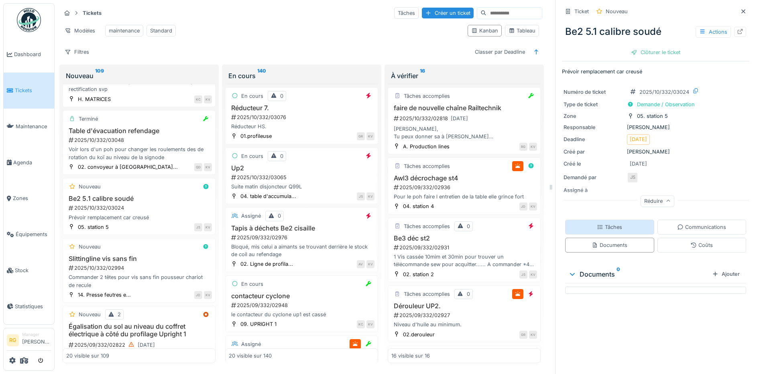
click at [614, 221] on div "Tâches" at bounding box center [609, 227] width 89 height 15
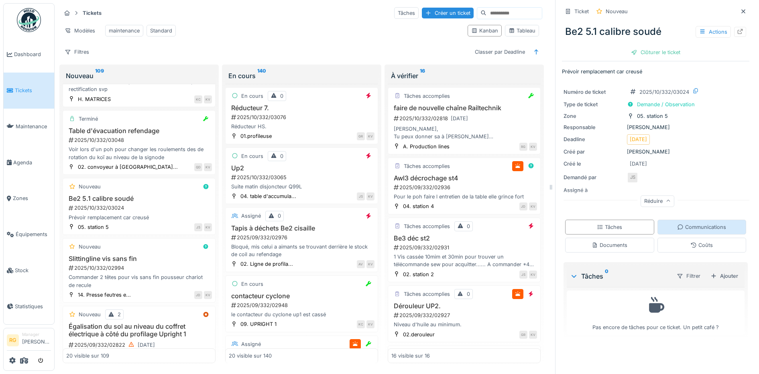
click at [698, 224] on div "Communications" at bounding box center [701, 228] width 49 height 8
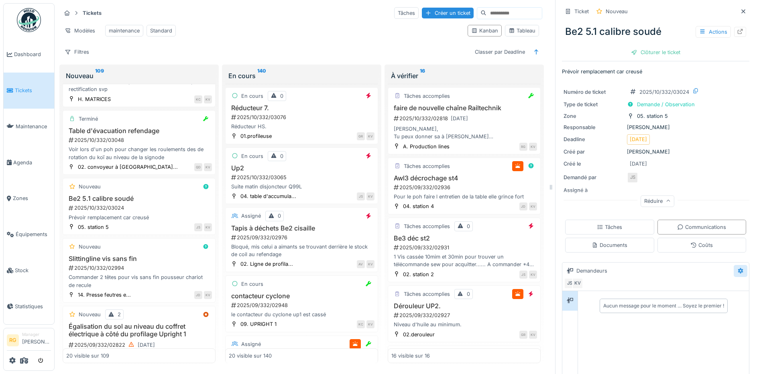
click at [737, 268] on icon at bounding box center [740, 270] width 6 height 5
click at [665, 264] on div "Demandeurs" at bounding box center [649, 270] width 170 height 13
click at [626, 220] on div "Tâches" at bounding box center [609, 227] width 89 height 15
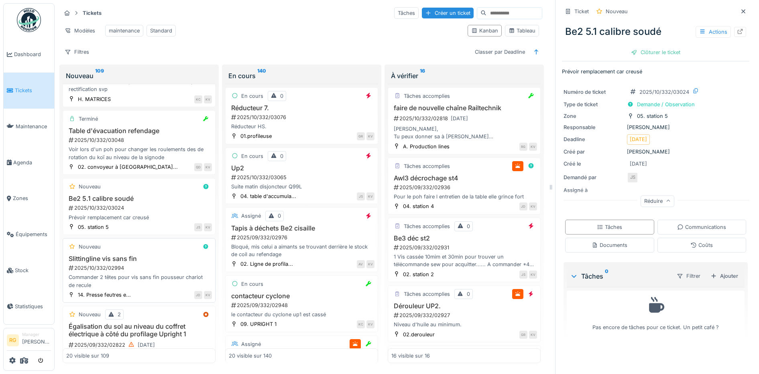
click at [162, 267] on div "2025/10/332/02994" at bounding box center [140, 268] width 144 height 8
click at [611, 224] on div "Tâches" at bounding box center [609, 228] width 25 height 8
click at [610, 242] on div "Documents" at bounding box center [610, 246] width 36 height 8
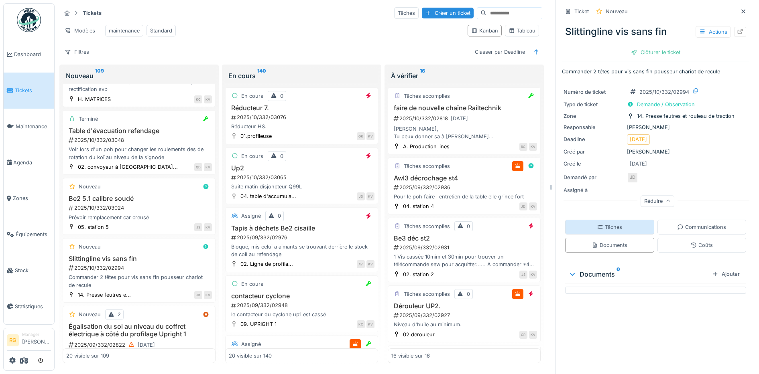
click at [609, 224] on div "Tâches" at bounding box center [609, 228] width 25 height 8
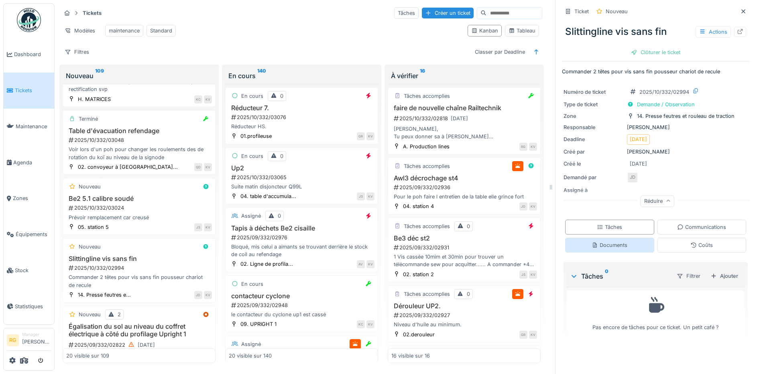
click at [615, 242] on div "Documents" at bounding box center [610, 246] width 36 height 8
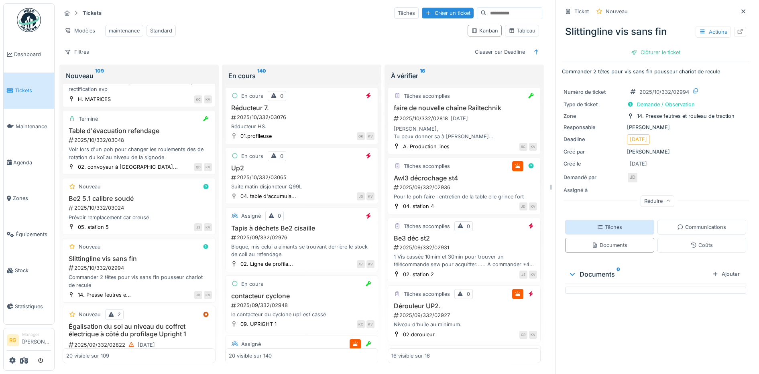
click at [611, 224] on div "Tâches" at bounding box center [609, 228] width 25 height 8
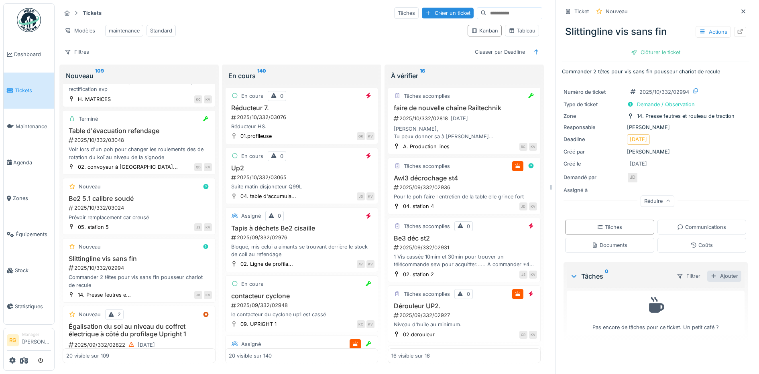
click at [717, 271] on div "Ajouter" at bounding box center [724, 276] width 34 height 11
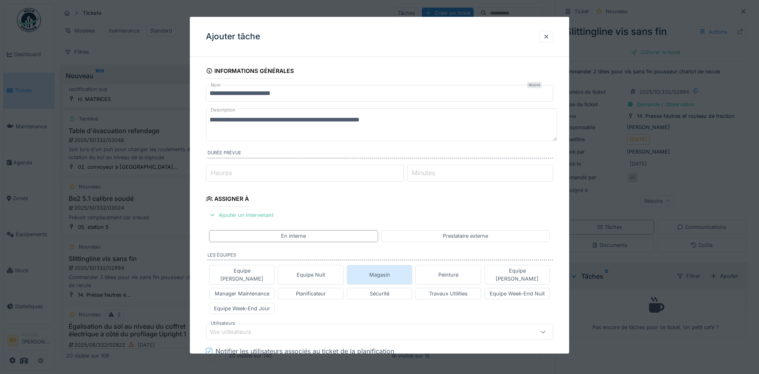
click at [385, 272] on div "Magasin" at bounding box center [379, 275] width 21 height 8
type input "****"
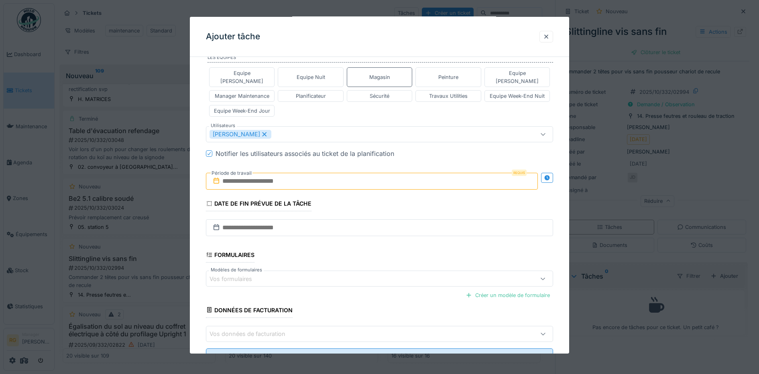
scroll to position [201, 0]
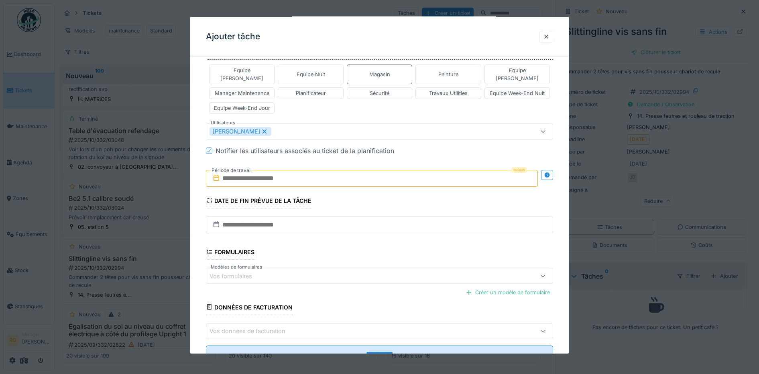
click at [273, 171] on input "text" at bounding box center [372, 178] width 332 height 17
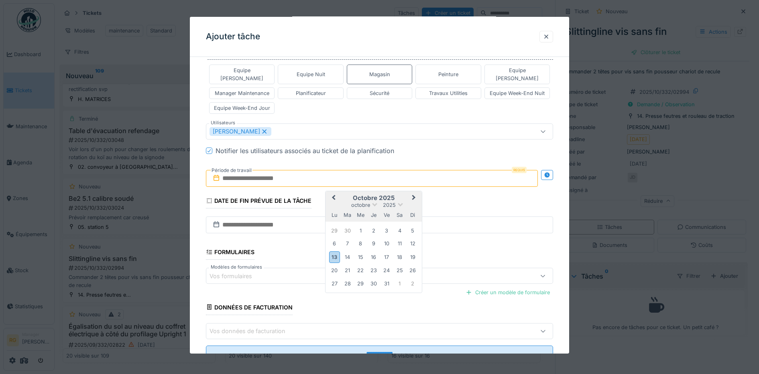
click at [398, 195] on h2 "octobre 2025" at bounding box center [373, 198] width 96 height 7
click at [333, 252] on div "13" at bounding box center [334, 258] width 11 height 12
click at [387, 252] on div "17" at bounding box center [386, 257] width 11 height 11
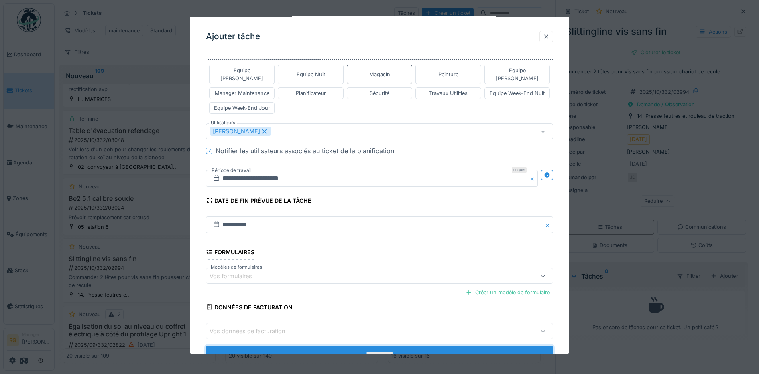
click at [394, 348] on input "**********" at bounding box center [380, 354] width 348 height 17
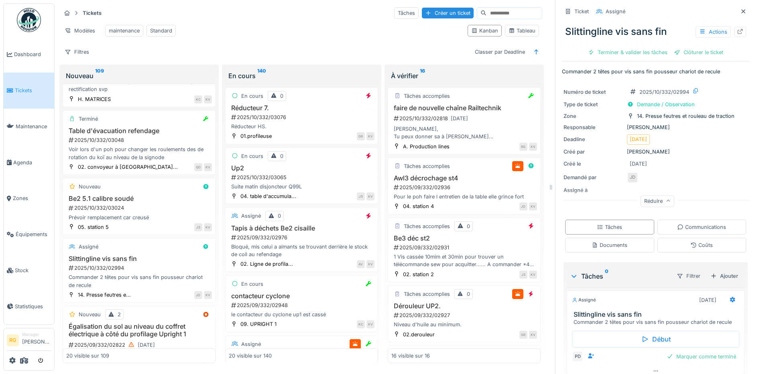
scroll to position [31, 0]
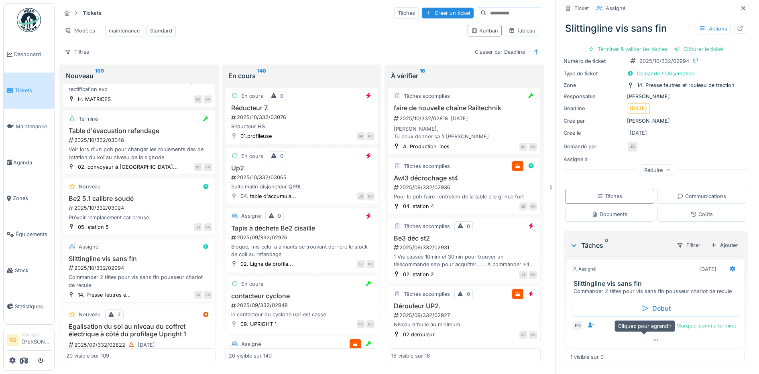
click at [653, 338] on icon at bounding box center [656, 340] width 6 height 5
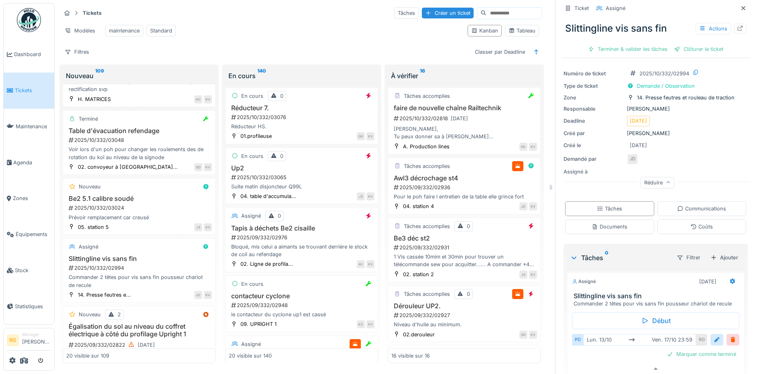
scroll to position [0, 0]
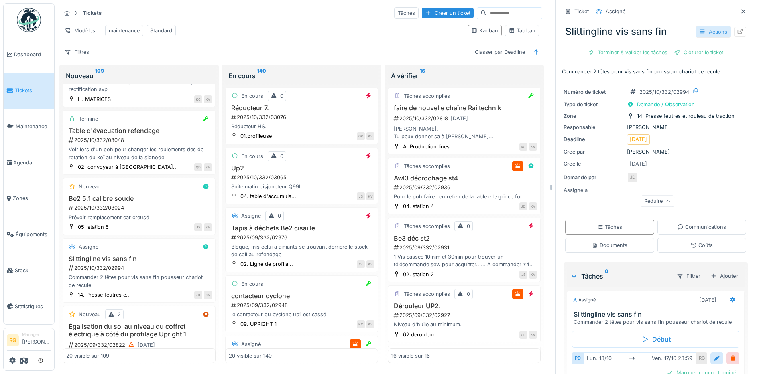
click at [701, 26] on div "Actions" at bounding box center [712, 32] width 35 height 12
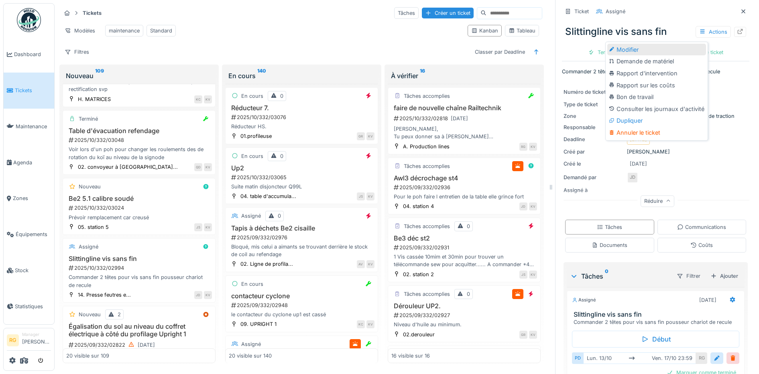
click at [628, 44] on div "Modifier" at bounding box center [656, 50] width 99 height 12
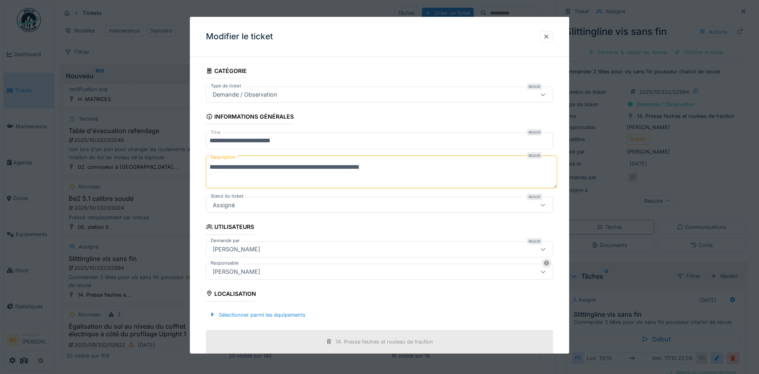
click at [546, 94] on icon at bounding box center [543, 94] width 6 height 5
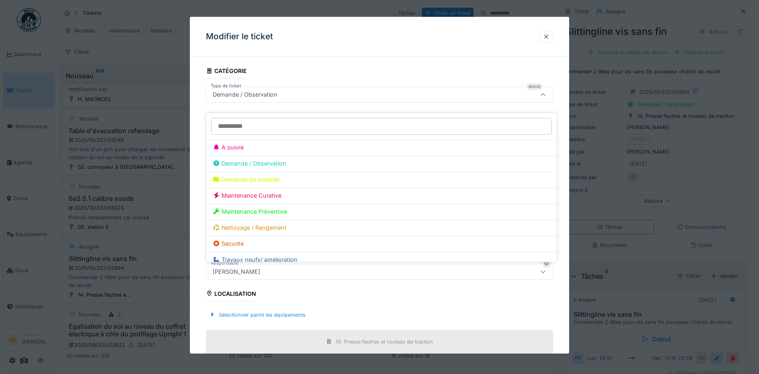
click at [259, 175] on div "Demande de materiel" at bounding box center [381, 179] width 337 height 9
type input "***"
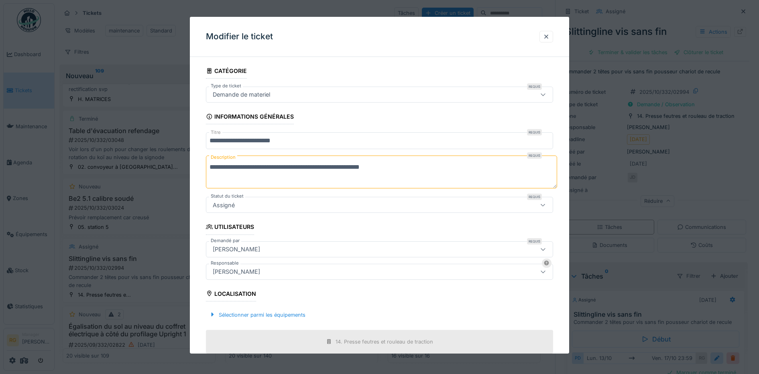
click at [200, 165] on div "**********" at bounding box center [380, 285] width 380 height 444
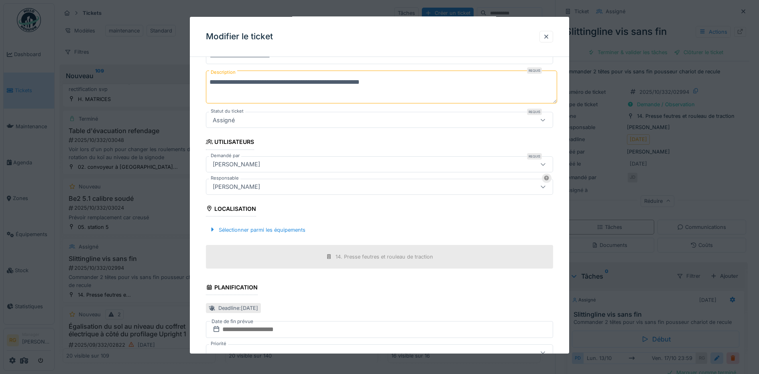
scroll to position [154, 0]
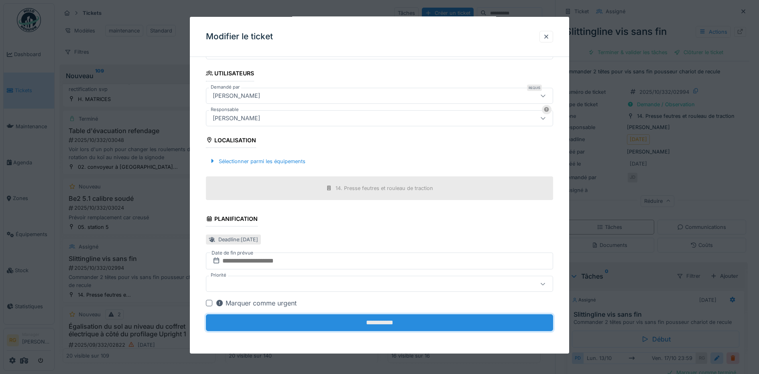
click at [392, 319] on input "**********" at bounding box center [380, 323] width 348 height 17
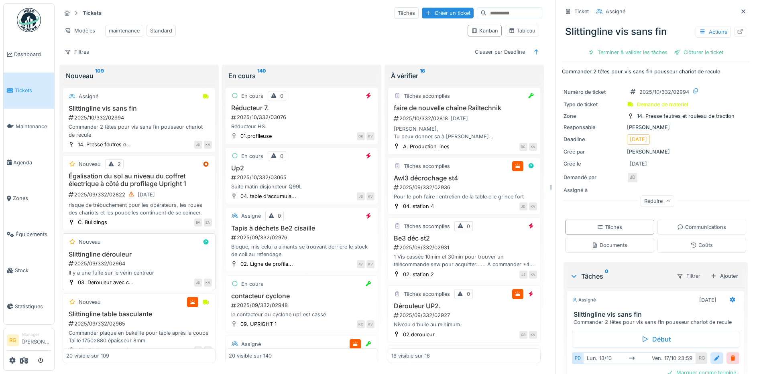
scroll to position [502, 0]
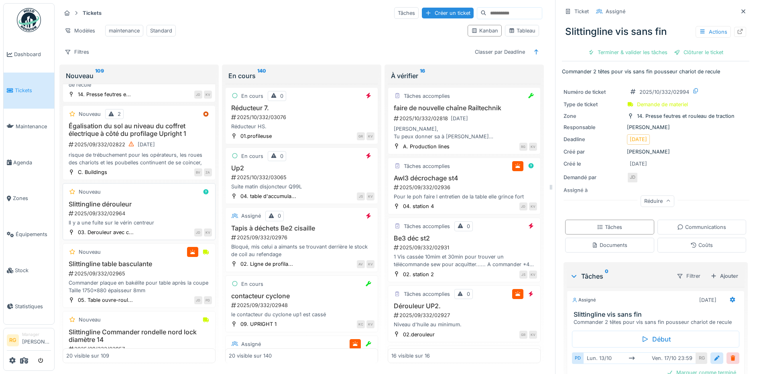
click at [154, 207] on h3 "Slittingline dérouleur" at bounding box center [139, 205] width 146 height 8
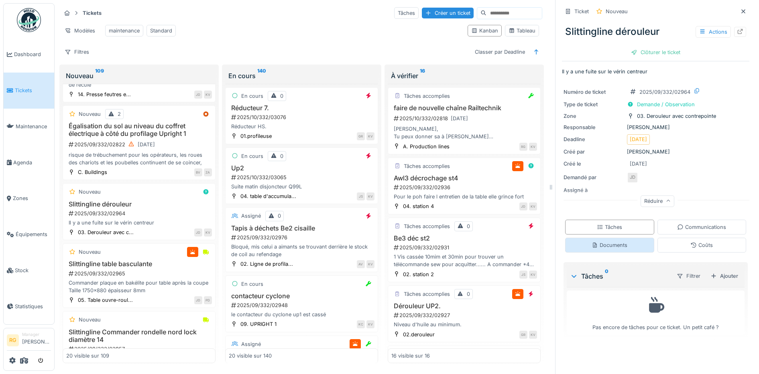
click at [620, 238] on div "Documents" at bounding box center [609, 245] width 89 height 15
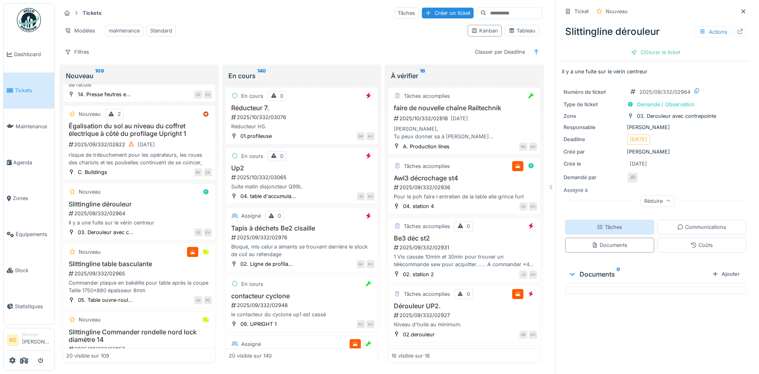
click at [611, 224] on div "Tâches" at bounding box center [609, 228] width 25 height 8
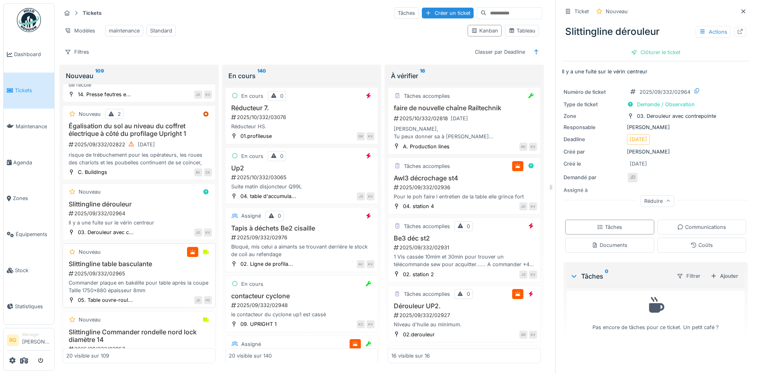
click at [153, 272] on div "2025/09/332/02965" at bounding box center [140, 274] width 144 height 8
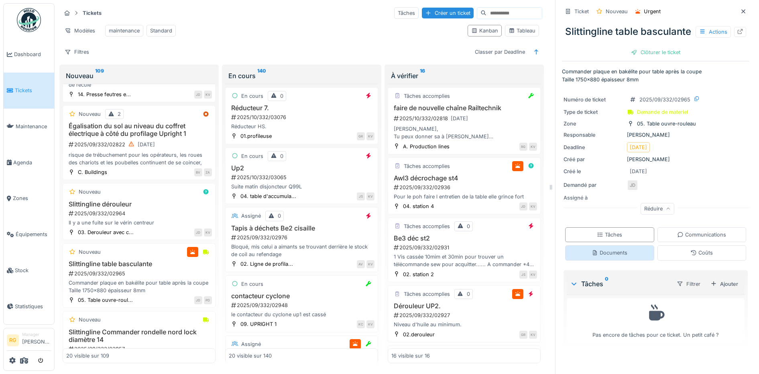
click at [609, 257] on div "Documents" at bounding box center [610, 253] width 36 height 8
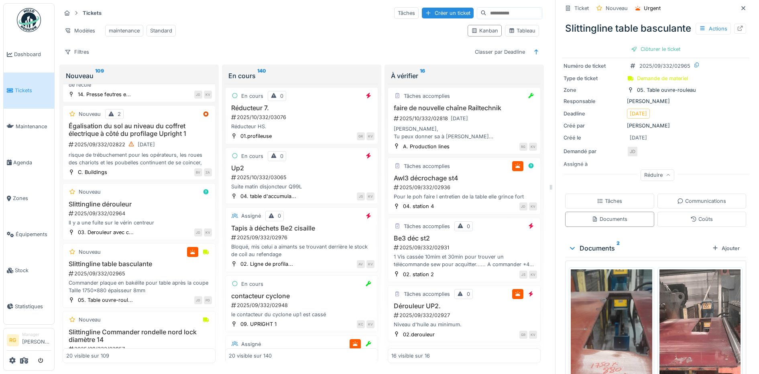
scroll to position [100, 0]
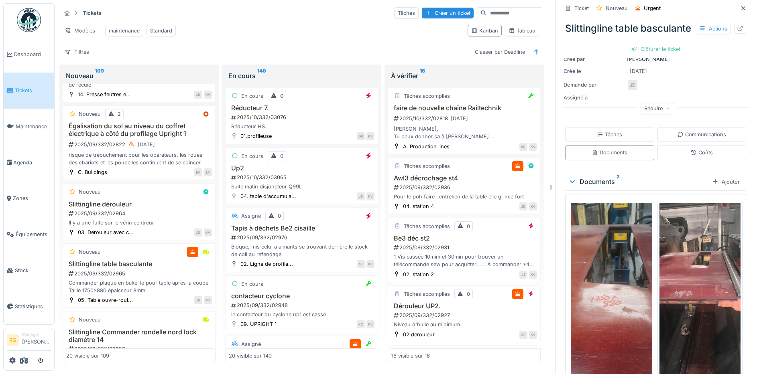
click at [608, 313] on img at bounding box center [611, 293] width 81 height 181
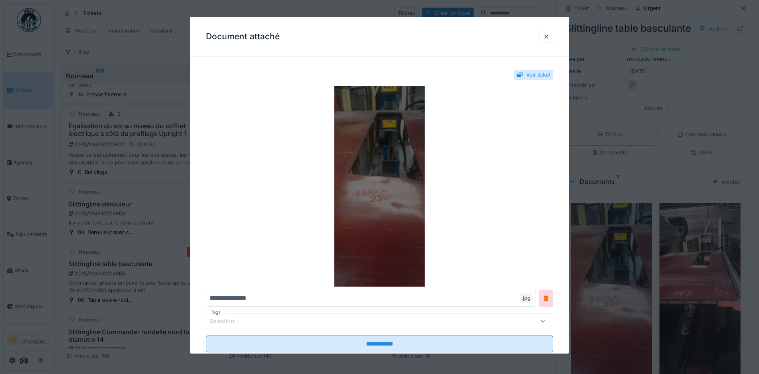
click at [390, 209] on img at bounding box center [380, 186] width 348 height 201
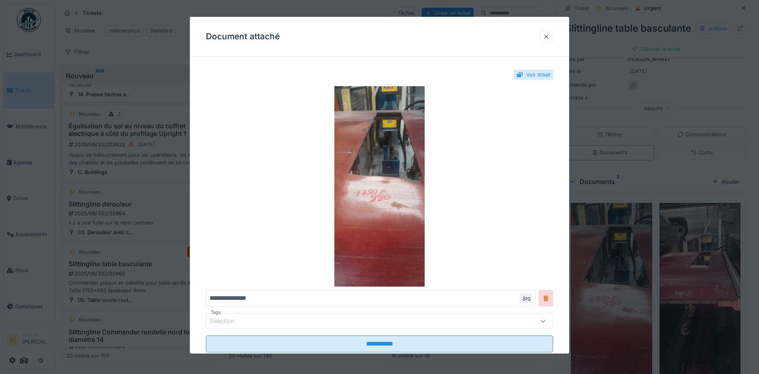
click at [549, 33] on div at bounding box center [546, 37] width 6 height 8
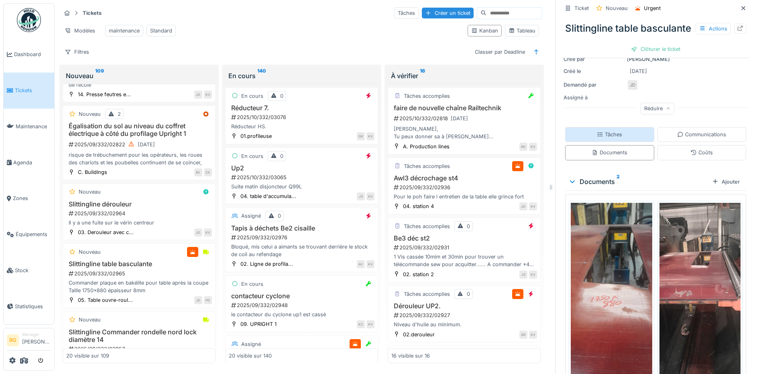
click at [615, 141] on div "Tâches" at bounding box center [609, 134] width 89 height 15
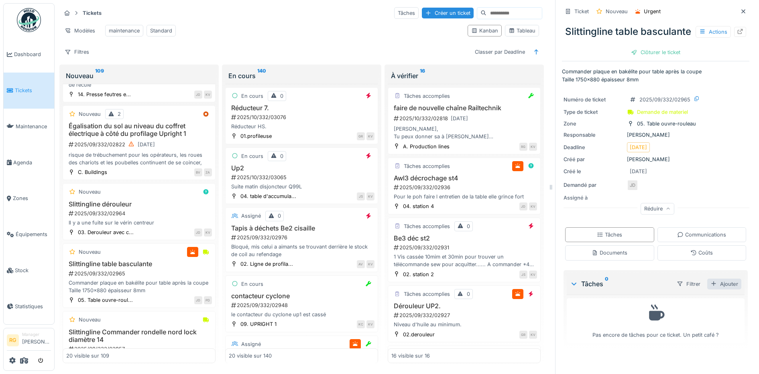
click at [713, 290] on div "Ajouter" at bounding box center [724, 284] width 34 height 11
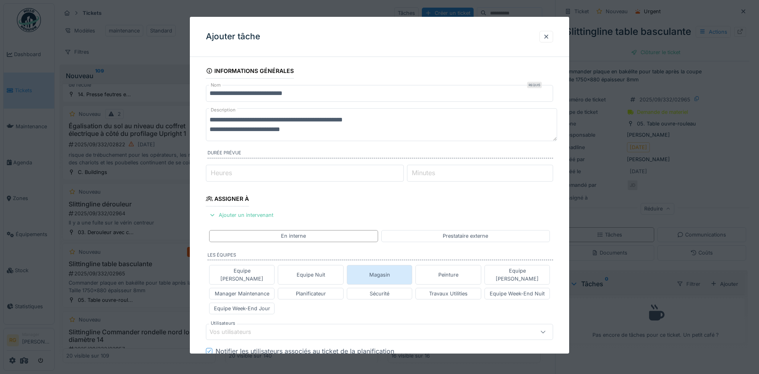
click at [396, 273] on div "Magasin" at bounding box center [380, 274] width 66 height 19
type input "****"
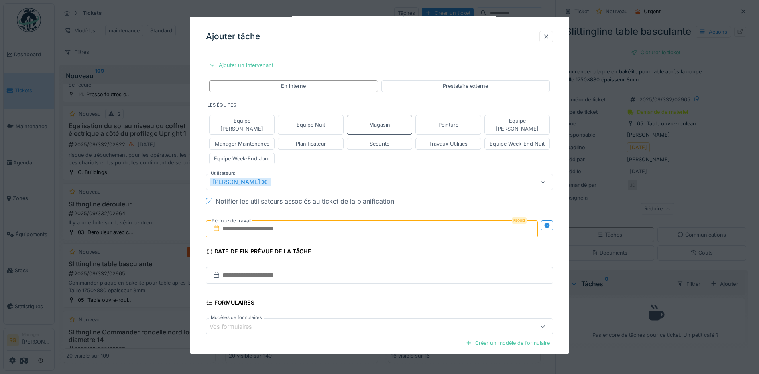
scroll to position [150, 0]
click at [266, 220] on input "text" at bounding box center [372, 228] width 332 height 17
click at [402, 245] on h2 "octobre 2025" at bounding box center [373, 248] width 96 height 7
click at [333, 302] on div "13" at bounding box center [334, 308] width 11 height 12
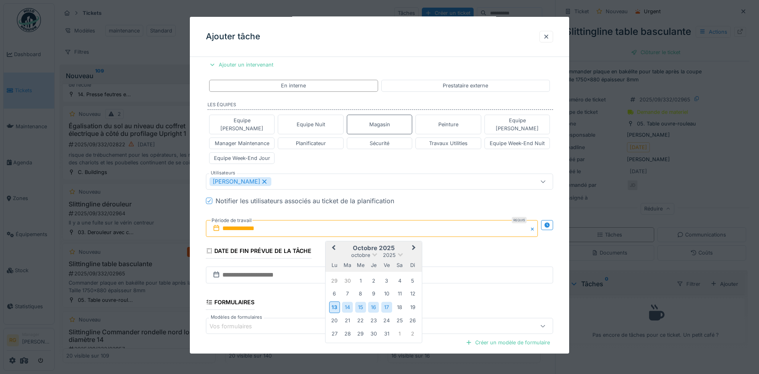
click at [385, 302] on div "17" at bounding box center [386, 307] width 11 height 11
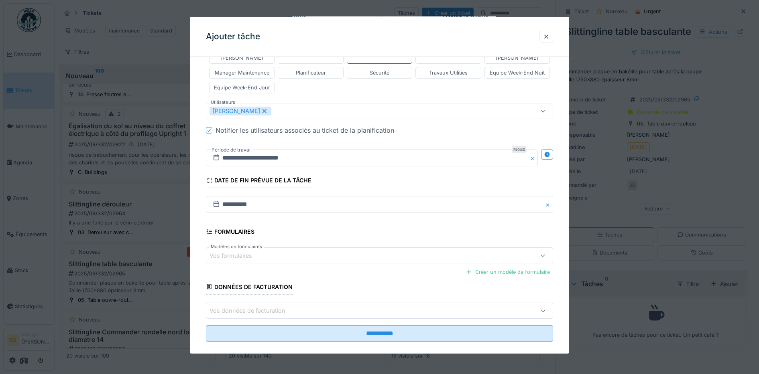
scroll to position [224, 0]
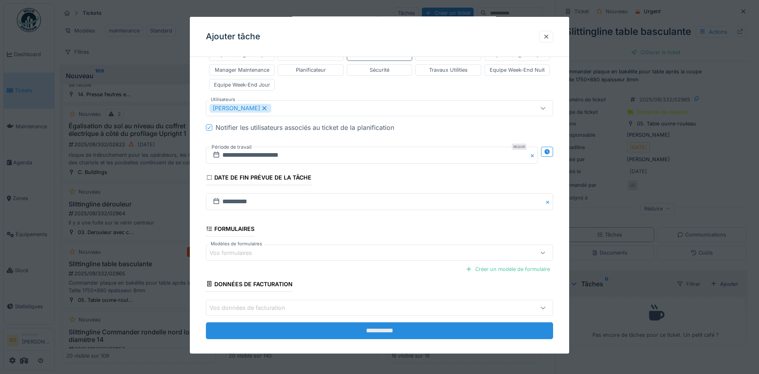
click at [381, 323] on input "**********" at bounding box center [380, 331] width 348 height 17
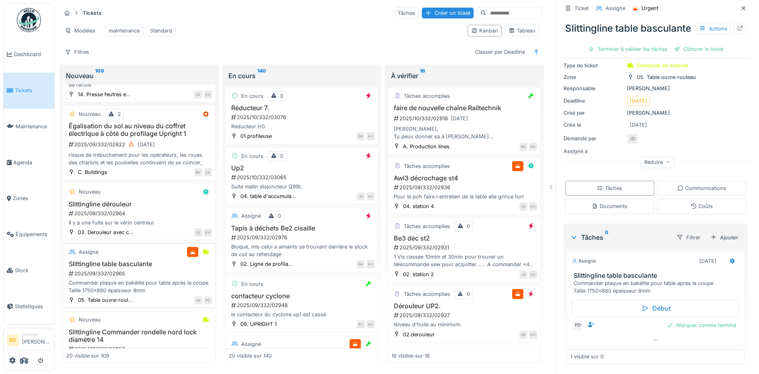
scroll to position [552, 0]
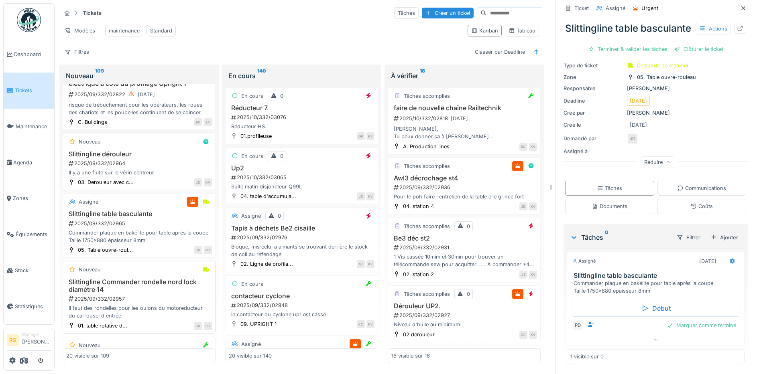
click at [146, 293] on h3 "Slittingline Commander rondelle nord lock diamètre 14" at bounding box center [139, 286] width 146 height 15
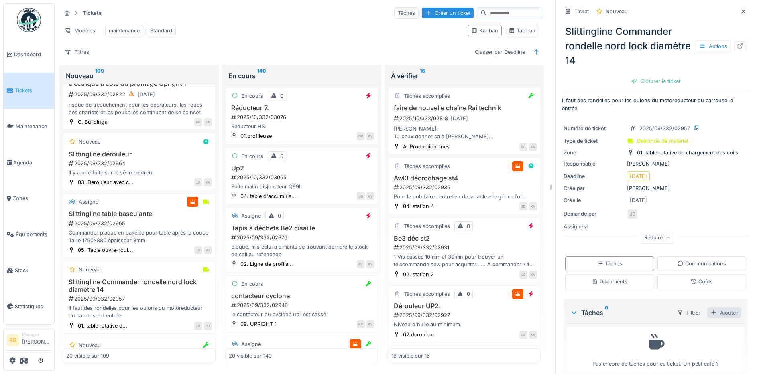
click at [715, 308] on div "Ajouter" at bounding box center [724, 313] width 34 height 11
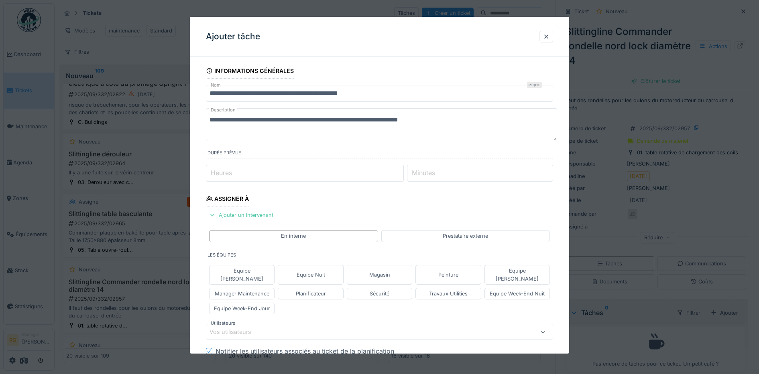
click at [299, 120] on textarea "**********" at bounding box center [381, 124] width 351 height 33
click at [453, 120] on textarea "**********" at bounding box center [381, 124] width 351 height 33
type textarea "**********"
click at [397, 271] on div "Magasin" at bounding box center [380, 274] width 66 height 19
type input "****"
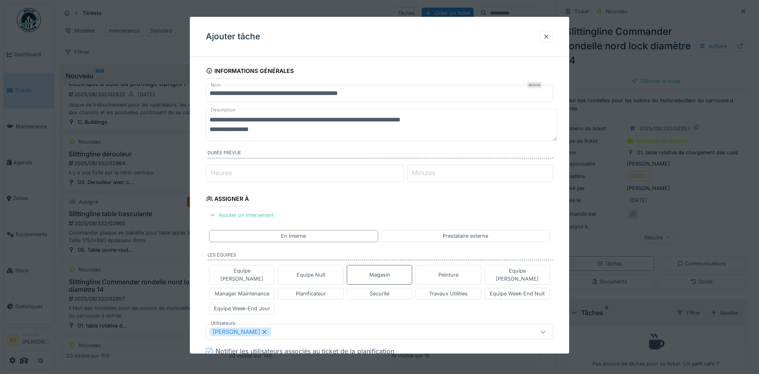
scroll to position [201, 0]
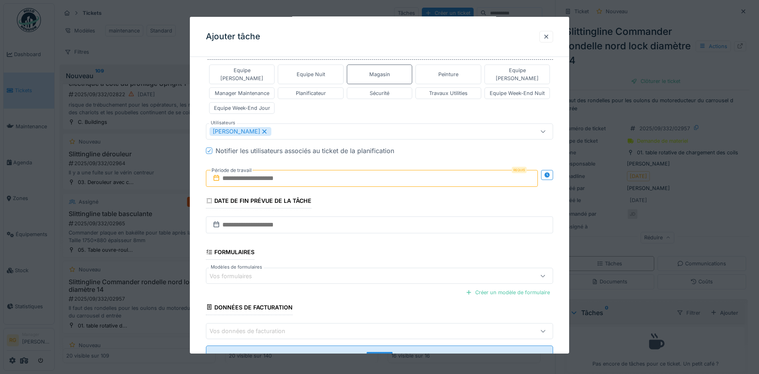
click at [239, 170] on input "text" at bounding box center [372, 178] width 332 height 17
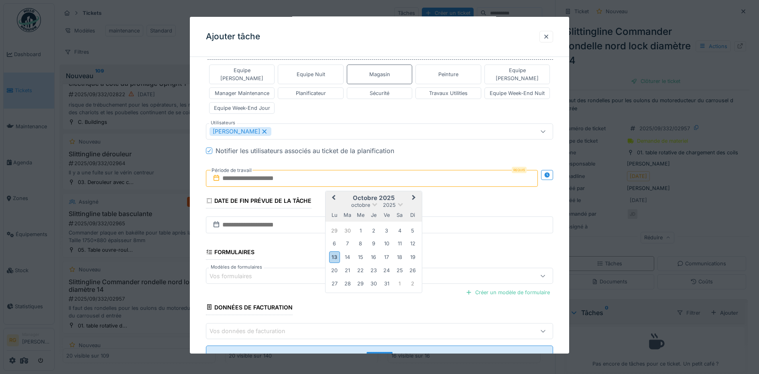
click at [407, 191] on div "octobre 2025 octobre 2025 lu ma me je ve sa di" at bounding box center [373, 206] width 96 height 30
click at [335, 252] on div "13" at bounding box center [334, 258] width 11 height 12
click at [387, 252] on div "17" at bounding box center [386, 257] width 11 height 11
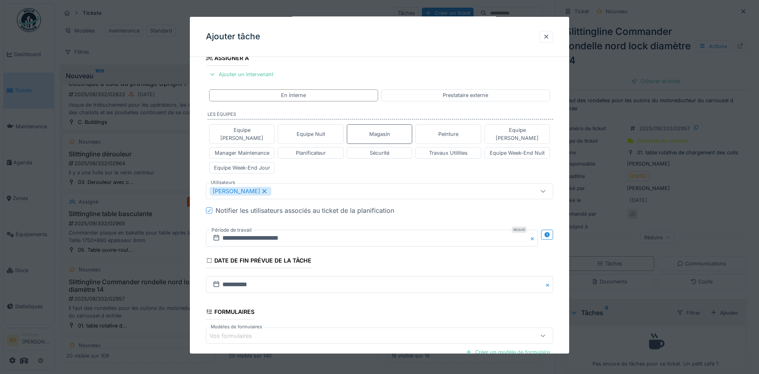
scroll to position [224, 0]
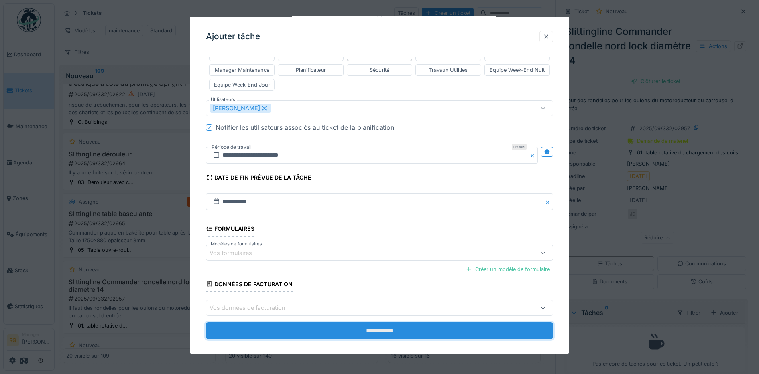
click at [378, 323] on input "**********" at bounding box center [380, 331] width 348 height 17
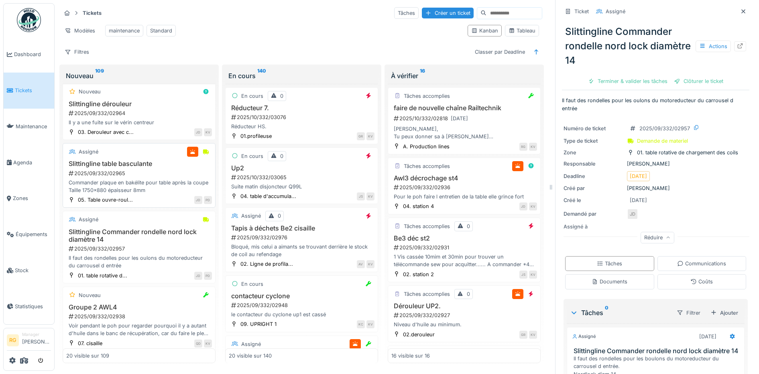
scroll to position [652, 0]
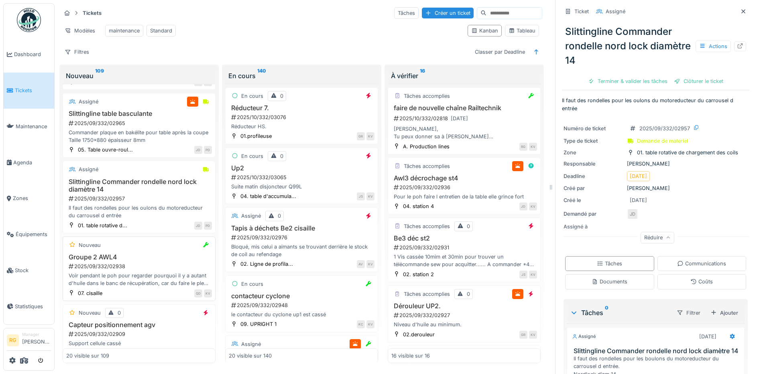
click at [156, 260] on h3 "Groupe 2 AWL4" at bounding box center [139, 258] width 146 height 8
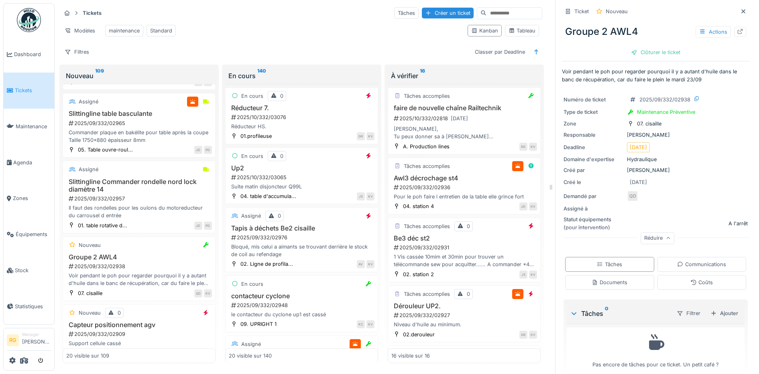
scroll to position [11, 0]
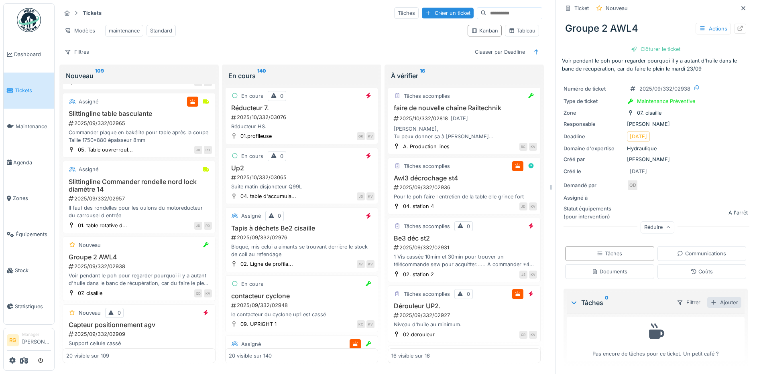
click at [708, 303] on div "Ajouter" at bounding box center [724, 302] width 34 height 11
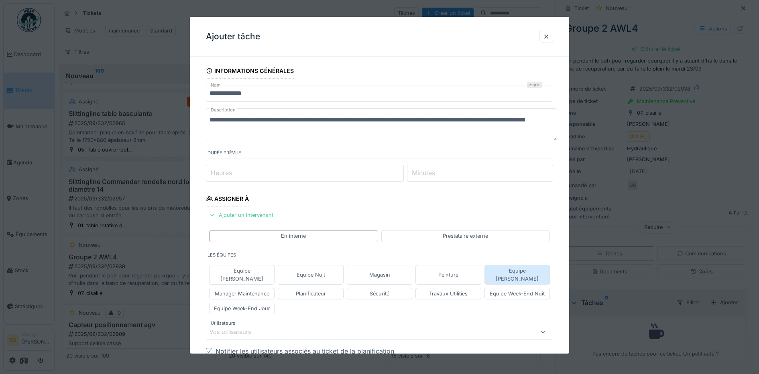
click at [525, 271] on div "Equipe Jean-Claude" at bounding box center [517, 274] width 59 height 15
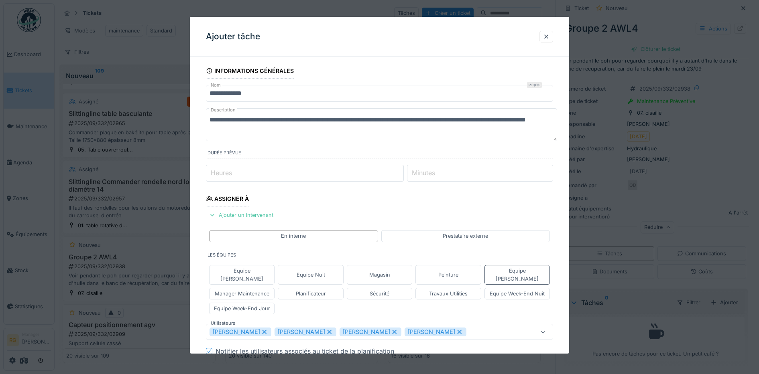
click at [268, 329] on icon at bounding box center [264, 332] width 7 height 6
click at [321, 328] on div "[PERSON_NAME]" at bounding box center [305, 332] width 62 height 9
click at [327, 330] on icon at bounding box center [329, 332] width 4 height 4
type input "****"
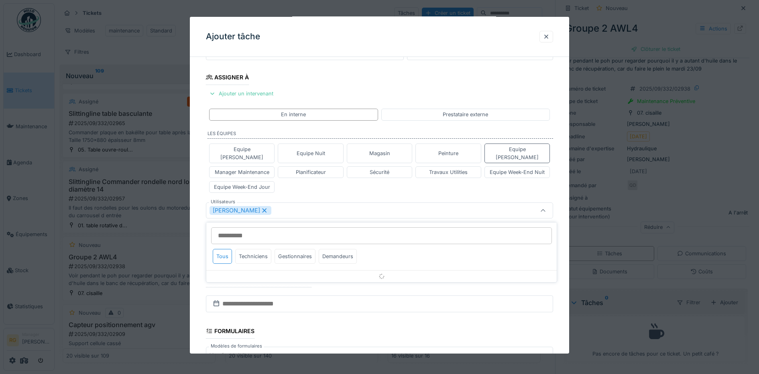
scroll to position [139, 0]
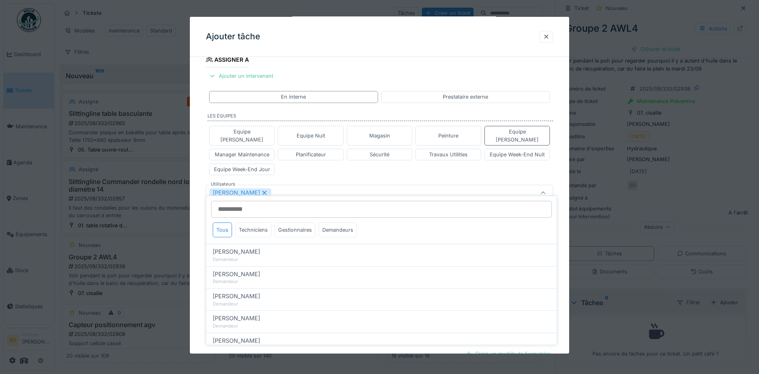
click at [195, 217] on div "**********" at bounding box center [380, 185] width 380 height 522
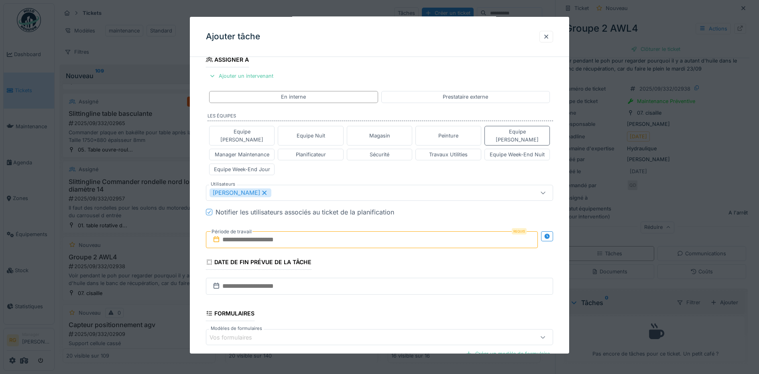
click at [233, 232] on input "text" at bounding box center [372, 240] width 332 height 17
click at [403, 256] on h2 "octobre 2025" at bounding box center [373, 259] width 96 height 7
click at [334, 327] on div "20" at bounding box center [334, 332] width 11 height 11
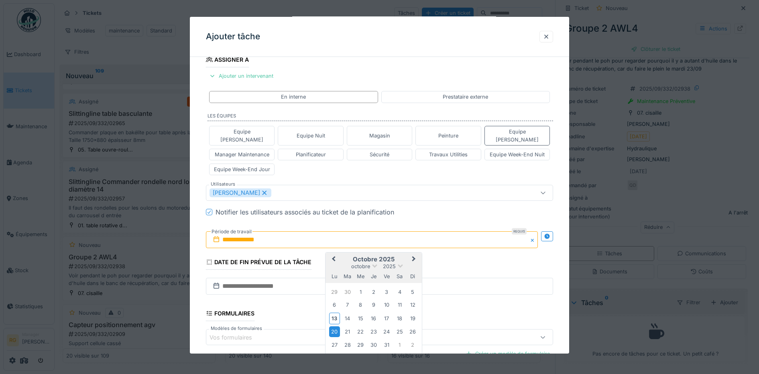
click at [334, 327] on div "20" at bounding box center [334, 332] width 11 height 11
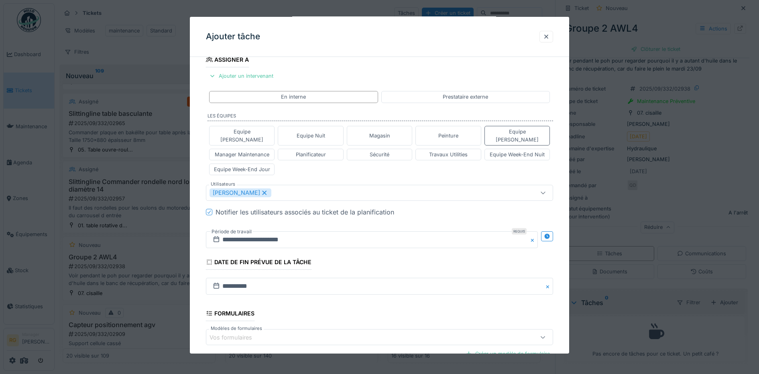
click at [199, 239] on div "**********" at bounding box center [380, 185] width 380 height 522
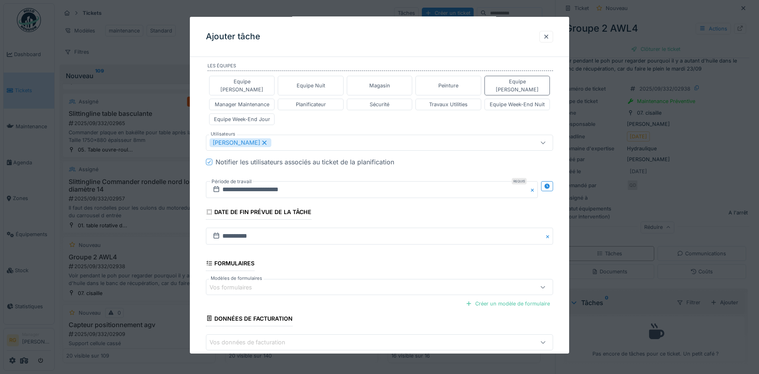
scroll to position [224, 0]
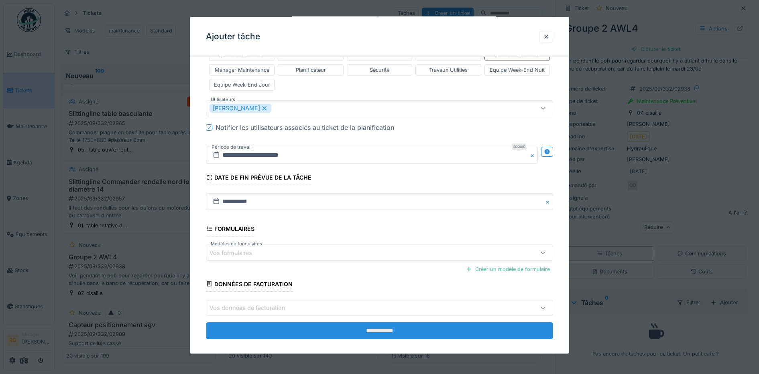
click at [383, 323] on input "**********" at bounding box center [380, 331] width 348 height 17
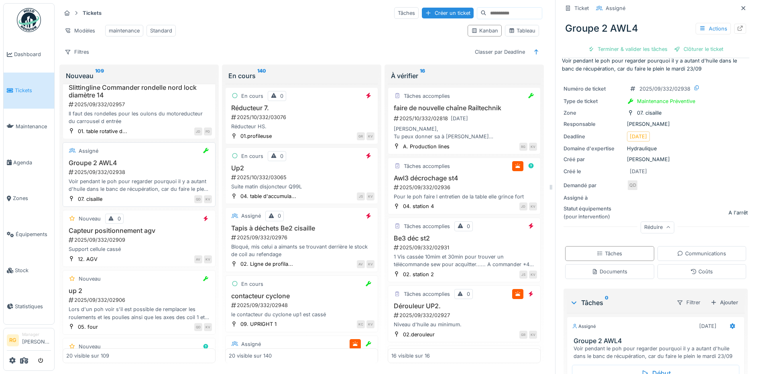
scroll to position [752, 0]
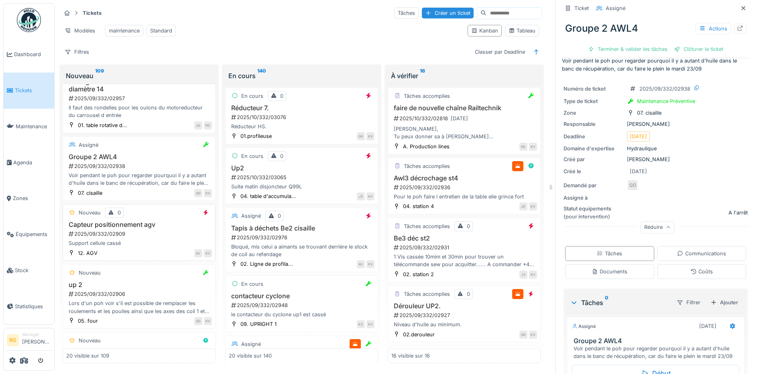
click at [132, 246] on div "Capteur positionnement agv 2025/09/332/02909 Support cellule cassé" at bounding box center [139, 234] width 146 height 26
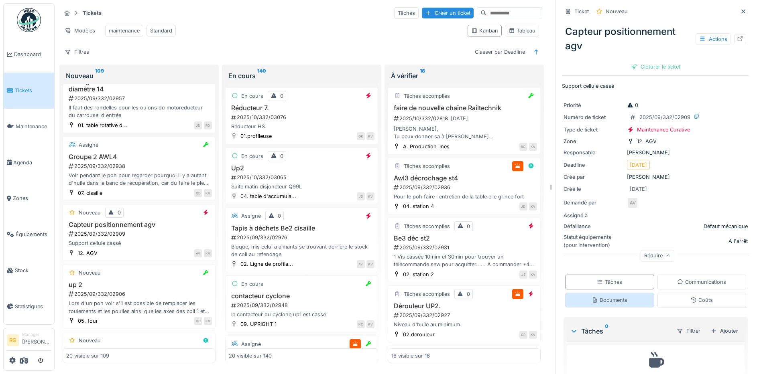
click at [611, 303] on div "Documents" at bounding box center [610, 301] width 36 height 8
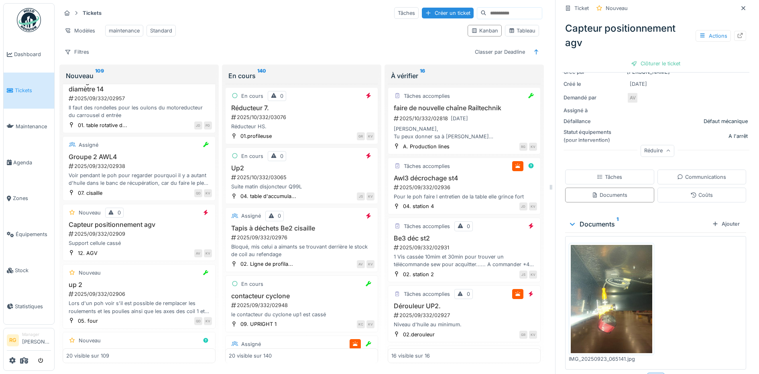
scroll to position [120, 0]
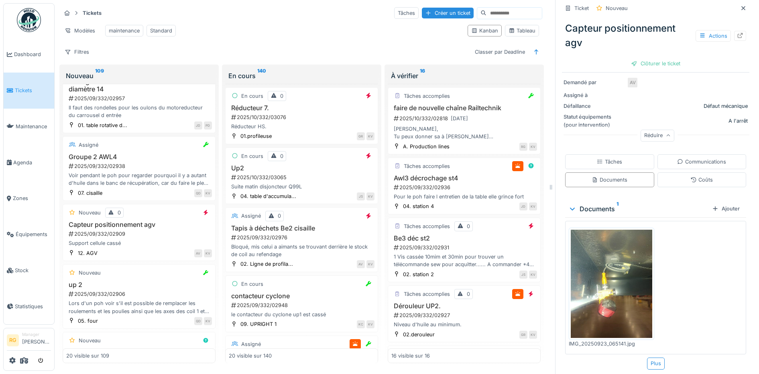
click at [599, 275] on img at bounding box center [611, 284] width 81 height 108
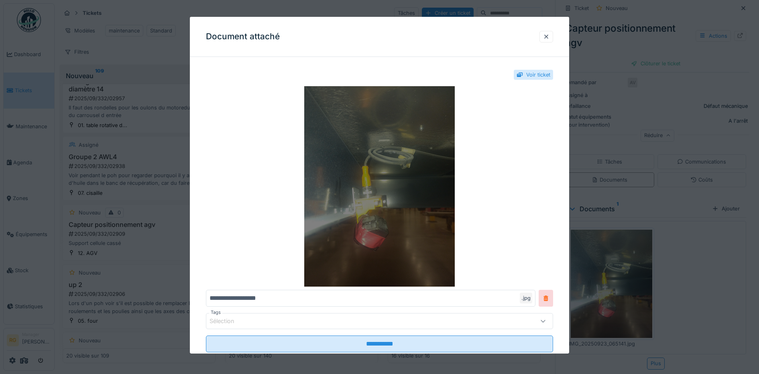
click at [430, 173] on img at bounding box center [380, 186] width 348 height 201
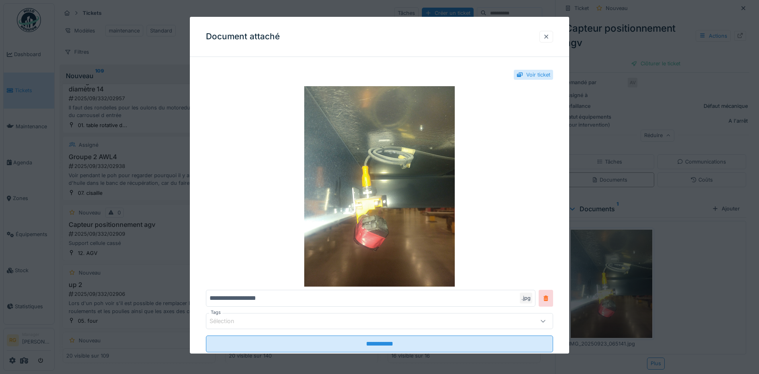
click at [549, 35] on div at bounding box center [546, 37] width 6 height 8
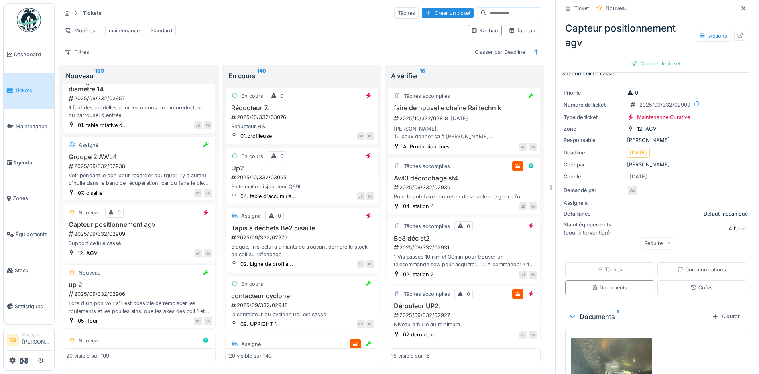
scroll to position [0, 0]
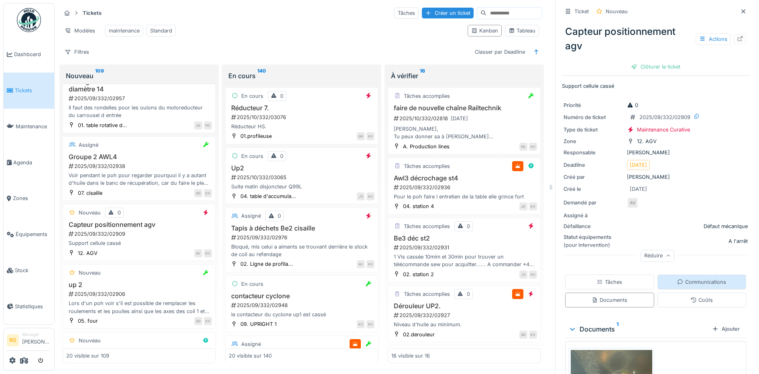
click at [703, 279] on div "Communications" at bounding box center [701, 283] width 49 height 8
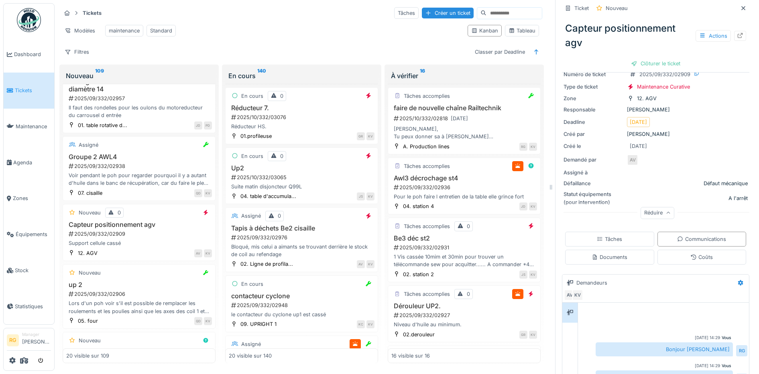
scroll to position [143, 0]
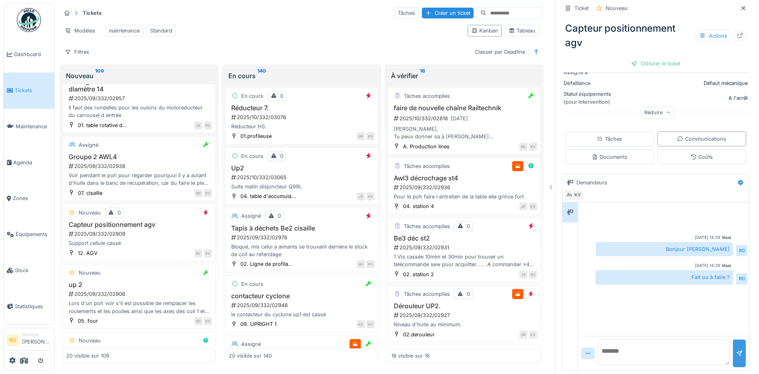
click at [736, 350] on div at bounding box center [739, 354] width 6 height 8
click at [615, 344] on textarea at bounding box center [664, 353] width 132 height 26
type textarea "*"
click at [736, 350] on div at bounding box center [739, 354] width 6 height 8
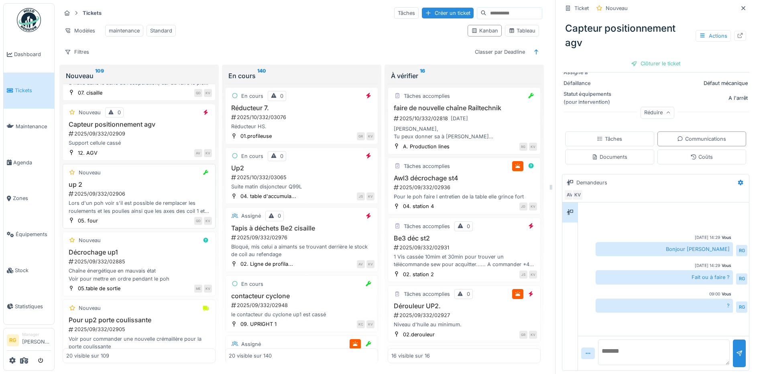
click at [155, 192] on div "2025/09/332/02906" at bounding box center [140, 194] width 144 height 8
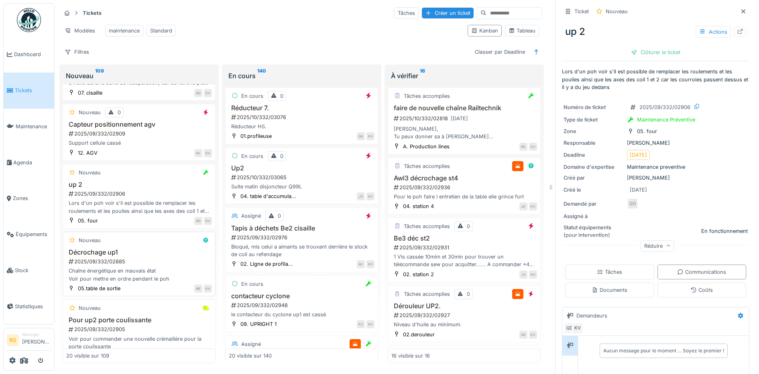
click at [151, 258] on div "2025/09/332/02885" at bounding box center [140, 262] width 144 height 8
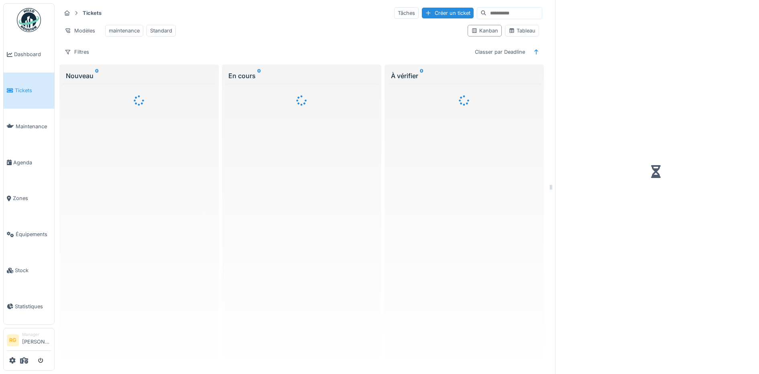
scroll to position [8, 0]
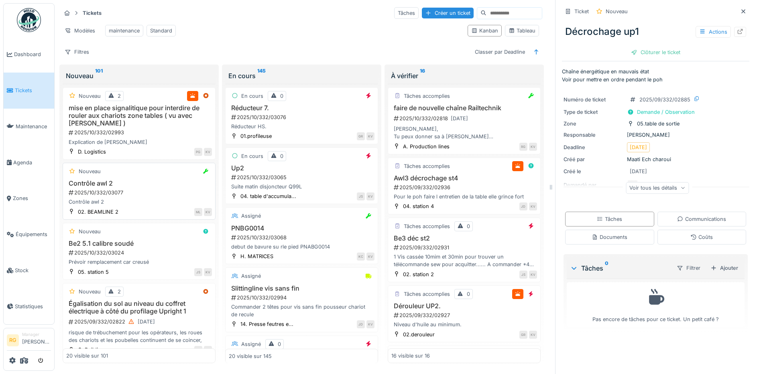
click at [154, 189] on div "2025/10/332/03077" at bounding box center [140, 193] width 144 height 8
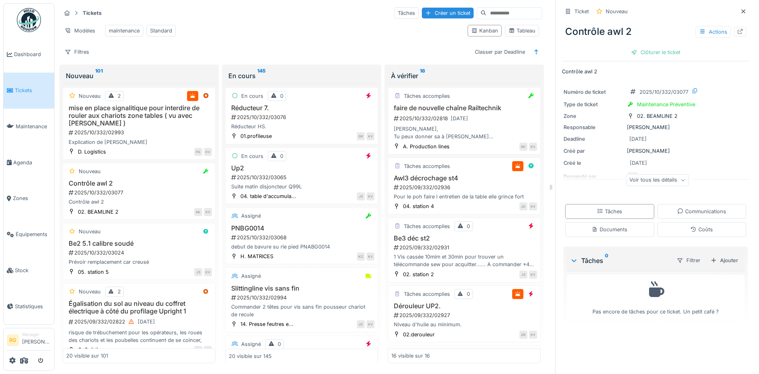
click at [668, 175] on div "Voir tous les détails" at bounding box center [657, 181] width 63 height 12
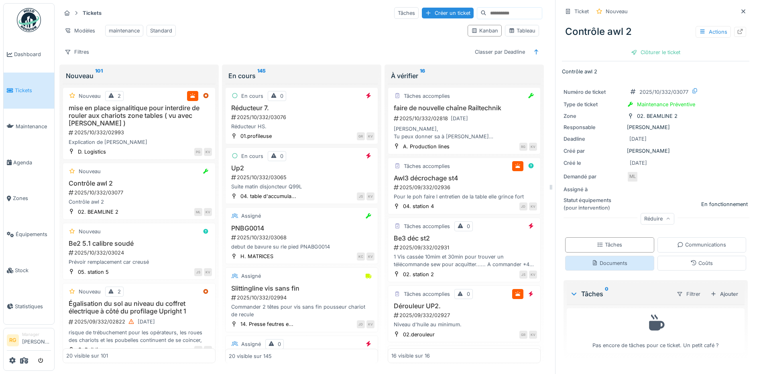
click at [610, 260] on div "Documents" at bounding box center [610, 264] width 36 height 8
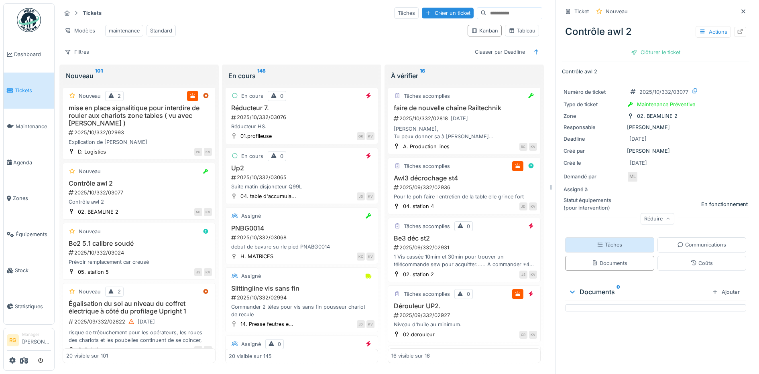
click at [610, 241] on div "Tâches" at bounding box center [609, 245] width 25 height 8
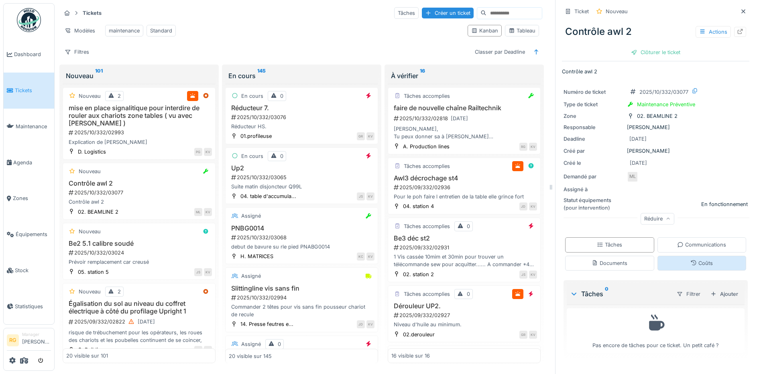
click at [694, 260] on div "Coûts" at bounding box center [701, 264] width 22 height 8
click at [691, 241] on div "Communications" at bounding box center [701, 245] width 49 height 8
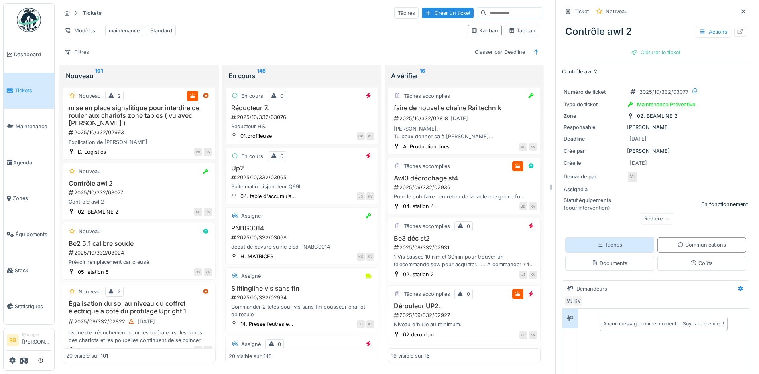
click at [607, 241] on div "Tâches" at bounding box center [609, 245] width 25 height 8
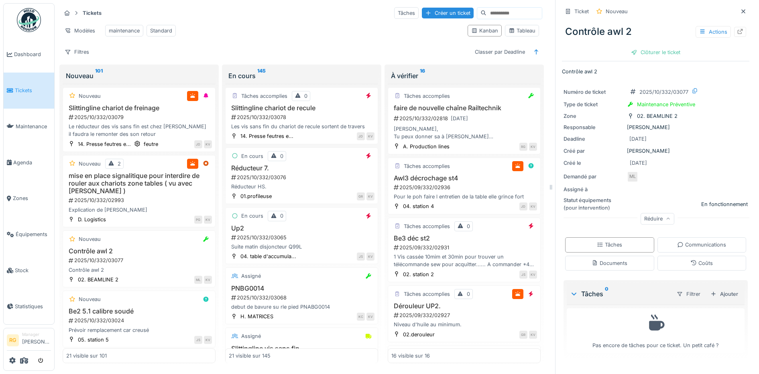
scroll to position [8, 0]
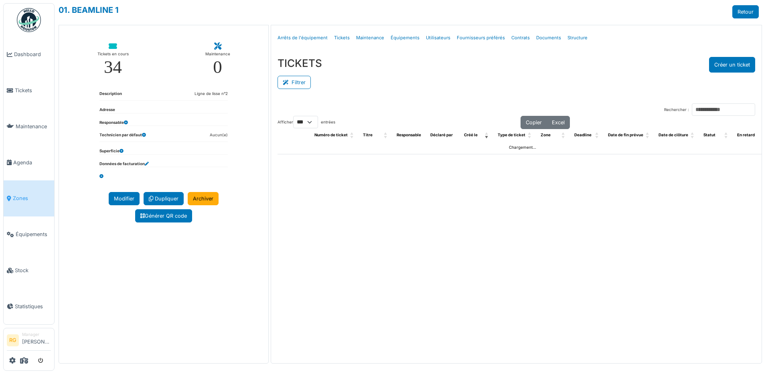
select select "***"
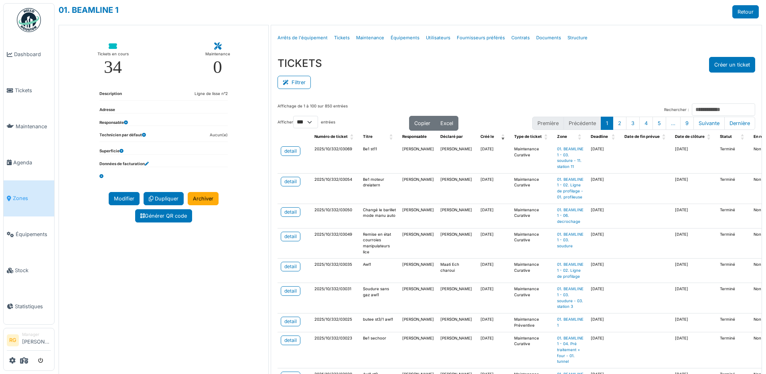
scroll to position [50, 0]
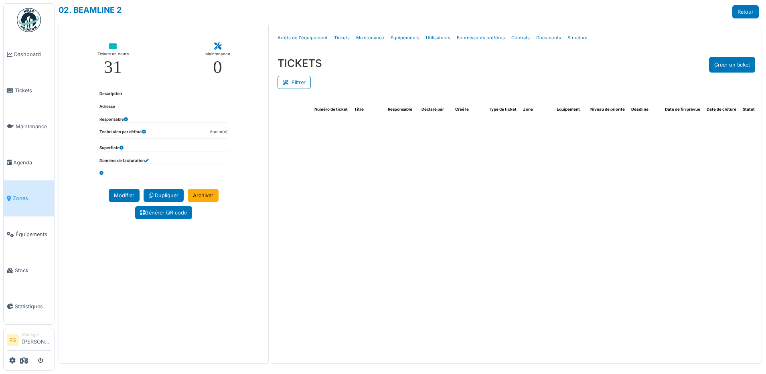
select select "***"
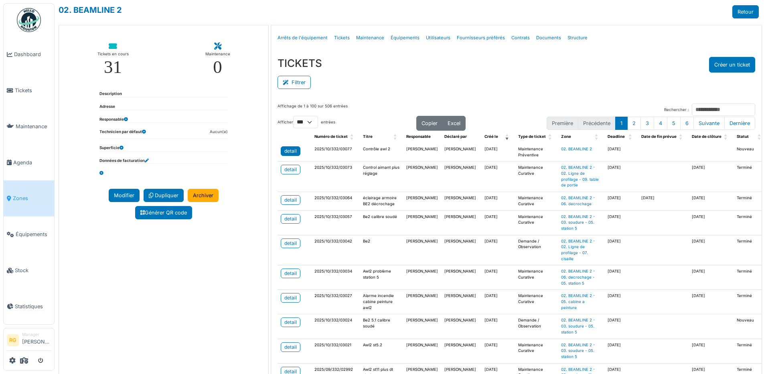
click at [289, 150] on div "detail" at bounding box center [291, 151] width 12 height 7
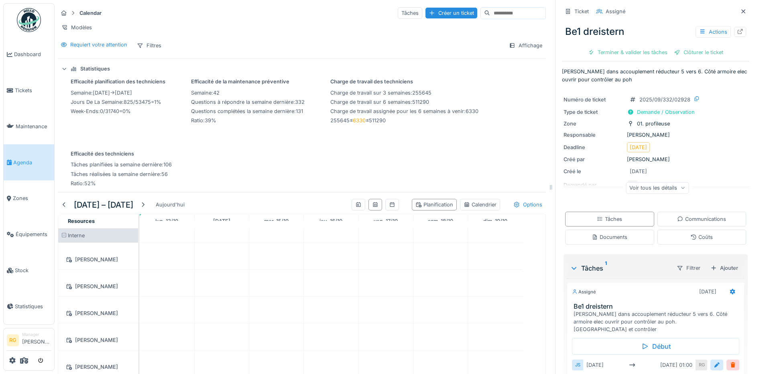
scroll to position [55, 0]
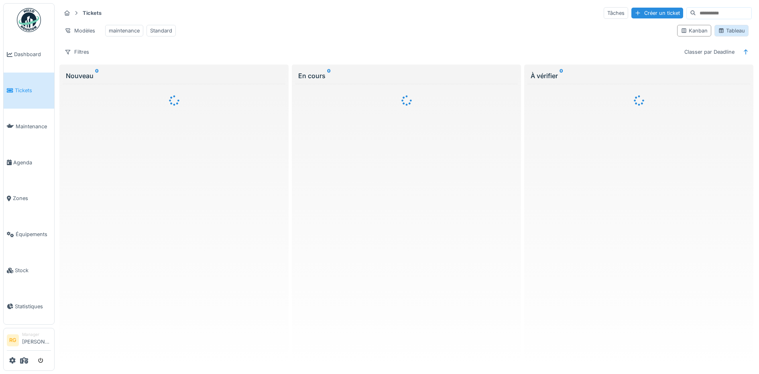
click at [723, 35] on div "Tableau" at bounding box center [731, 31] width 27 height 8
